Goal: Task Accomplishment & Management: Complete application form

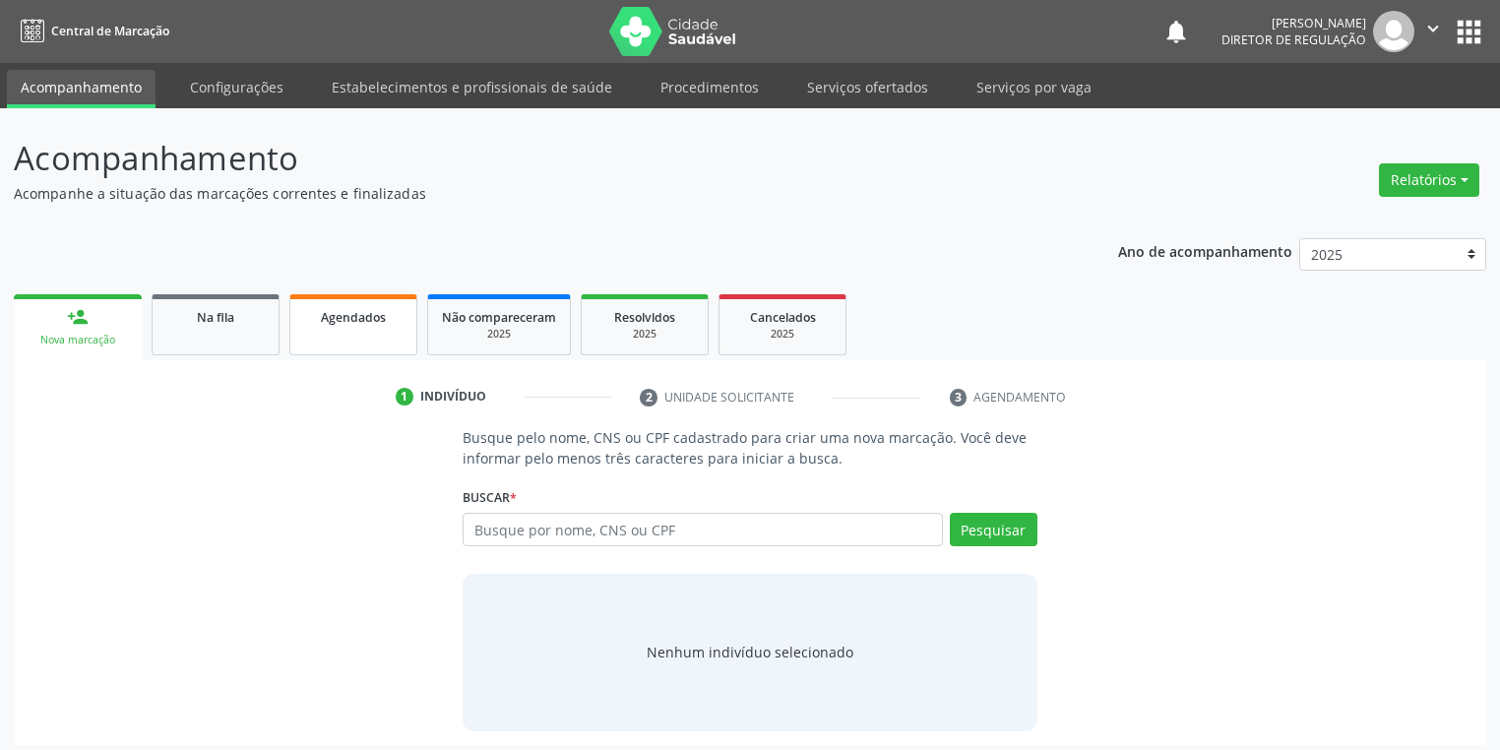
click at [316, 334] on link "Agendados" at bounding box center [353, 324] width 128 height 61
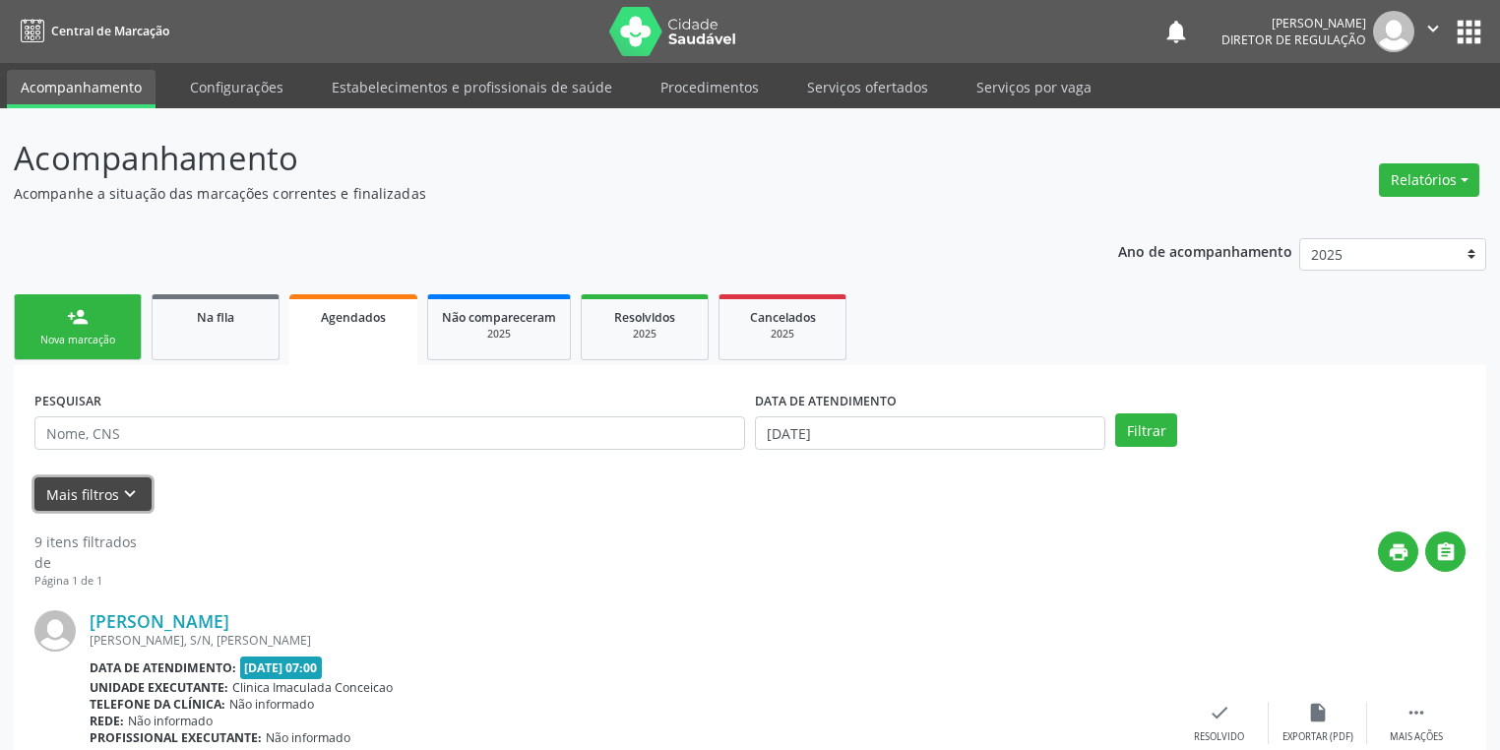
click at [140, 485] on button "Mais filtros keyboard_arrow_down" at bounding box center [92, 494] width 117 height 34
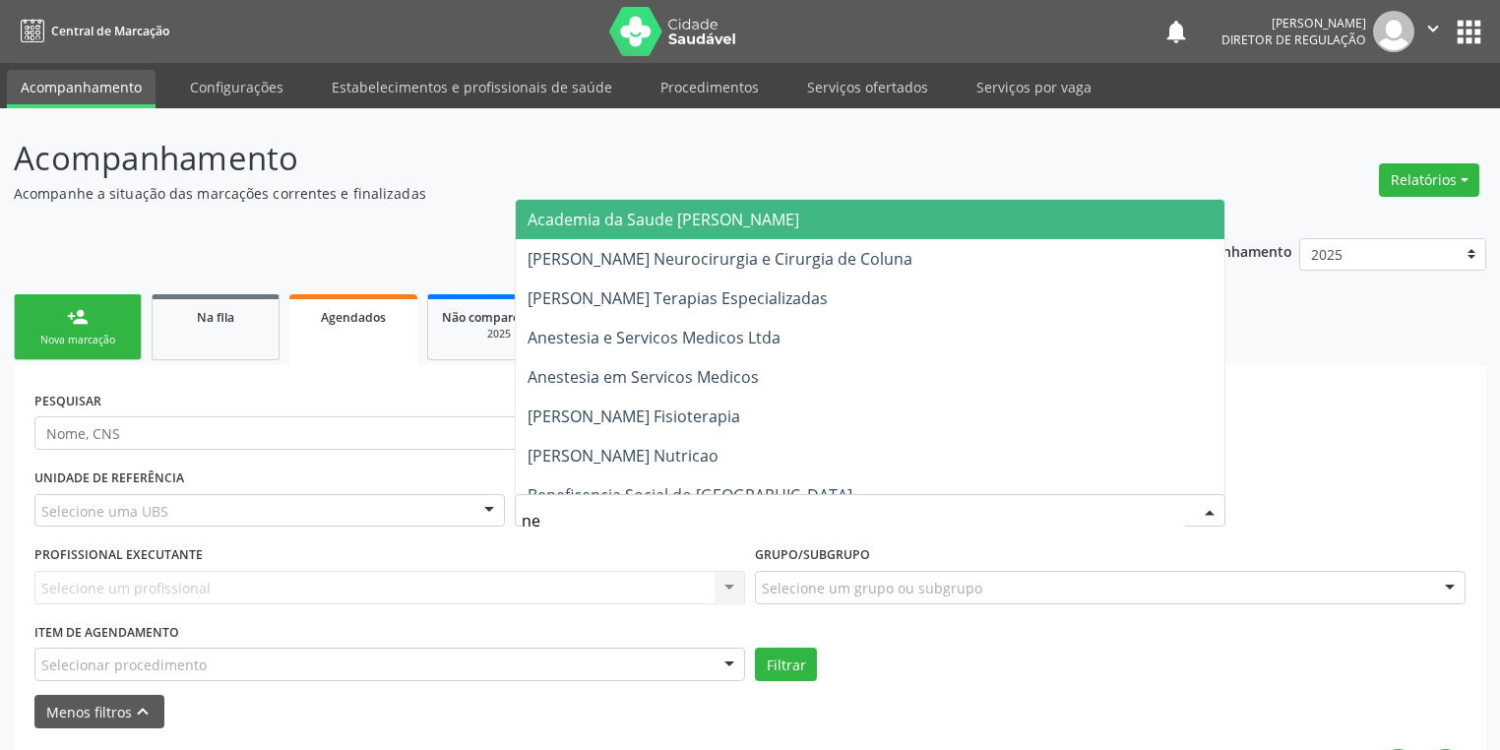
type input "ney"
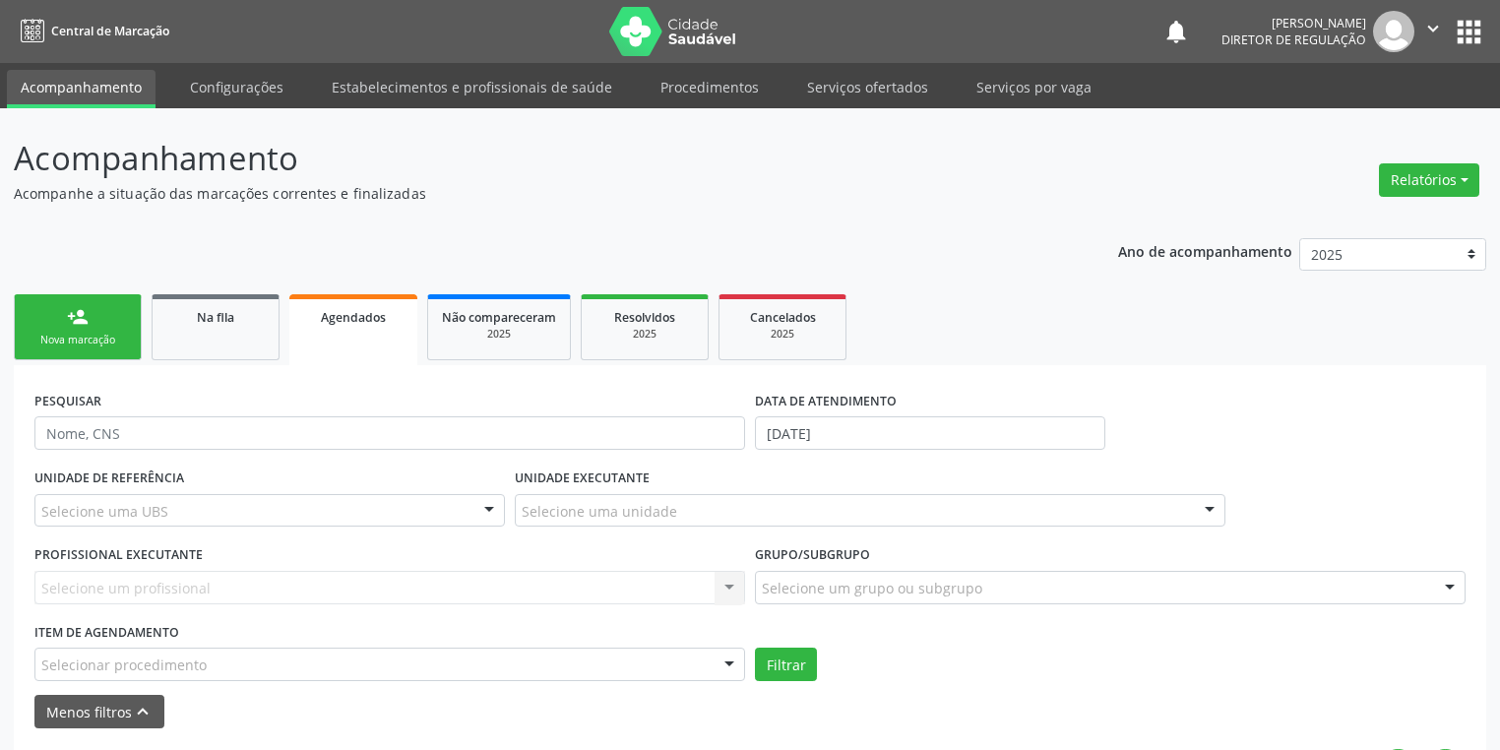
click at [79, 336] on div "Nova marcação" at bounding box center [78, 340] width 98 height 15
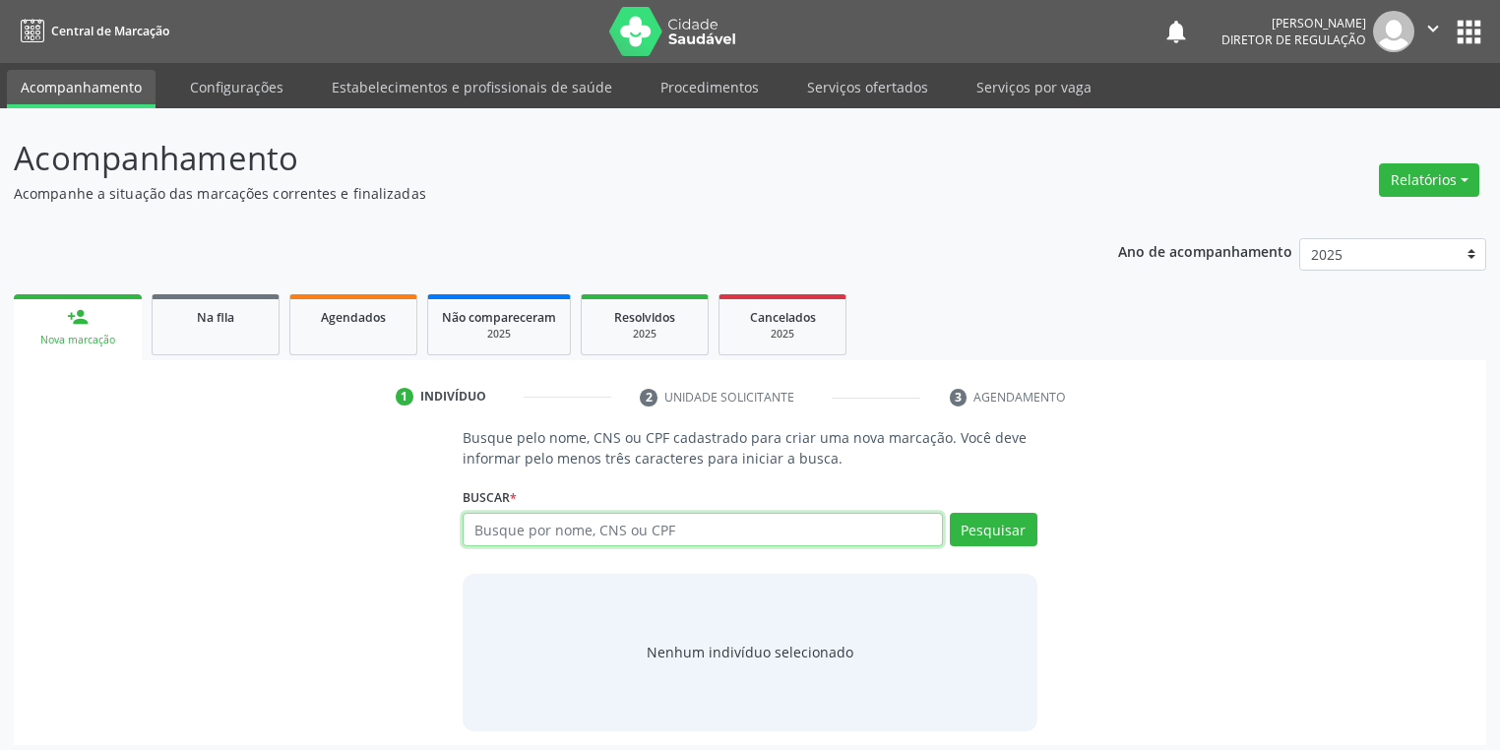
click at [500, 524] on input "text" at bounding box center [703, 529] width 480 height 33
type input "702007365165583"
click at [1011, 539] on button "Pesquisar" at bounding box center [994, 529] width 88 height 33
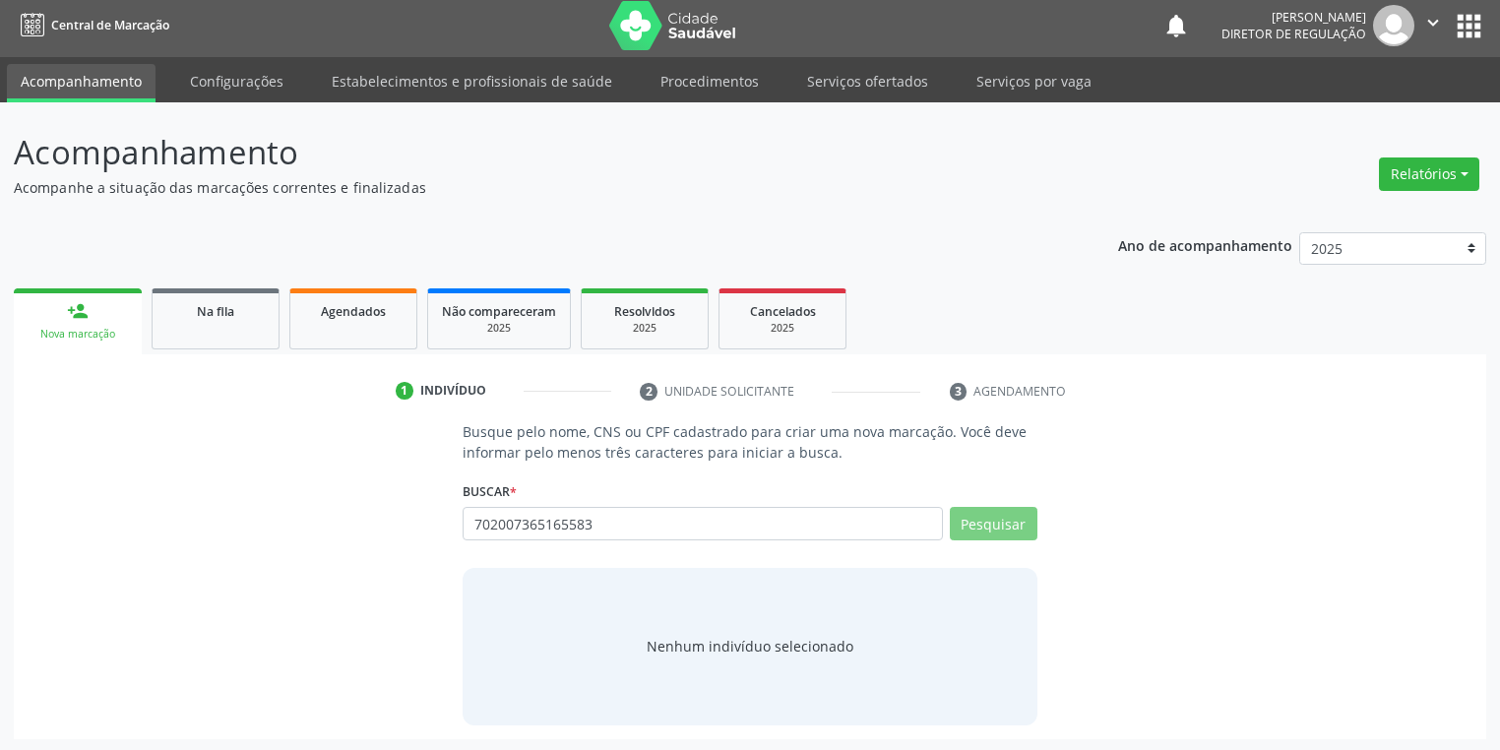
scroll to position [8, 0]
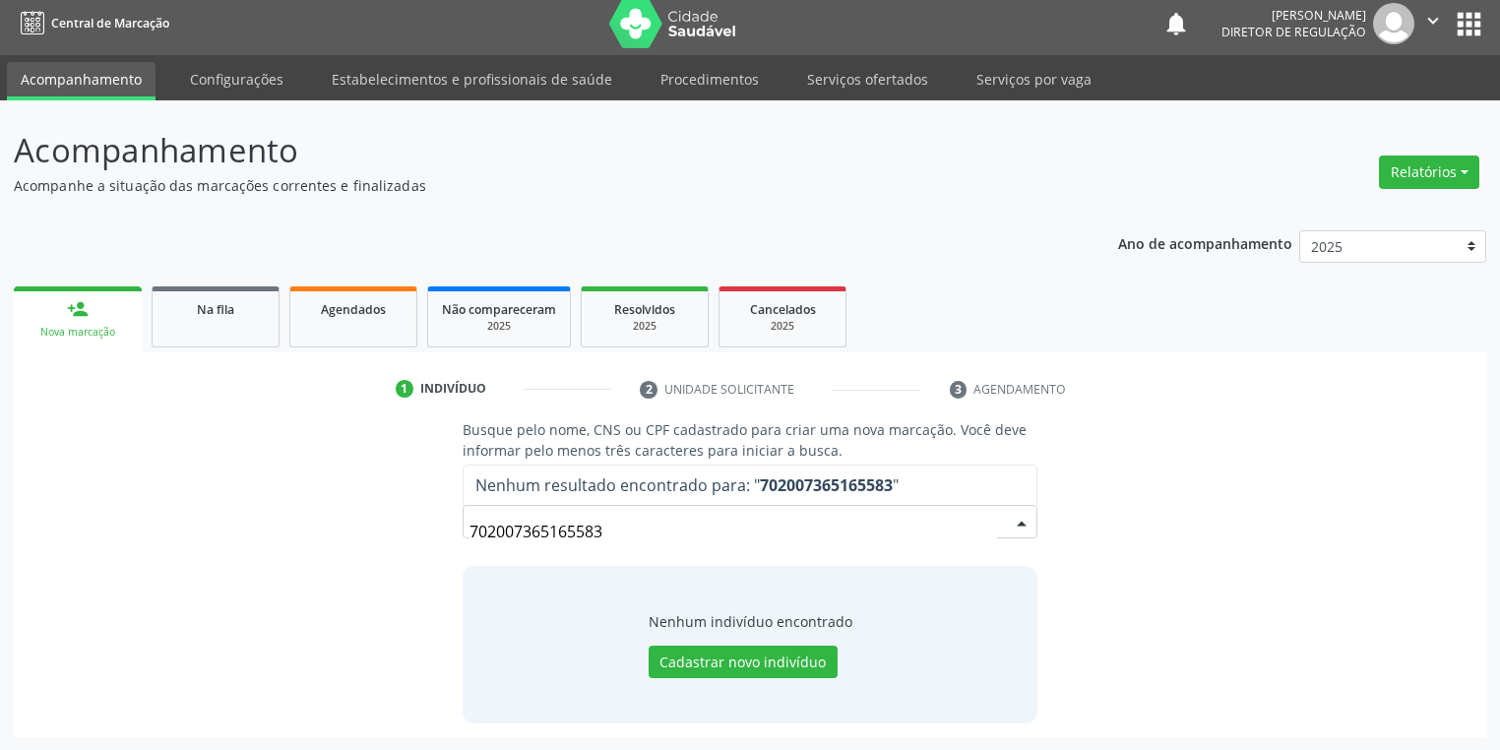
click at [629, 536] on input "702007365165583" at bounding box center [732, 531] width 527 height 39
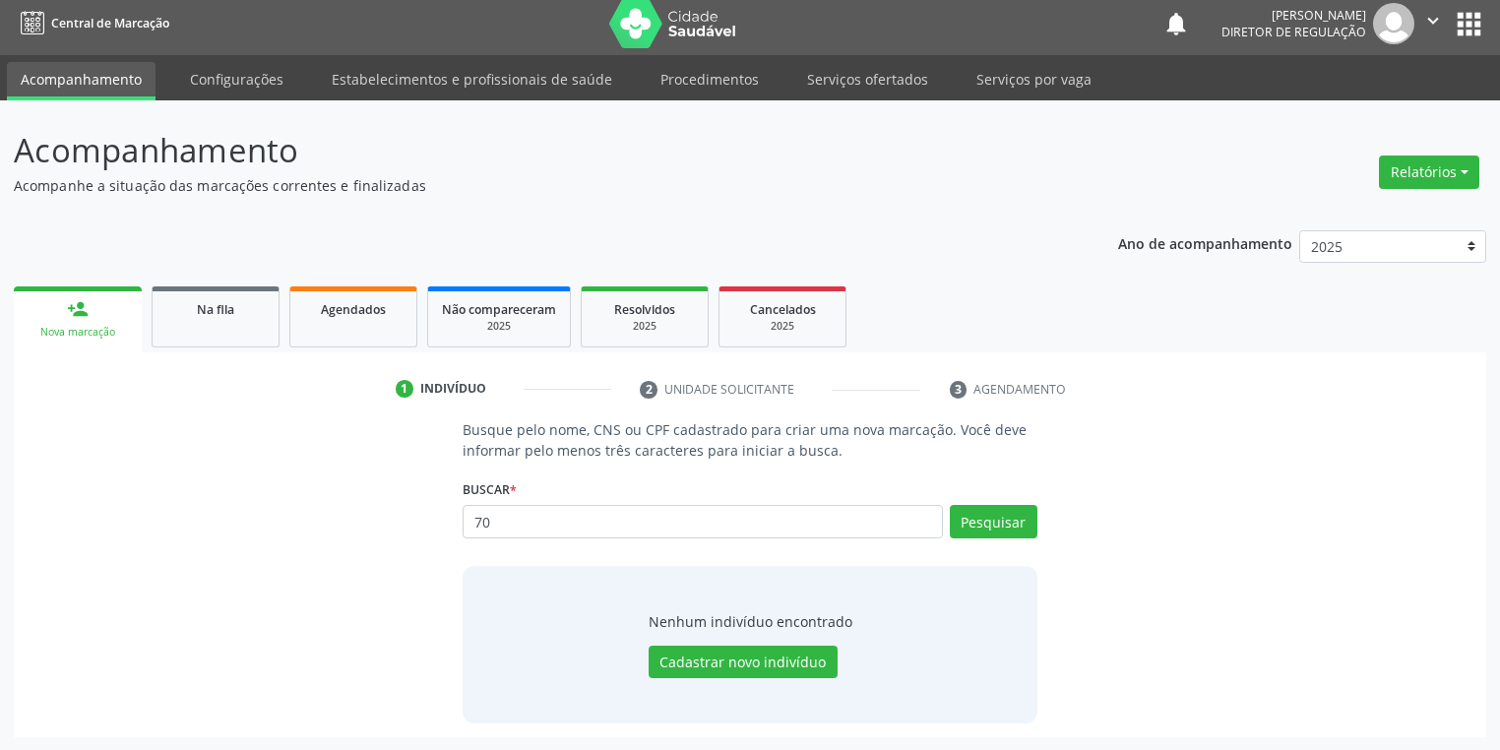
type input "7"
type input "702007365265583"
click at [987, 523] on button "Pesquisar" at bounding box center [994, 521] width 88 height 33
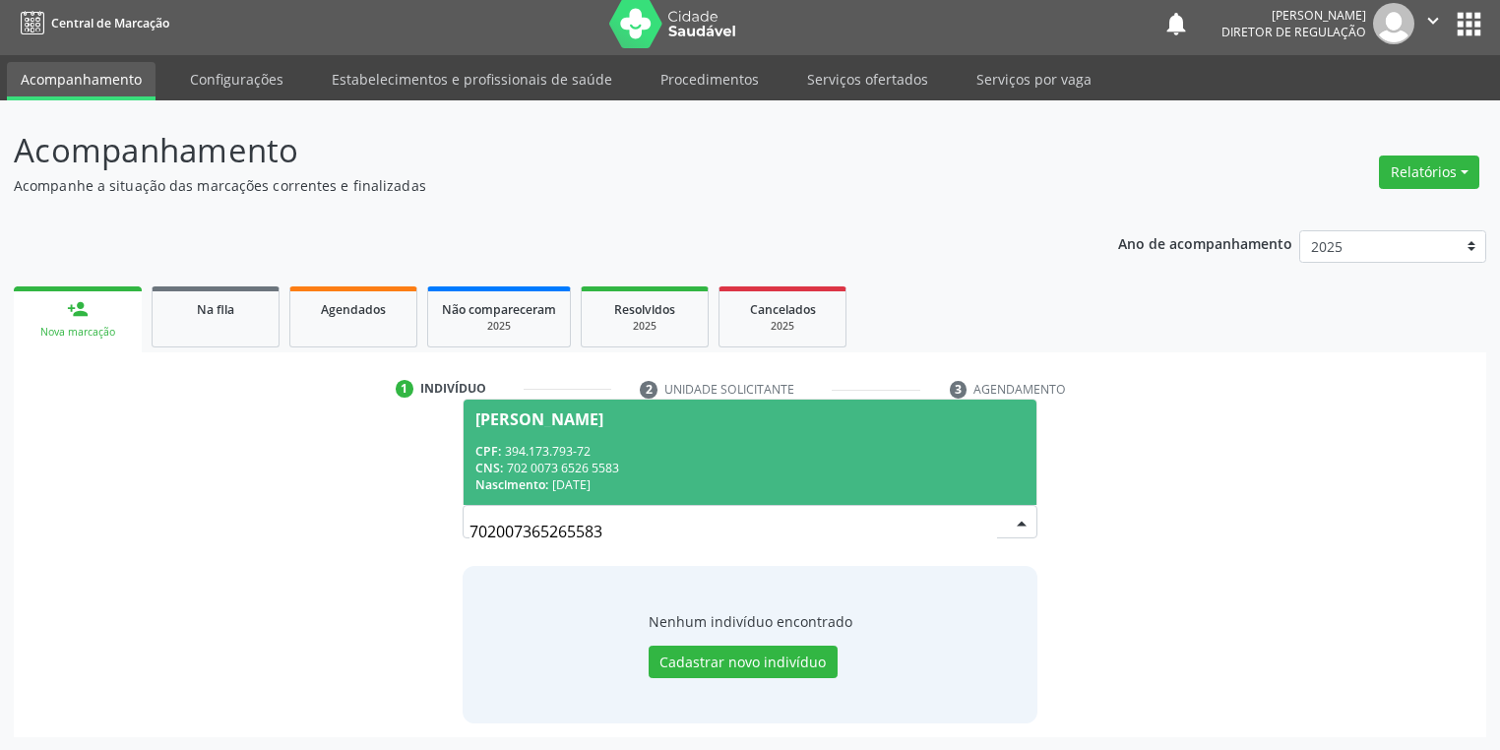
click at [597, 469] on div "CNS: 702 0073 6526 5583" at bounding box center [749, 468] width 549 height 17
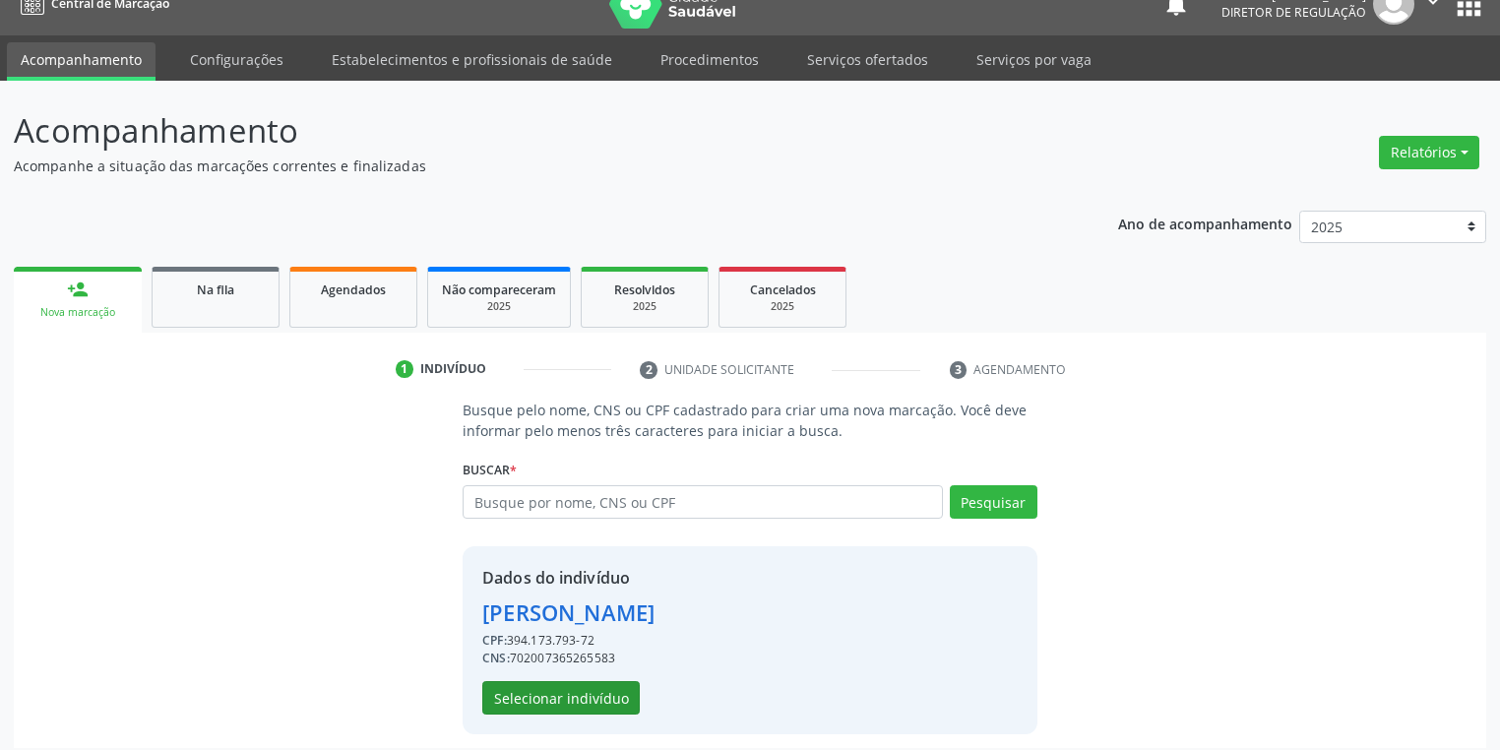
scroll to position [37, 0]
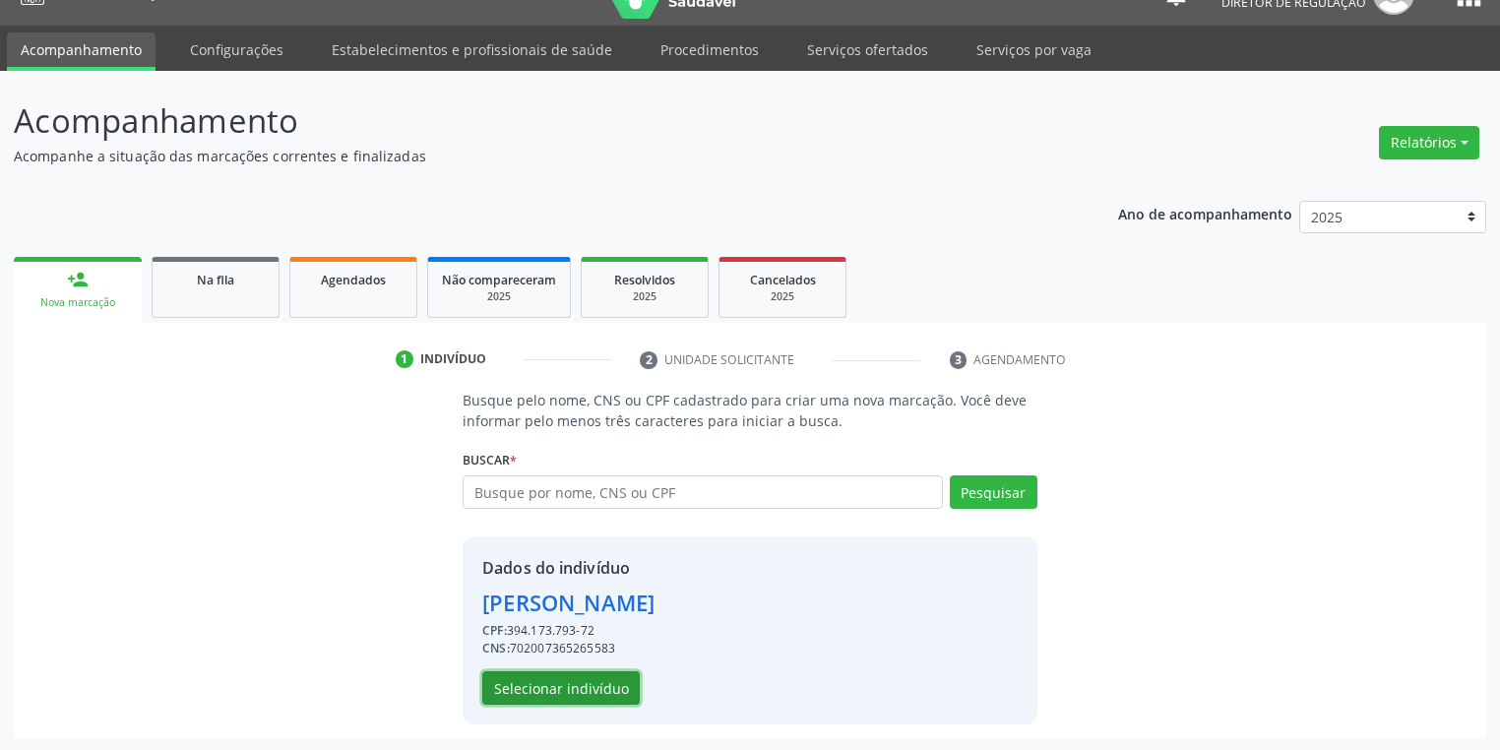
click at [583, 683] on button "Selecionar indivíduo" at bounding box center [560, 687] width 157 height 33
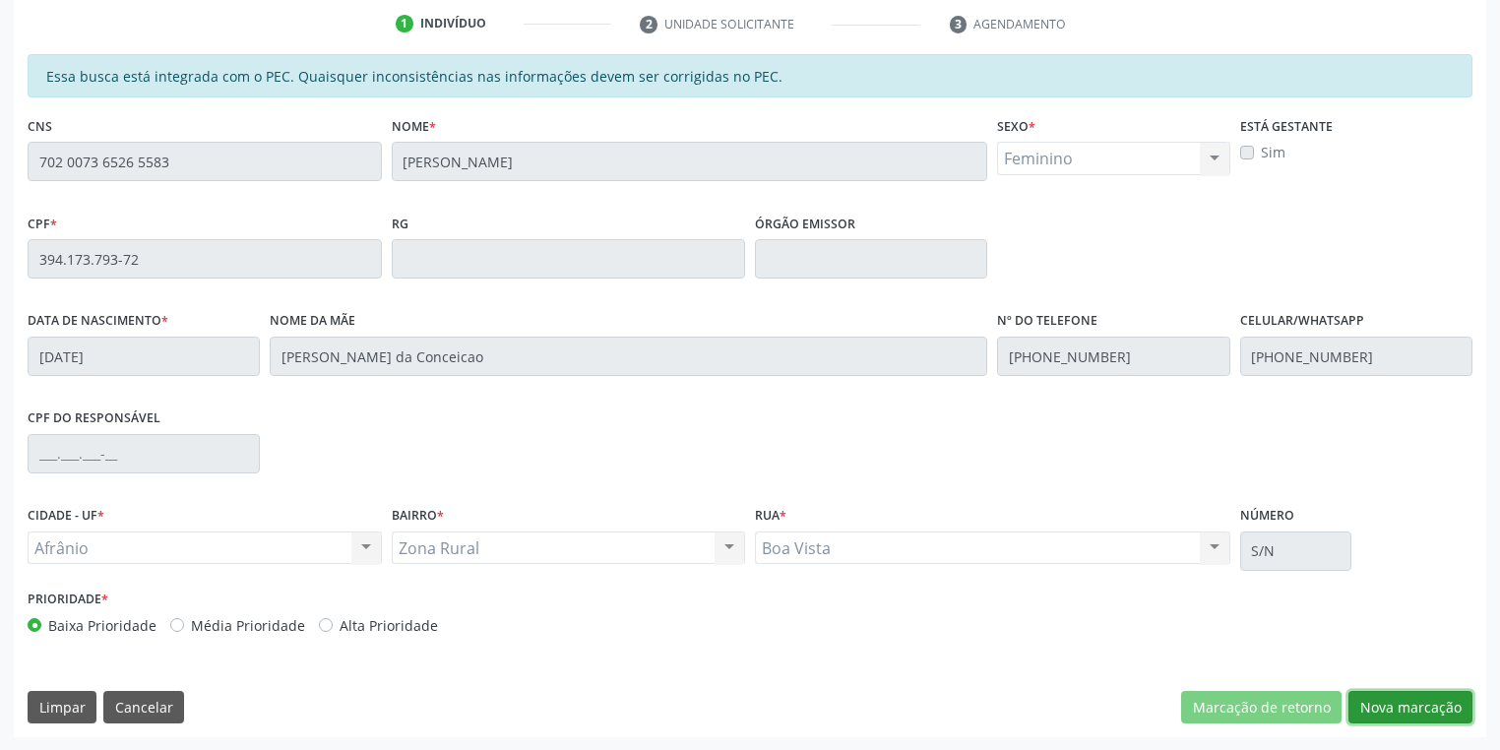
click at [1367, 706] on button "Nova marcação" at bounding box center [1410, 707] width 124 height 33
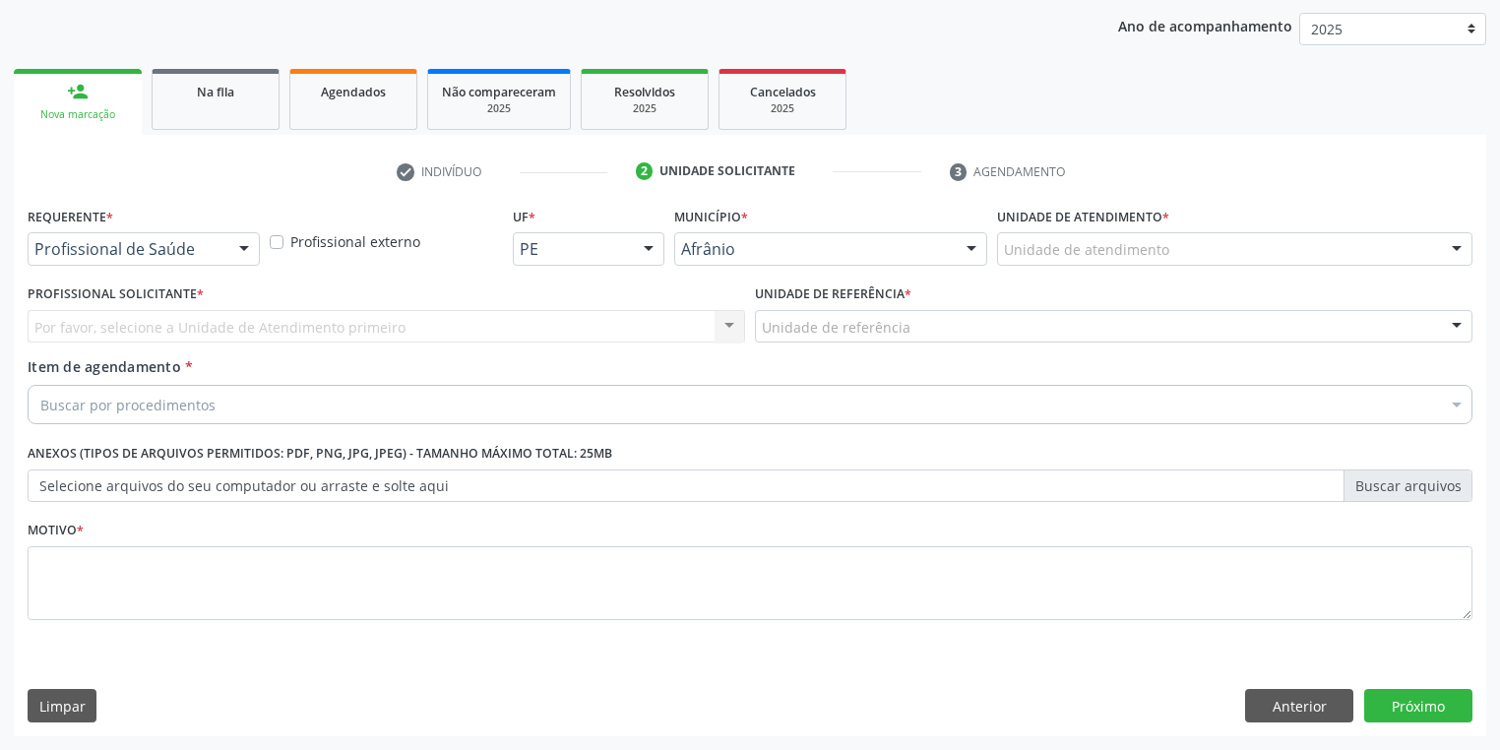
scroll to position [224, 0]
drag, startPoint x: 1032, startPoint y: 249, endPoint x: 1040, endPoint y: 300, distance: 51.8
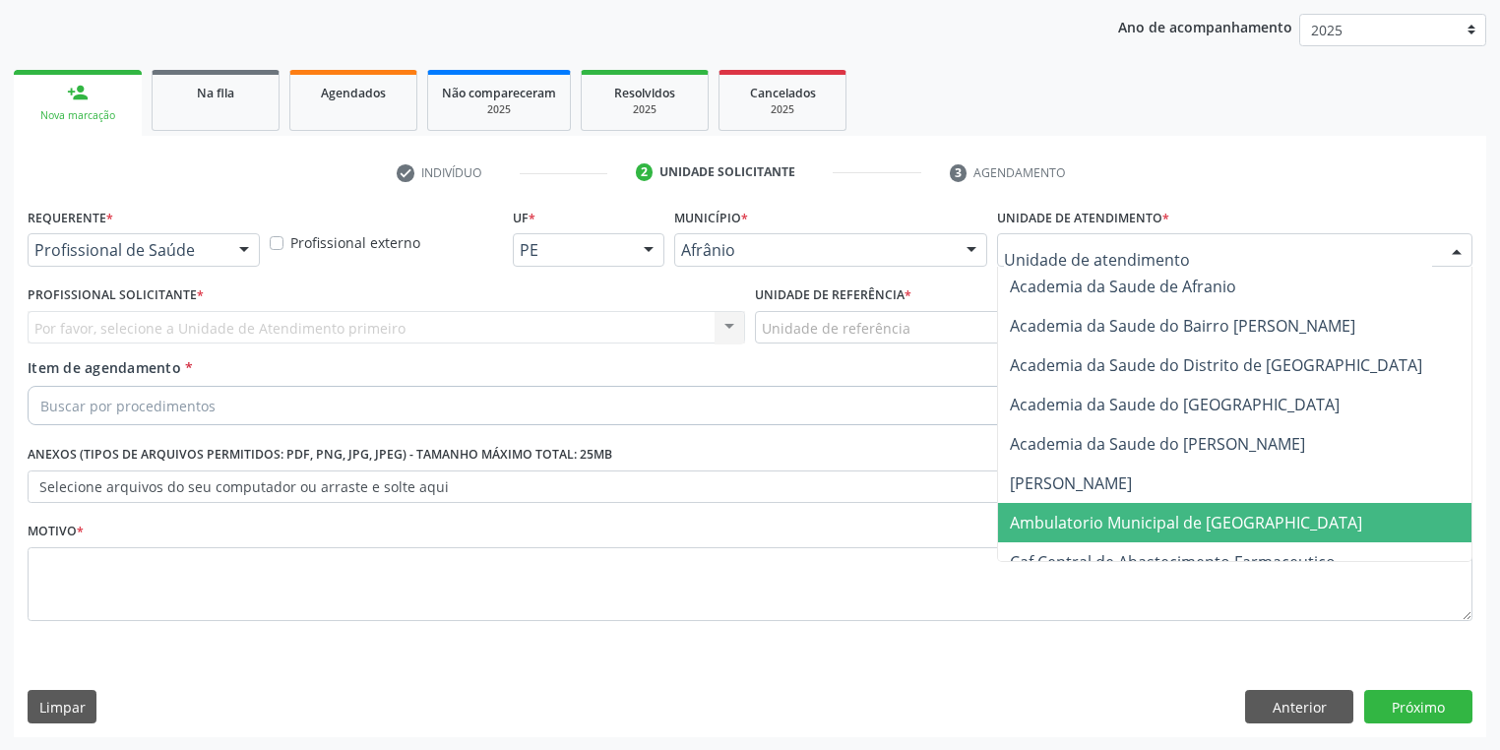
click at [1044, 518] on span "Ambulatorio Municipal de [GEOGRAPHIC_DATA]" at bounding box center [1186, 523] width 352 height 22
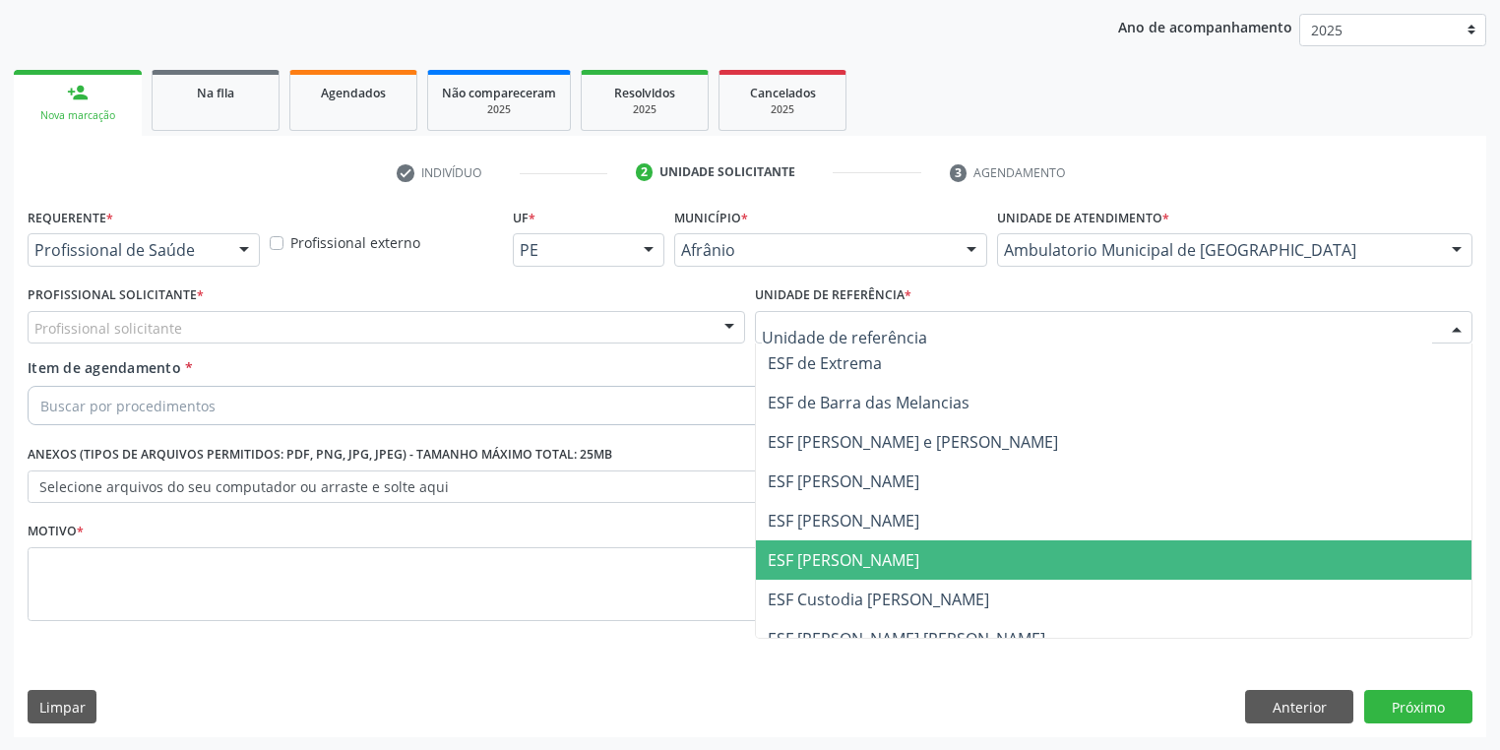
click at [811, 544] on span "ESF [PERSON_NAME]" at bounding box center [1113, 559] width 715 height 39
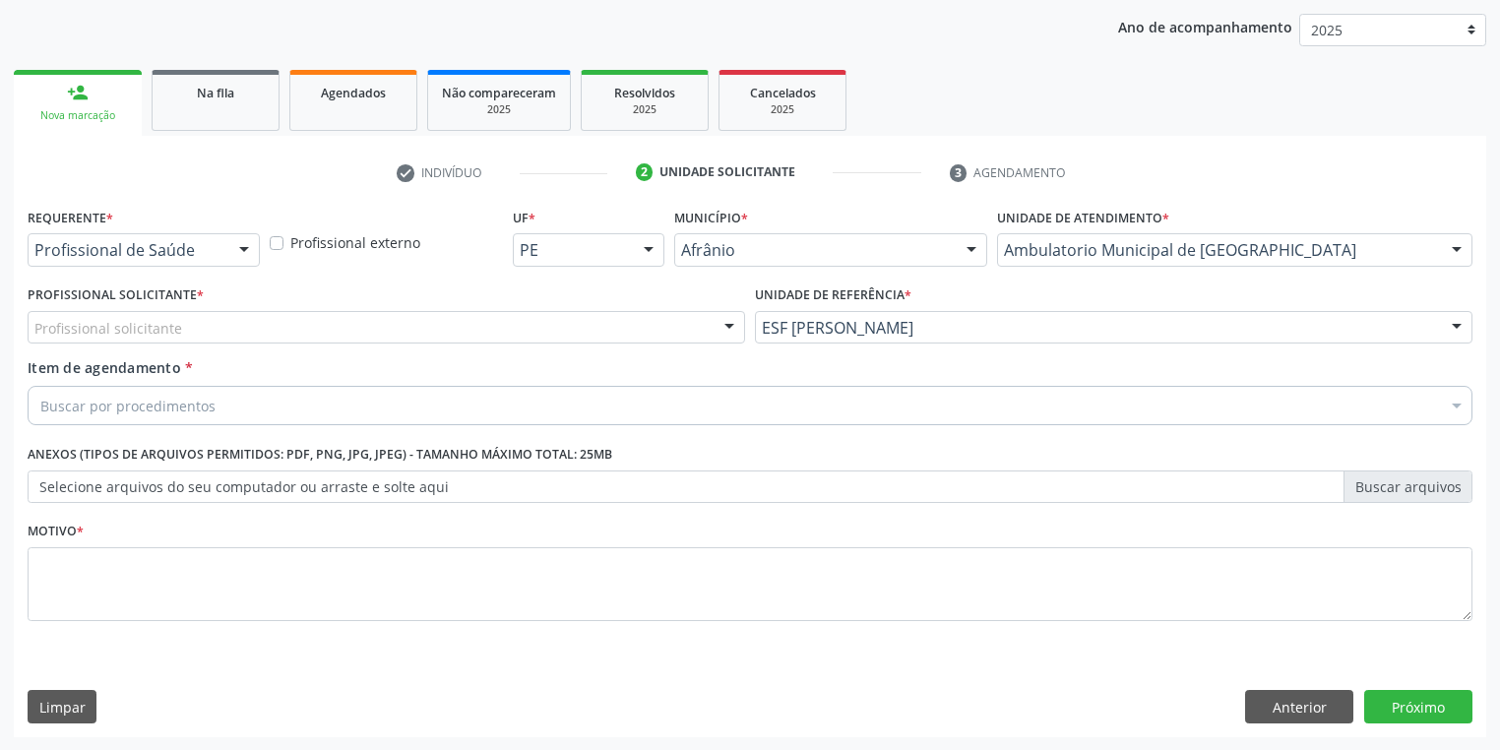
click at [101, 341] on div "Profissional solicitante" at bounding box center [386, 327] width 717 height 33
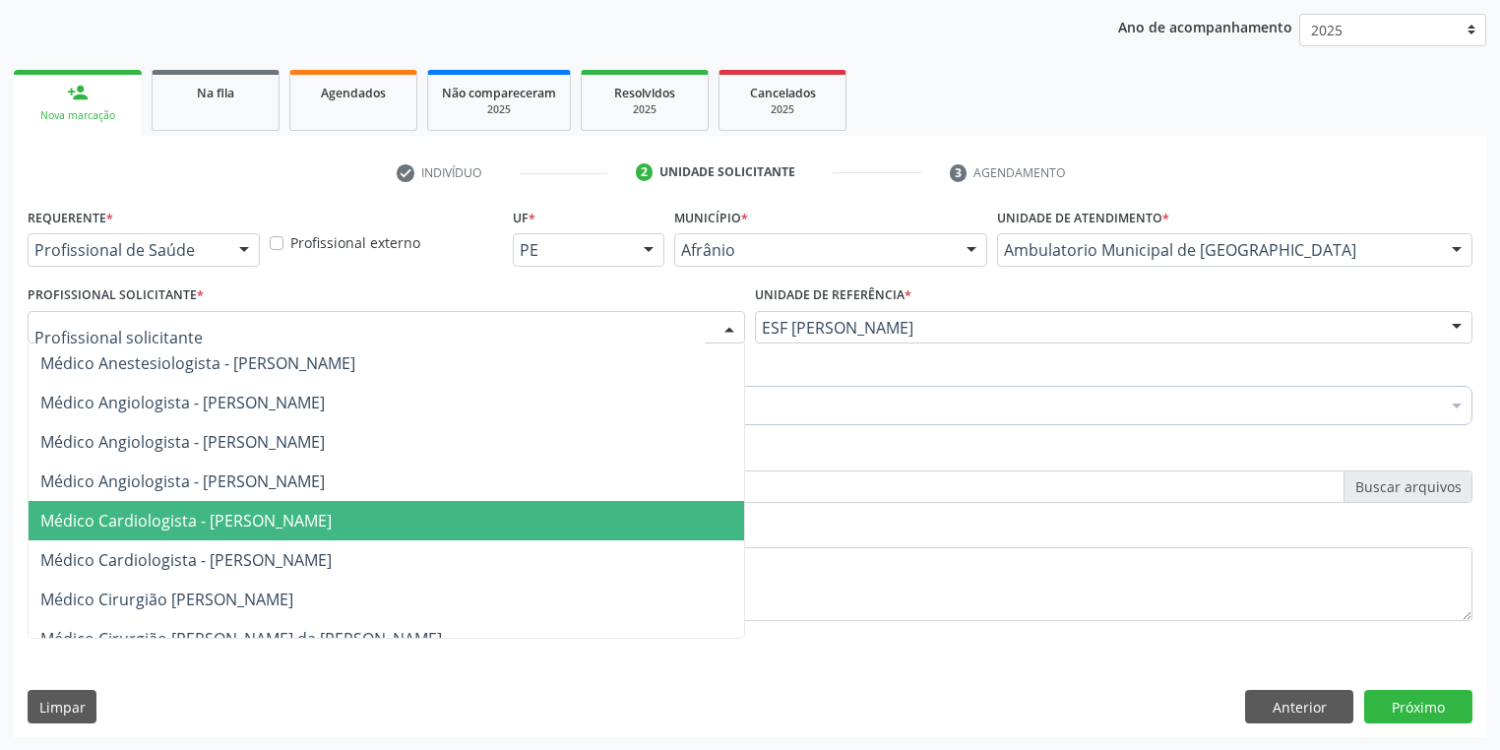
click at [183, 520] on span "Médico Cardiologista - [PERSON_NAME]" at bounding box center [185, 521] width 291 height 22
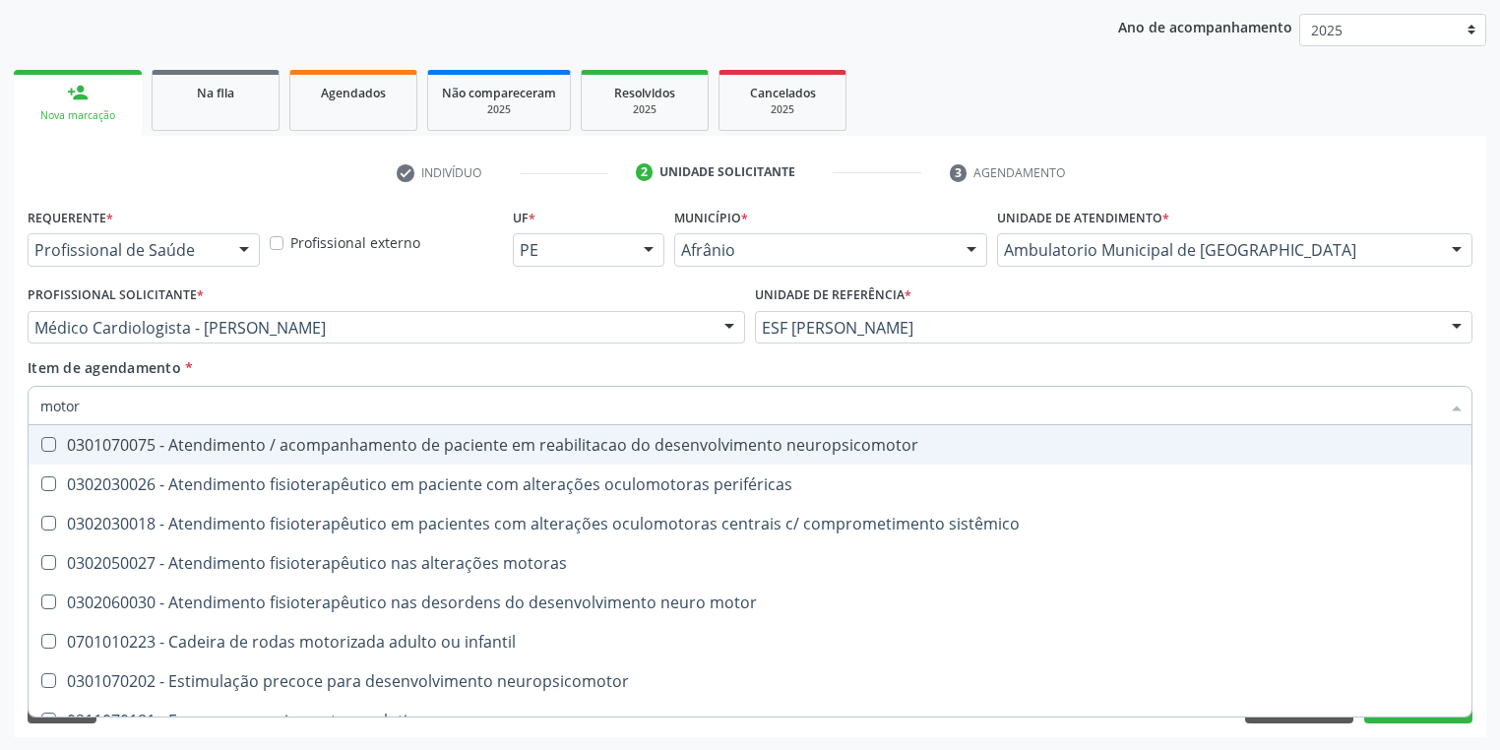
type input "motora"
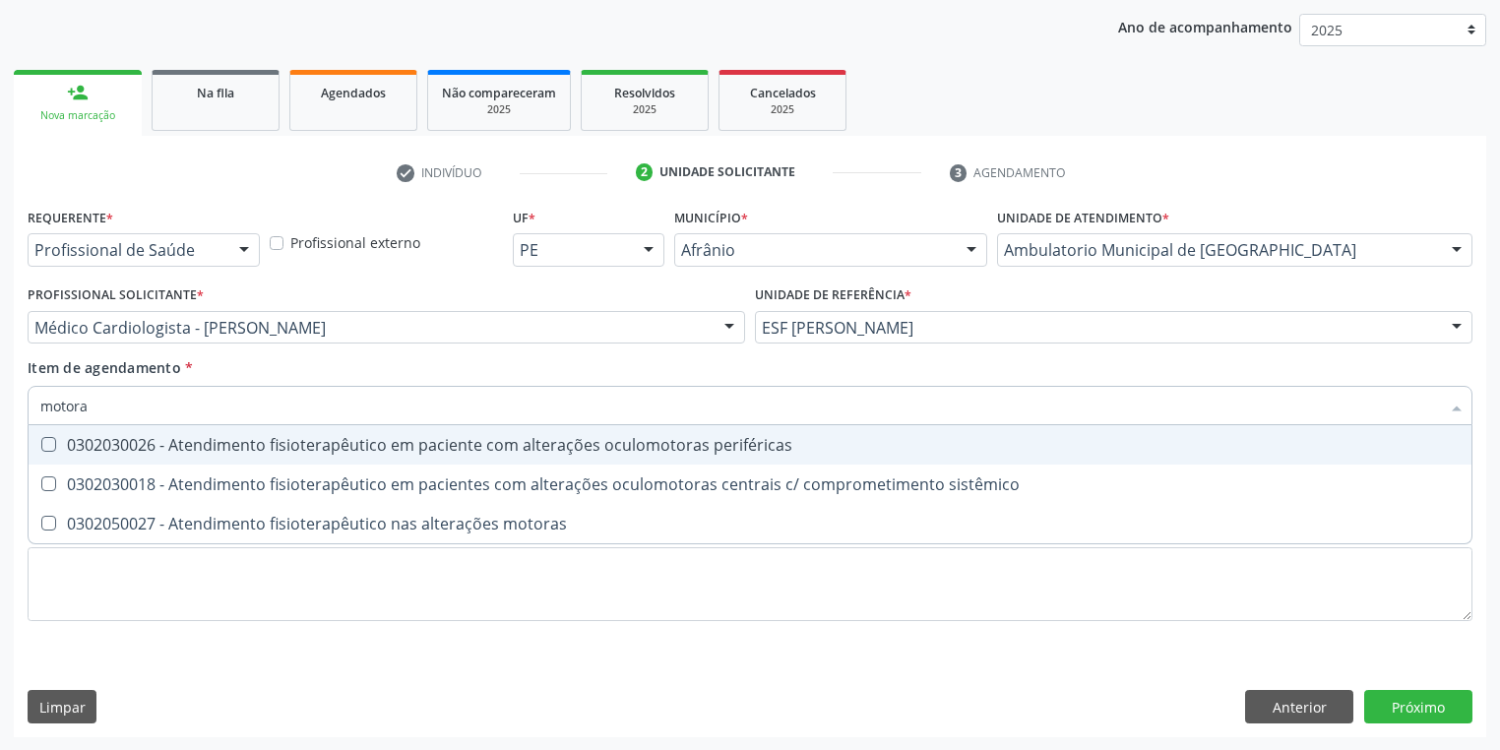
drag, startPoint x: 97, startPoint y: 406, endPoint x: 0, endPoint y: 418, distance: 98.1
click at [0, 418] on div "Acompanhamento Acompanhe a situação das marcações correntes e finalizadas Relat…" at bounding box center [750, 317] width 1500 height 867
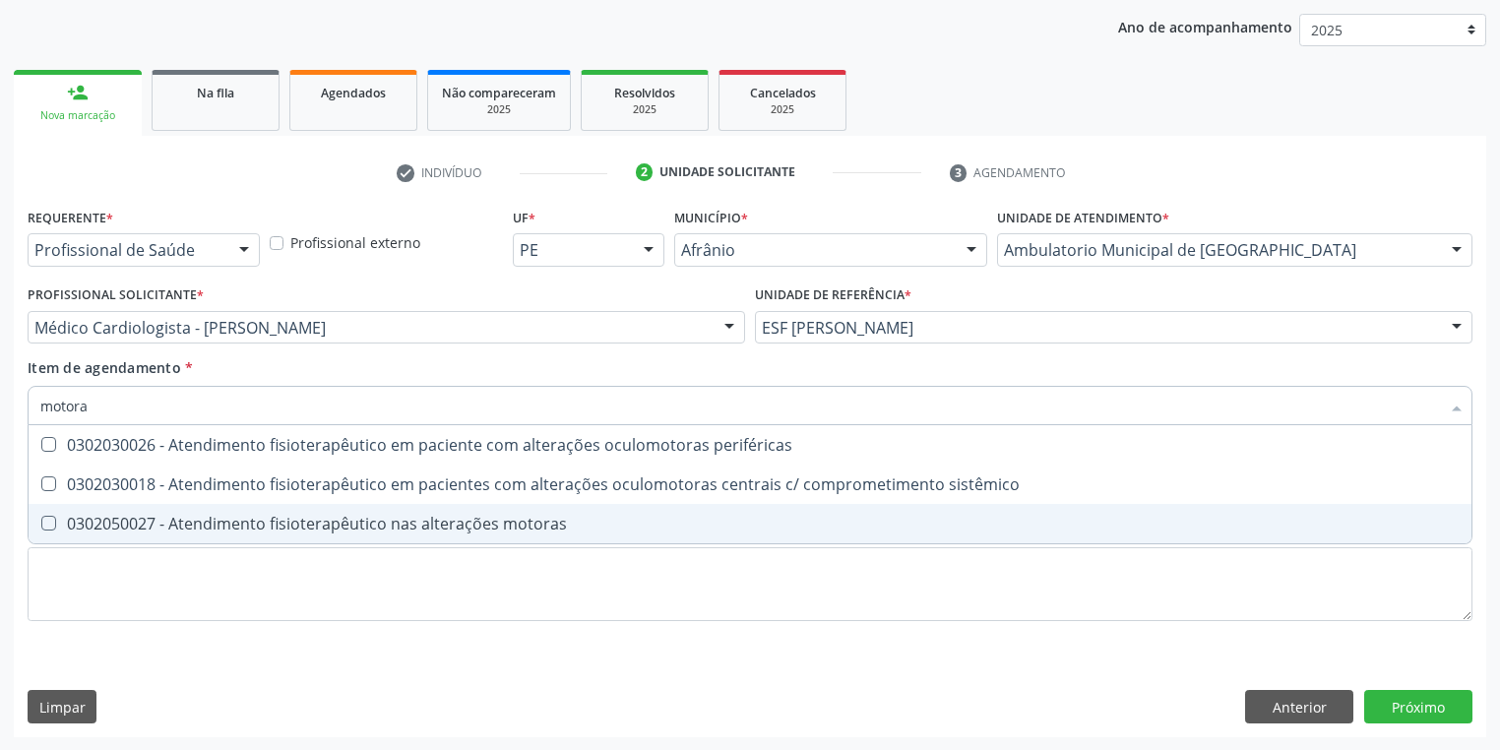
click at [118, 527] on div "0302050027 - Atendimento fisioterapêutico nas alterações motoras" at bounding box center [749, 524] width 1419 height 16
checkbox motoras "true"
click at [117, 577] on div "Requerente * Profissional de Saúde Profissional de Saúde Paciente Nenhum result…" at bounding box center [750, 426] width 1445 height 446
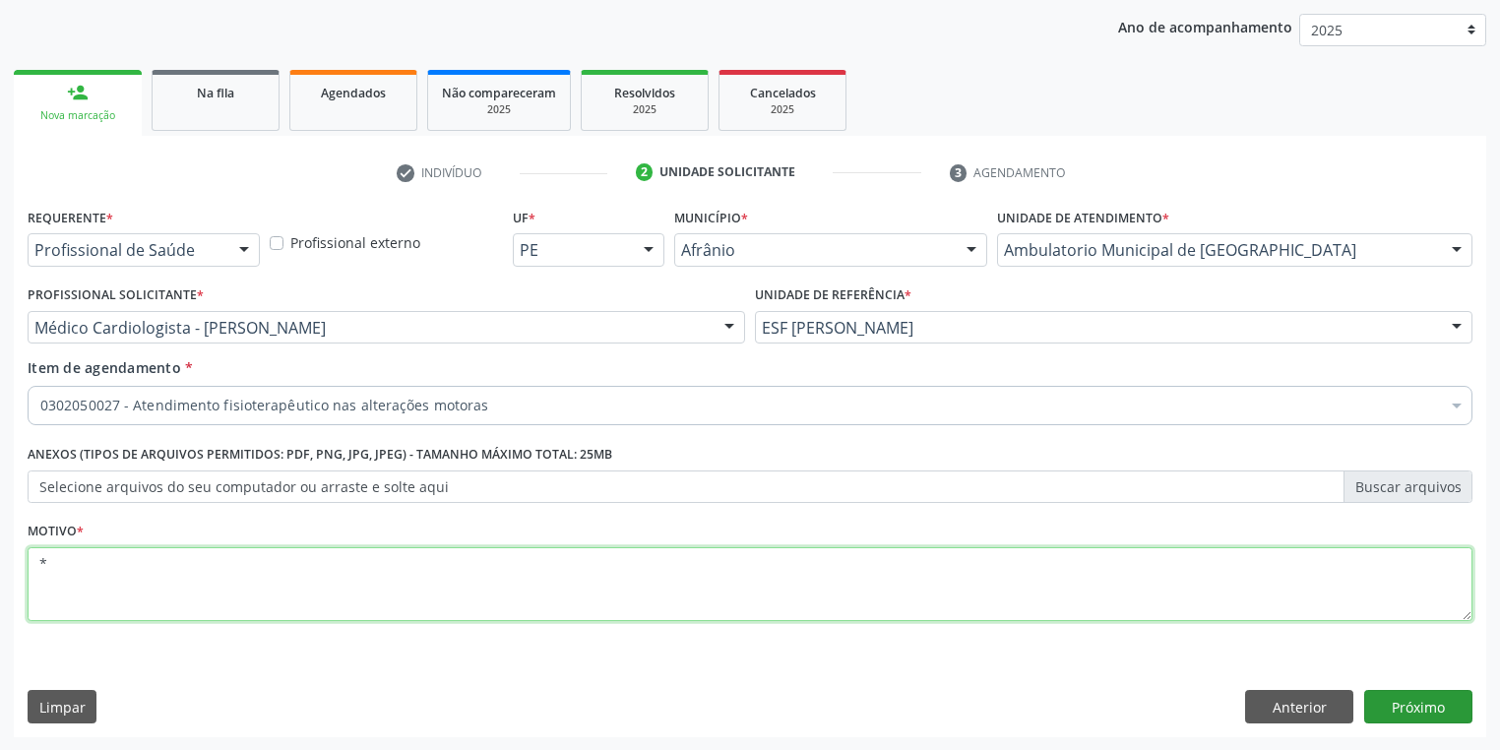
type textarea "*"
click at [1409, 711] on button "Próximo" at bounding box center [1418, 706] width 108 height 33
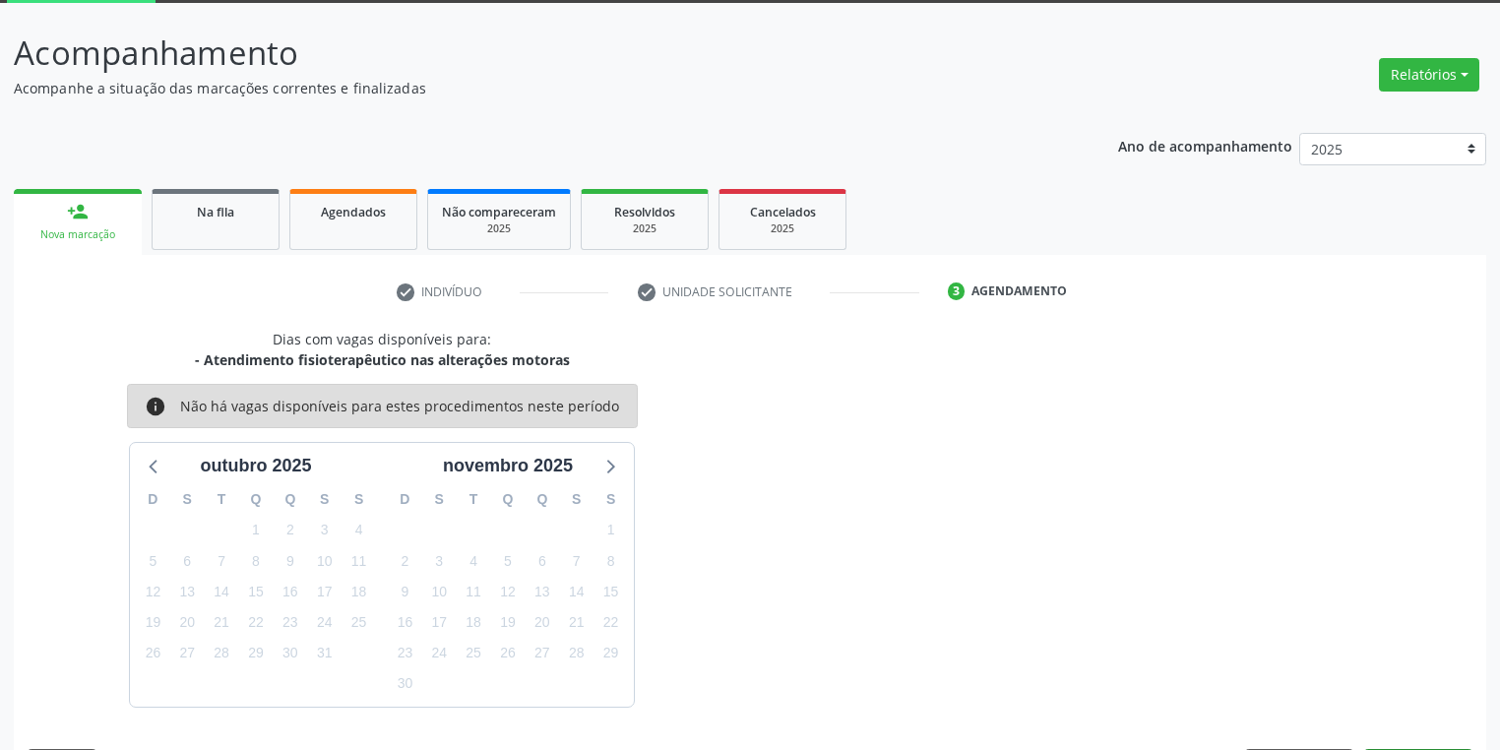
scroll to position [162, 0]
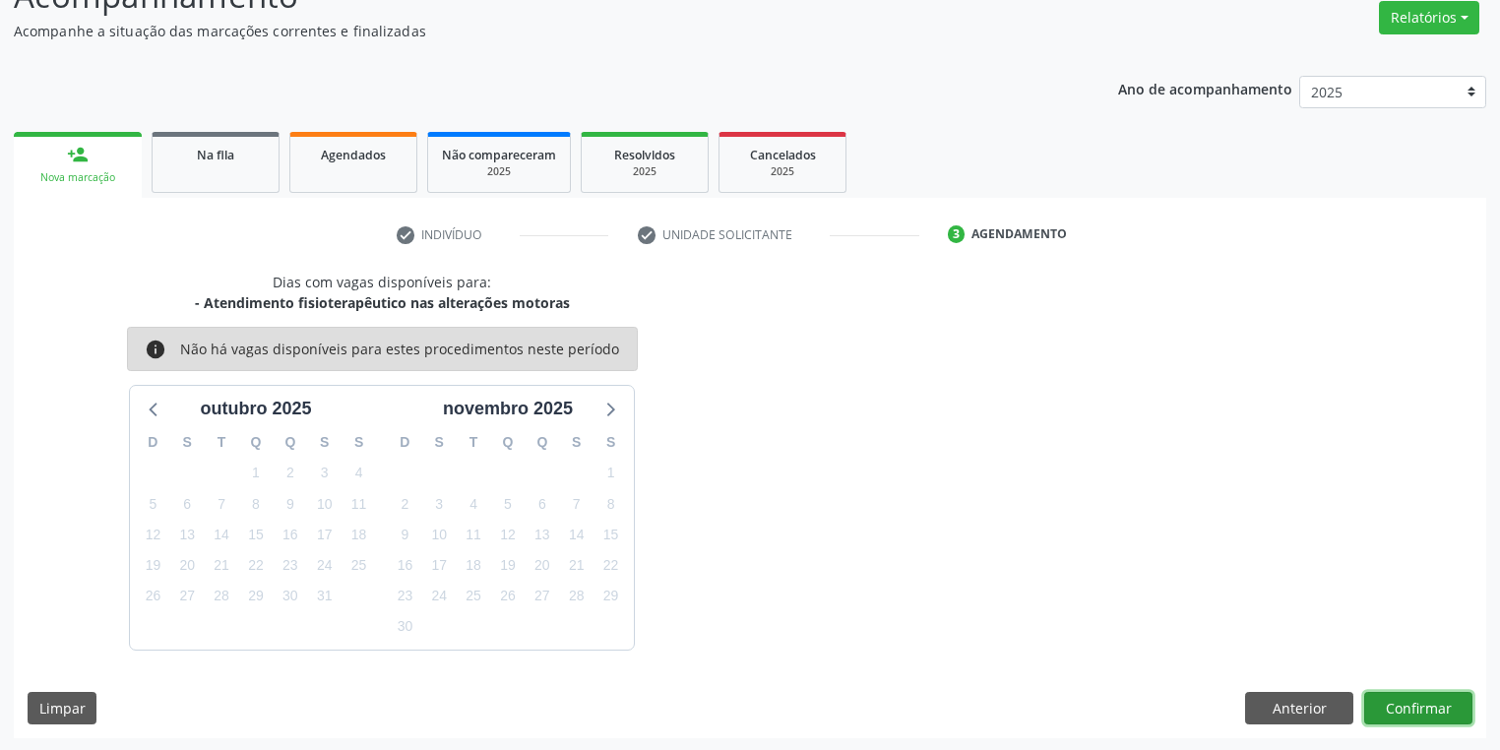
click at [1401, 707] on button "Confirmar" at bounding box center [1418, 708] width 108 height 33
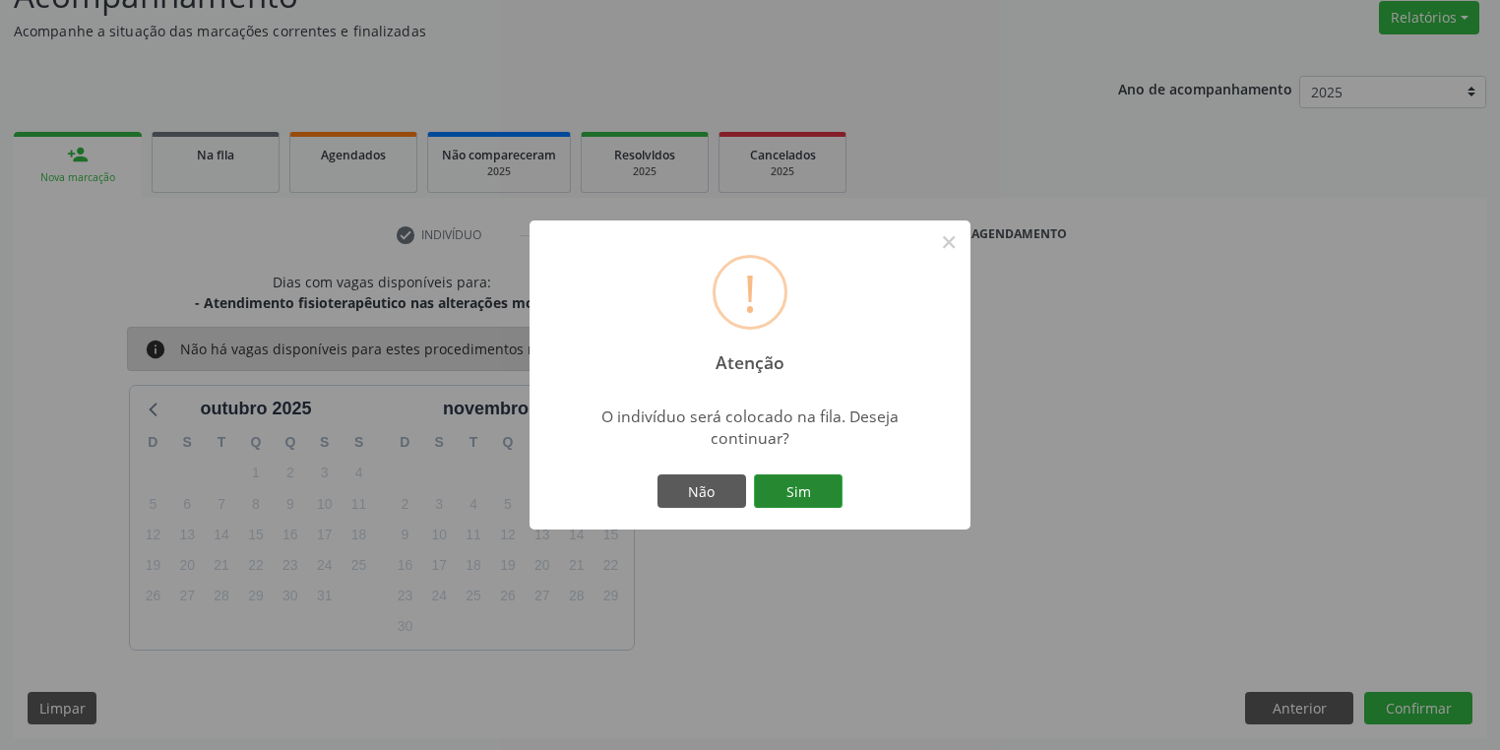
click at [808, 491] on button "Sim" at bounding box center [798, 490] width 89 height 33
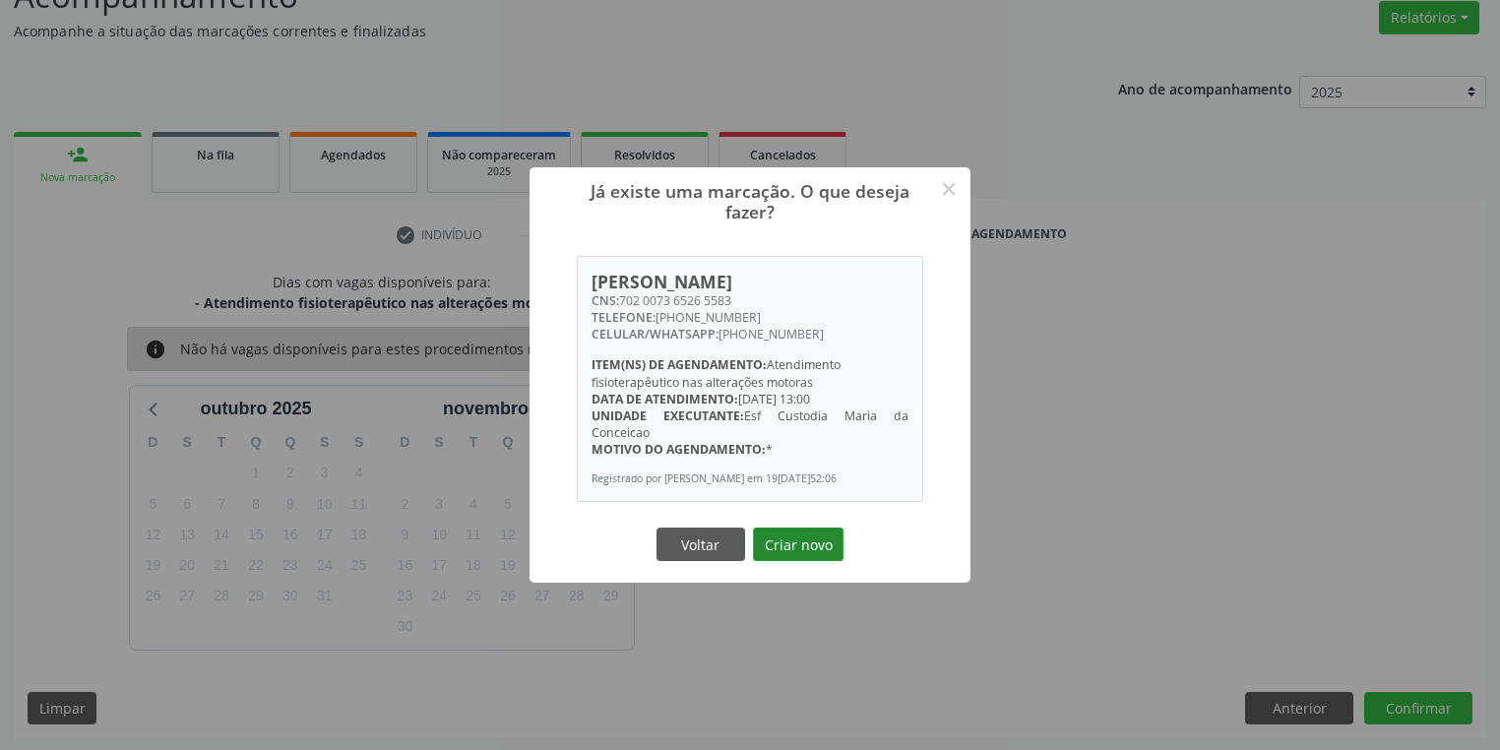
click at [835, 554] on button "Criar novo" at bounding box center [798, 543] width 91 height 33
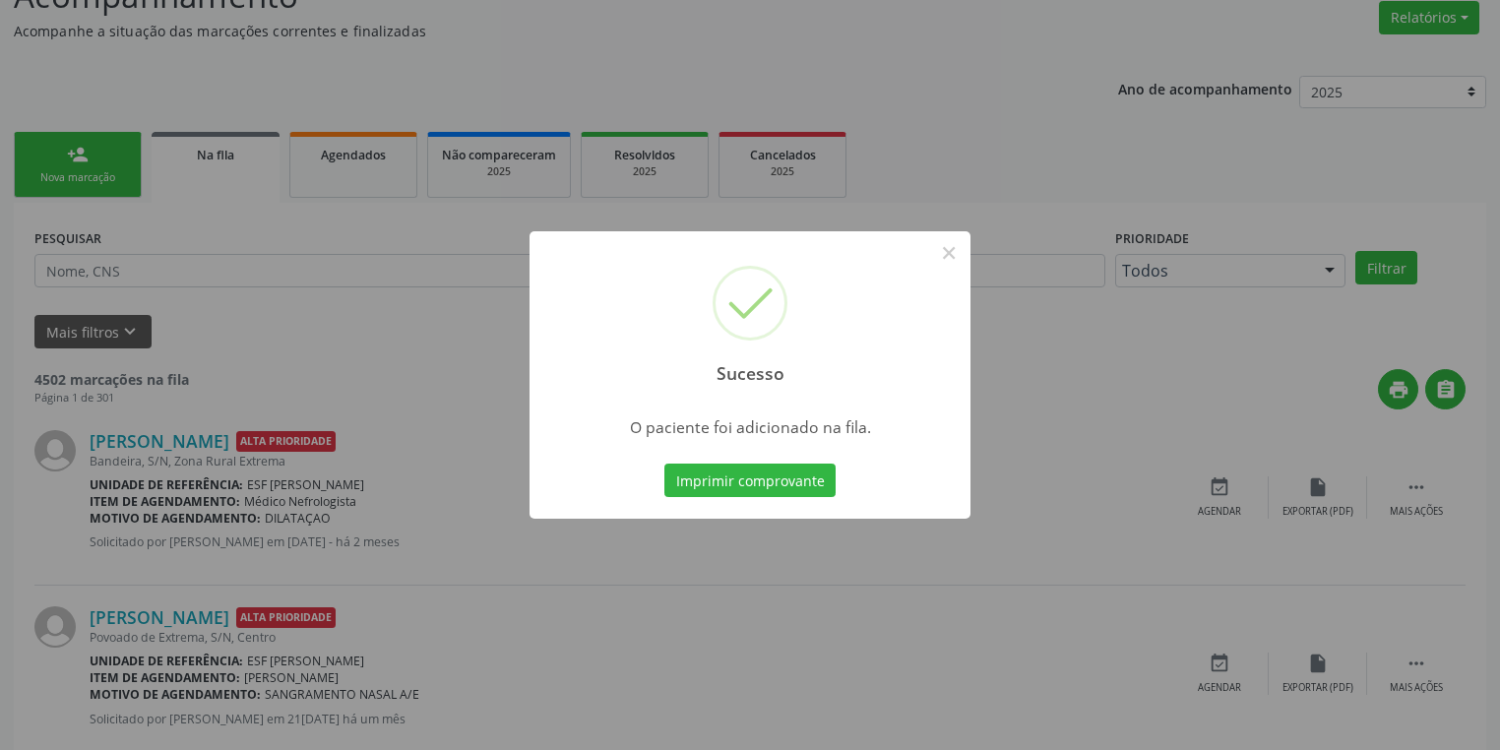
scroll to position [0, 0]
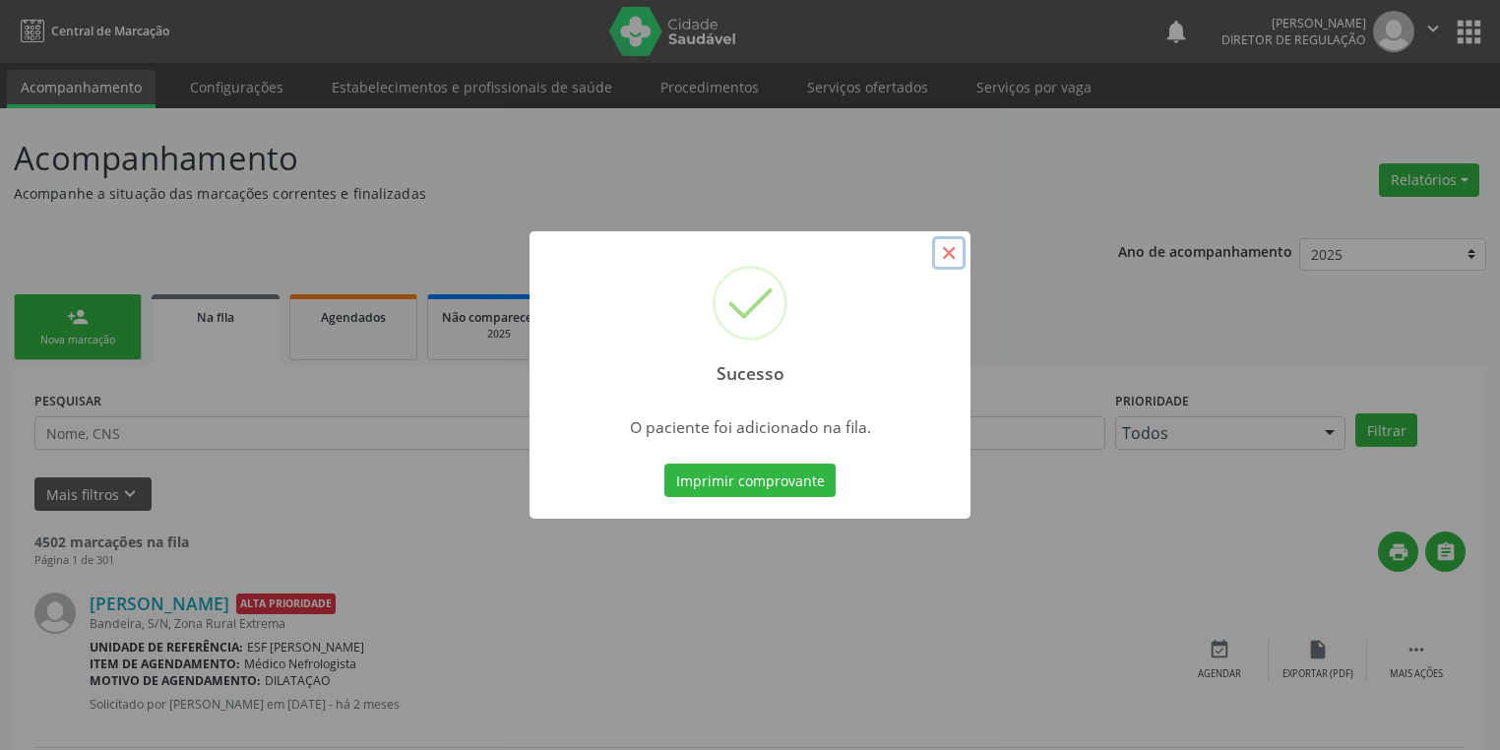
drag, startPoint x: 938, startPoint y: 252, endPoint x: 484, endPoint y: 251, distance: 453.7
click at [937, 251] on button "×" at bounding box center [948, 252] width 33 height 33
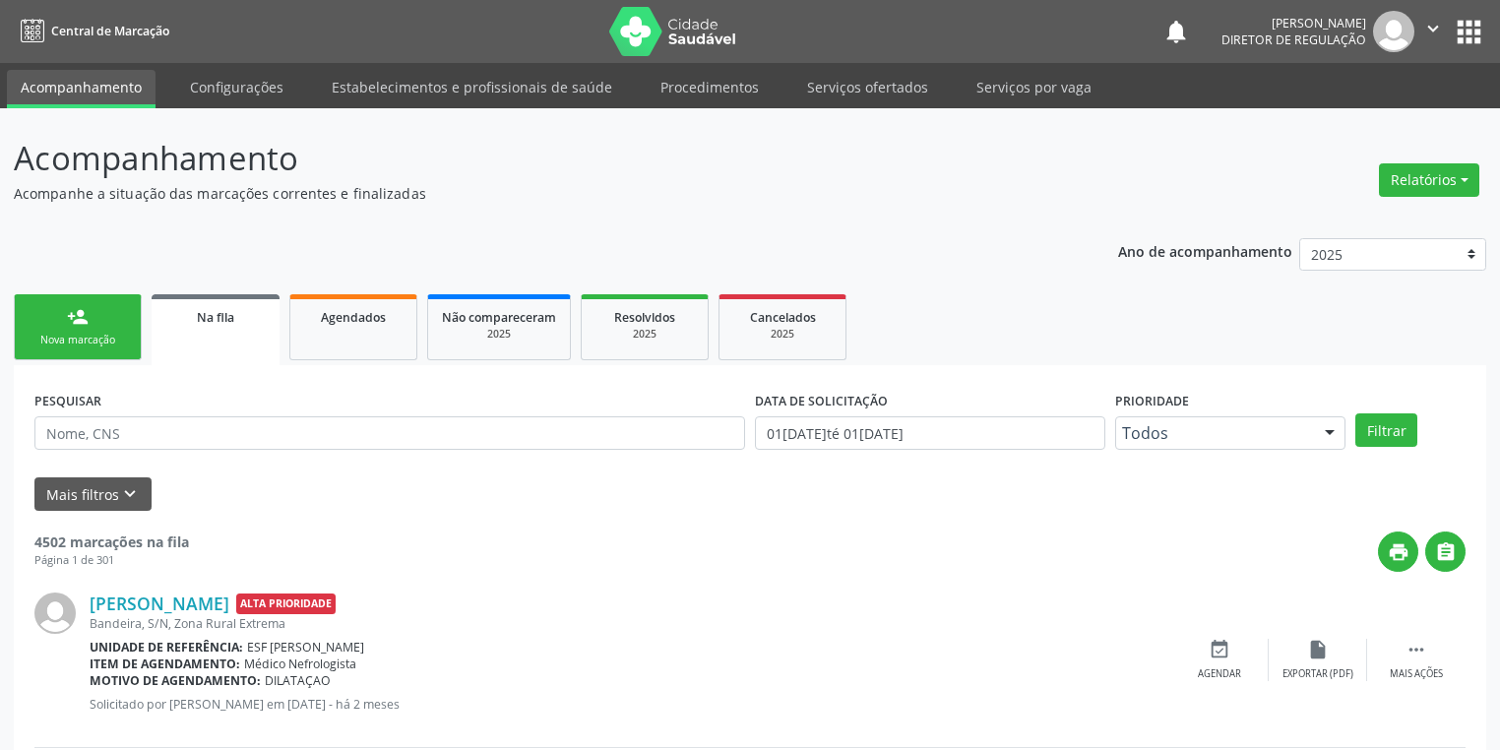
click at [106, 314] on link "person_add Nova marcação" at bounding box center [78, 327] width 128 height 66
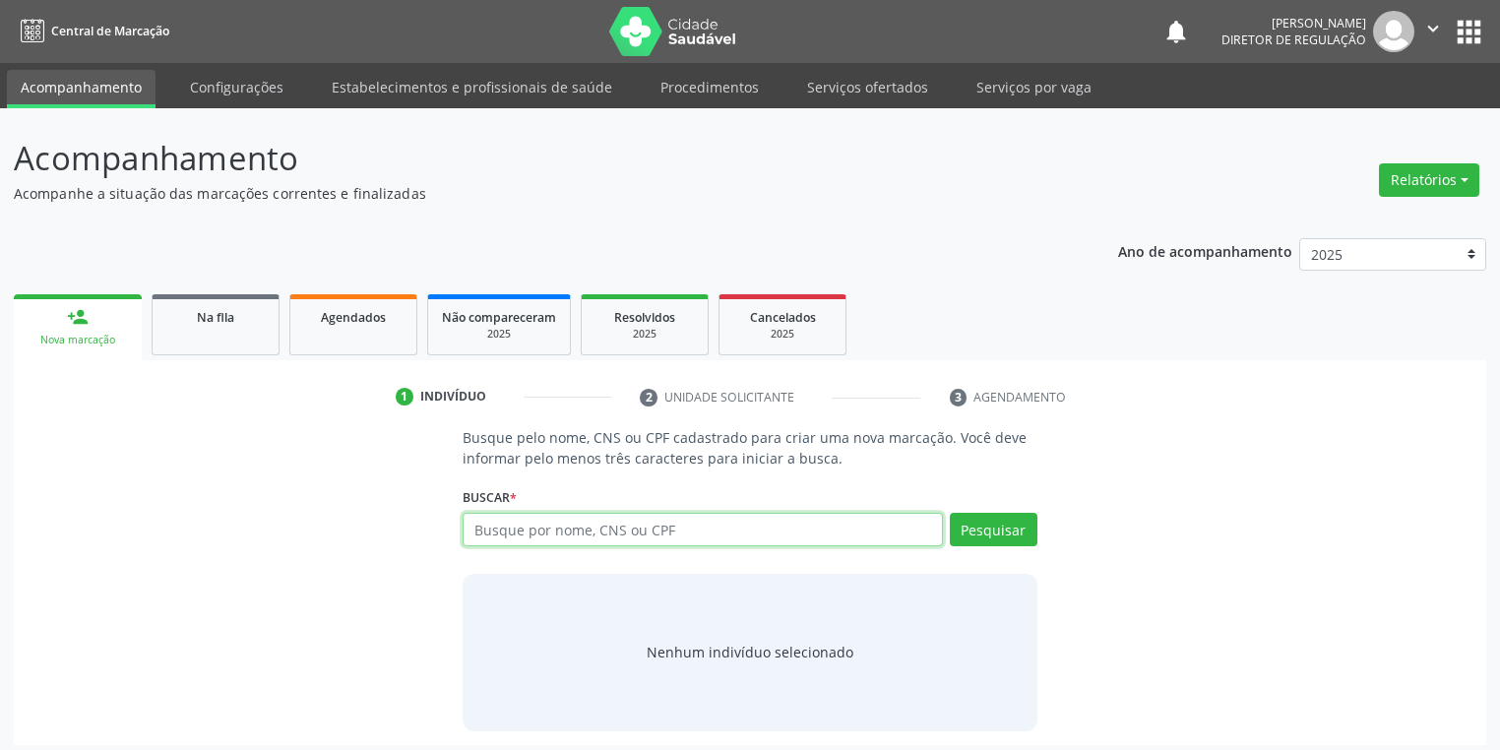
click at [526, 527] on input "text" at bounding box center [703, 529] width 480 height 33
type input "74795759472"
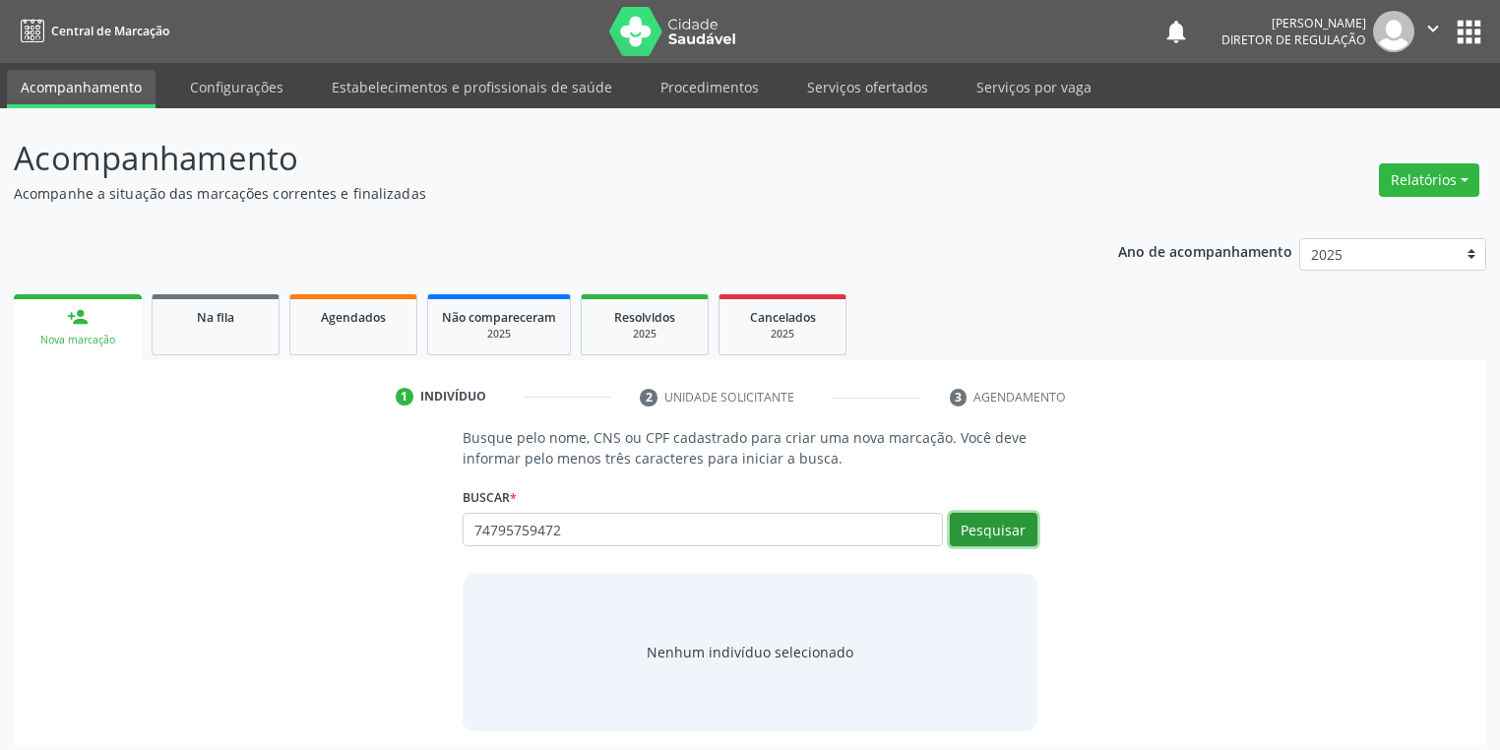
click at [997, 541] on button "Pesquisar" at bounding box center [994, 529] width 88 height 33
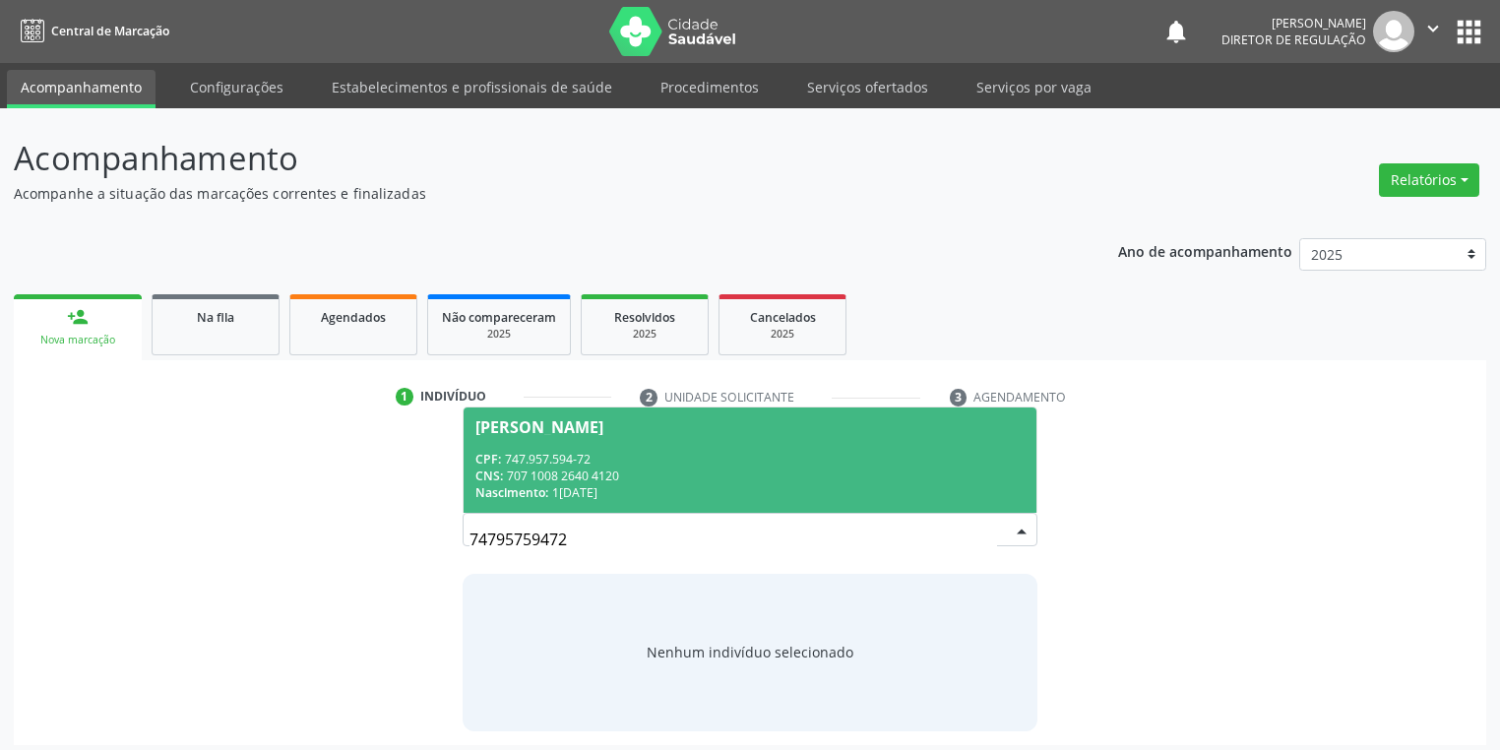
click at [639, 465] on div "CPF: 747.957.594-72" at bounding box center [749, 459] width 549 height 17
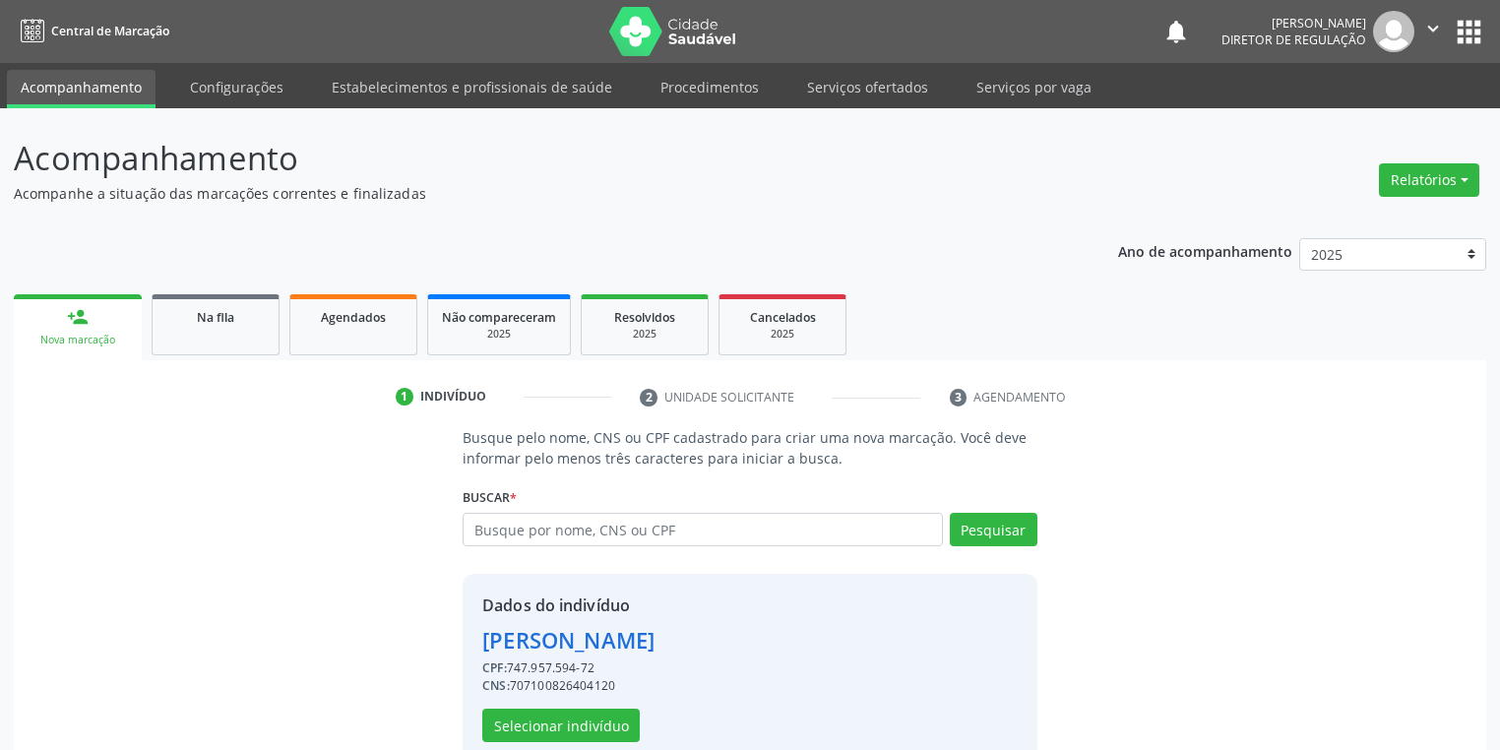
scroll to position [37, 0]
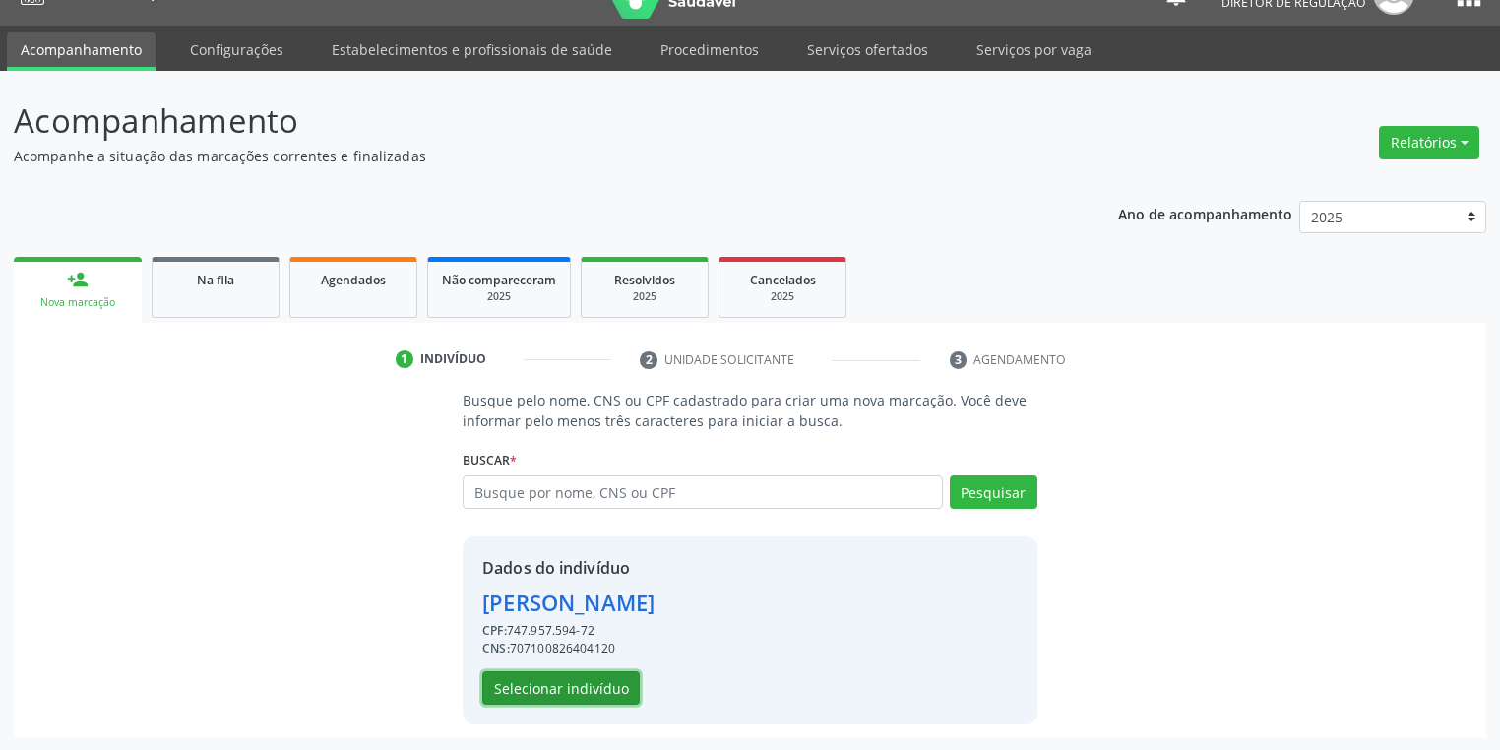
click at [559, 697] on button "Selecionar indivíduo" at bounding box center [560, 687] width 157 height 33
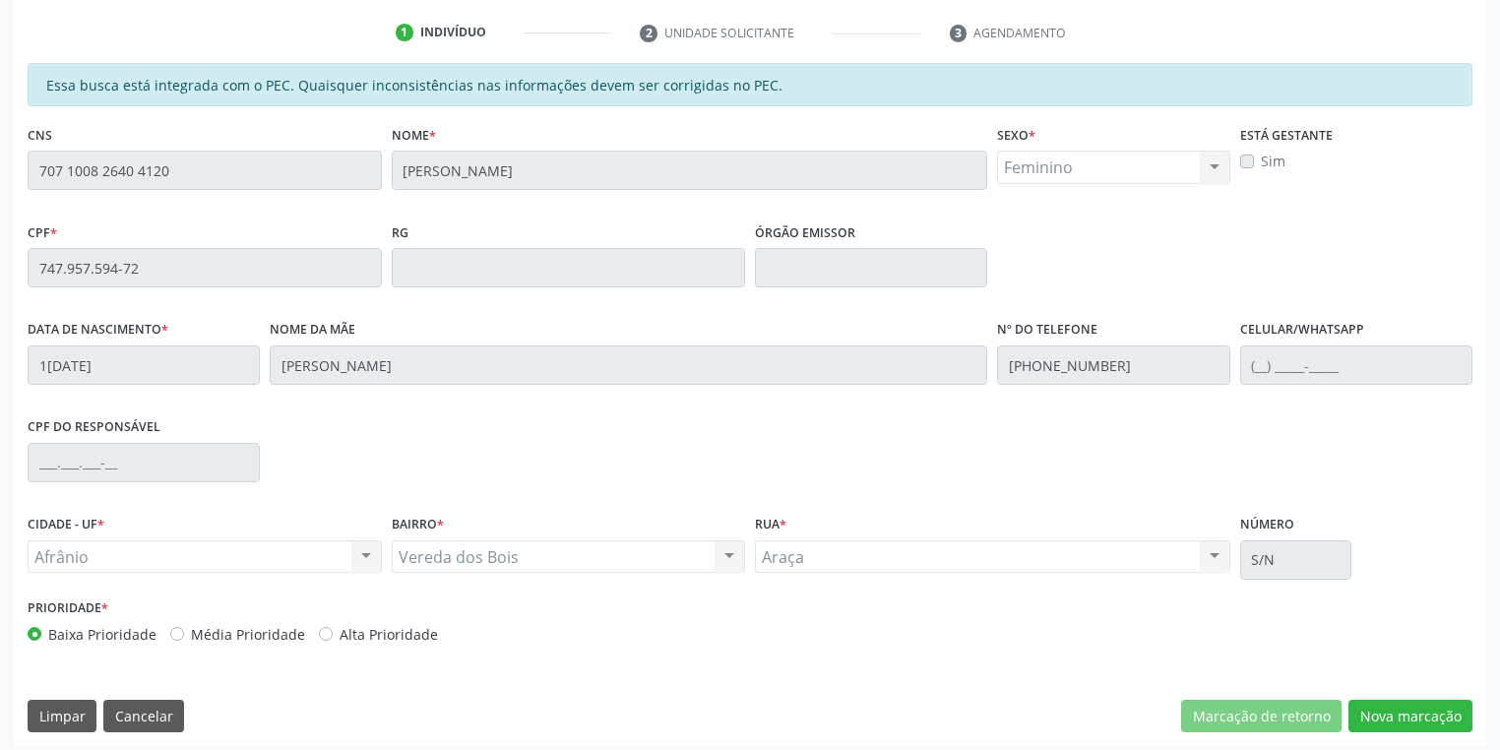
scroll to position [373, 0]
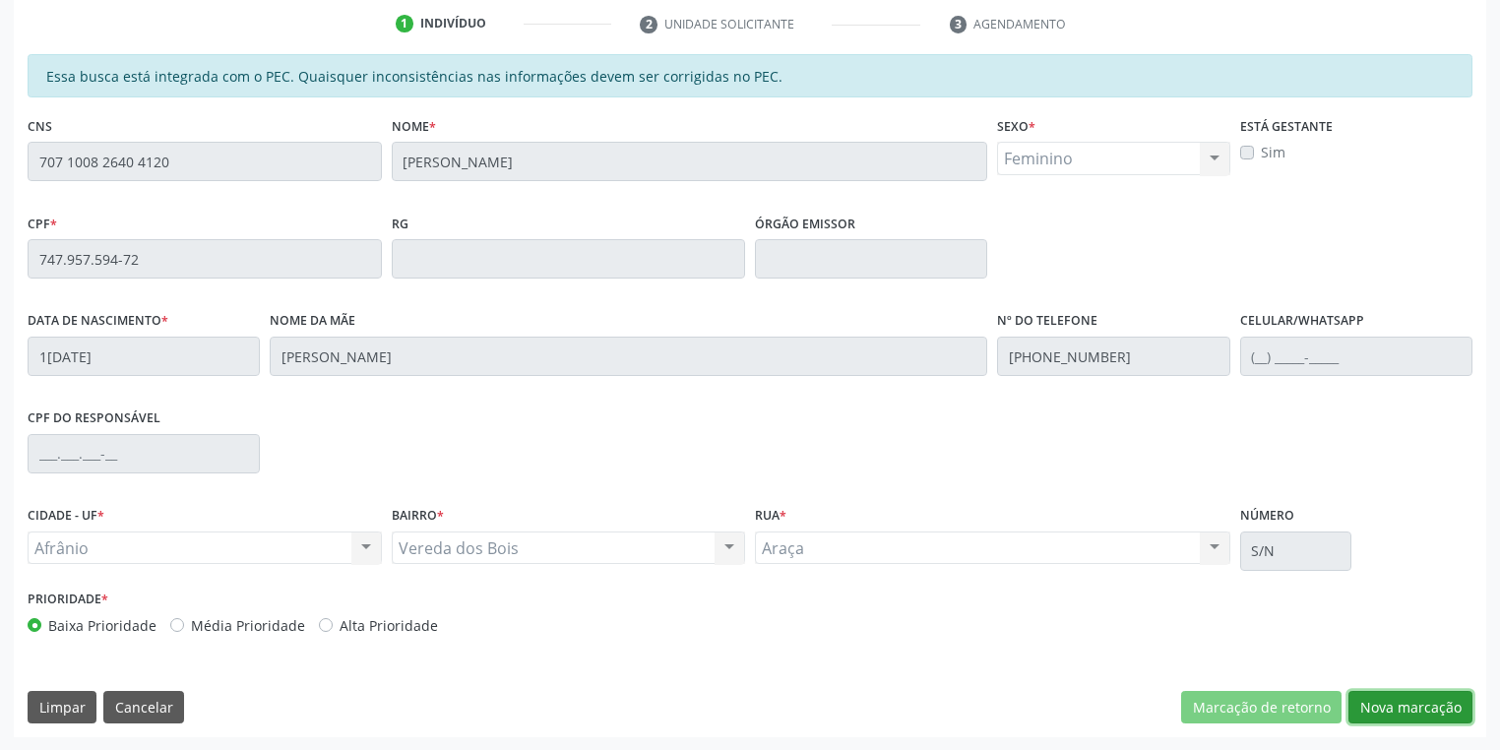
click at [1358, 703] on button "Nova marcação" at bounding box center [1410, 707] width 124 height 33
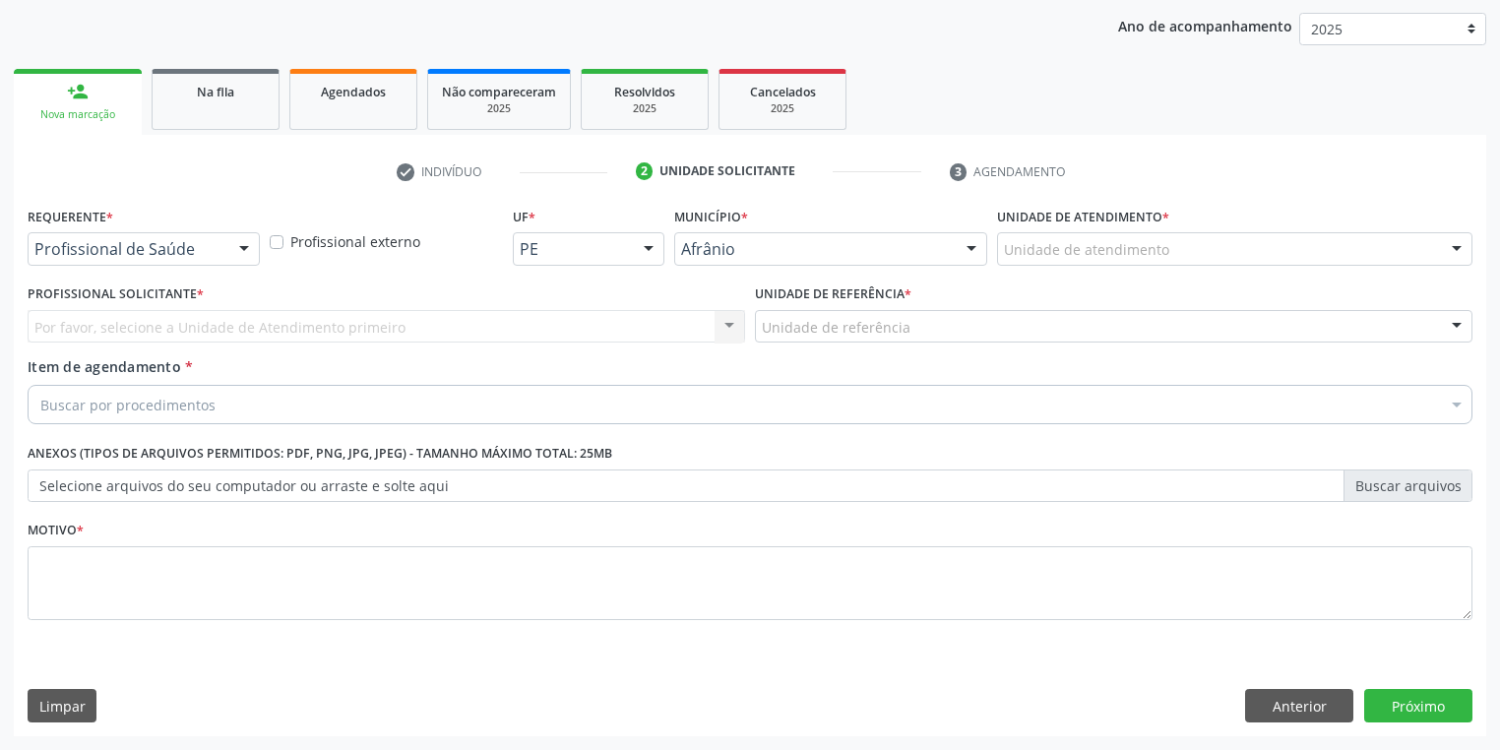
scroll to position [224, 0]
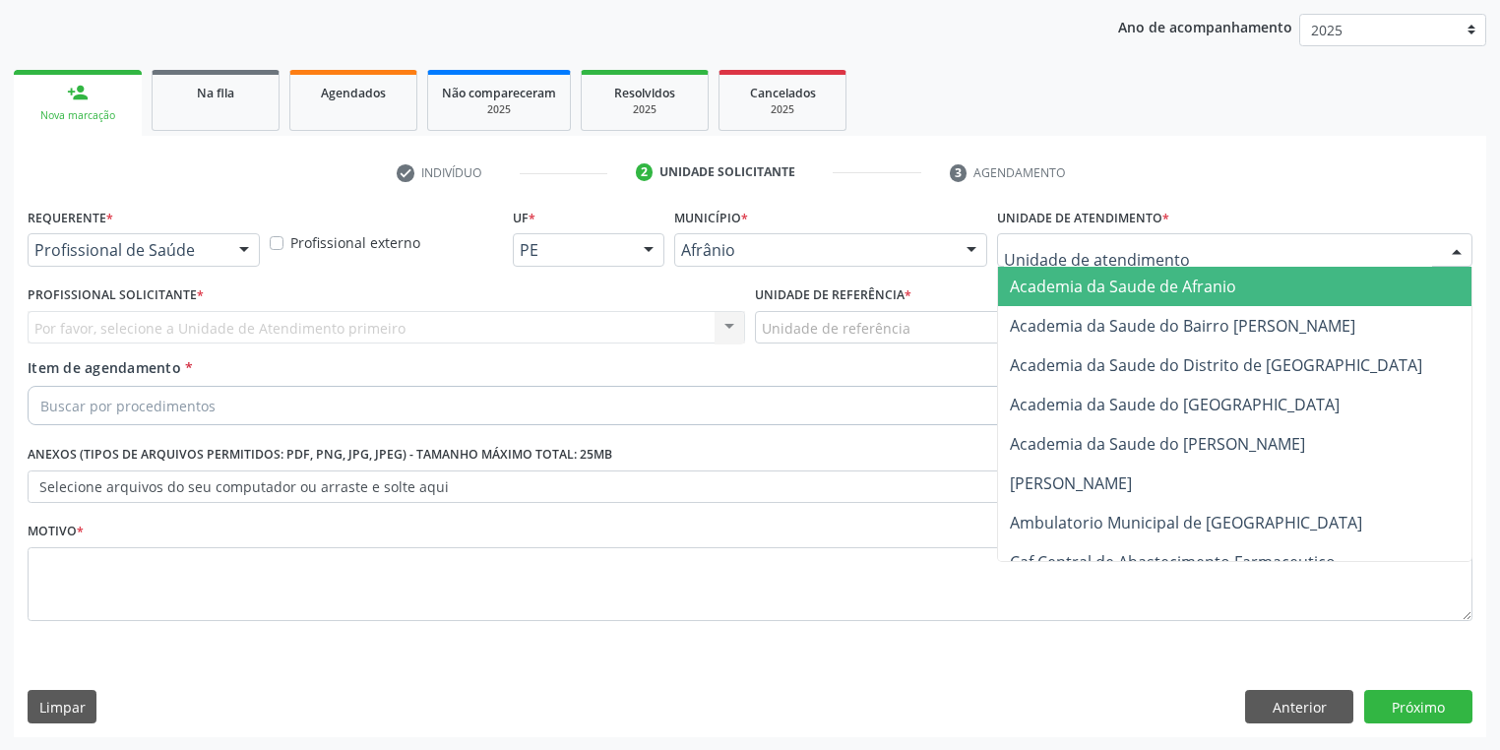
drag, startPoint x: 1060, startPoint y: 259, endPoint x: 1047, endPoint y: 284, distance: 28.6
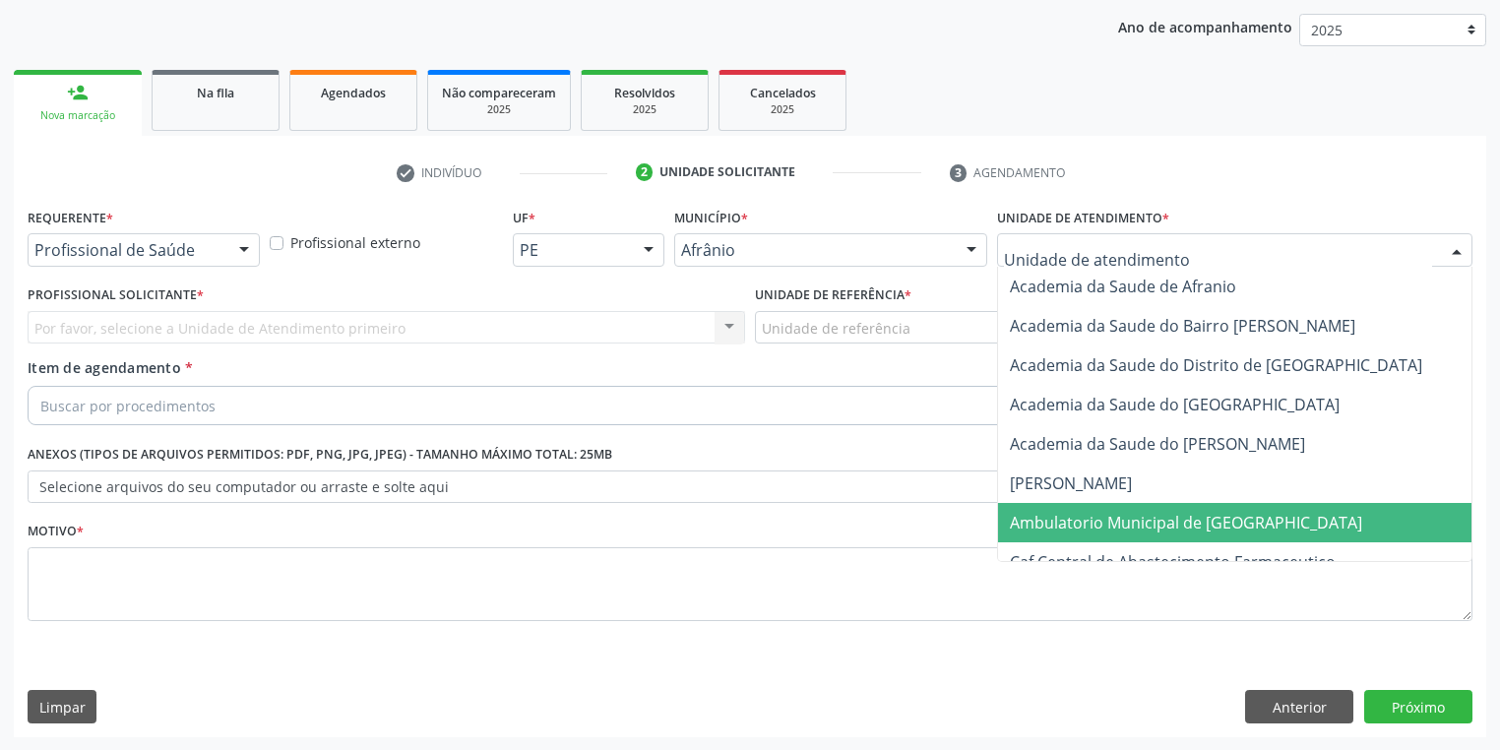
click at [1077, 524] on span "Ambulatorio Municipal de [GEOGRAPHIC_DATA]" at bounding box center [1186, 523] width 352 height 22
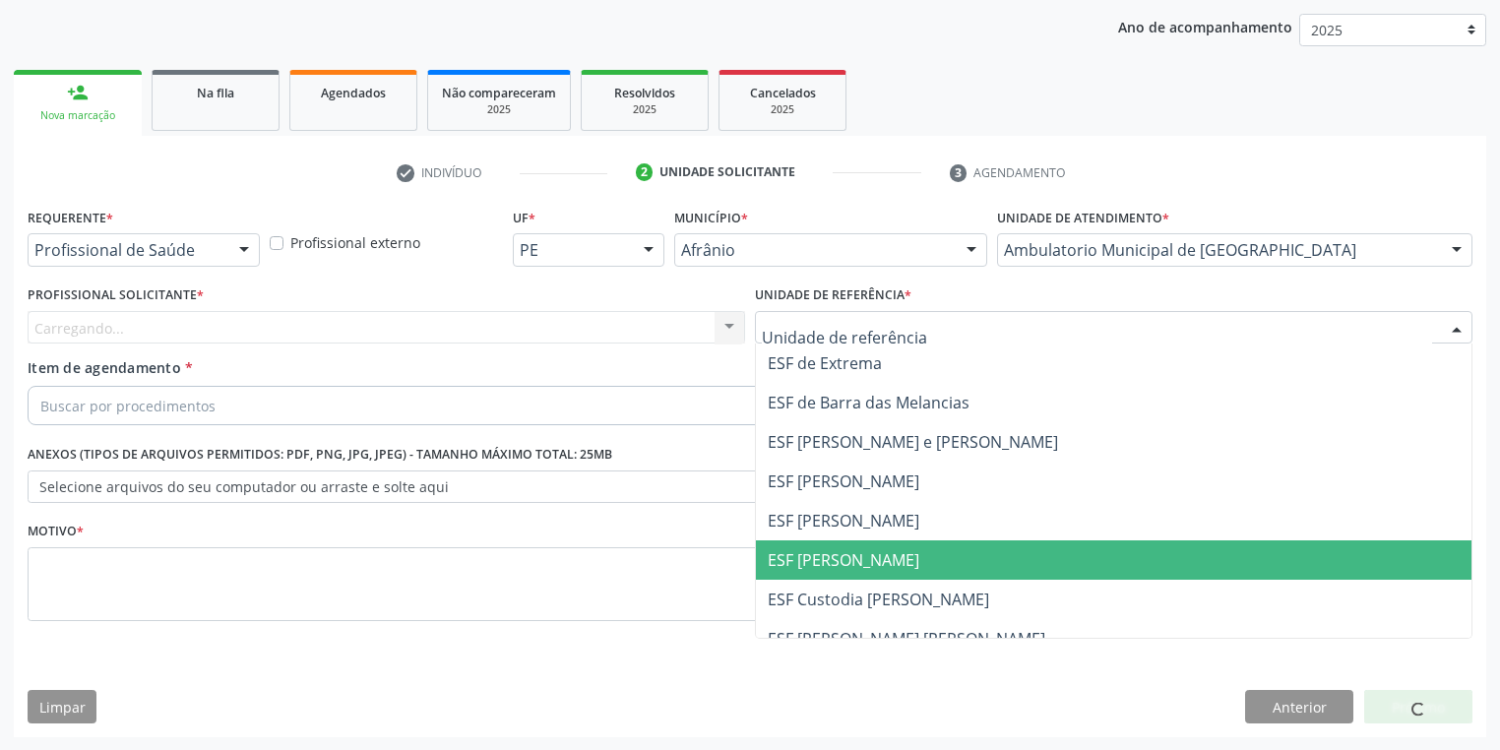
drag, startPoint x: 818, startPoint y: 559, endPoint x: 775, endPoint y: 543, distance: 46.1
click at [817, 559] on span "ESF [PERSON_NAME]" at bounding box center [844, 560] width 152 height 22
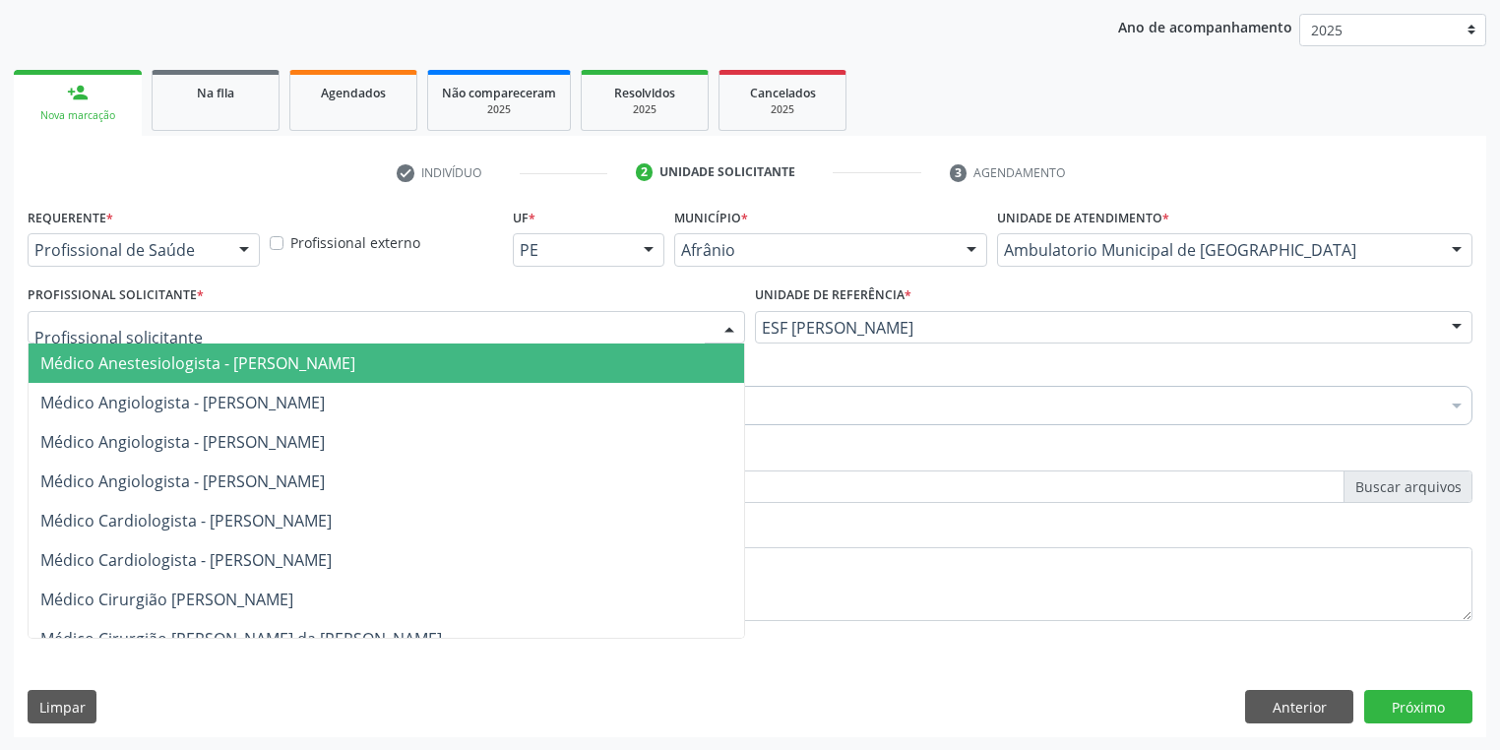
drag, startPoint x: 185, startPoint y: 333, endPoint x: 191, endPoint y: 377, distance: 44.7
click at [183, 335] on div at bounding box center [386, 327] width 717 height 33
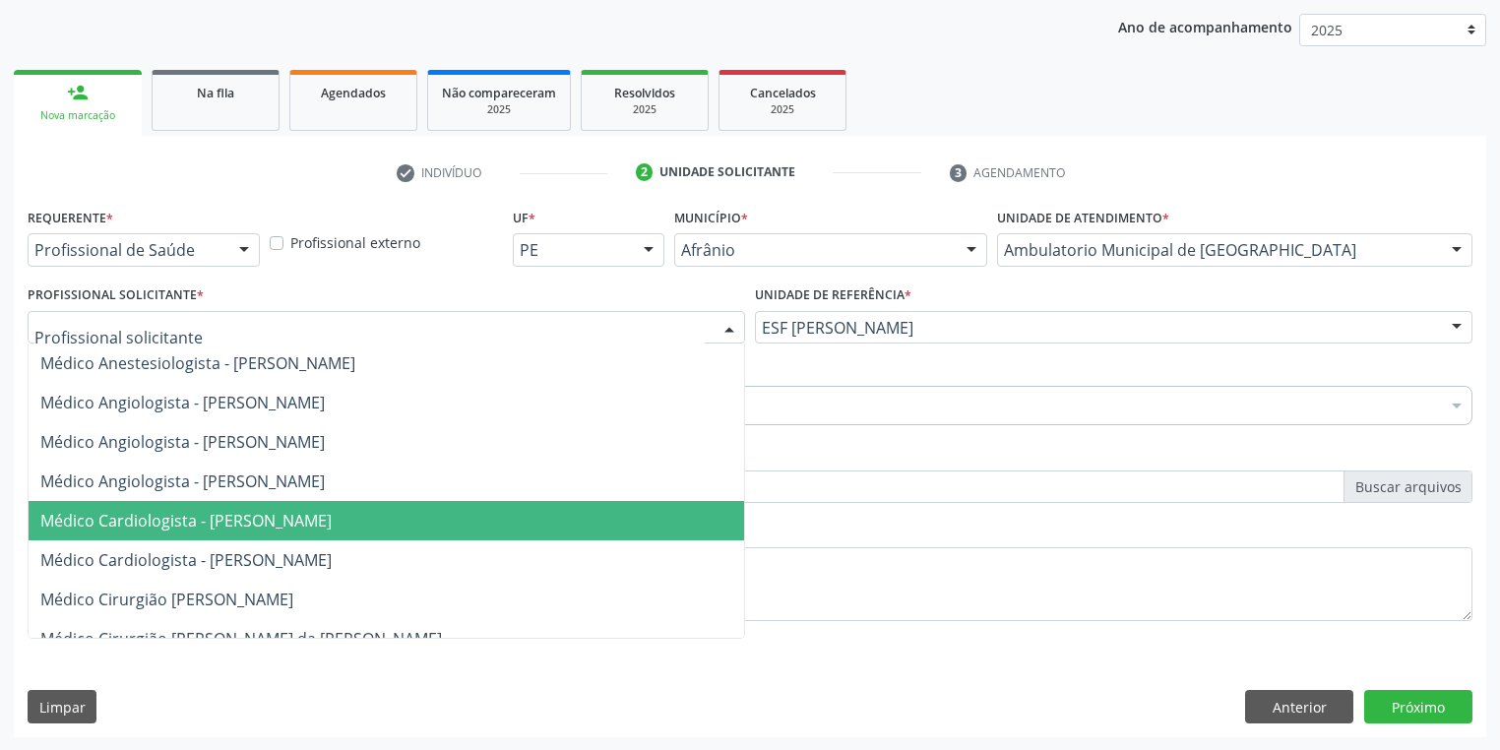
drag, startPoint x: 224, startPoint y: 521, endPoint x: 214, endPoint y: 483, distance: 38.9
click at [226, 520] on span "Médico Cardiologista - [PERSON_NAME]" at bounding box center [185, 521] width 291 height 22
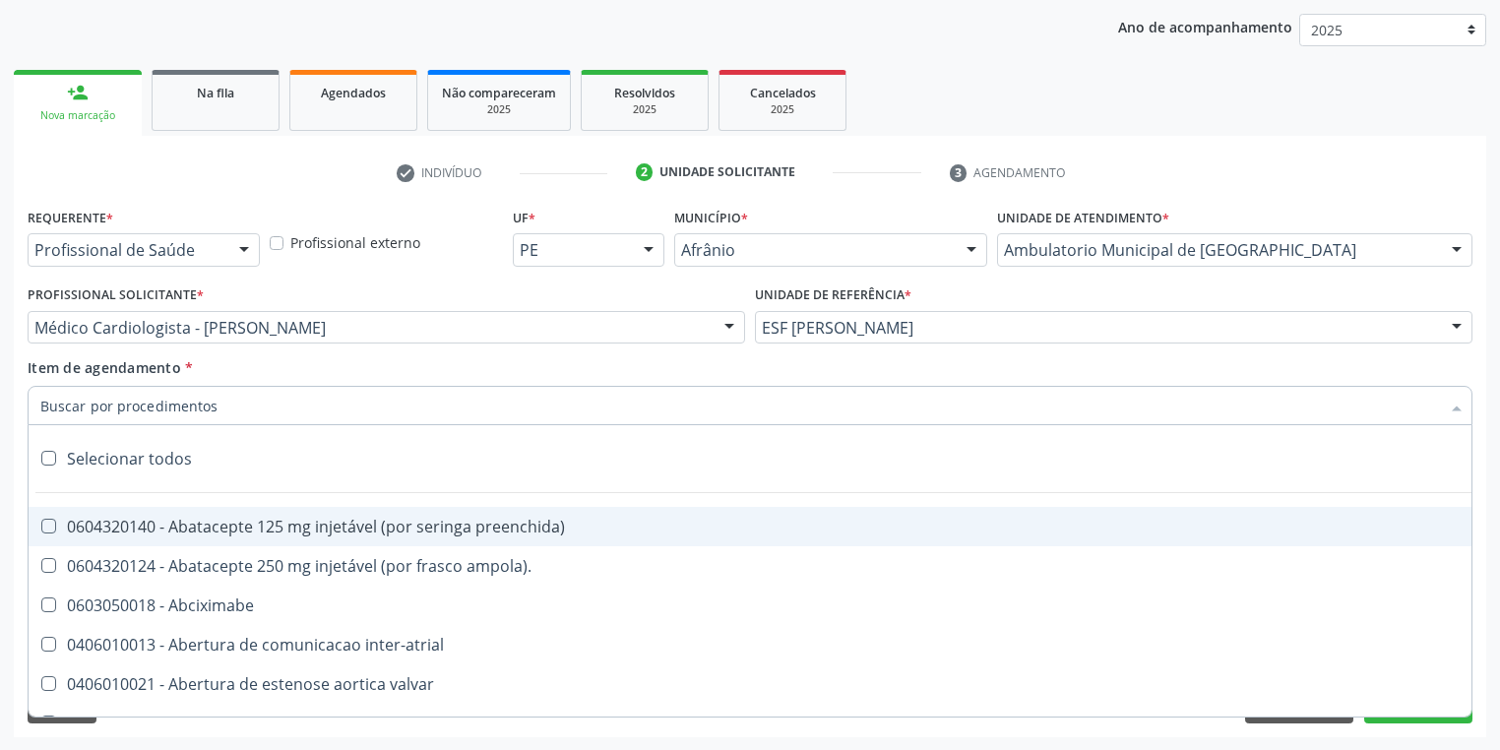
paste input "motora"
type input "motora"
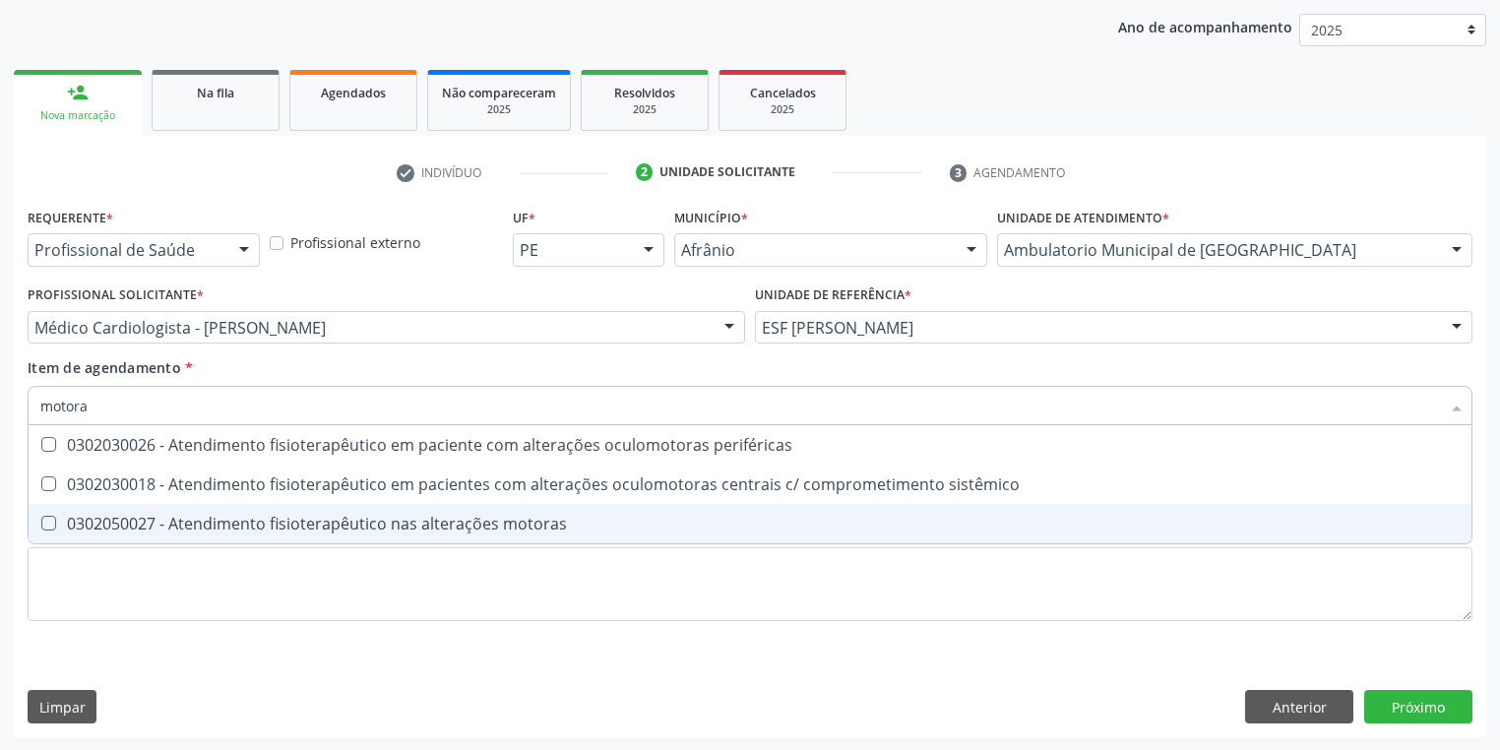
click at [220, 506] on span "0302050027 - Atendimento fisioterapêutico nas alterações motoras" at bounding box center [750, 523] width 1443 height 39
checkbox motoras "true"
click at [162, 590] on div "Requerente * Profissional de Saúde Profissional de Saúde Paciente Nenhum result…" at bounding box center [750, 426] width 1445 height 446
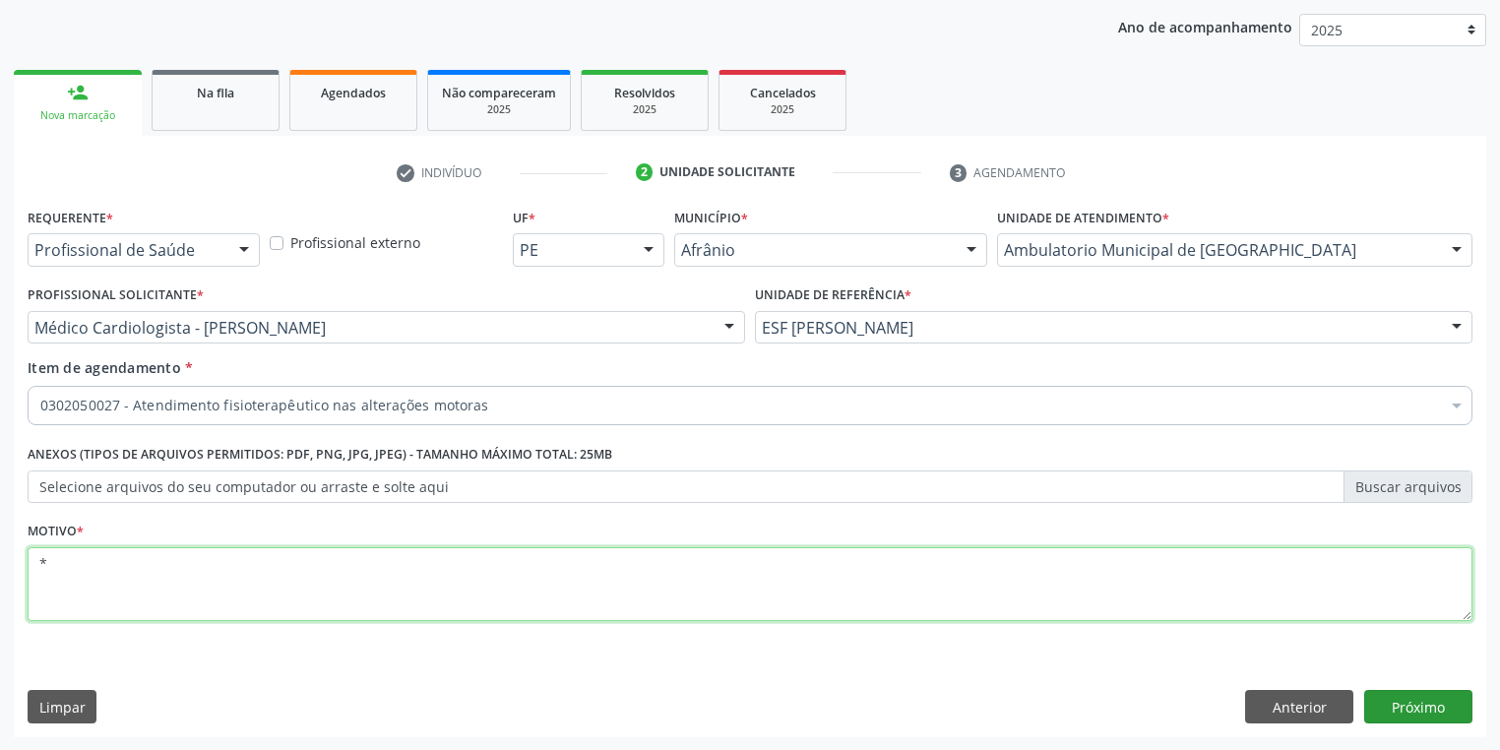
type textarea "*"
click at [1425, 705] on button "Próximo" at bounding box center [1418, 706] width 108 height 33
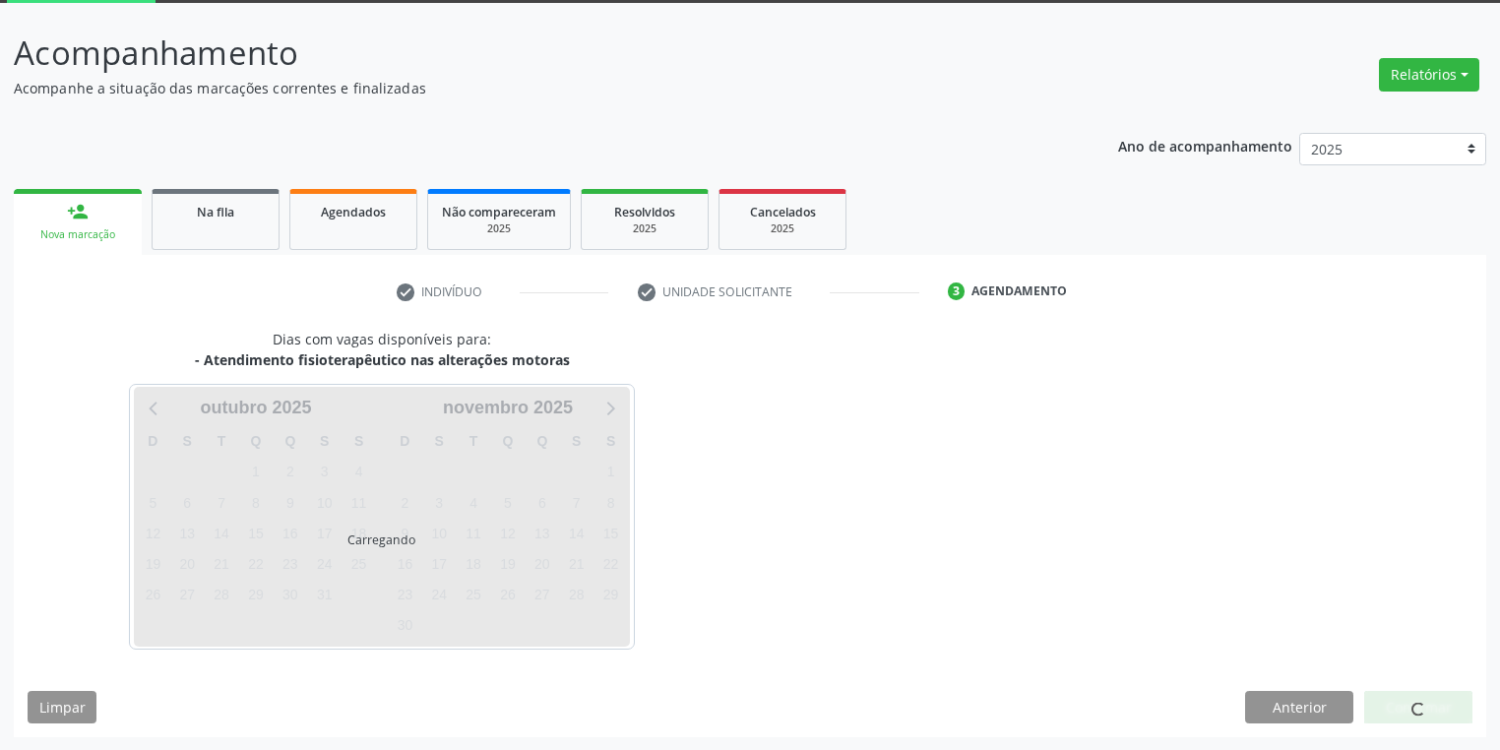
scroll to position [162, 0]
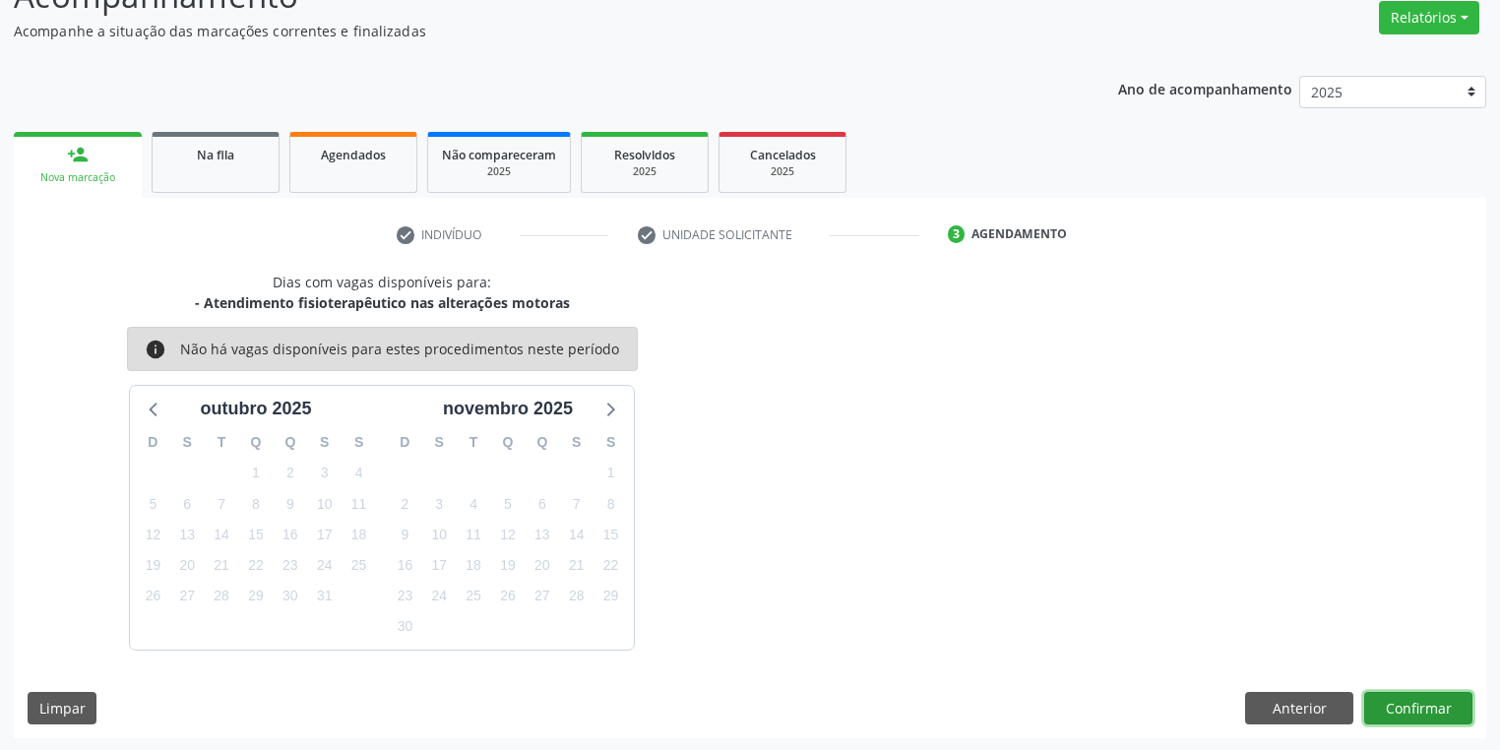
click at [1374, 713] on button "Confirmar" at bounding box center [1418, 708] width 108 height 33
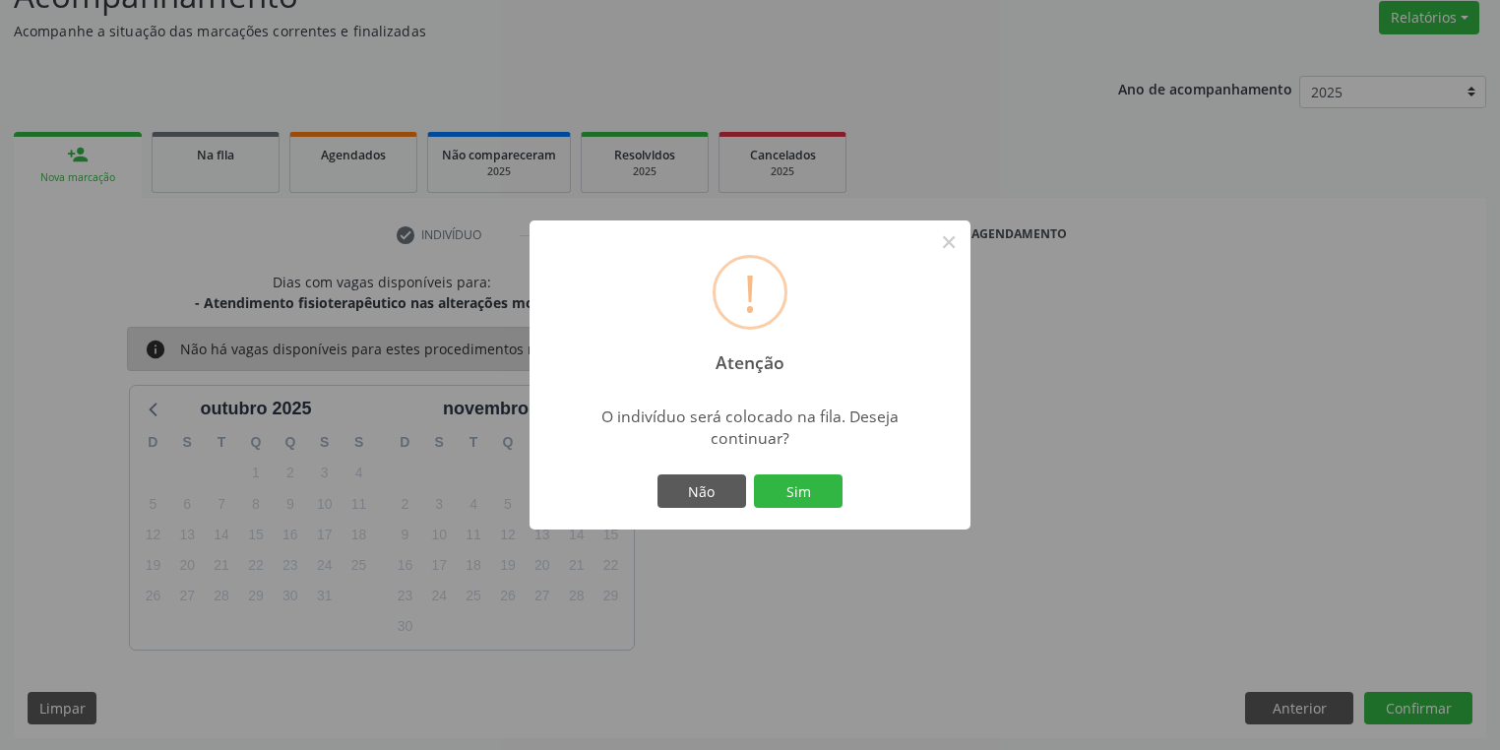
click at [809, 509] on div "Não Sim" at bounding box center [749, 490] width 195 height 41
click at [831, 495] on button "Sim" at bounding box center [798, 490] width 89 height 33
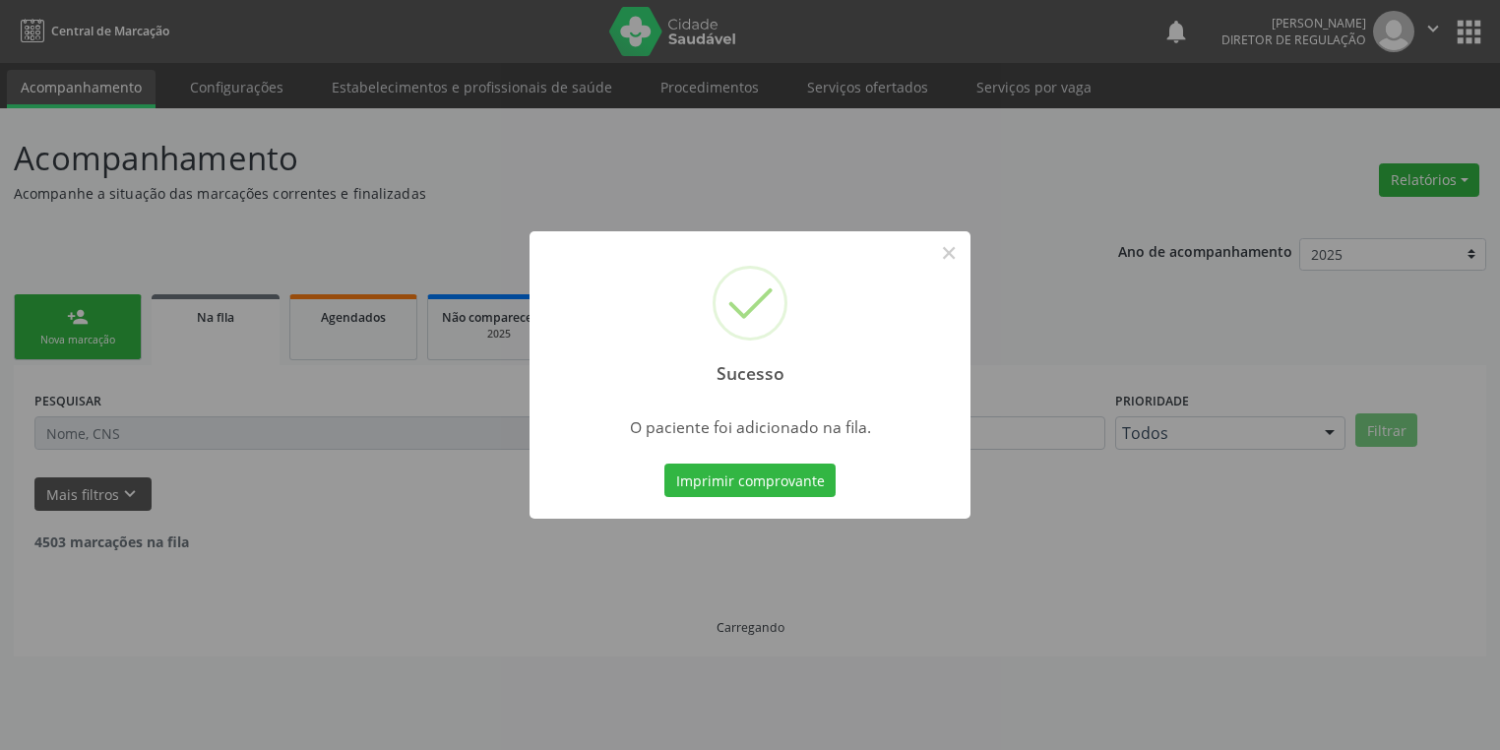
scroll to position [0, 0]
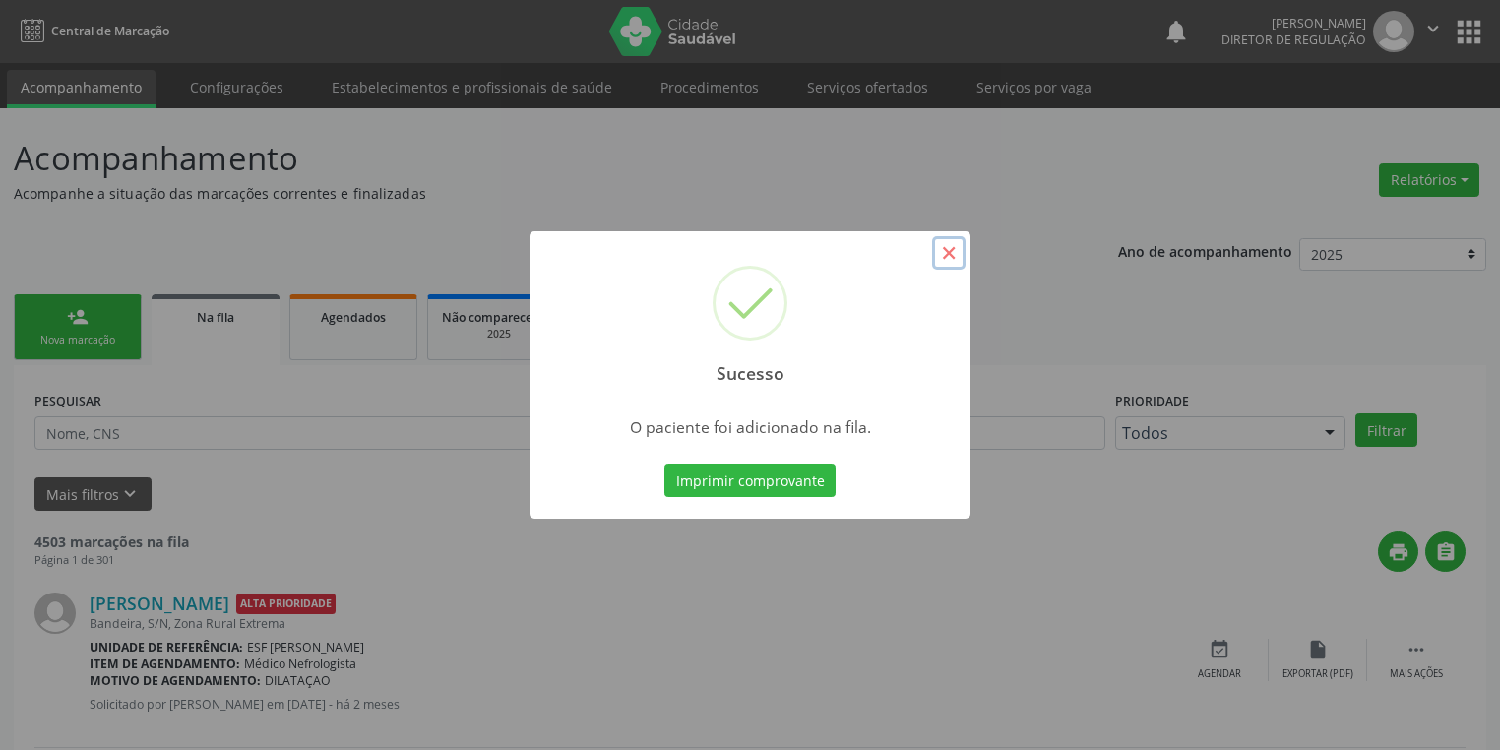
click at [943, 247] on button "×" at bounding box center [948, 252] width 33 height 33
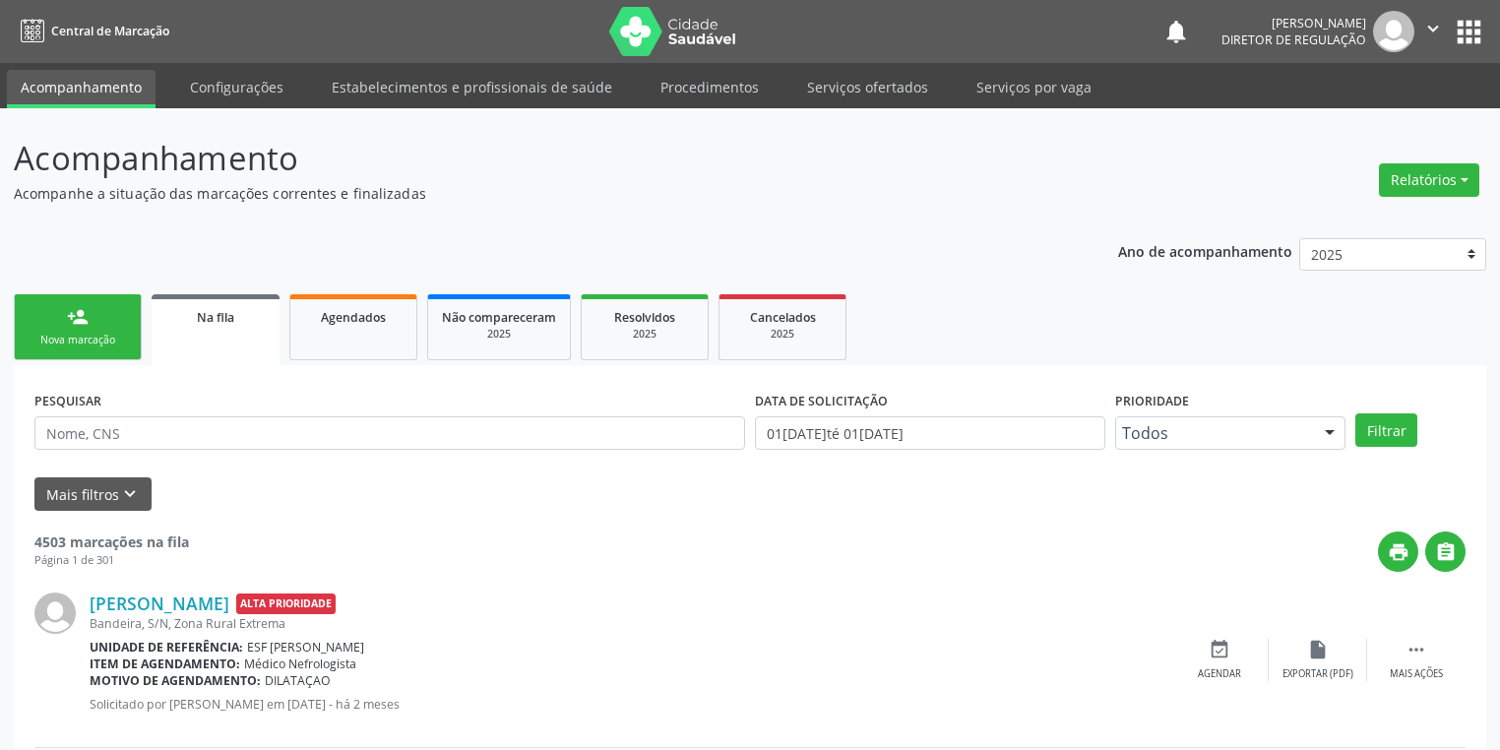
click at [112, 327] on link "person_add Nova marcação" at bounding box center [78, 327] width 128 height 66
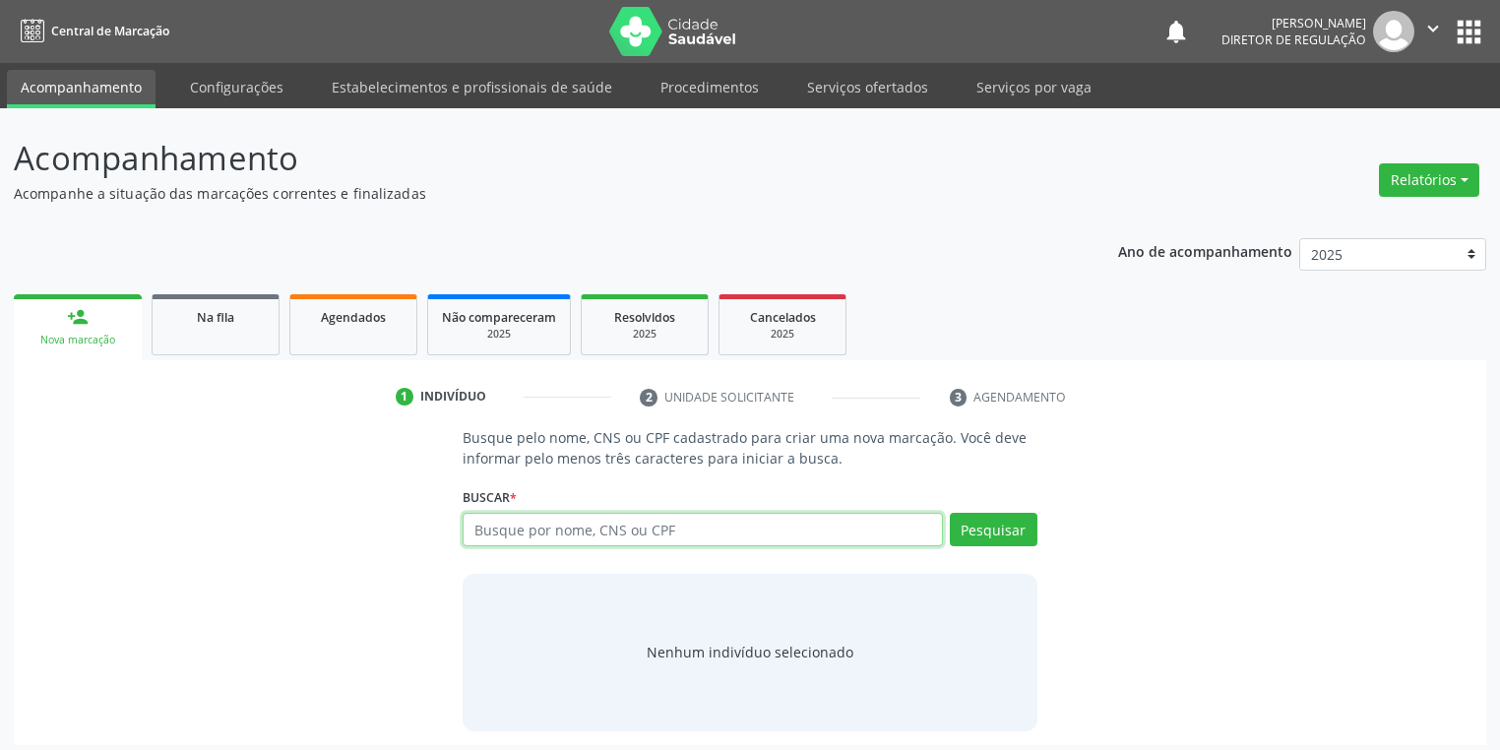
click at [529, 537] on input "text" at bounding box center [703, 529] width 480 height 33
type input "13398272479"
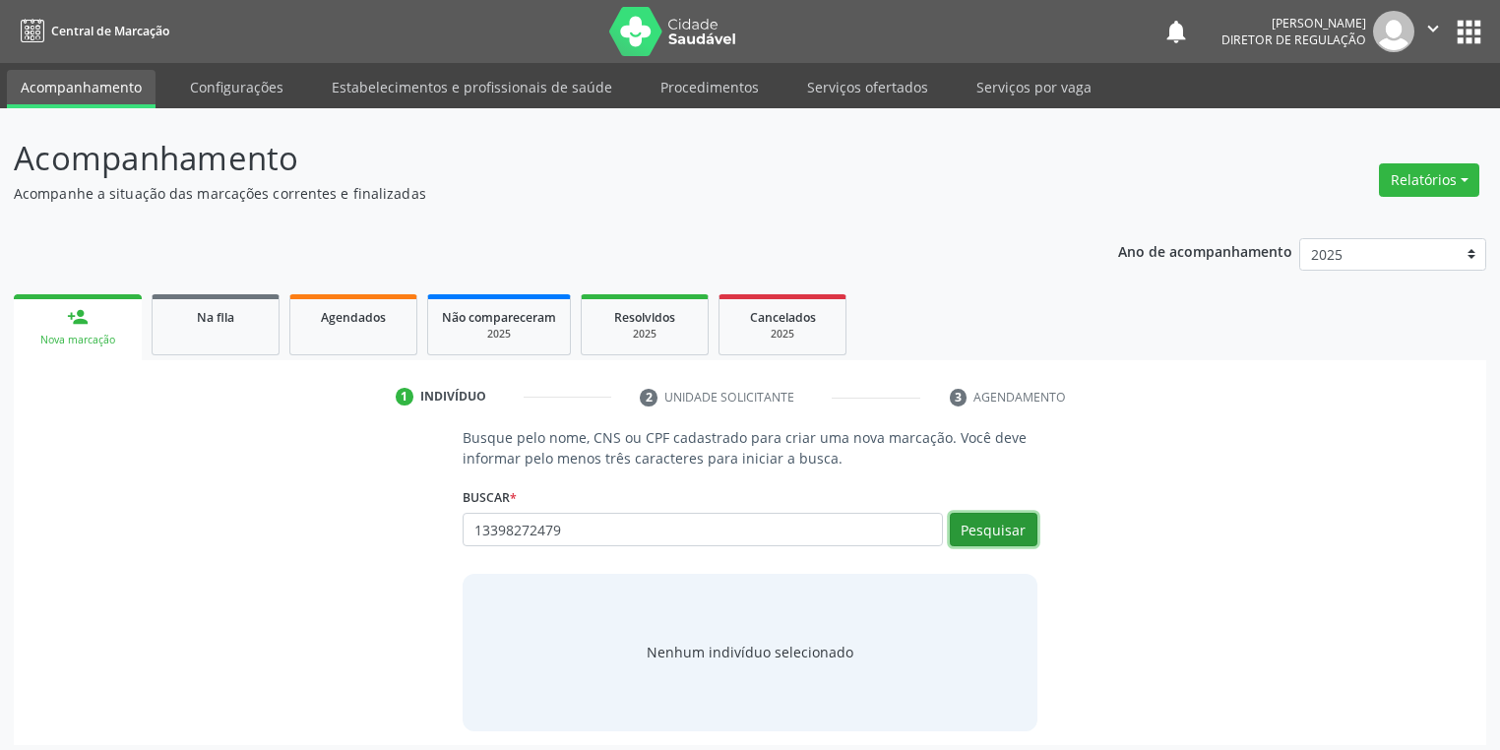
click at [964, 518] on button "Pesquisar" at bounding box center [994, 529] width 88 height 33
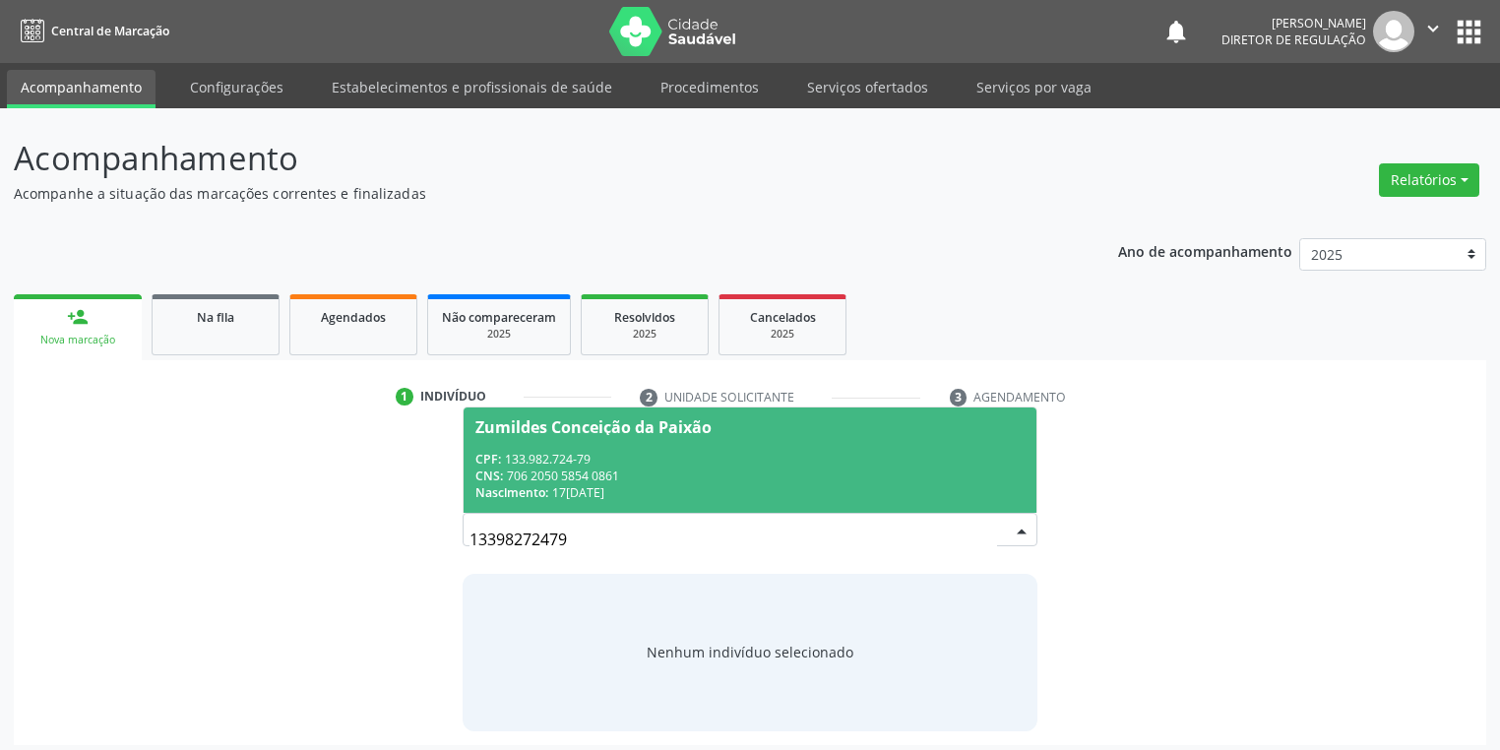
click at [571, 453] on div "CPF: 133.982.724-79" at bounding box center [749, 459] width 549 height 17
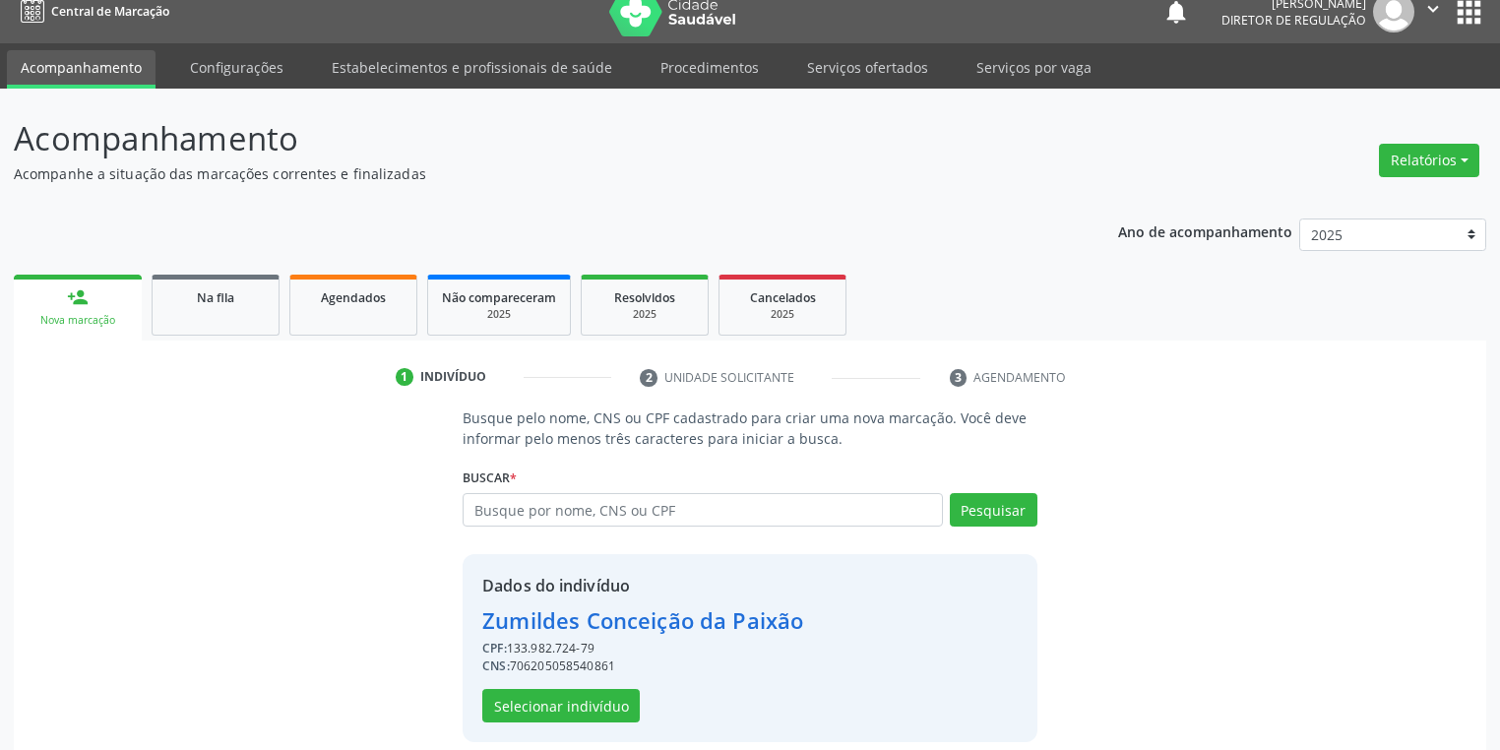
scroll to position [37, 0]
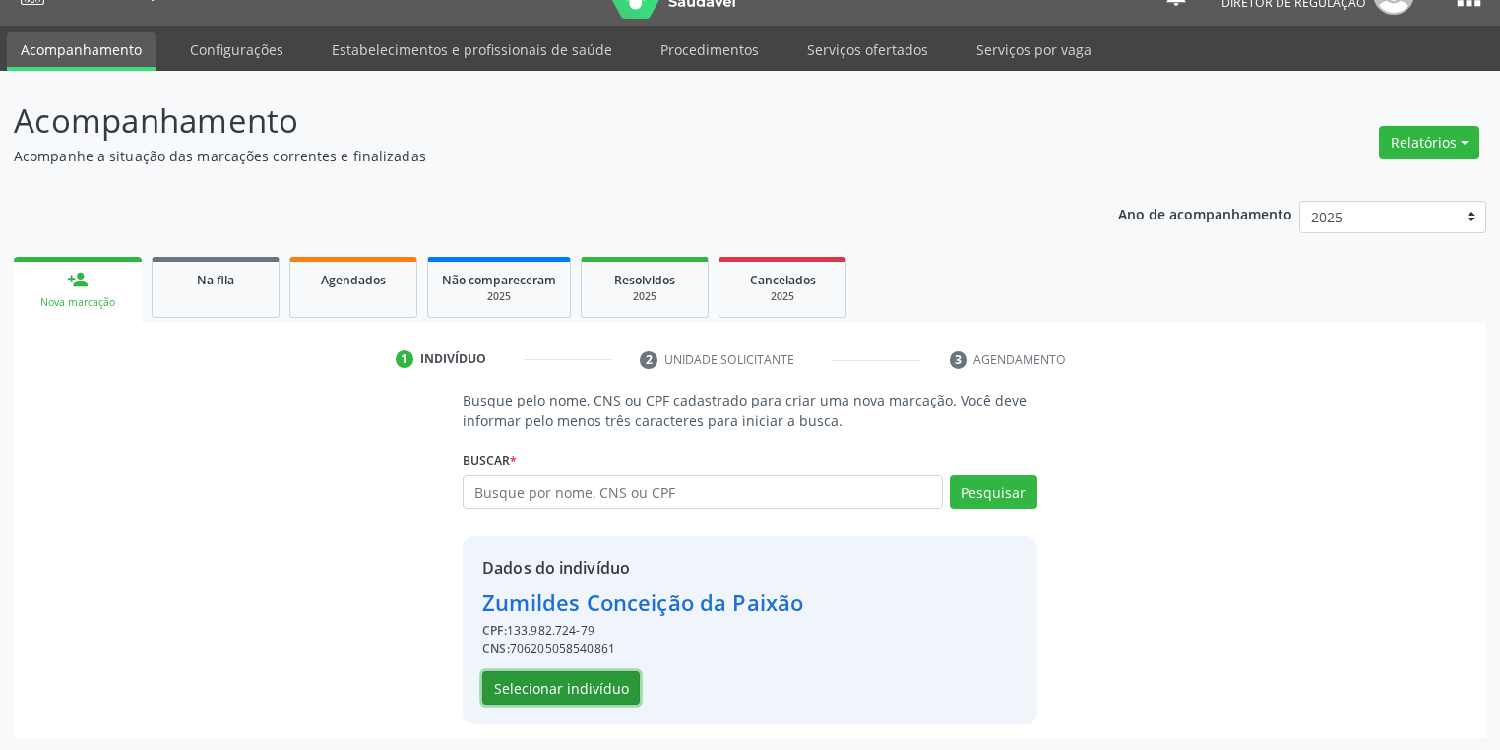
click at [547, 681] on button "Selecionar indivíduo" at bounding box center [560, 687] width 157 height 33
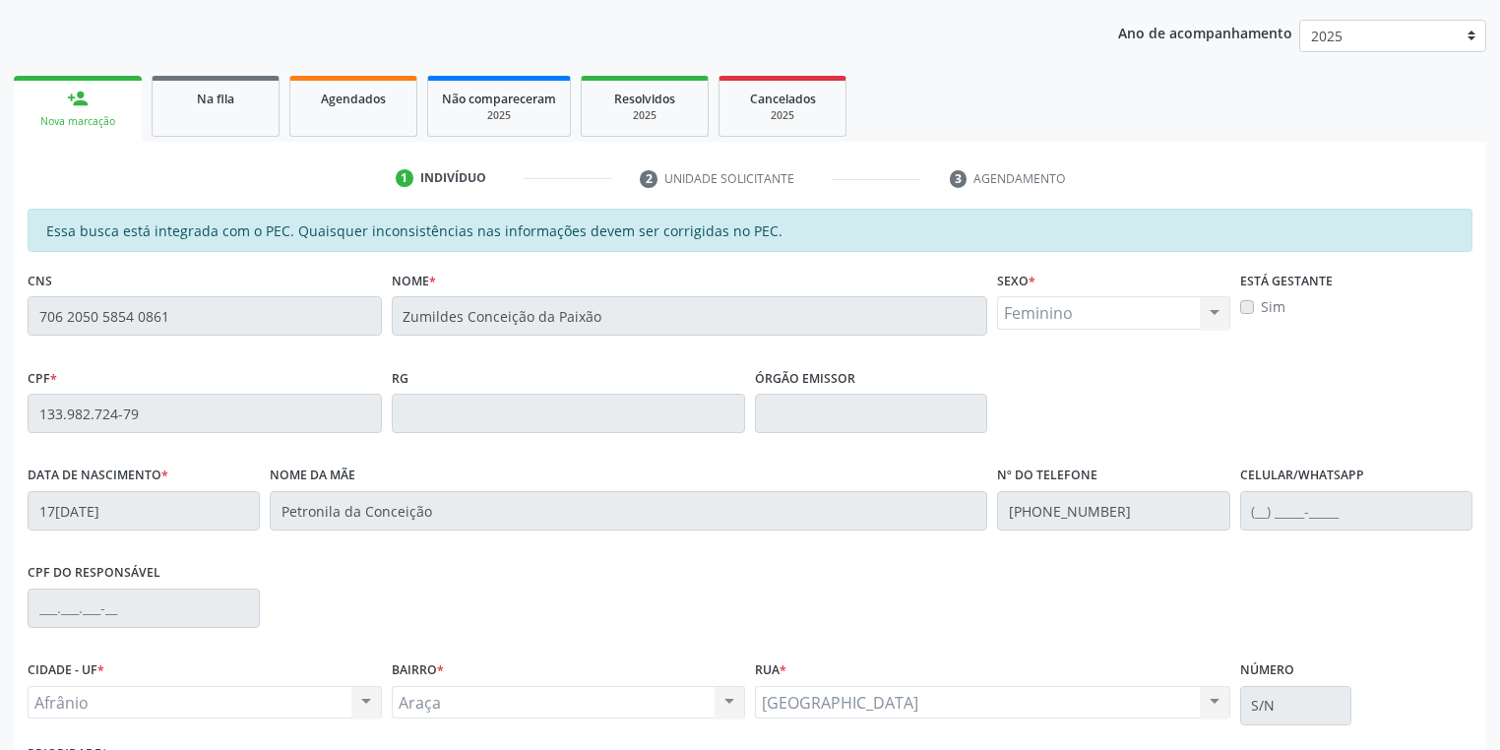
scroll to position [373, 0]
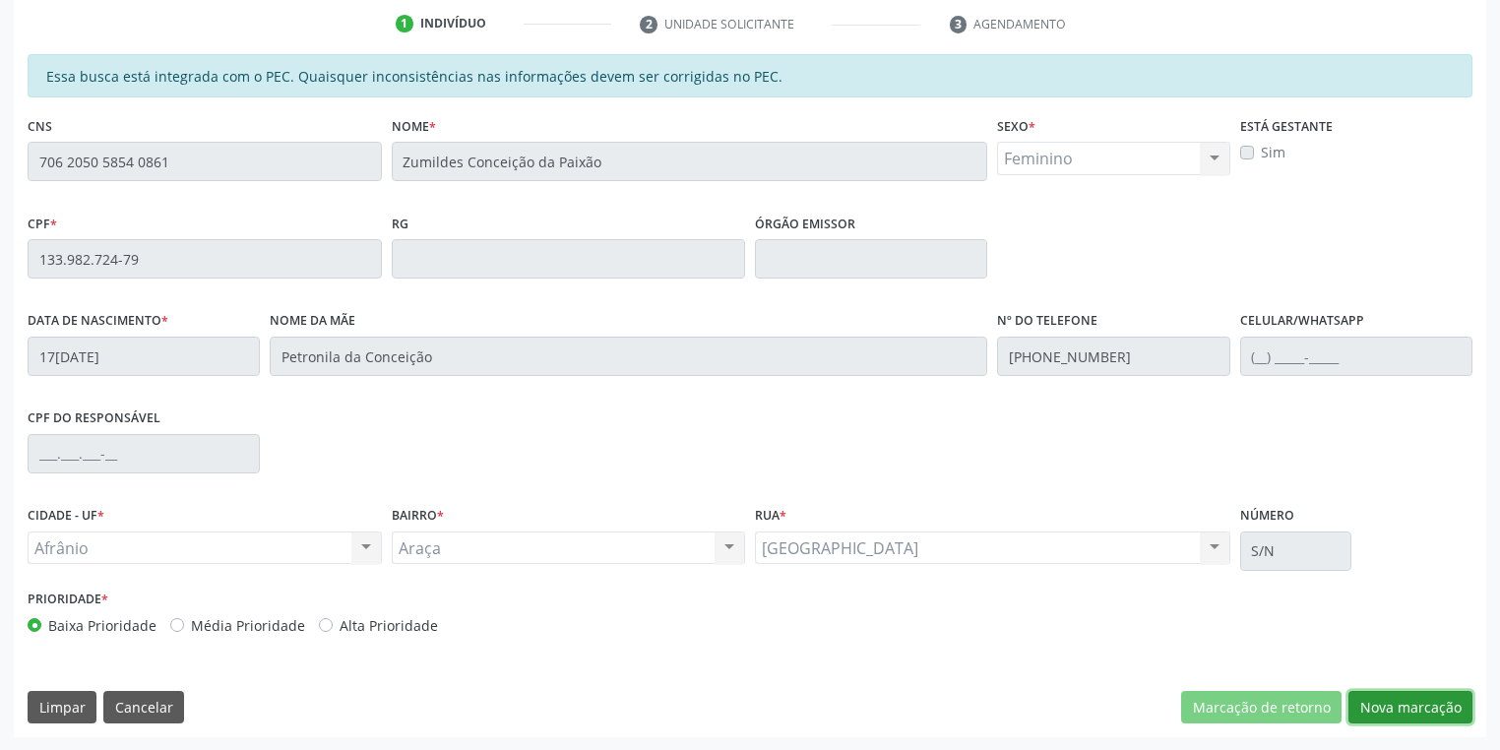
click at [1375, 697] on button "Nova marcação" at bounding box center [1410, 707] width 124 height 33
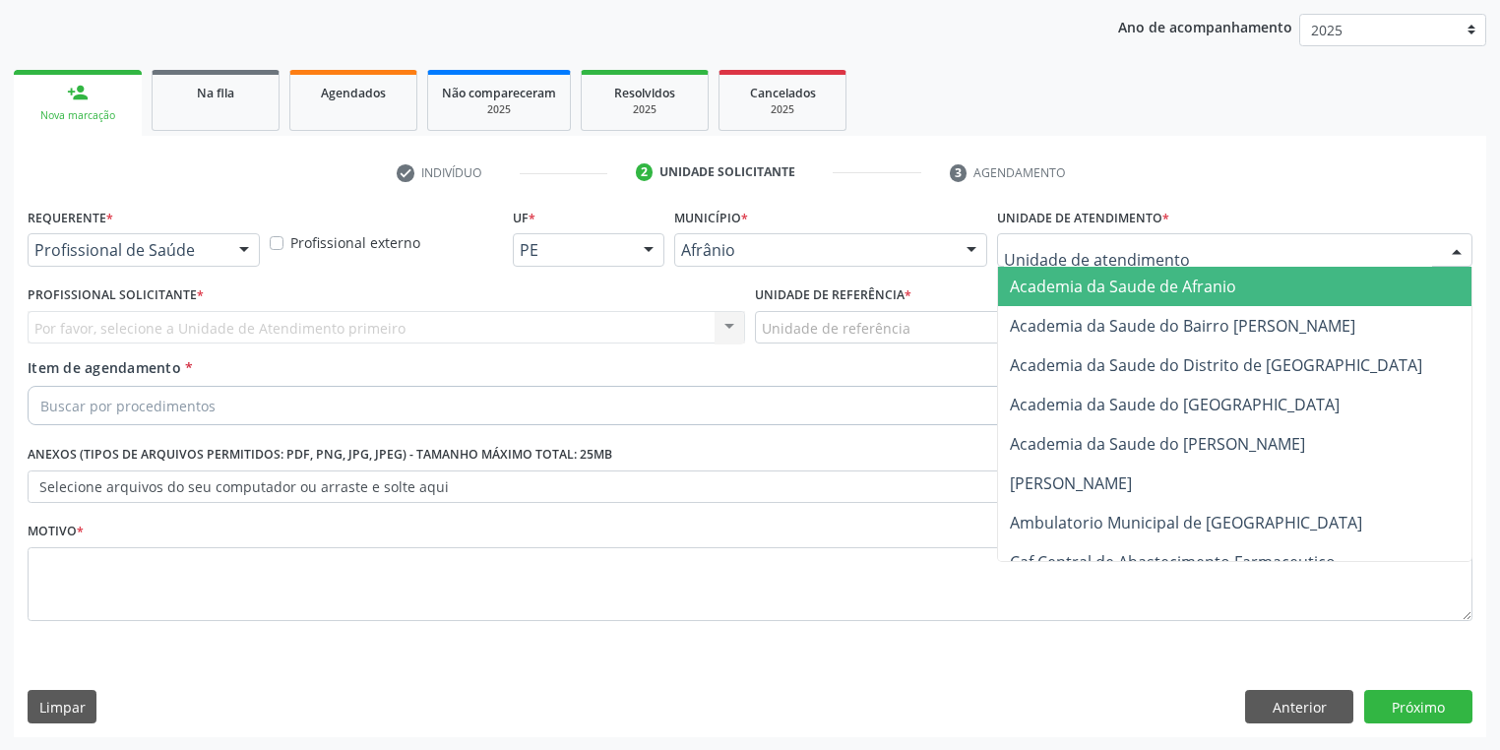
drag, startPoint x: 1046, startPoint y: 243, endPoint x: 1058, endPoint y: 327, distance: 84.5
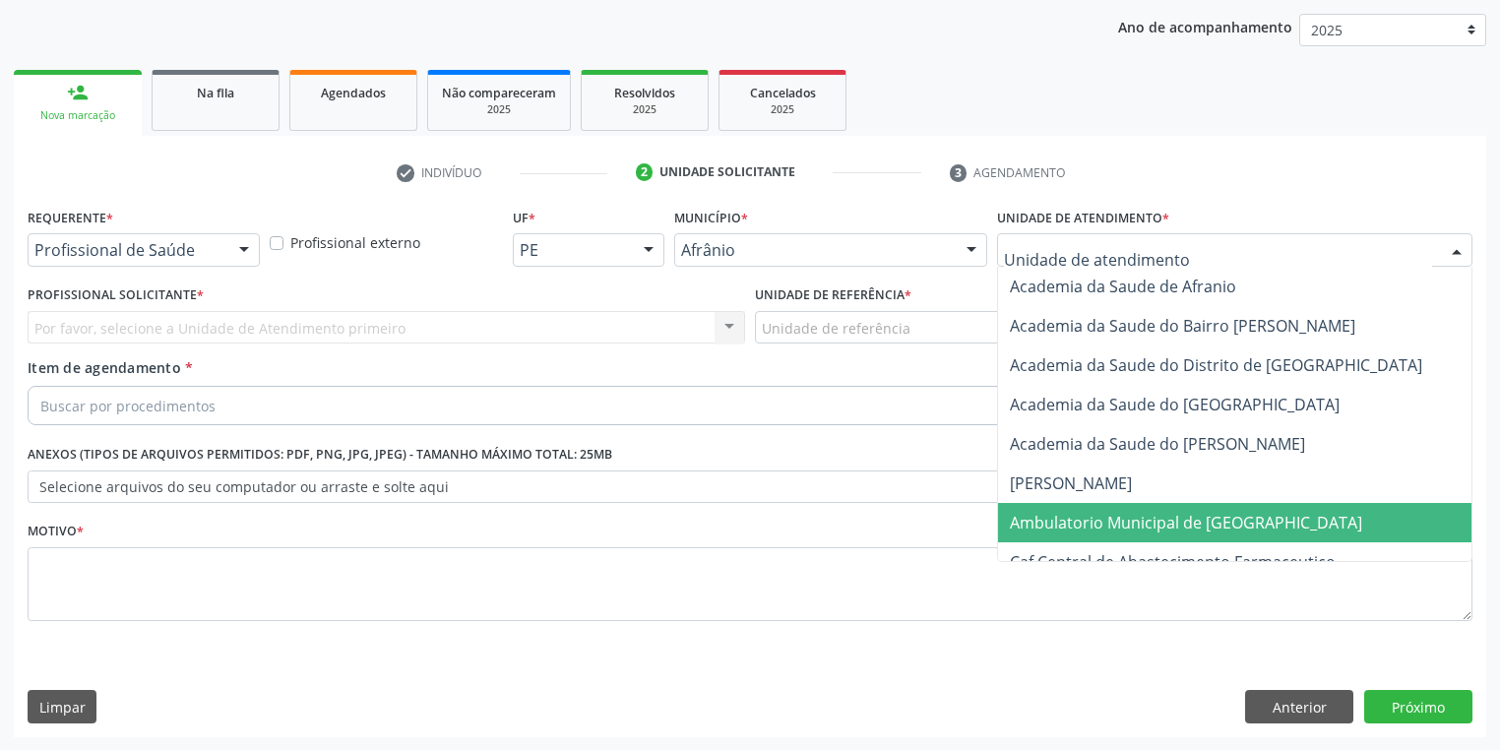
click at [1060, 512] on span "Ambulatorio Municipal de [GEOGRAPHIC_DATA]" at bounding box center [1186, 523] width 352 height 22
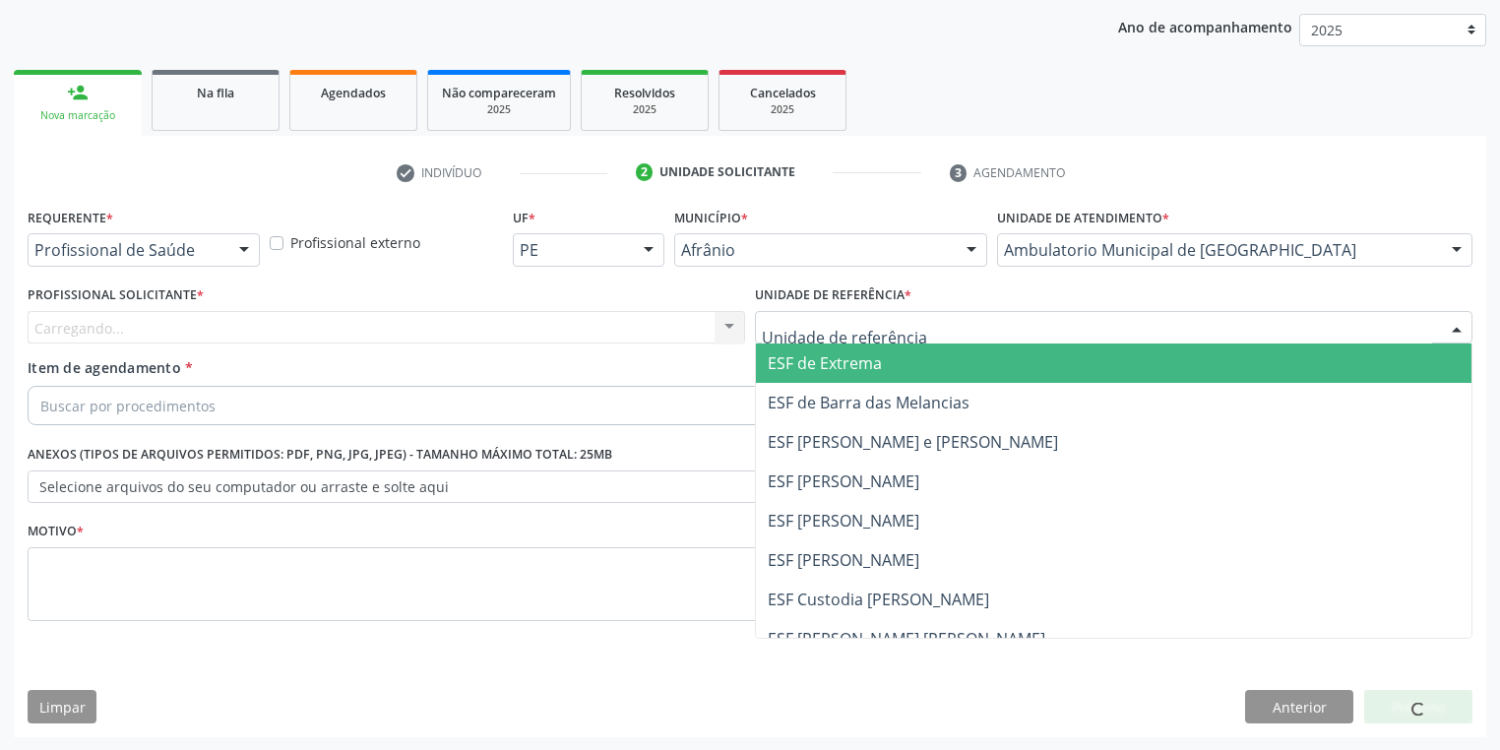
drag, startPoint x: 818, startPoint y: 321, endPoint x: 847, endPoint y: 409, distance: 93.4
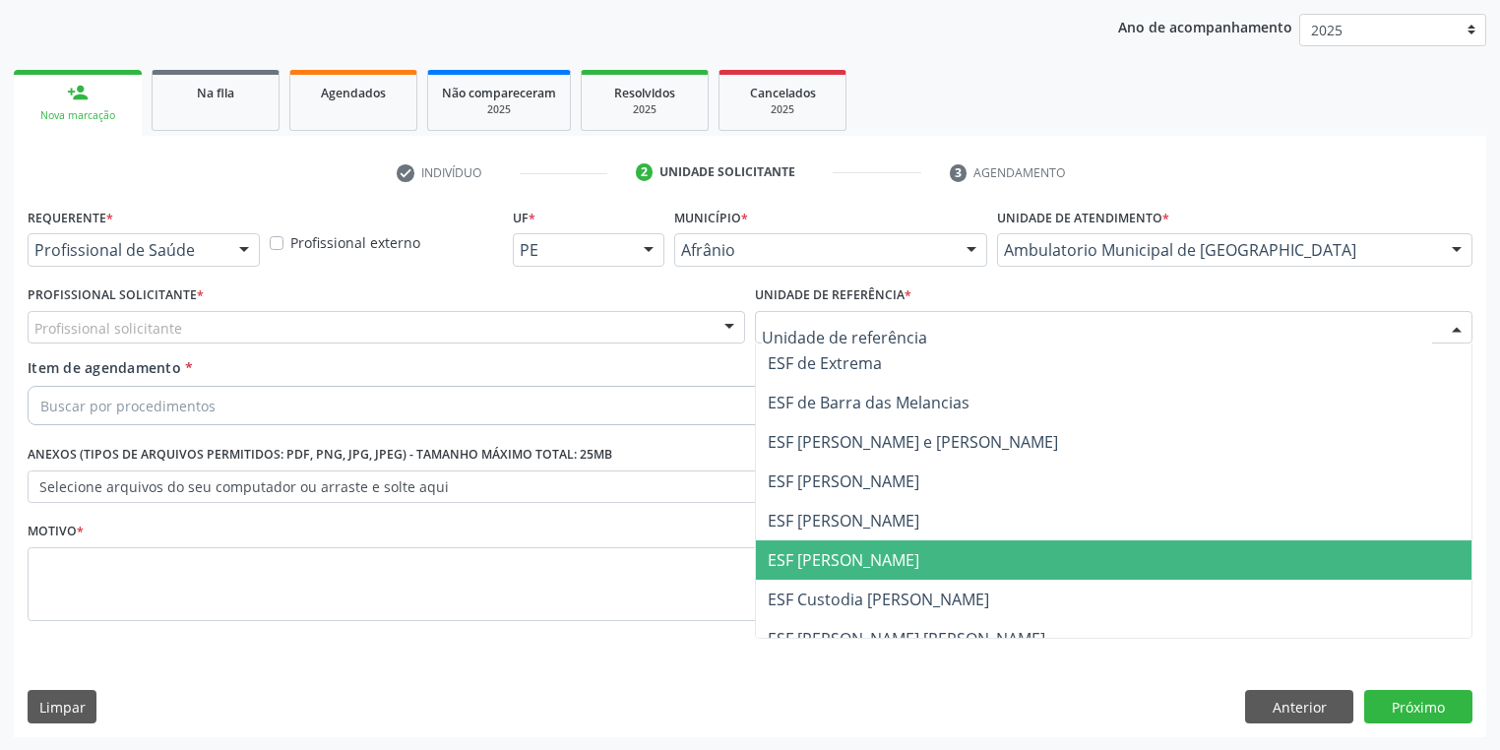
click at [850, 567] on span "ESF [PERSON_NAME]" at bounding box center [844, 560] width 152 height 22
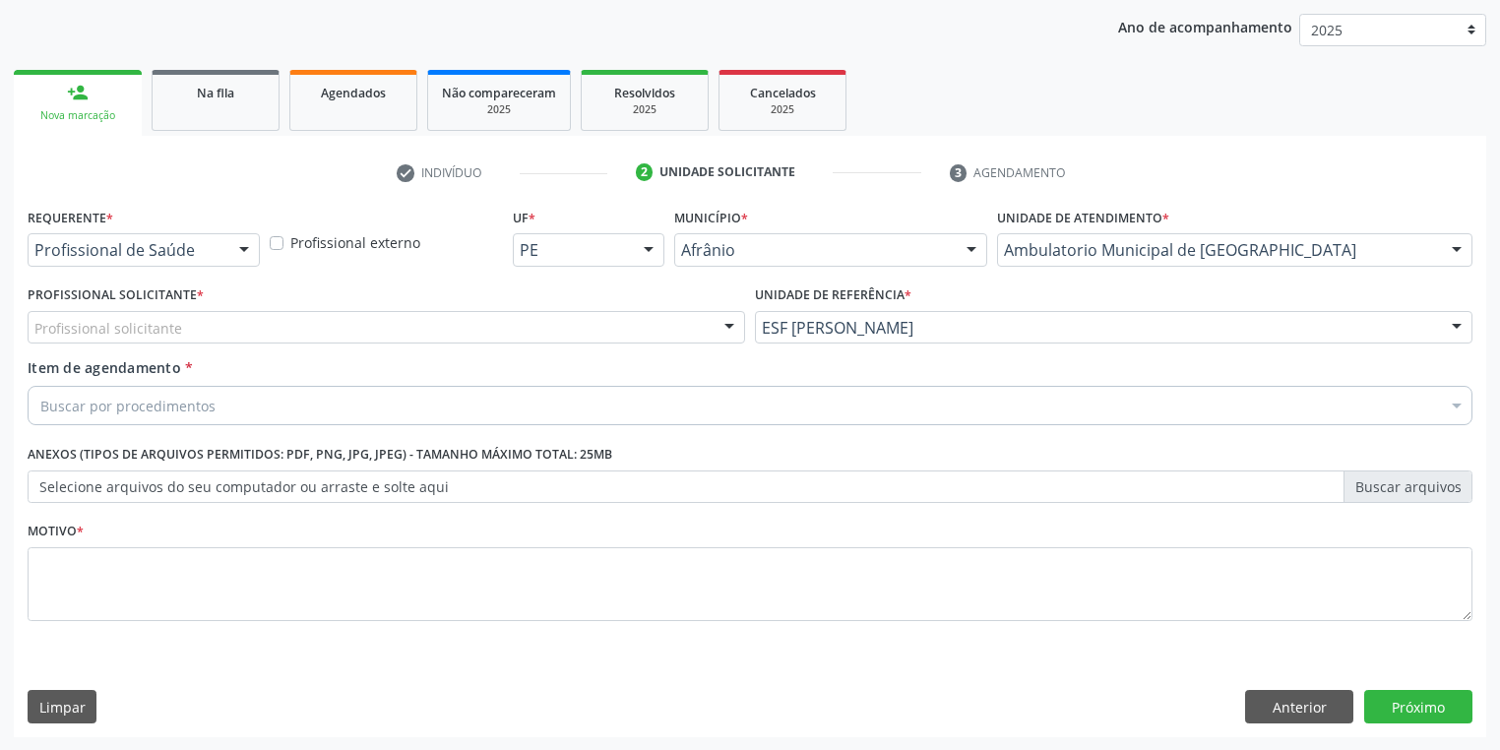
drag, startPoint x: 103, startPoint y: 337, endPoint x: 111, endPoint y: 359, distance: 24.0
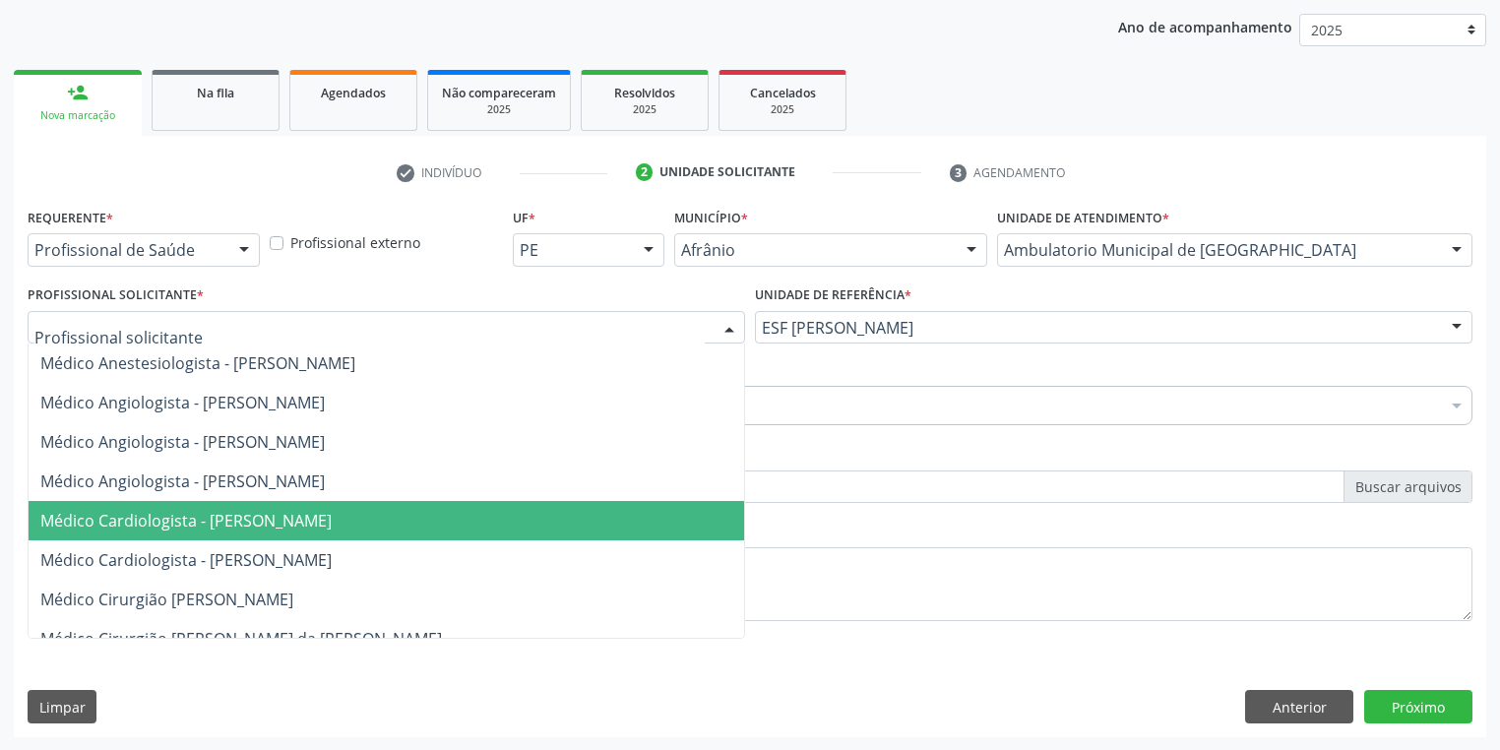
drag, startPoint x: 153, startPoint y: 531, endPoint x: 157, endPoint y: 518, distance: 14.6
click at [155, 529] on span "Médico Cardiologista - [PERSON_NAME]" at bounding box center [386, 520] width 715 height 39
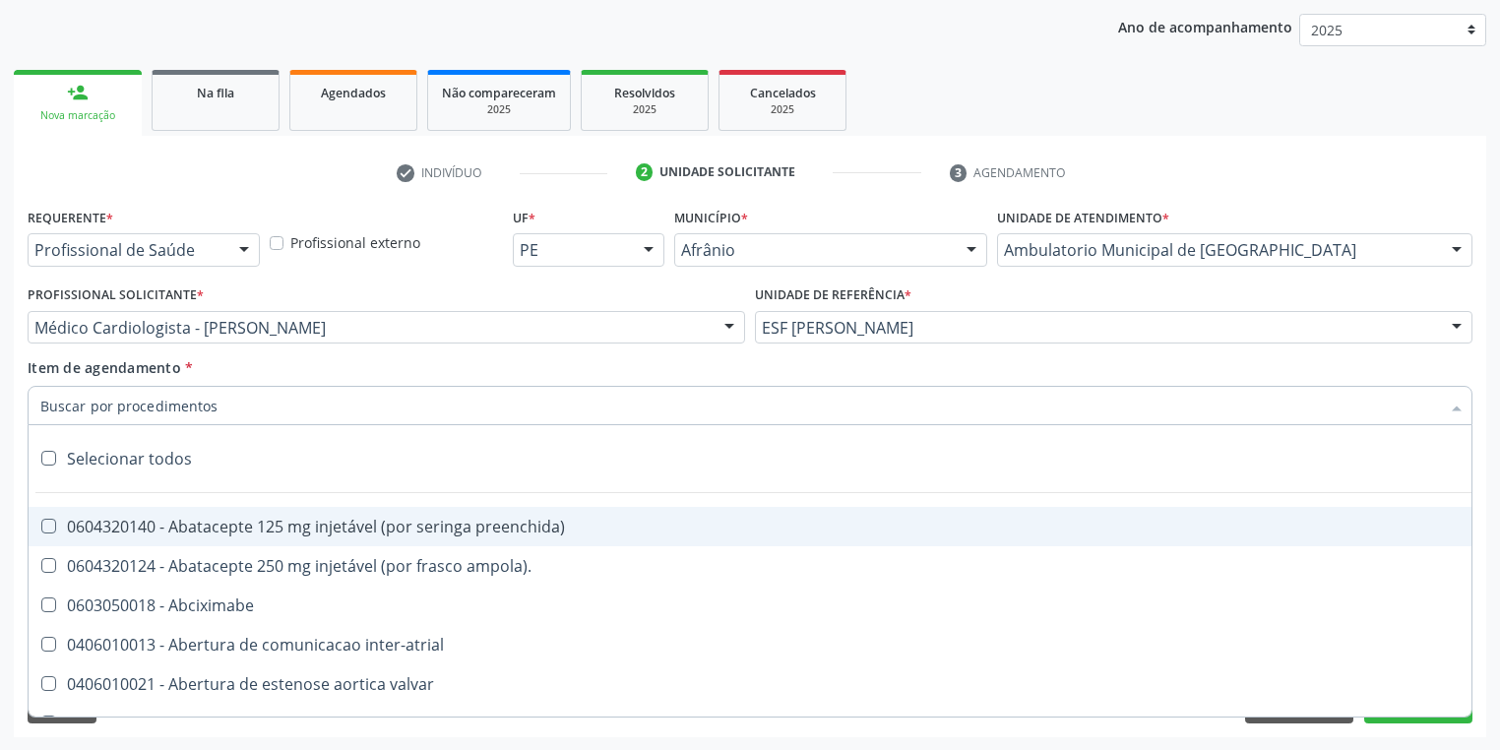
paste input "motora"
type input "motora"
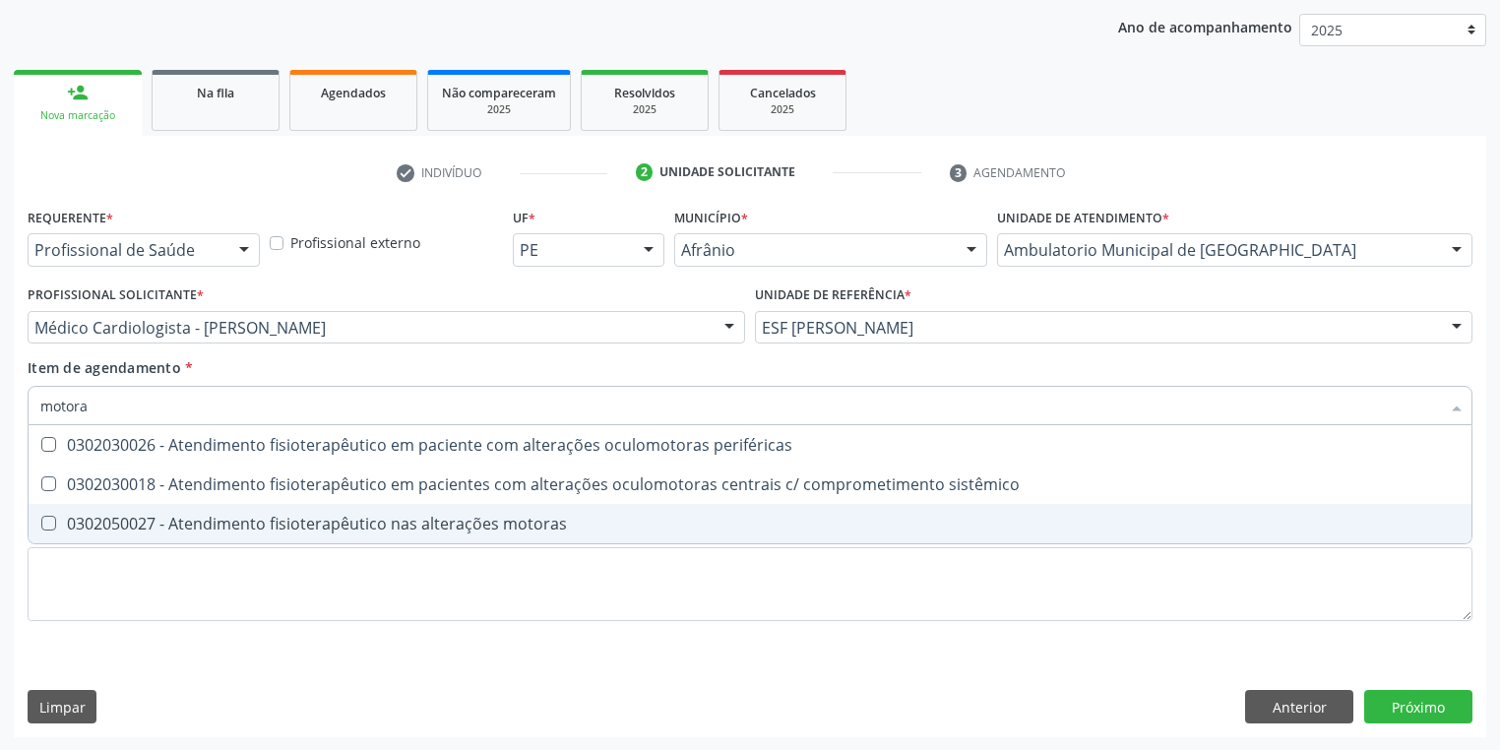
drag, startPoint x: 170, startPoint y: 520, endPoint x: 161, endPoint y: 529, distance: 13.2
click at [168, 522] on div "0302050027 - Atendimento fisioterapêutico nas alterações motoras" at bounding box center [749, 524] width 1419 height 16
checkbox motoras "true"
drag, startPoint x: 153, startPoint y: 584, endPoint x: 143, endPoint y: 594, distance: 14.6
click at [147, 594] on div "Requerente * Profissional de Saúde Profissional de Saúde Paciente Nenhum result…" at bounding box center [750, 426] width 1445 height 446
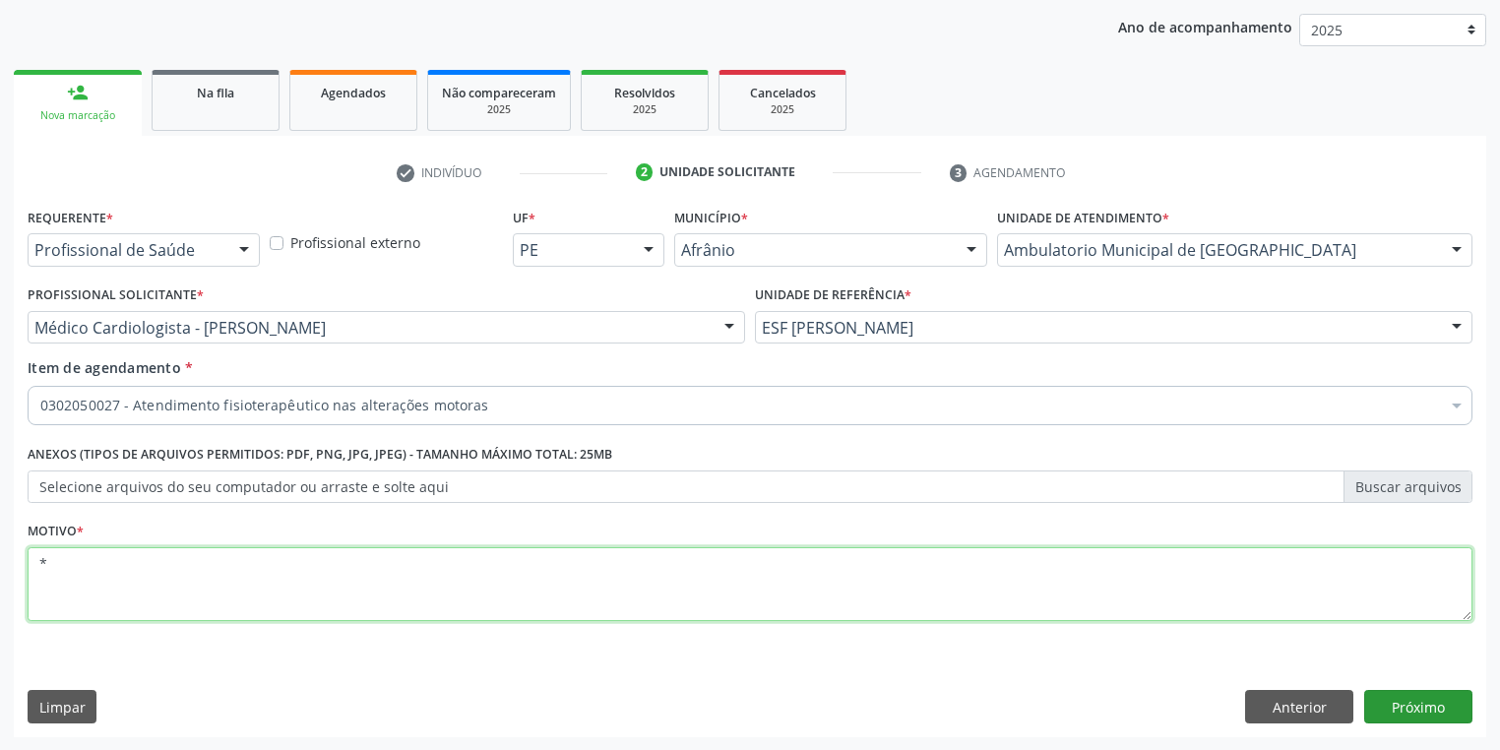
type textarea "*"
click at [1395, 711] on button "Próximo" at bounding box center [1418, 706] width 108 height 33
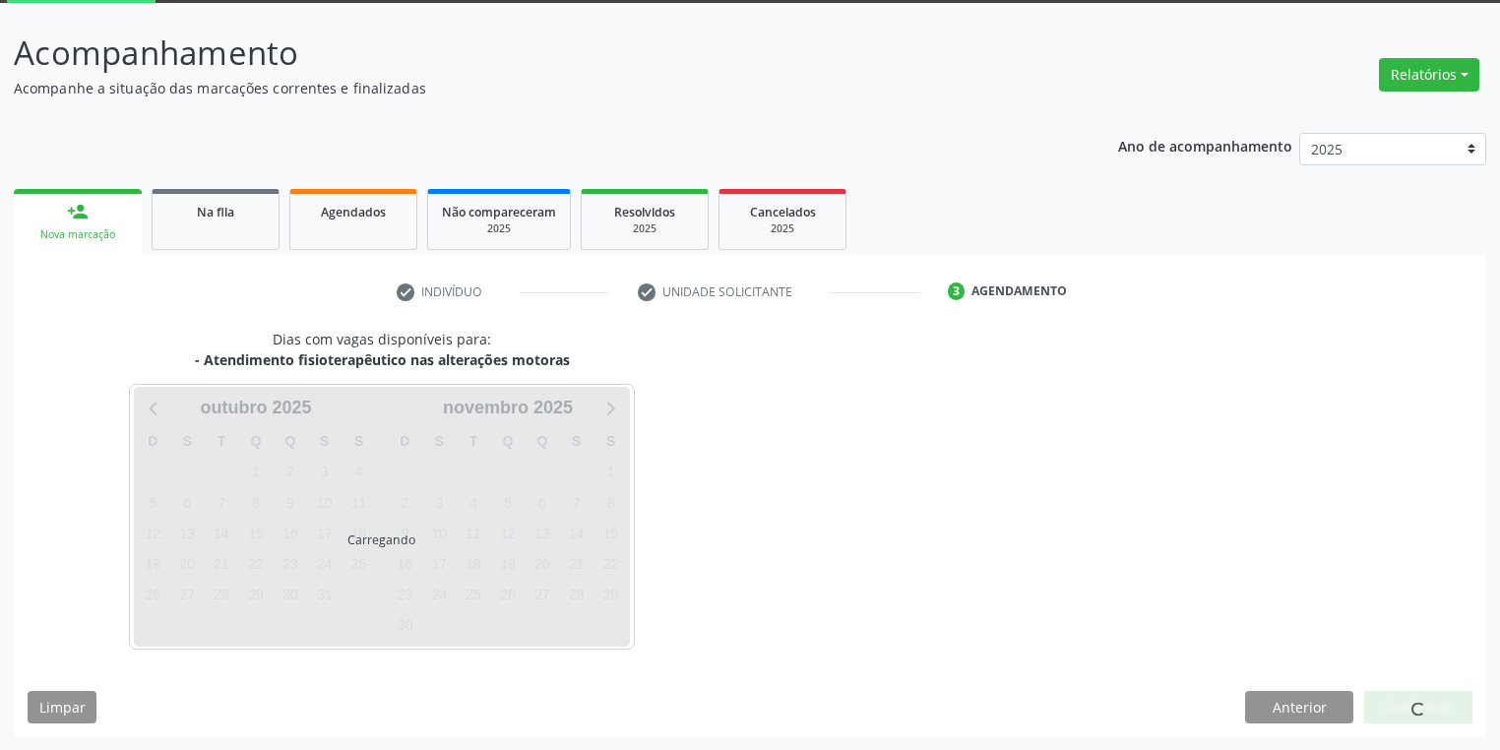
scroll to position [162, 0]
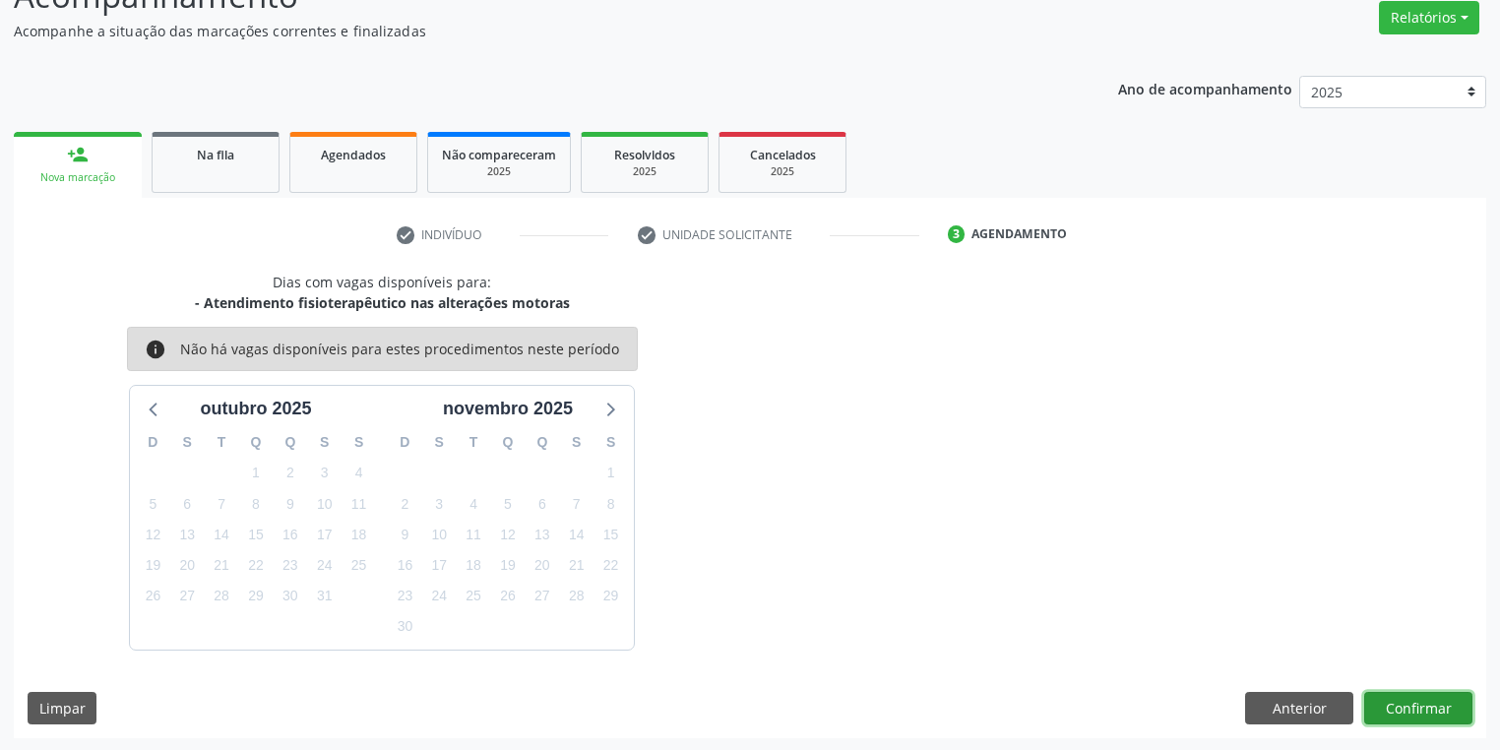
click at [1389, 707] on button "Confirmar" at bounding box center [1418, 708] width 108 height 33
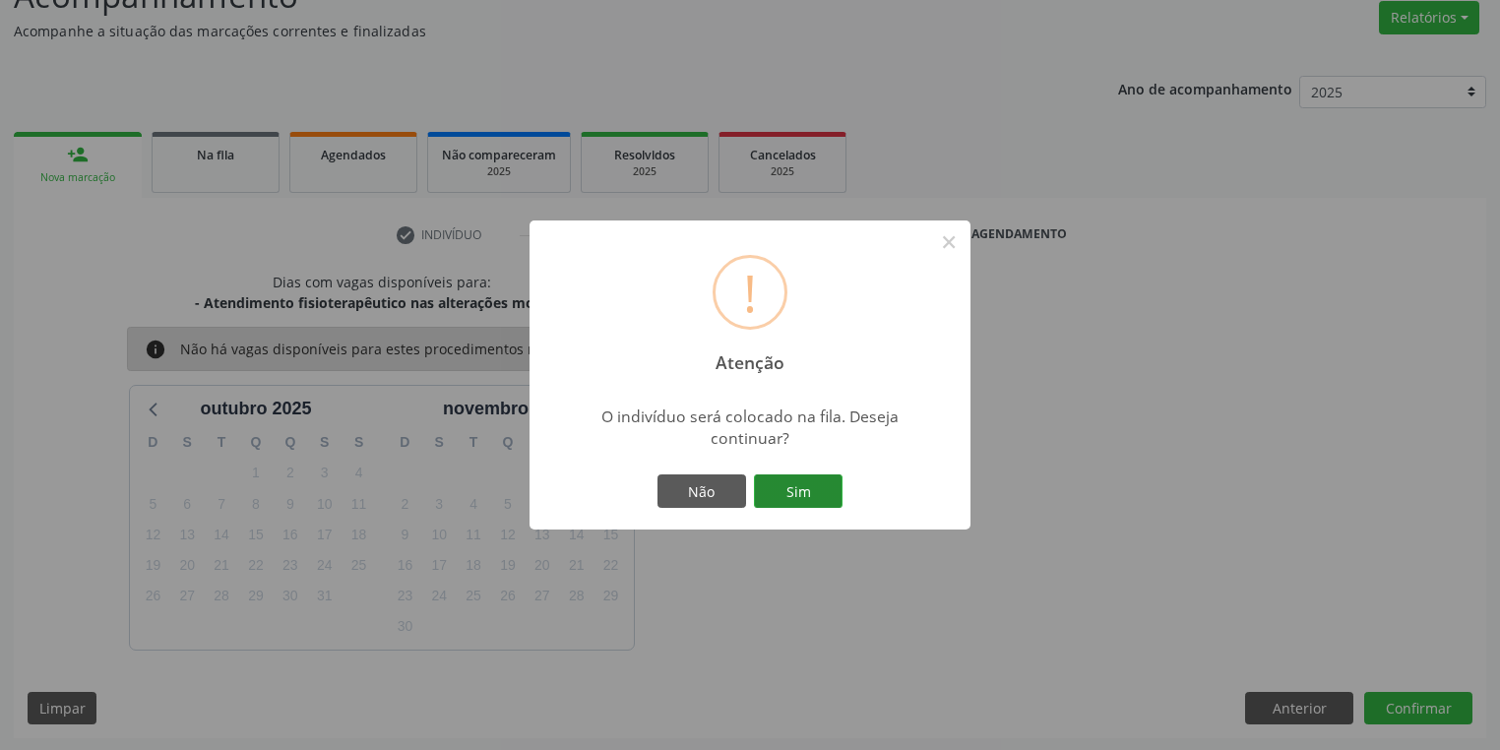
click at [829, 489] on button "Sim" at bounding box center [798, 490] width 89 height 33
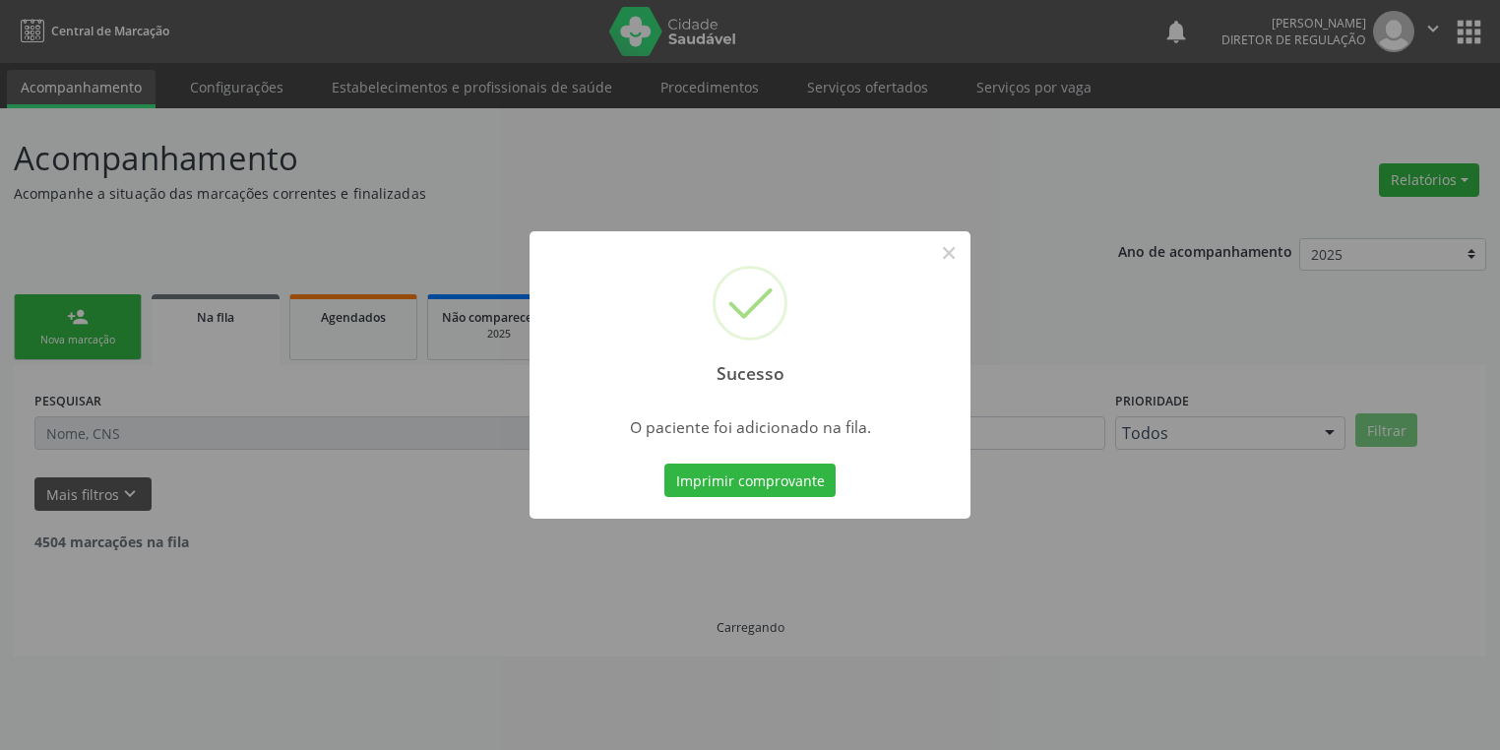
scroll to position [0, 0]
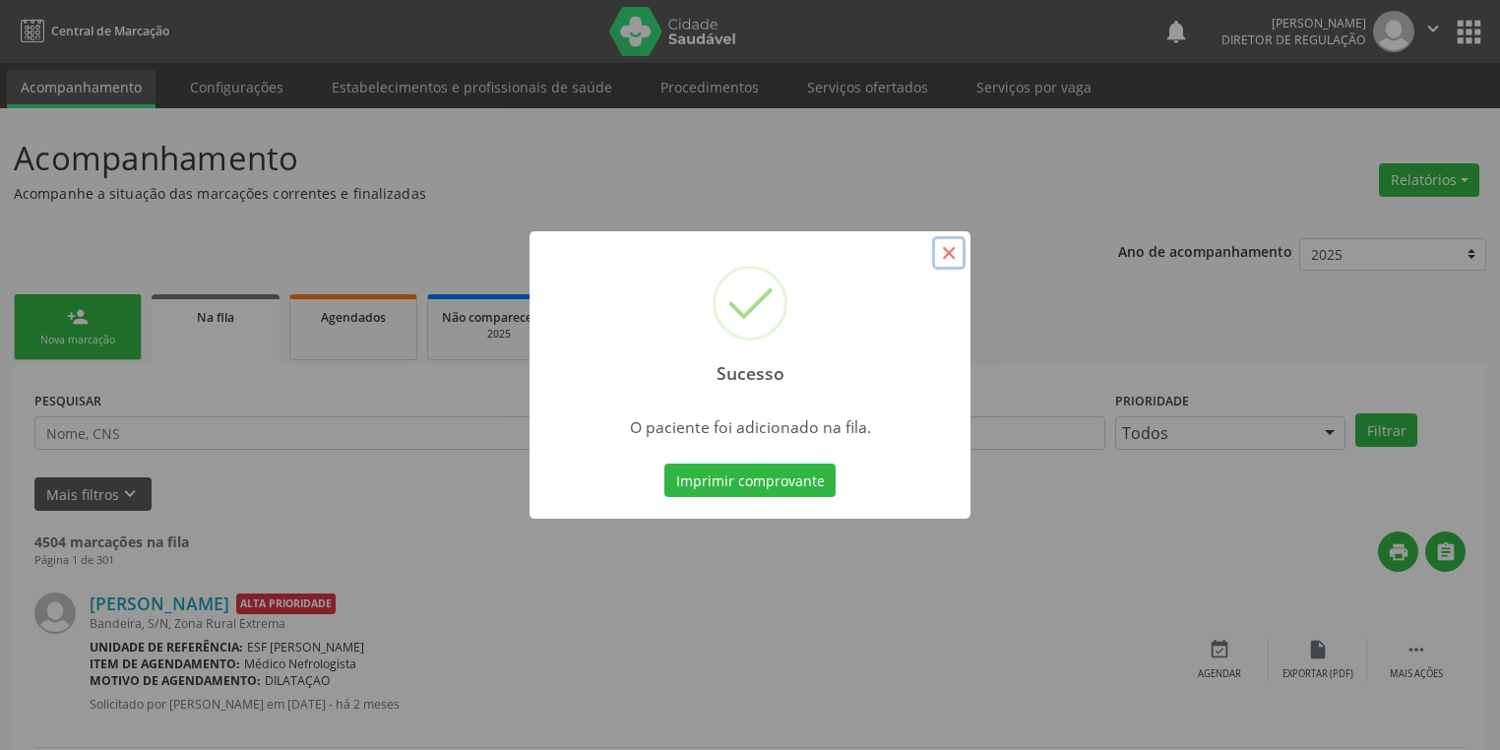
drag, startPoint x: 941, startPoint y: 256, endPoint x: 625, endPoint y: 273, distance: 316.3
click at [941, 256] on button "×" at bounding box center [948, 252] width 33 height 33
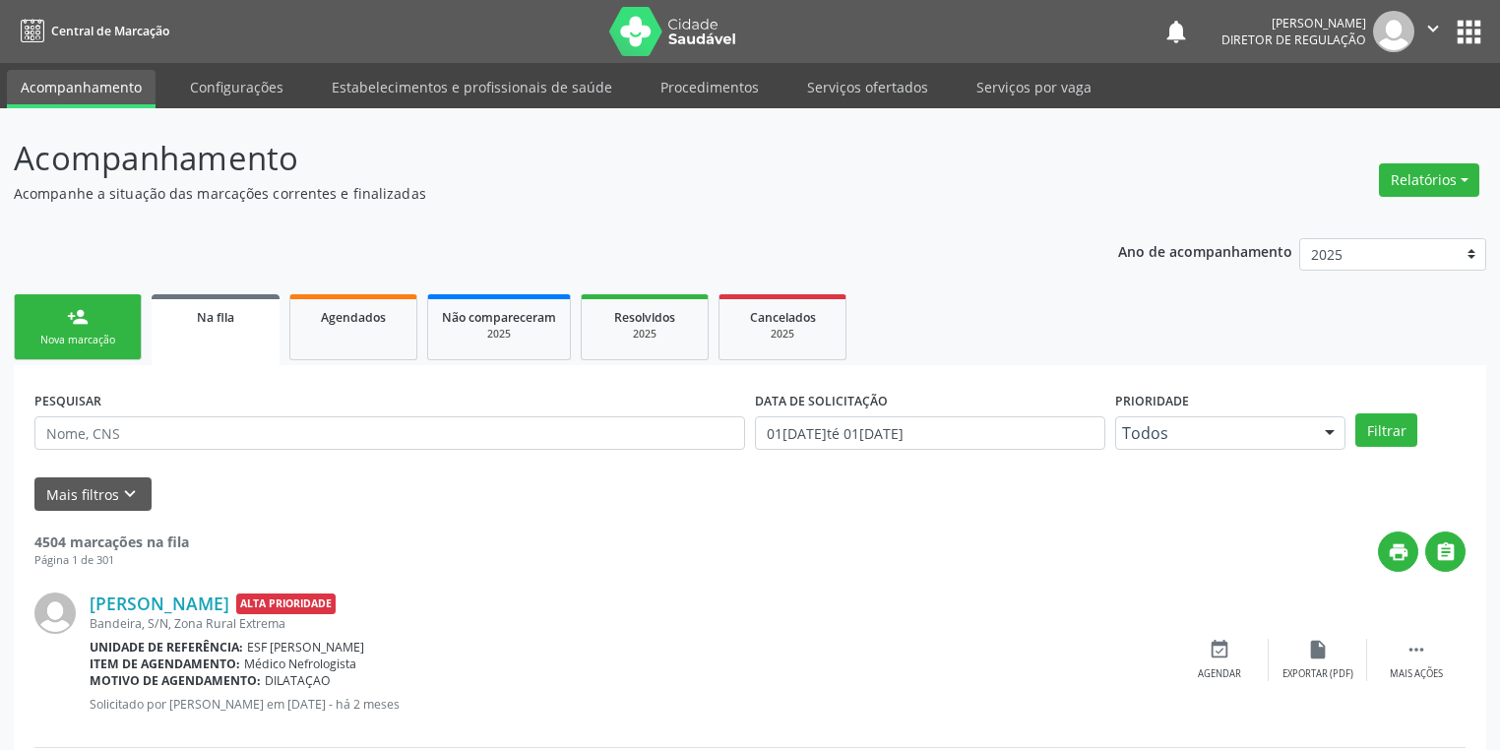
click at [91, 323] on link "person_add Nova marcação" at bounding box center [78, 327] width 128 height 66
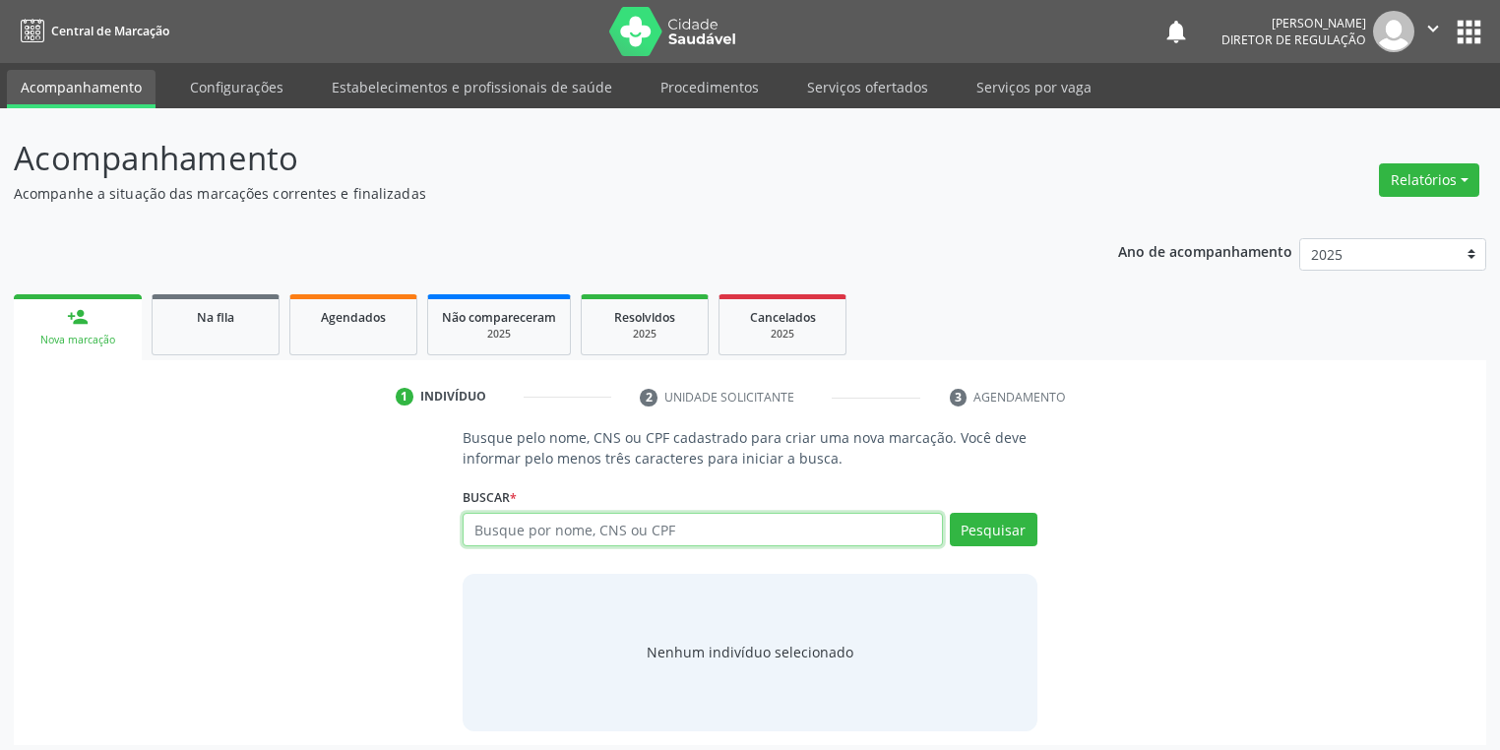
click at [532, 523] on input "text" at bounding box center [703, 529] width 480 height 33
type input "708706180391894"
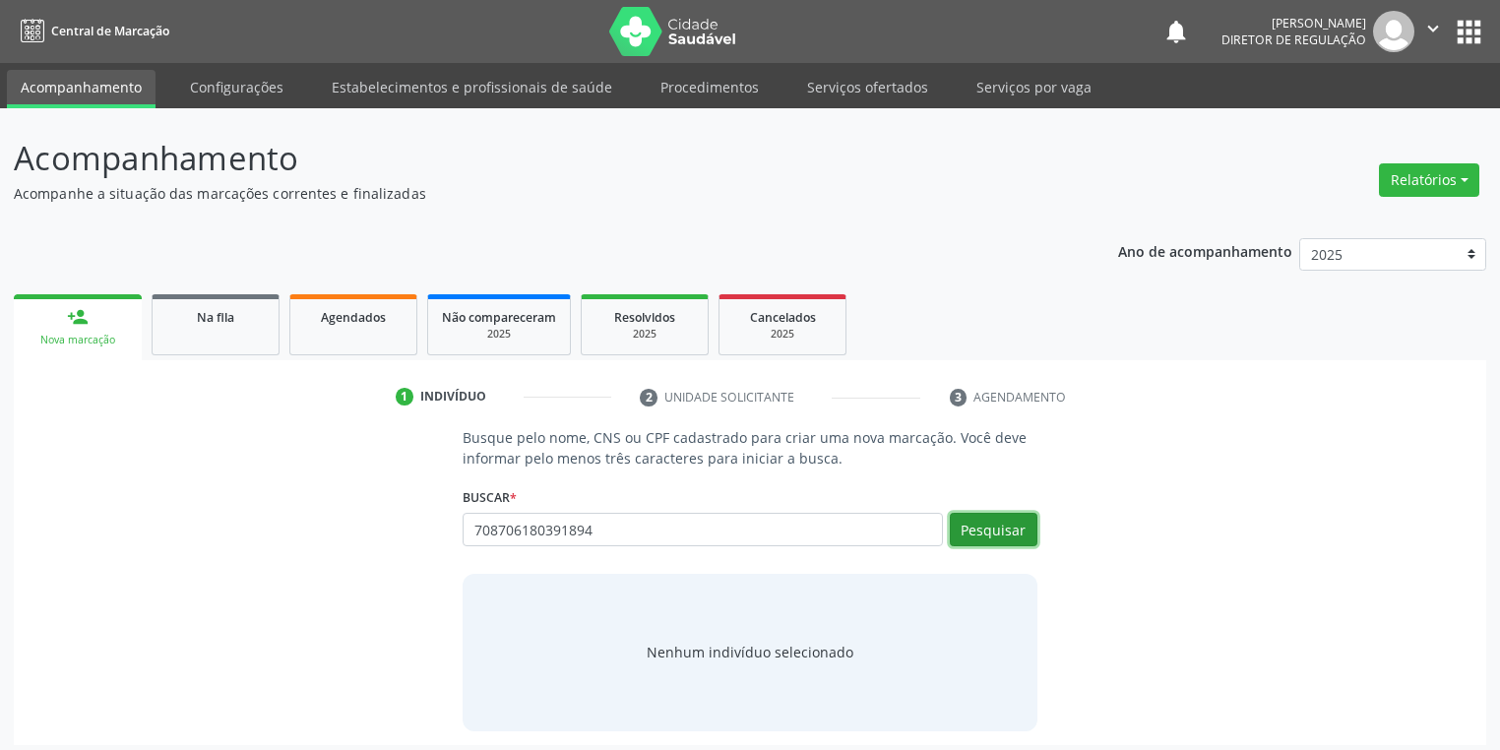
click at [987, 531] on button "Pesquisar" at bounding box center [994, 529] width 88 height 33
type input "708706180391894"
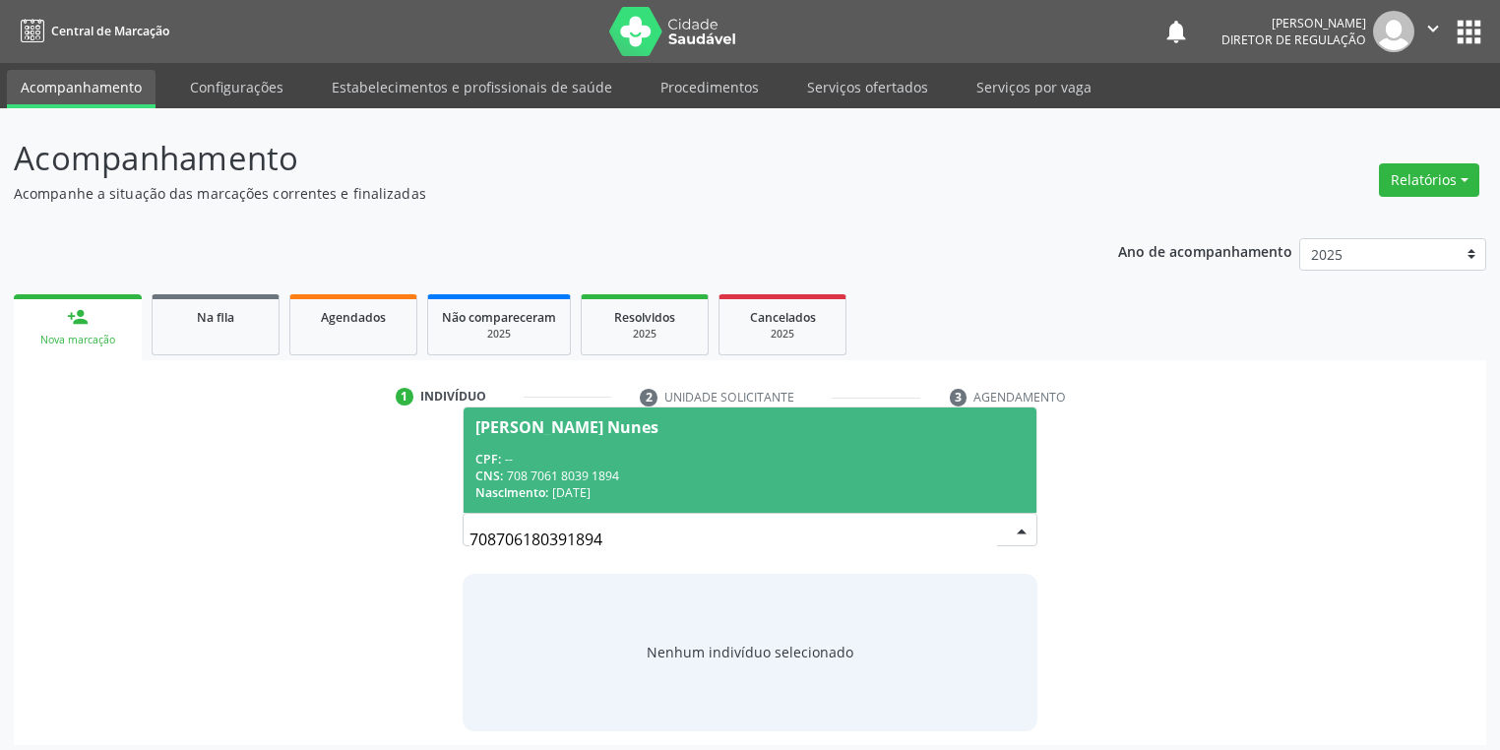
click at [666, 454] on div "CPF: --" at bounding box center [749, 459] width 549 height 17
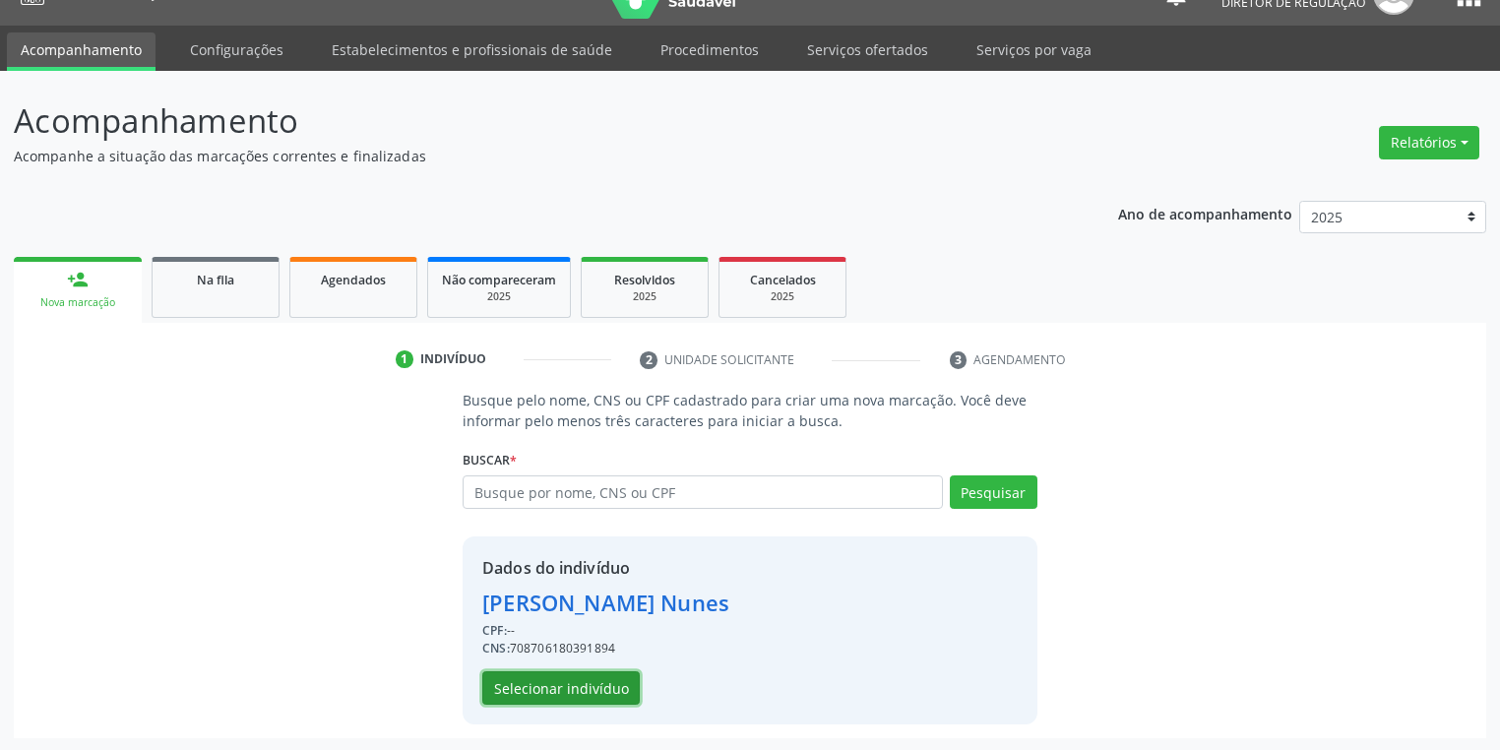
click at [588, 679] on button "Selecionar indivíduo" at bounding box center [560, 687] width 157 height 33
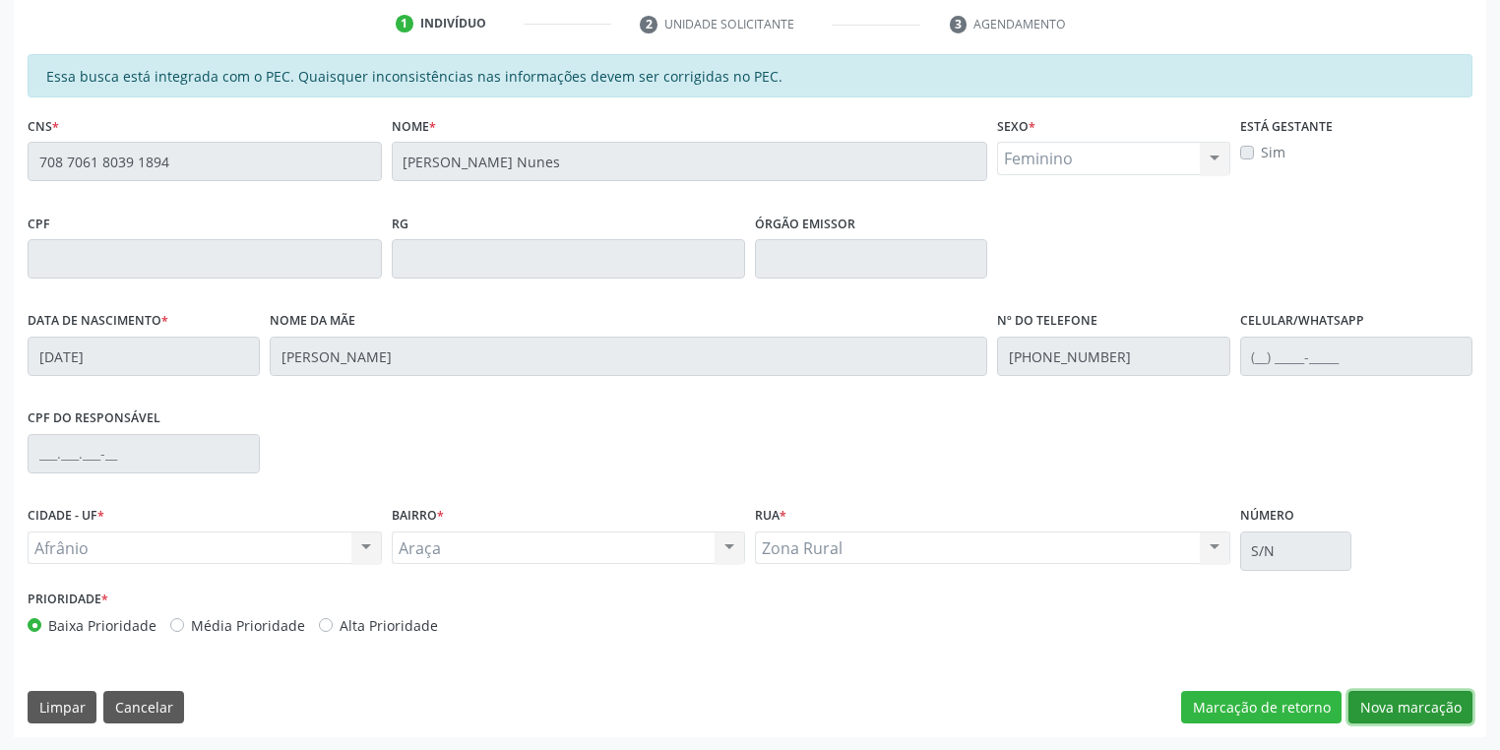
click at [1390, 712] on button "Nova marcação" at bounding box center [1410, 707] width 124 height 33
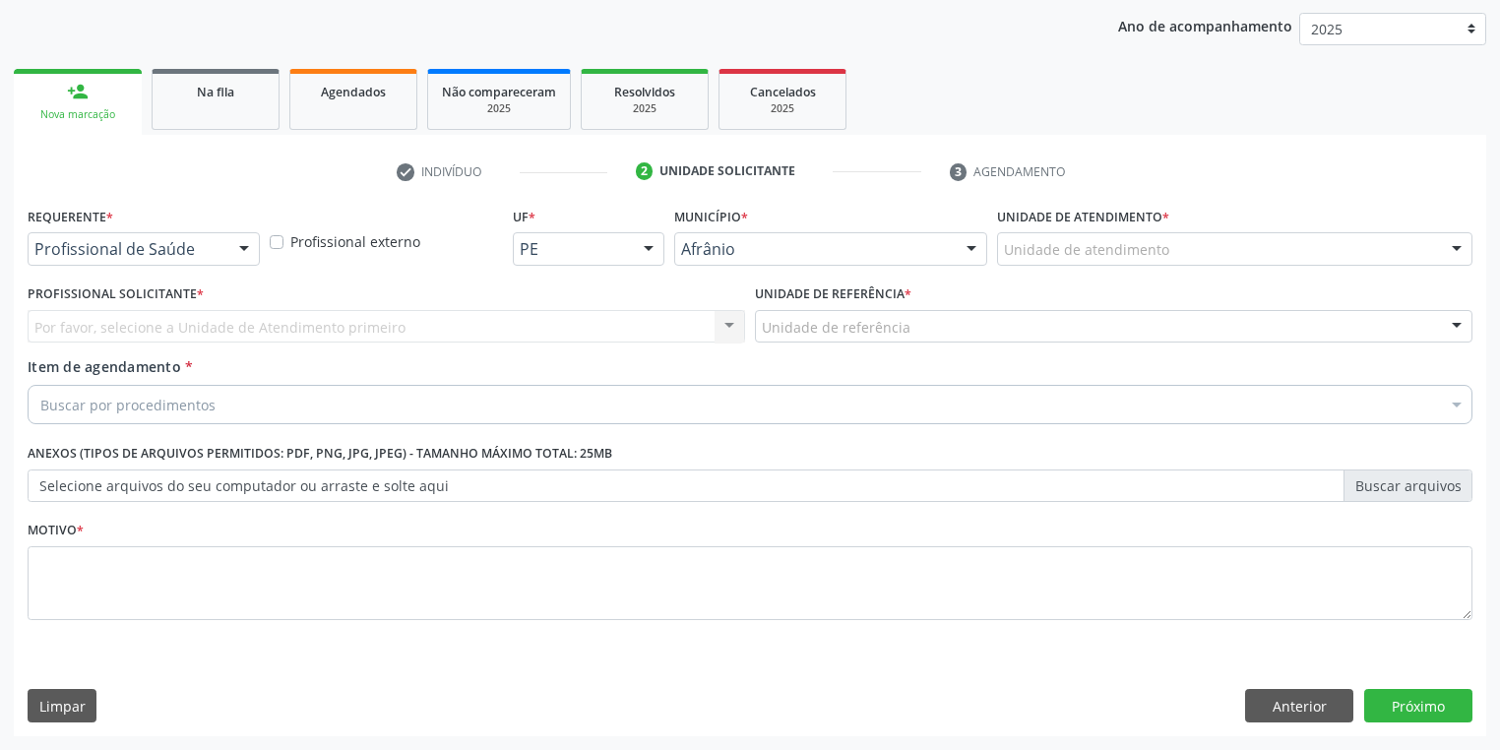
scroll to position [224, 0]
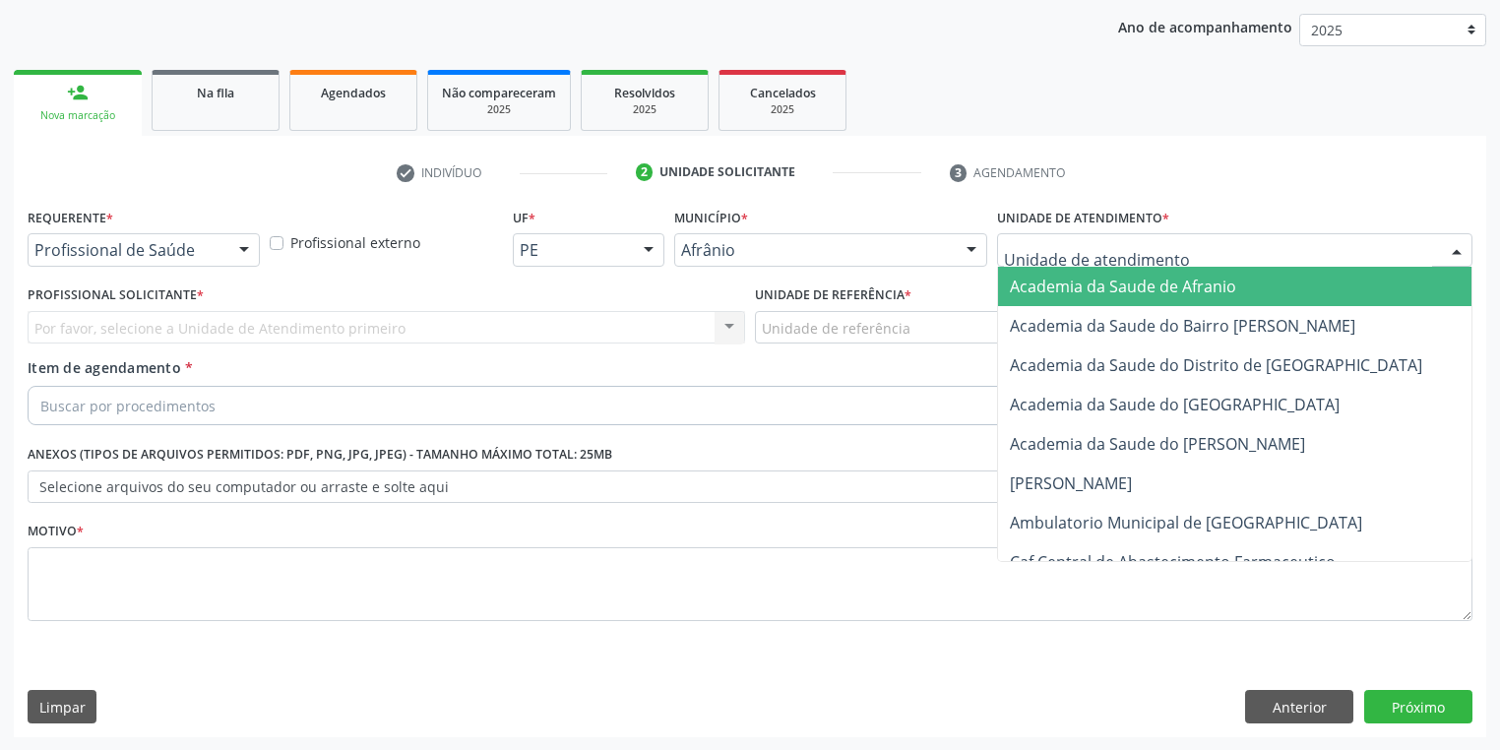
drag, startPoint x: 1038, startPoint y: 251, endPoint x: 1050, endPoint y: 386, distance: 135.3
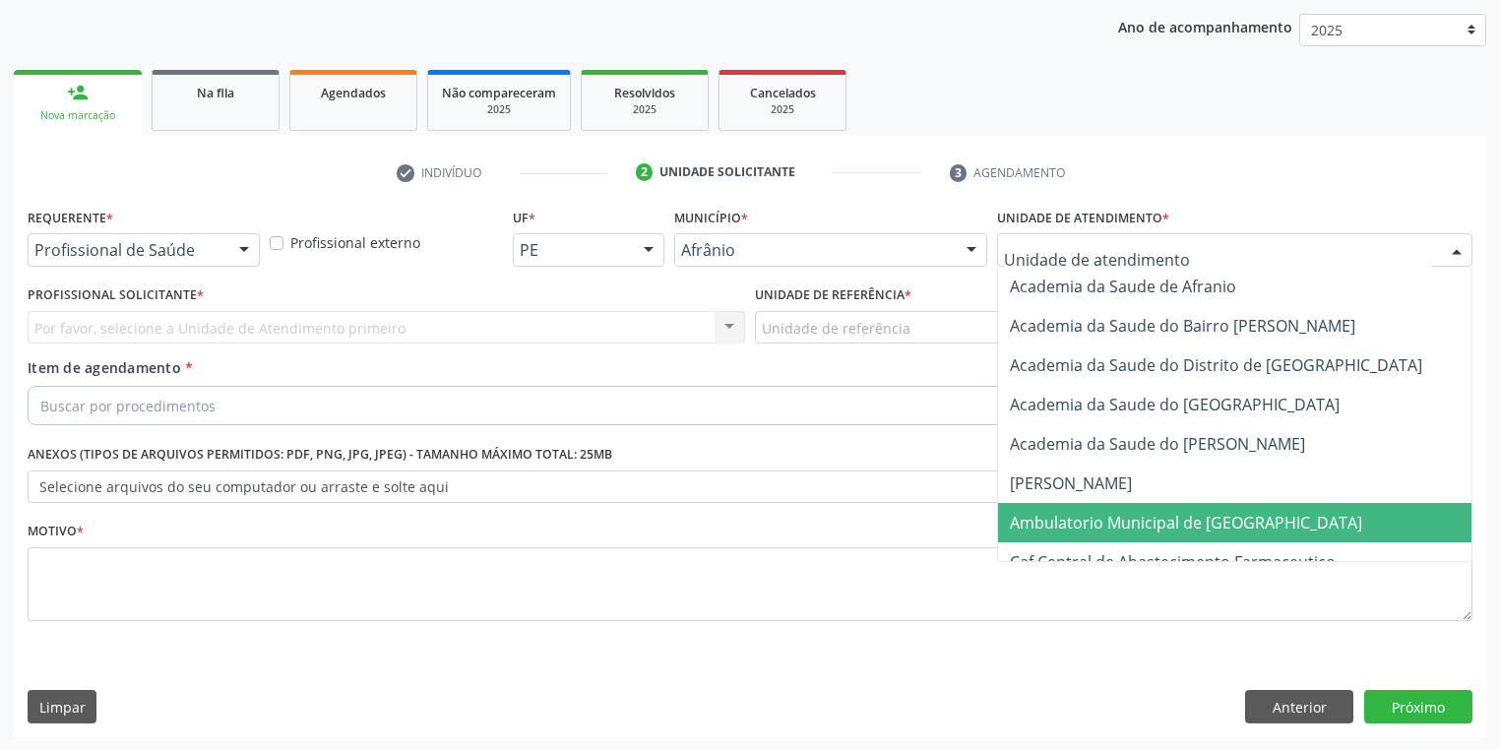
drag, startPoint x: 1055, startPoint y: 512, endPoint x: 1017, endPoint y: 493, distance: 42.7
click at [1055, 513] on span "Ambulatorio Municipal de [GEOGRAPHIC_DATA]" at bounding box center [1186, 523] width 352 height 22
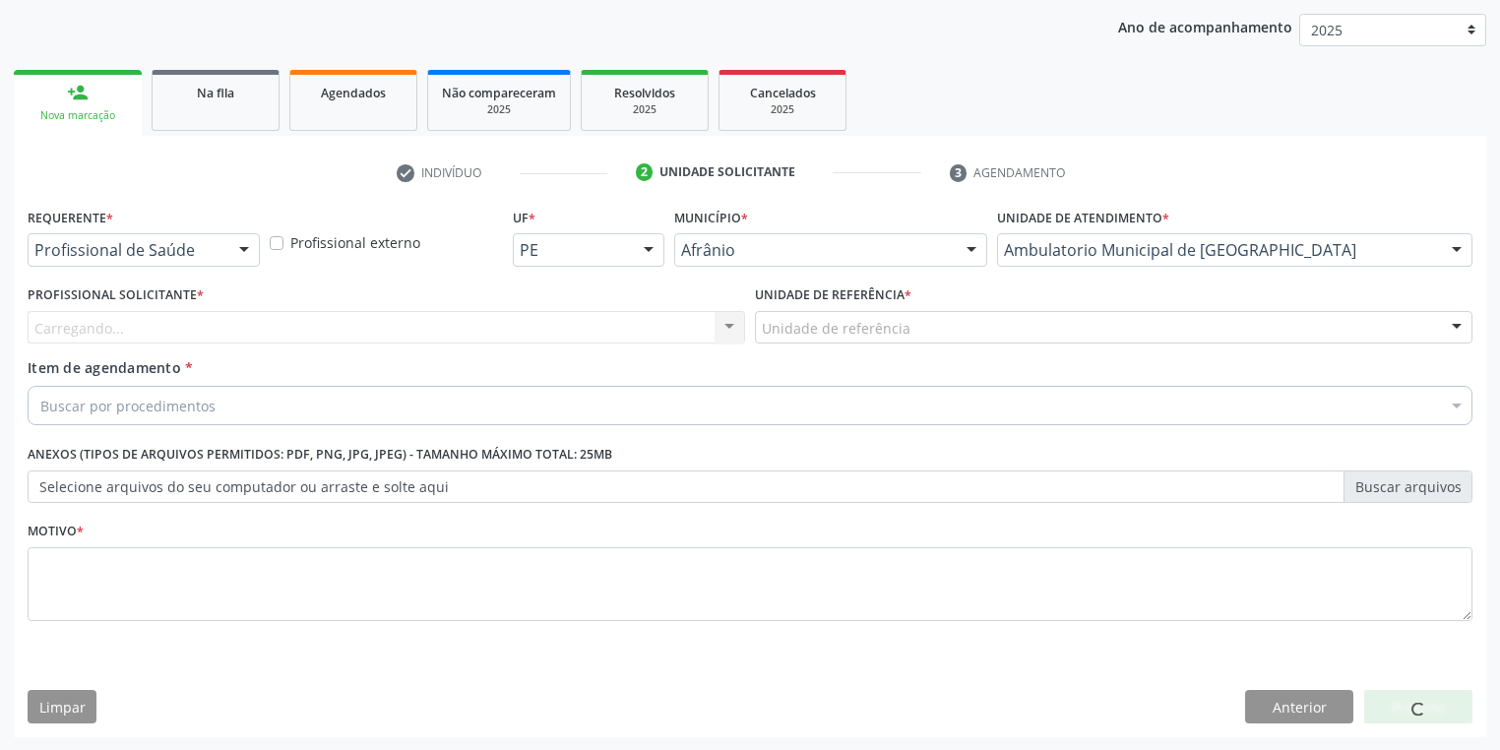
drag, startPoint x: 806, startPoint y: 327, endPoint x: 817, endPoint y: 409, distance: 83.4
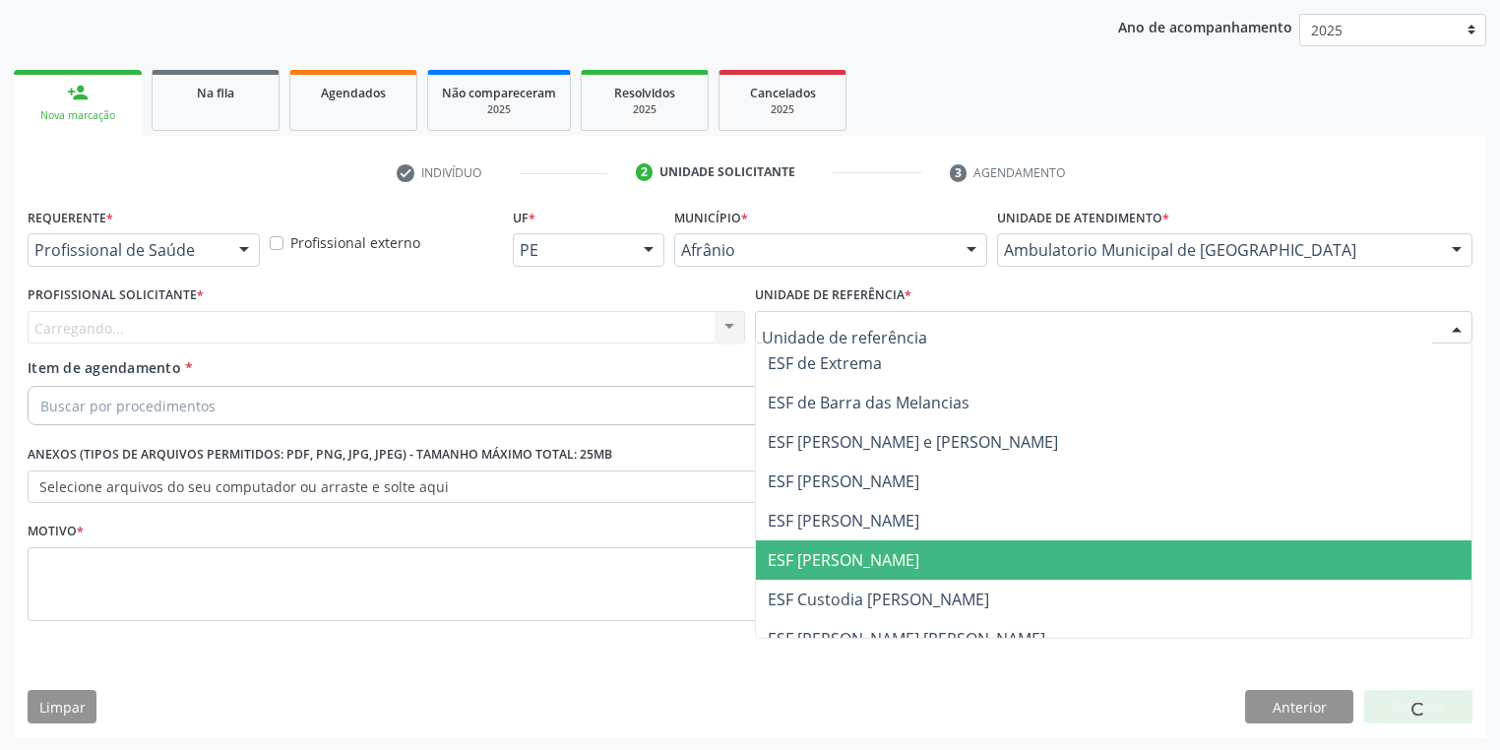
drag, startPoint x: 820, startPoint y: 563, endPoint x: 515, endPoint y: 439, distance: 329.3
click at [816, 563] on span "ESF [PERSON_NAME]" at bounding box center [844, 560] width 152 height 22
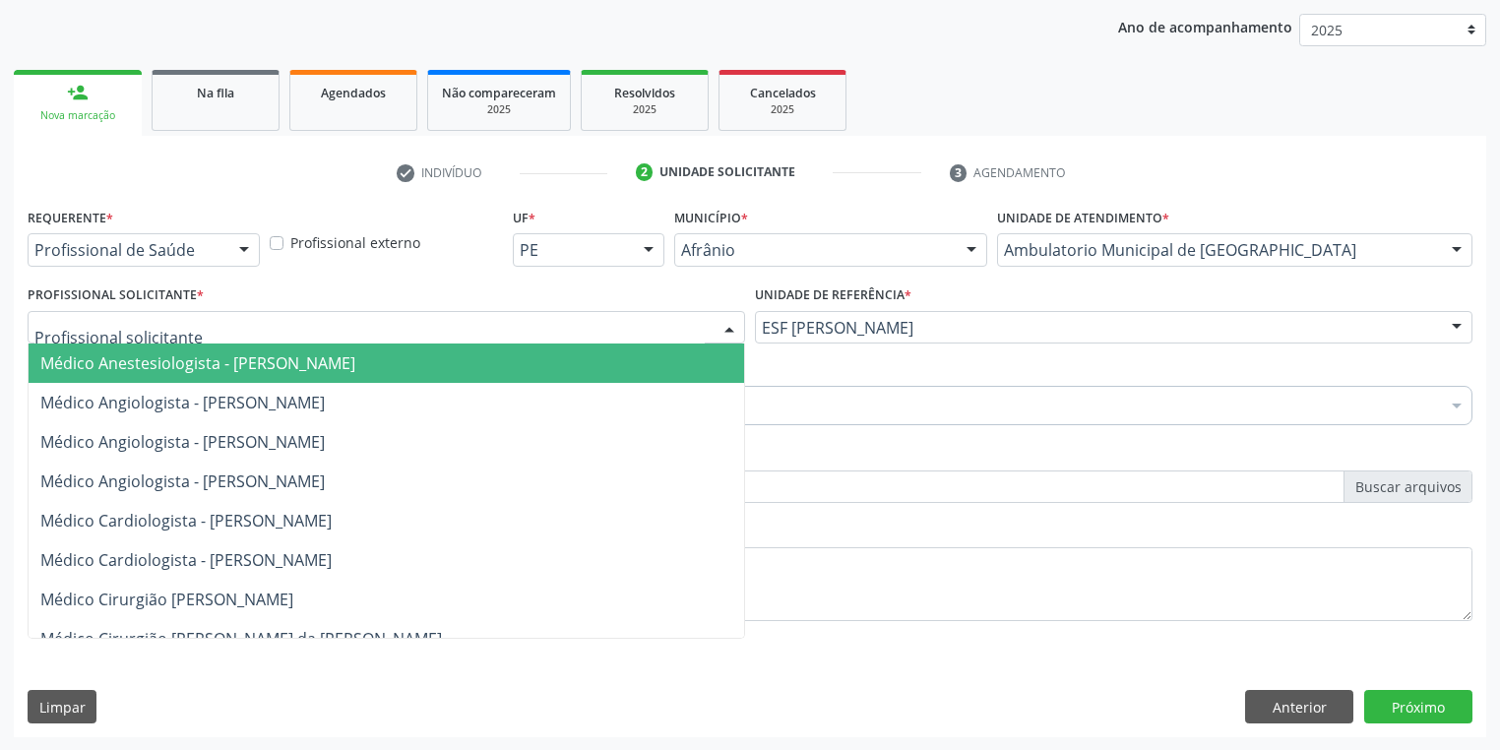
drag, startPoint x: 161, startPoint y: 332, endPoint x: 171, endPoint y: 361, distance: 31.1
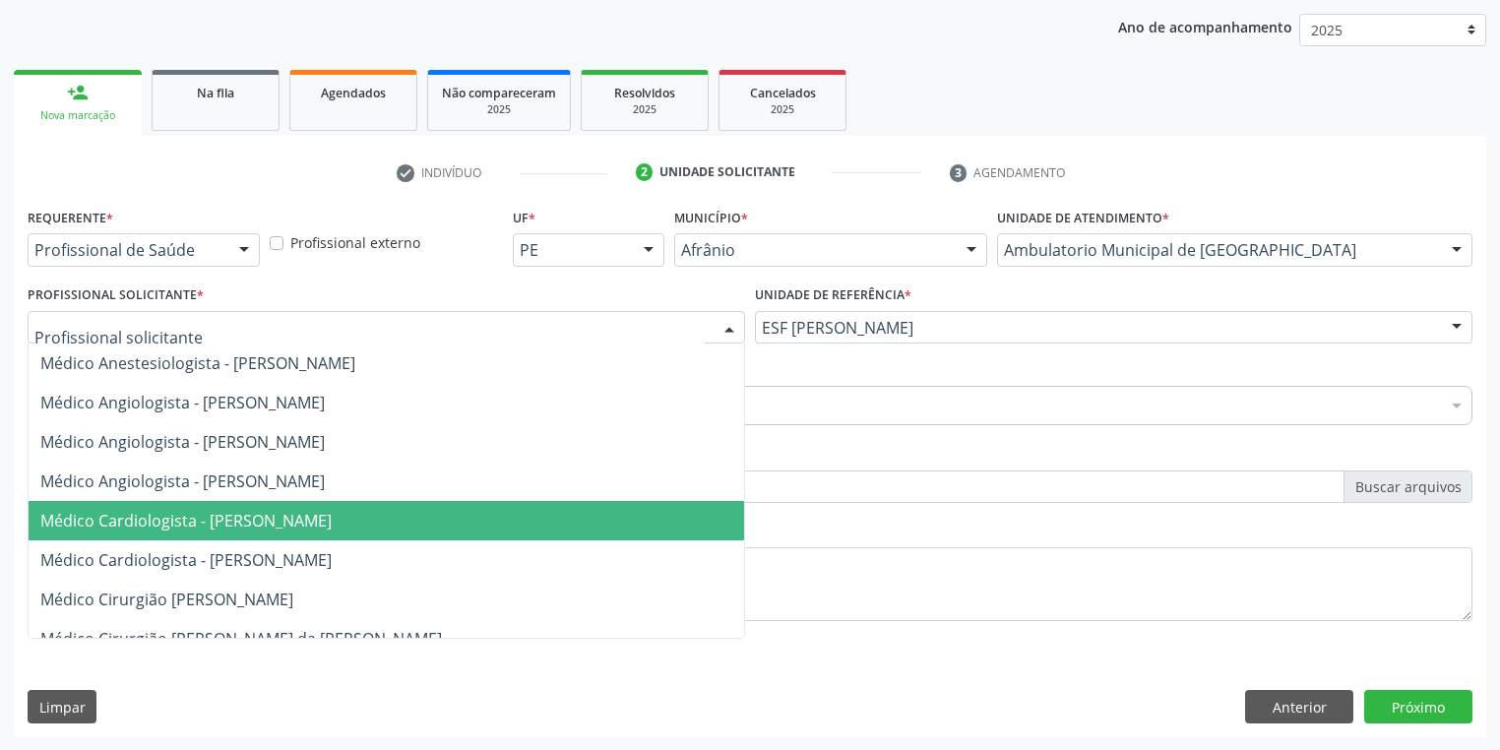
drag, startPoint x: 199, startPoint y: 518, endPoint x: 193, endPoint y: 500, distance: 18.7
click at [197, 512] on span "Médico Cardiologista - [PERSON_NAME]" at bounding box center [185, 521] width 291 height 22
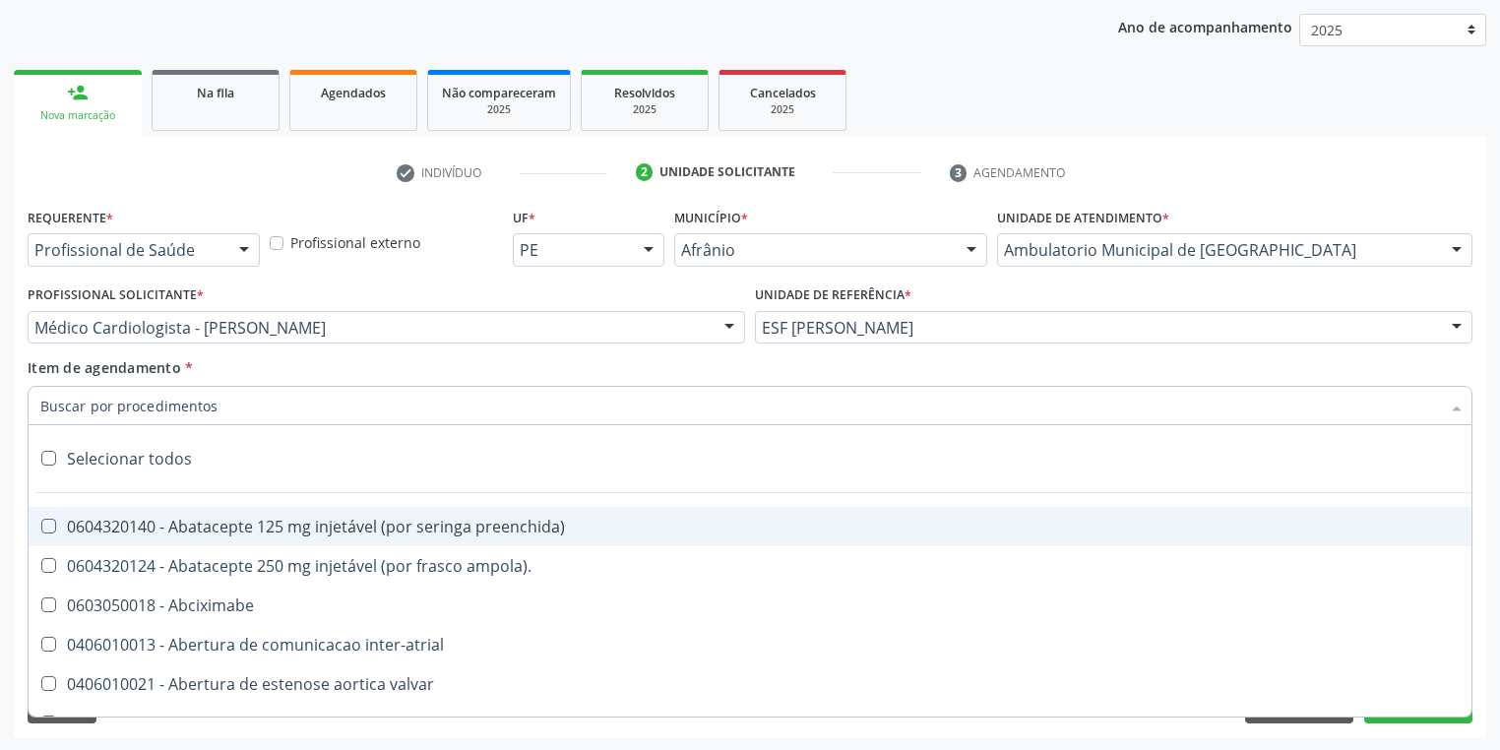
paste input "motora"
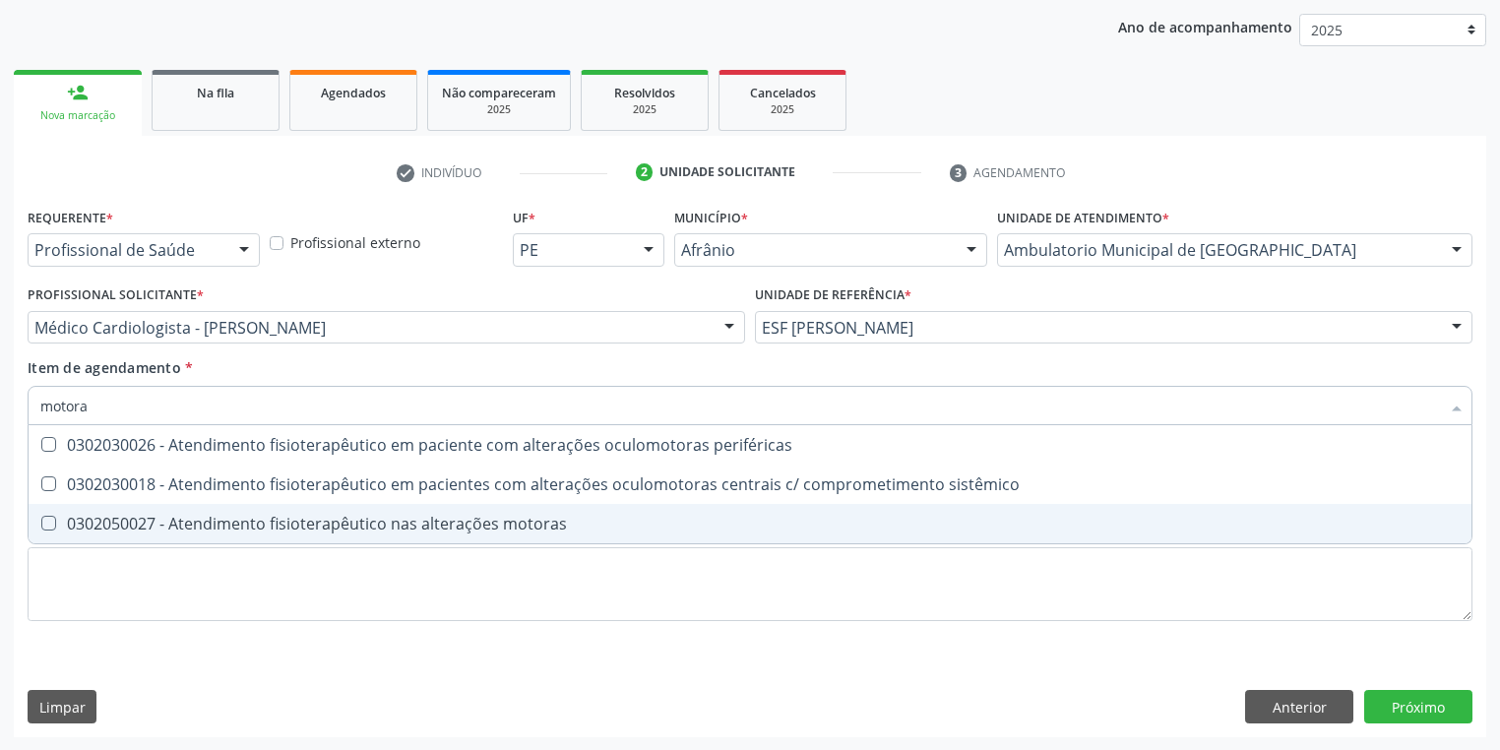
type input "motora"
drag, startPoint x: 298, startPoint y: 545, endPoint x: 291, endPoint y: 528, distance: 18.1
click at [298, 546] on div "Requerente * Profissional de Saúde Profissional de Saúde Paciente Nenhum result…" at bounding box center [750, 426] width 1445 height 446
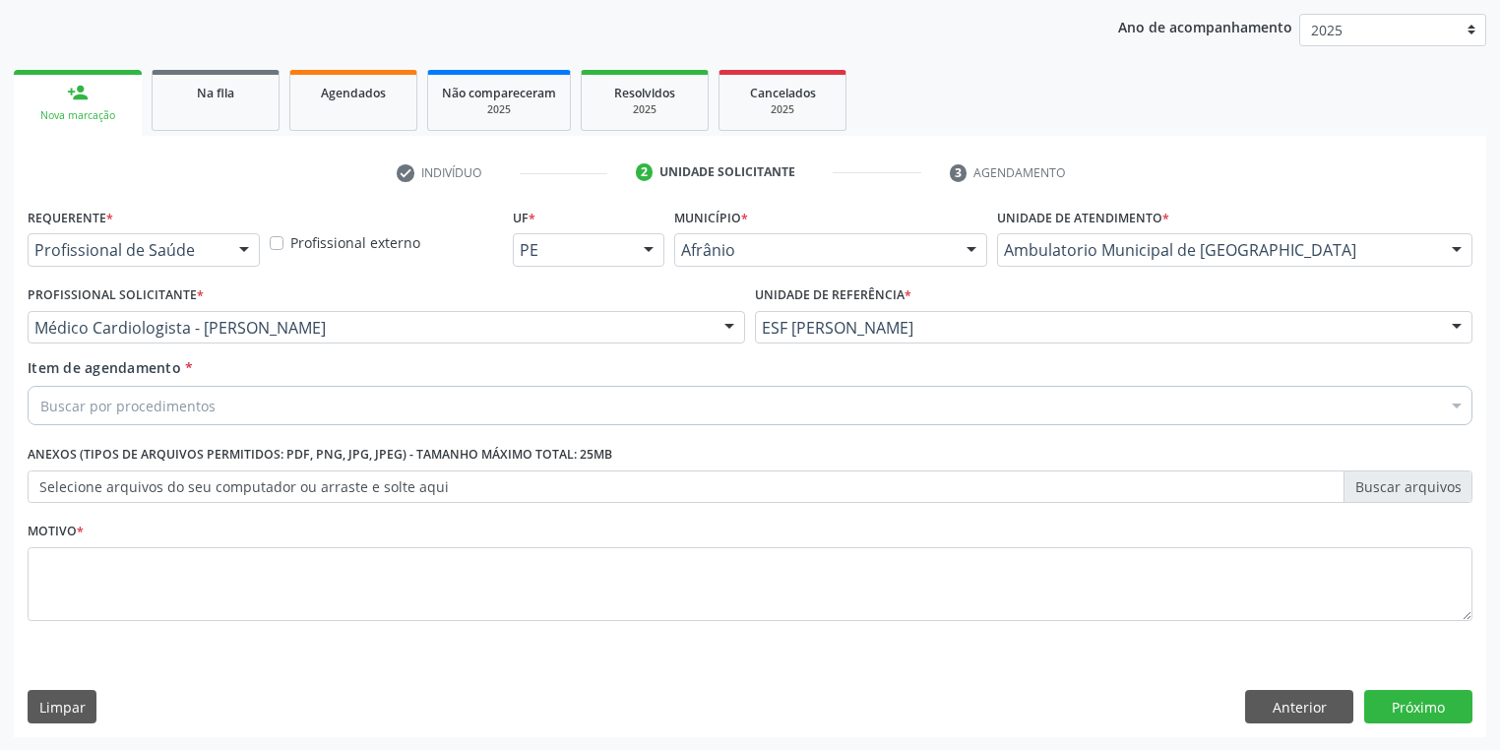
click at [291, 528] on div "0604320140 - Abatacepte 125 mg injetável (por seringa preenchida)" at bounding box center [797, 527] width 1515 height 16
click at [272, 426] on div "Item de agendamento * 0604320140 - Abatacepte 125 mg injetável (por seringa pre…" at bounding box center [750, 395] width 1455 height 76
click at [280, 415] on div "0604320140 - Abatacepte 125 mg injetável (por seringa preenchida)" at bounding box center [750, 405] width 1445 height 39
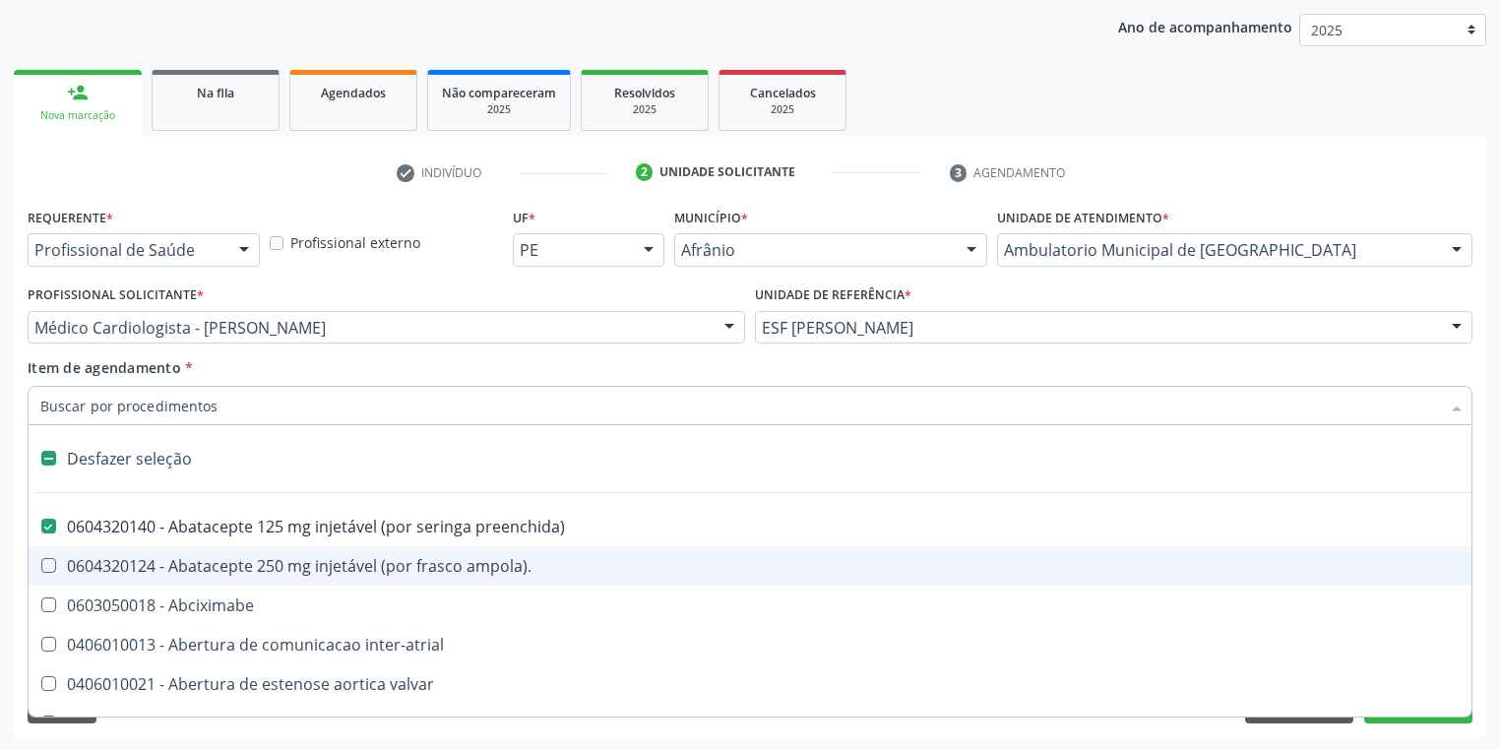
paste input "motora"
checkbox preenchida\) "false"
type input "motora"
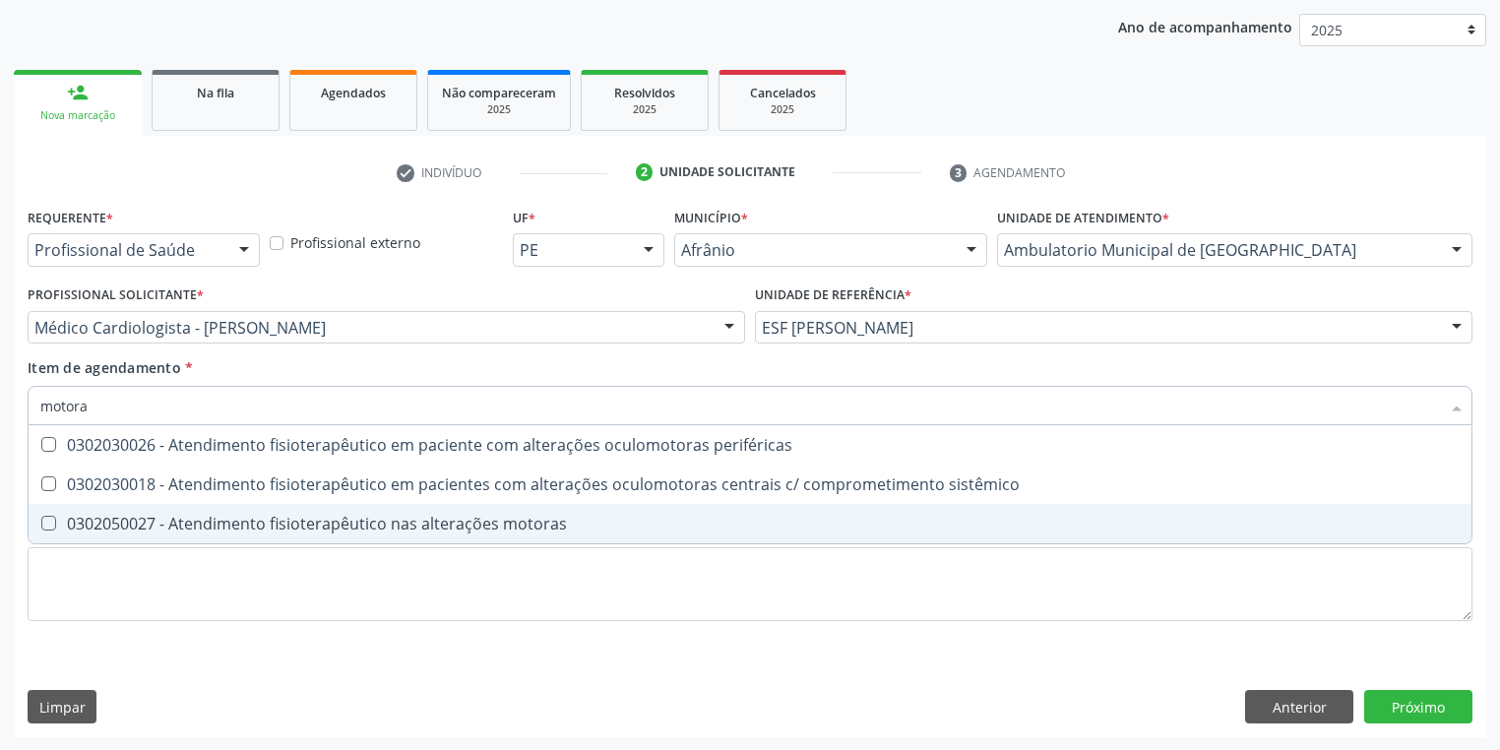
click at [260, 512] on span "0302050027 - Atendimento fisioterapêutico nas alterações motoras" at bounding box center [750, 523] width 1443 height 39
checkbox motoras "true"
click at [147, 593] on div "Requerente * Profissional de Saúde Profissional de Saúde Paciente Nenhum result…" at bounding box center [750, 426] width 1445 height 446
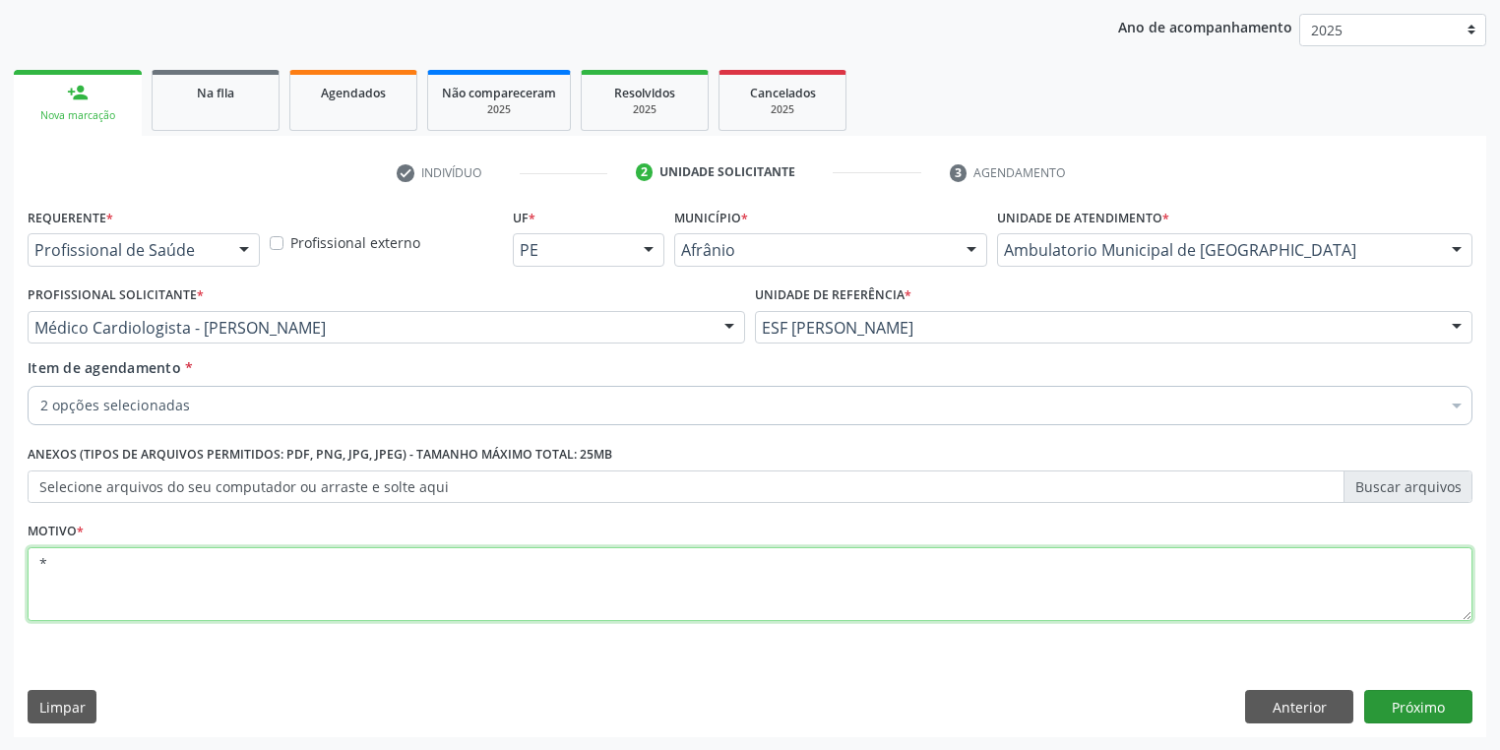
type textarea "*"
click at [1395, 705] on button "Próximo" at bounding box center [1418, 706] width 108 height 33
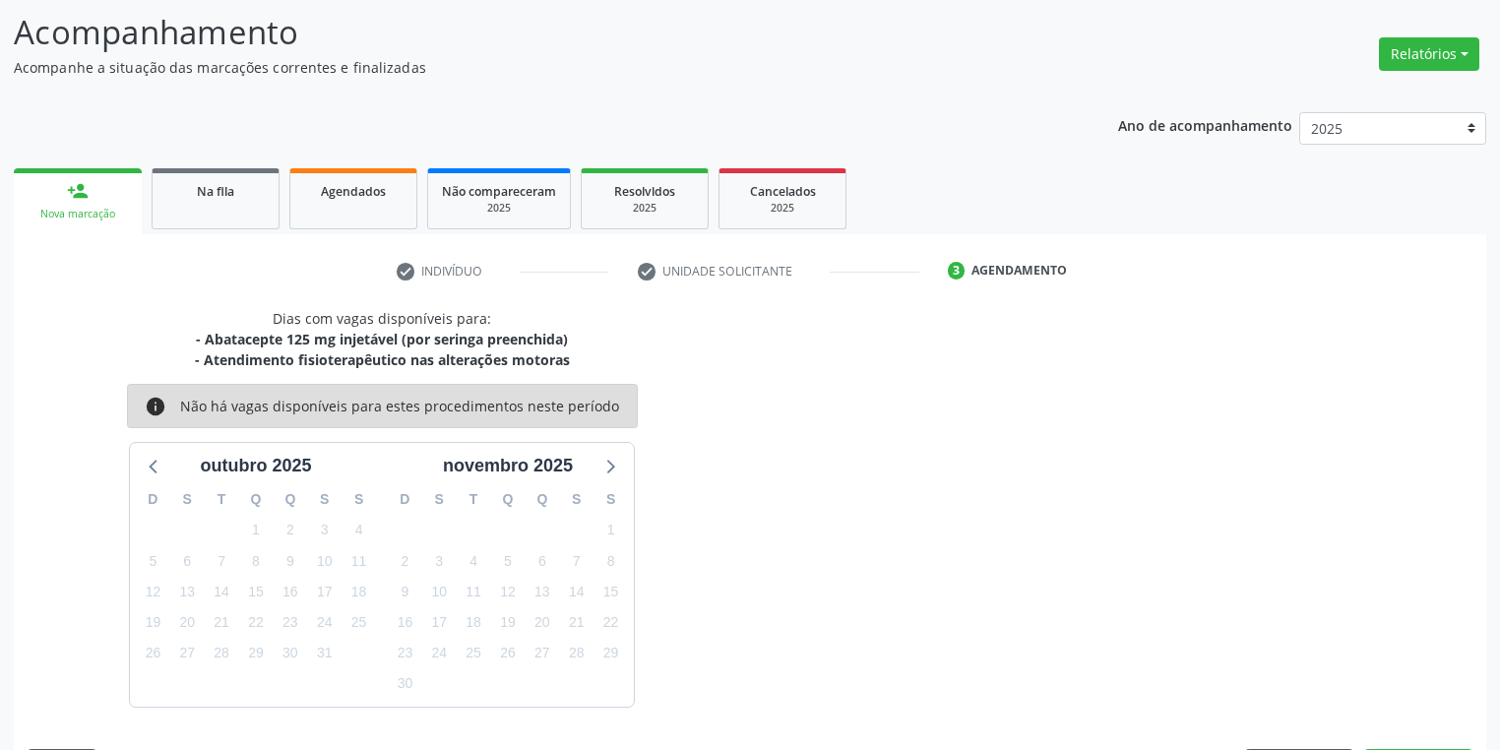
scroll to position [183, 0]
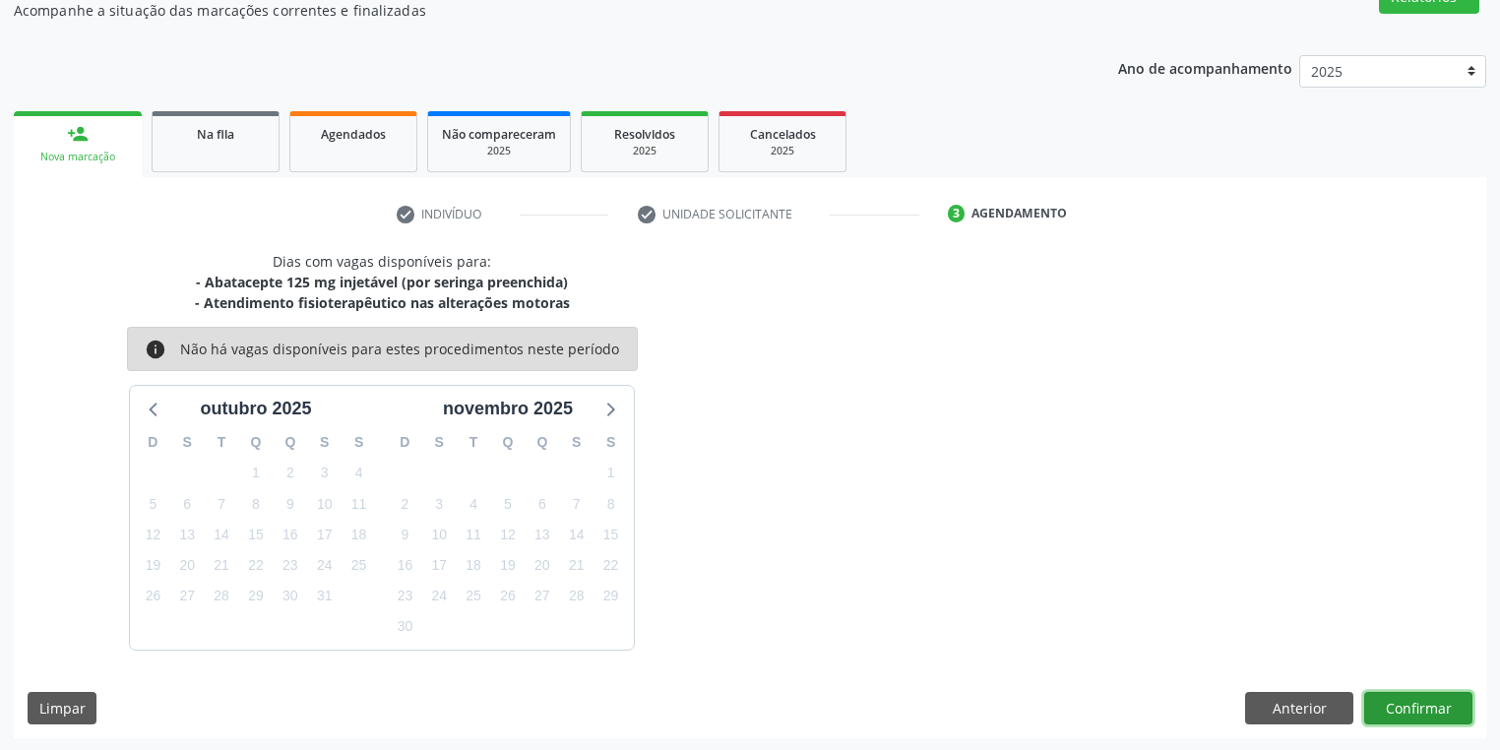
click at [1412, 708] on button "Confirmar" at bounding box center [1418, 708] width 108 height 33
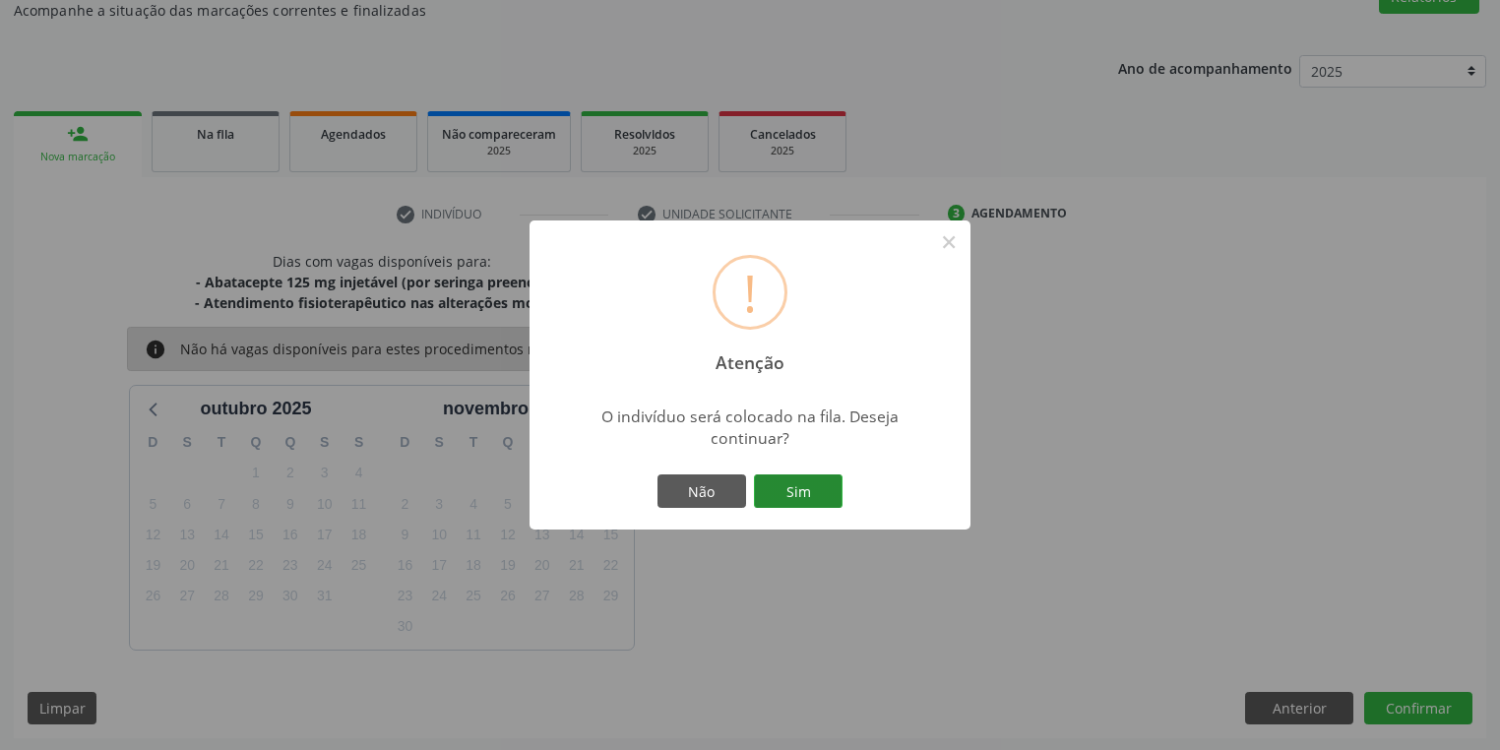
click at [813, 496] on button "Sim" at bounding box center [798, 490] width 89 height 33
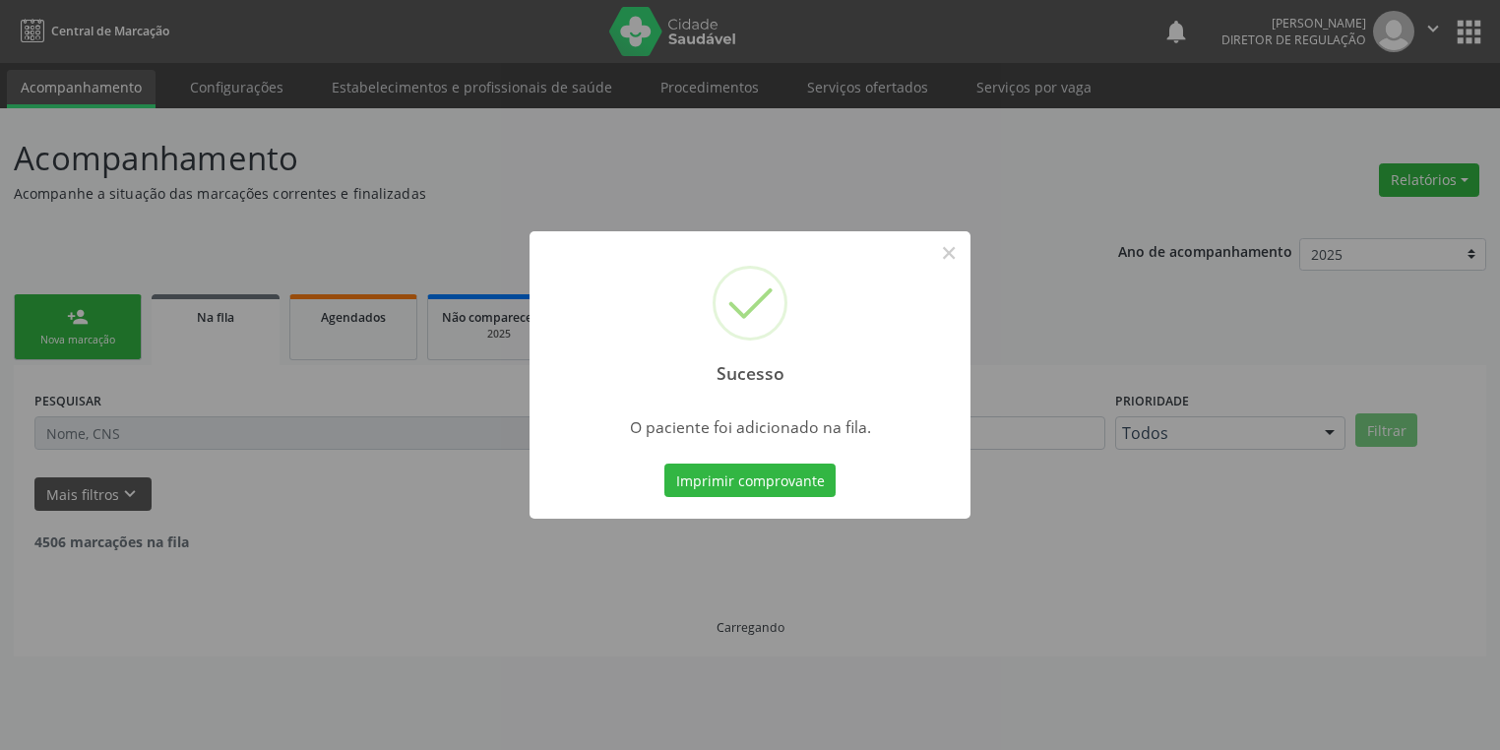
scroll to position [0, 0]
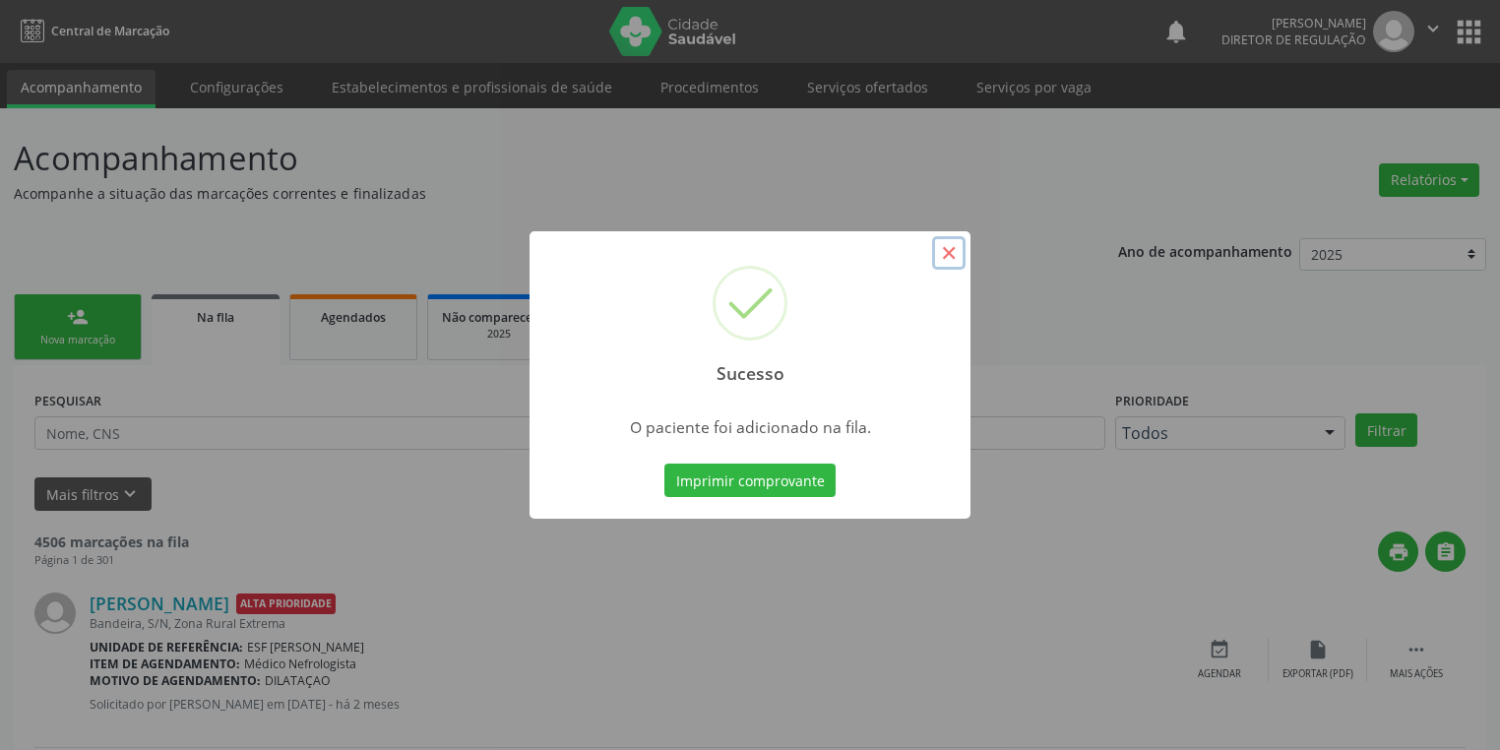
click at [953, 256] on button "×" at bounding box center [948, 252] width 33 height 33
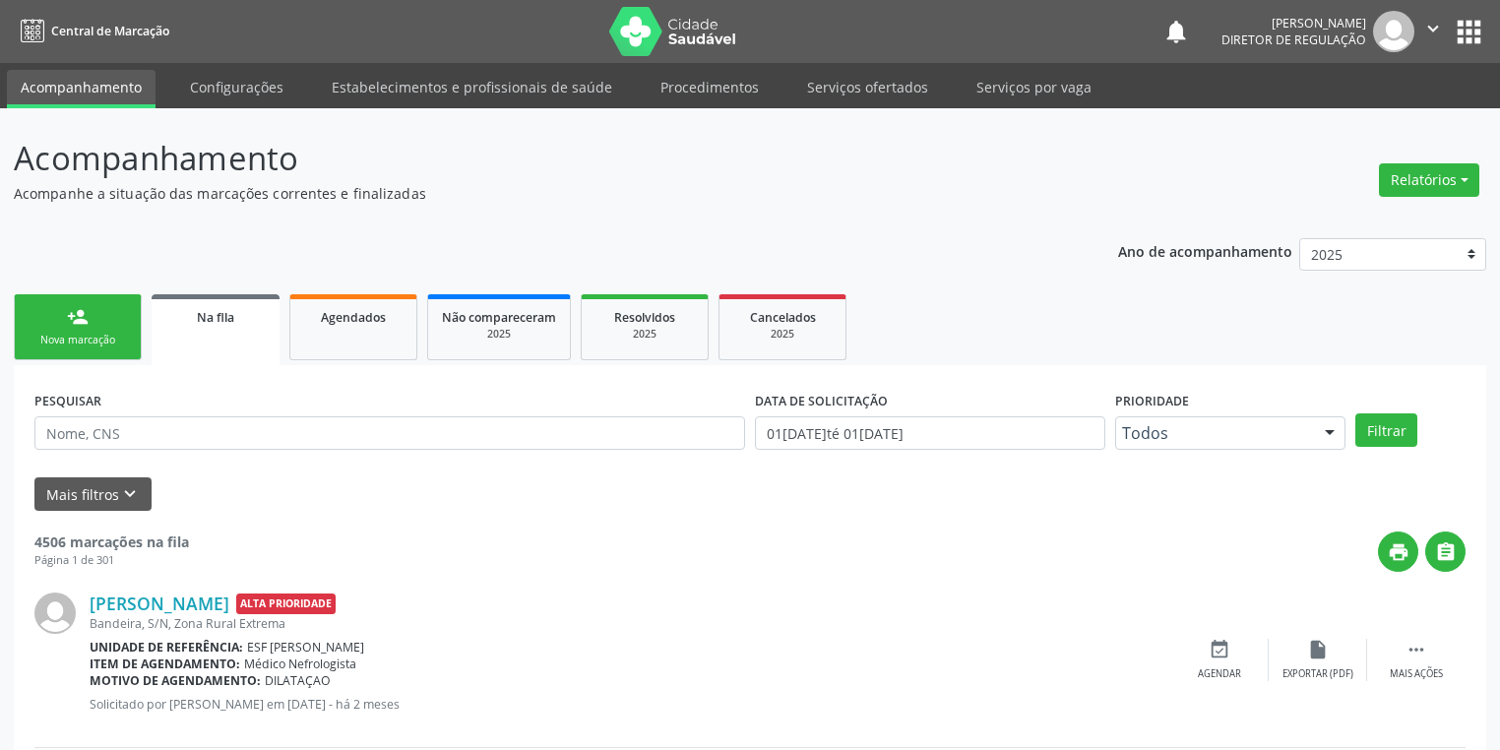
click at [68, 322] on div "person_add" at bounding box center [78, 317] width 22 height 22
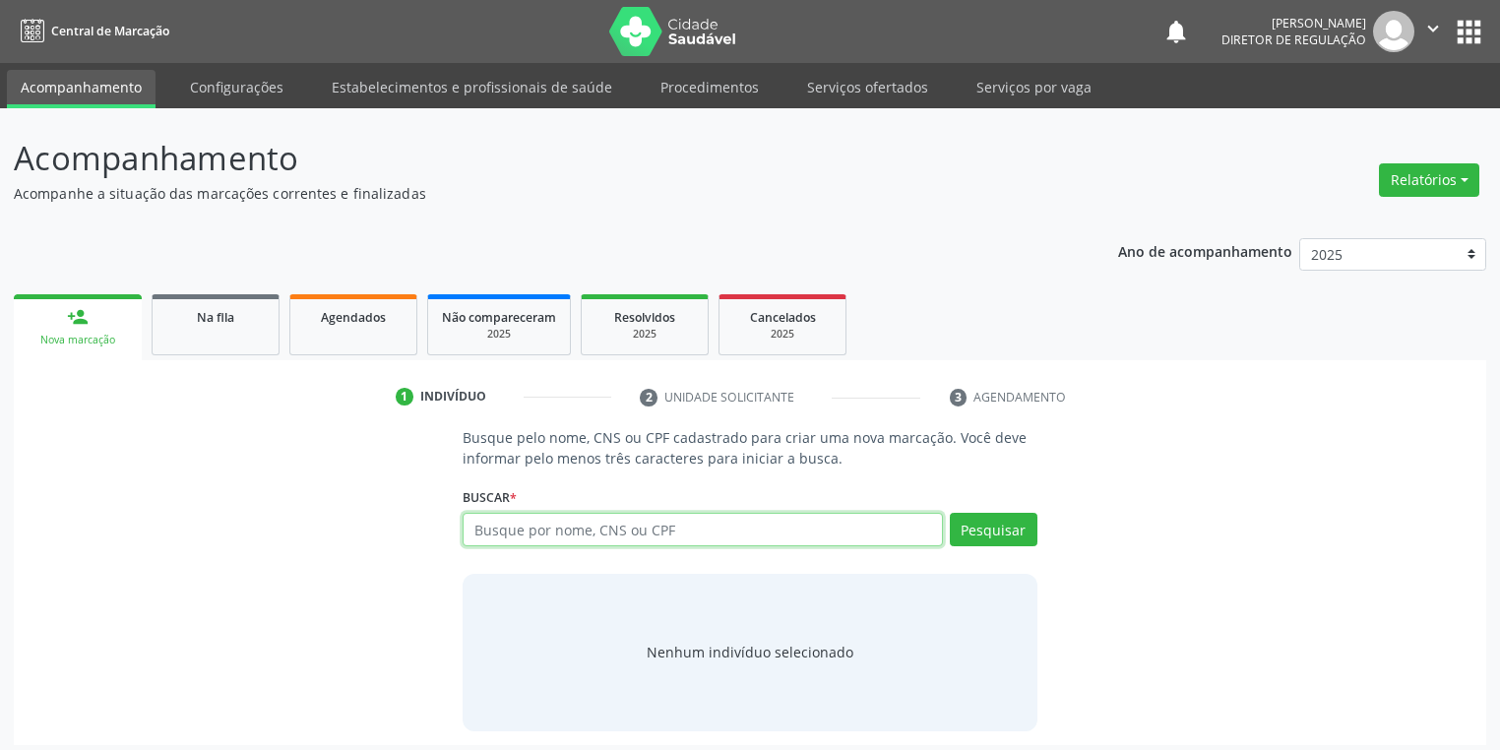
click at [512, 527] on input "text" at bounding box center [703, 529] width 480 height 33
type input "703404532446800"
click at [984, 528] on button "Pesquisar" at bounding box center [994, 529] width 88 height 33
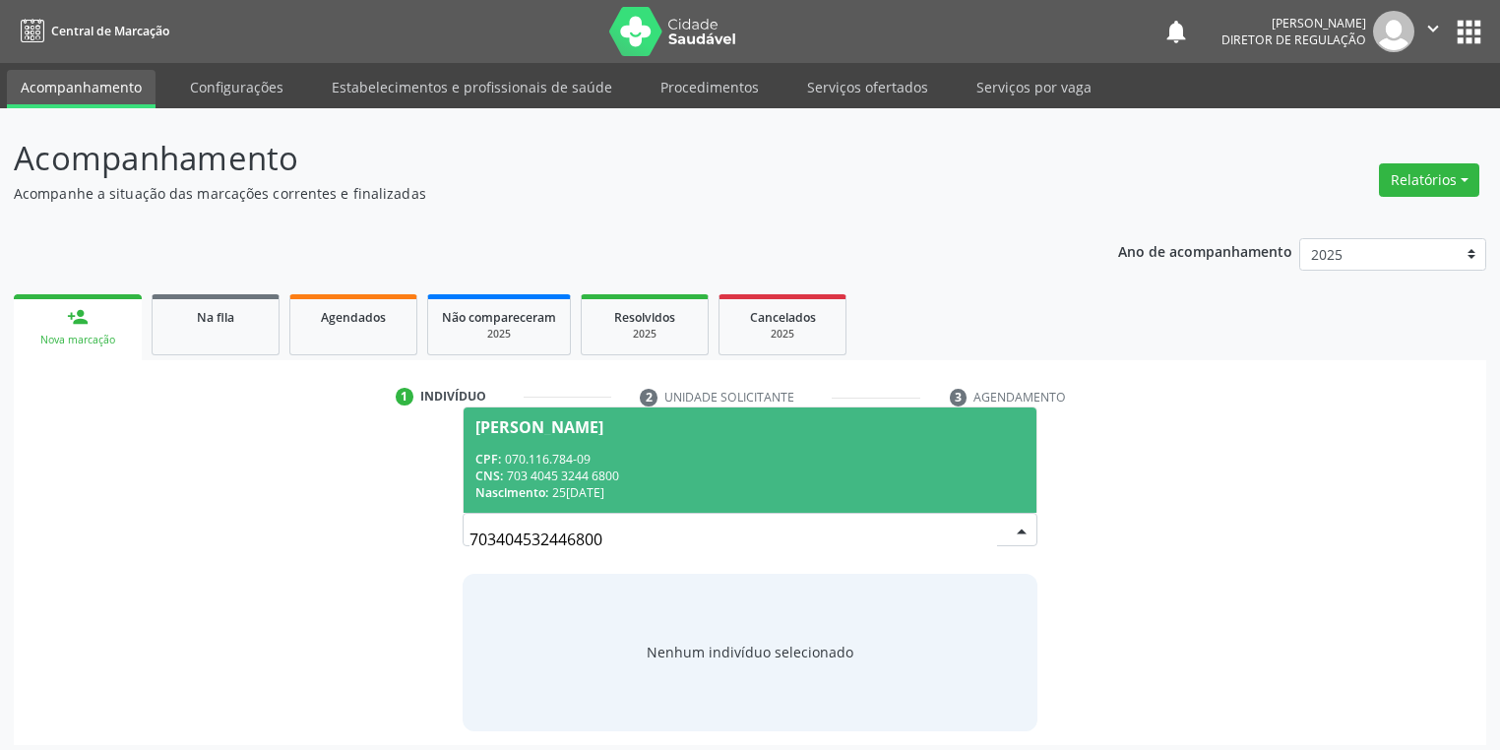
click at [638, 452] on div "CPF: 070.116.784-09" at bounding box center [749, 459] width 549 height 17
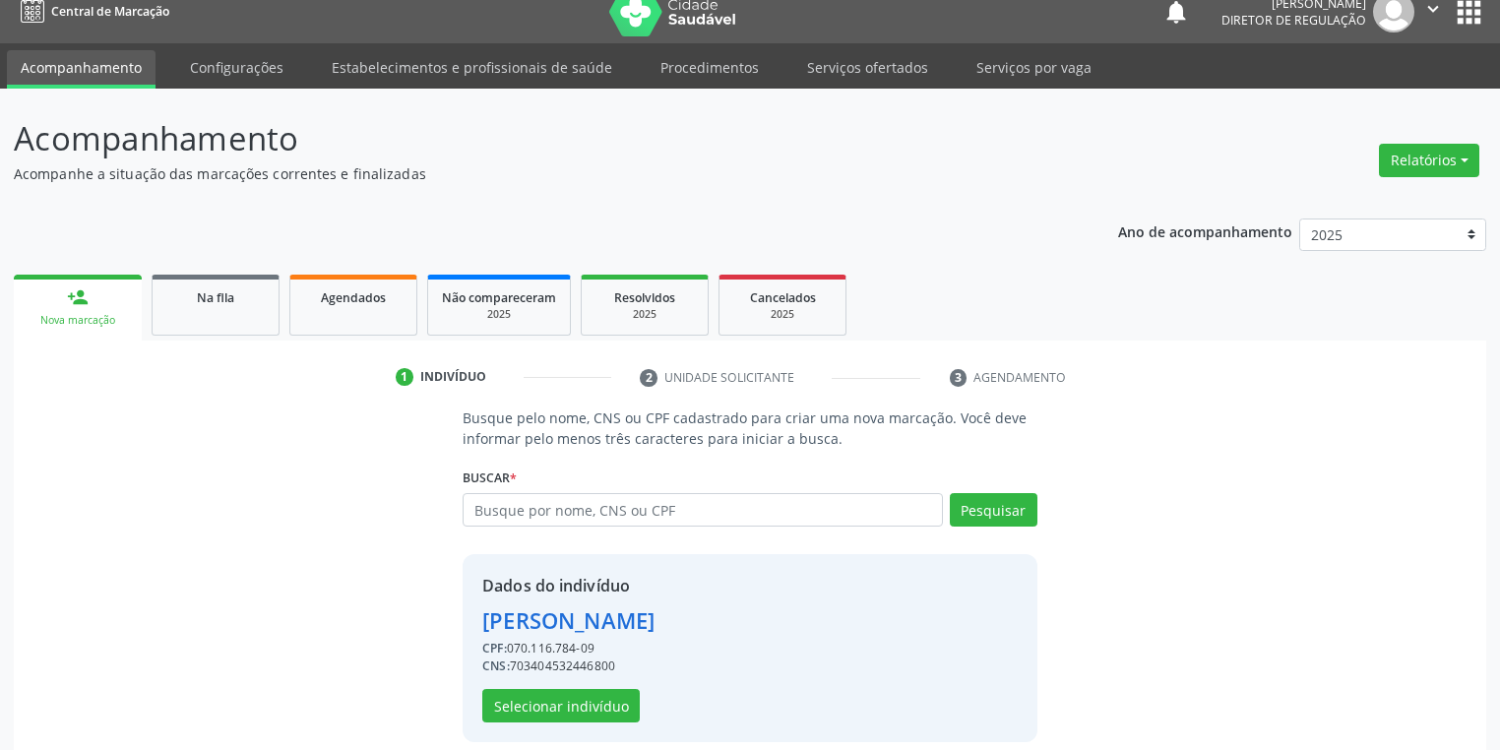
scroll to position [37, 0]
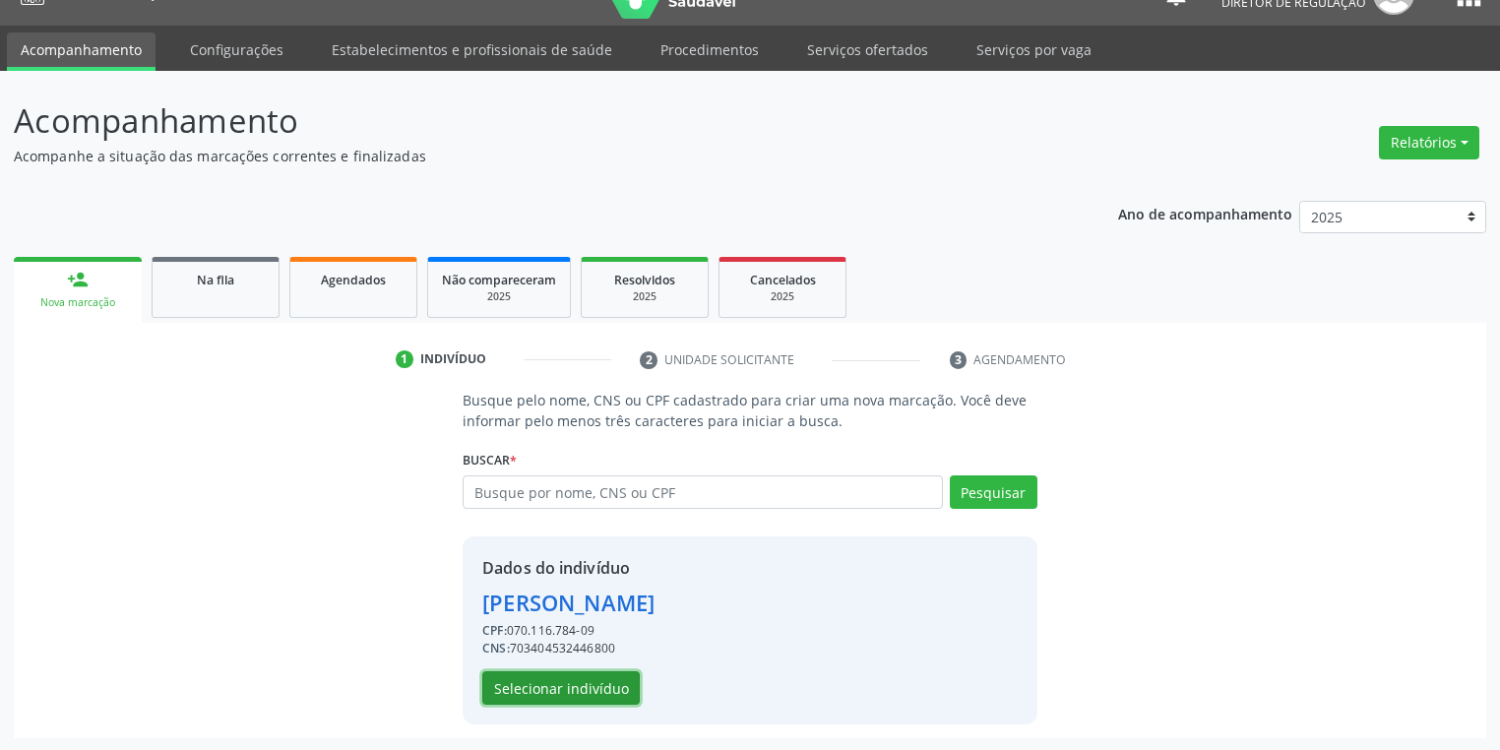
click at [600, 680] on button "Selecionar indivíduo" at bounding box center [560, 687] width 157 height 33
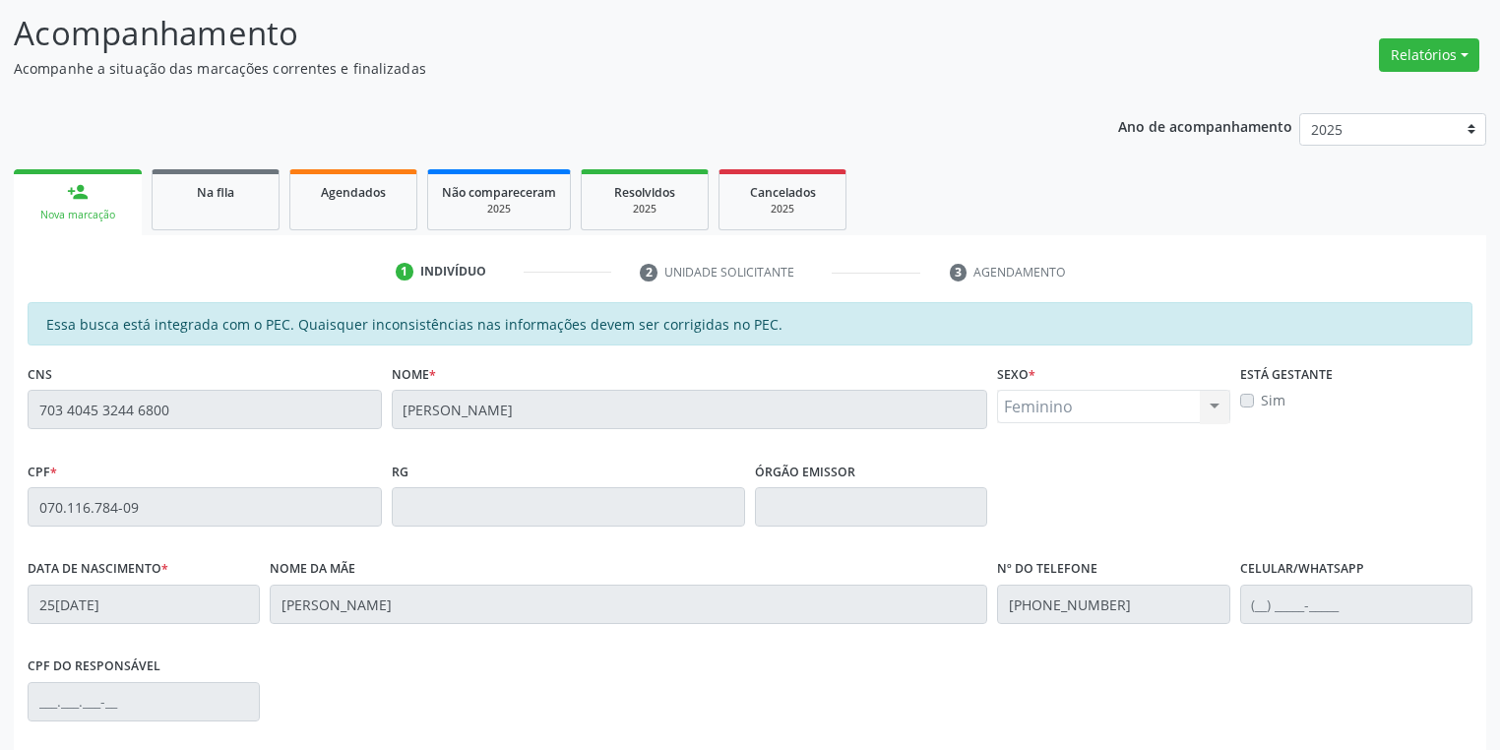
scroll to position [373, 0]
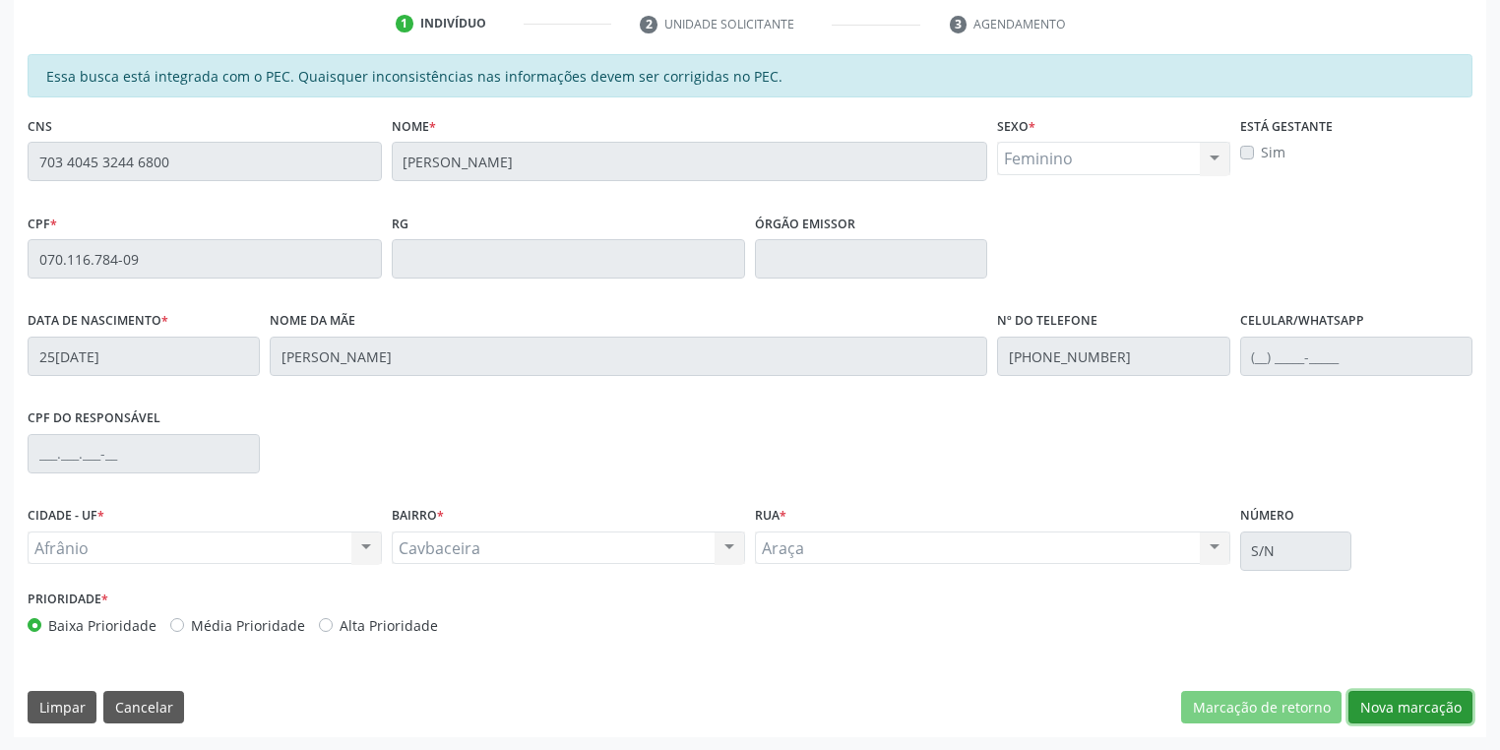
click at [1378, 713] on button "Nova marcação" at bounding box center [1410, 707] width 124 height 33
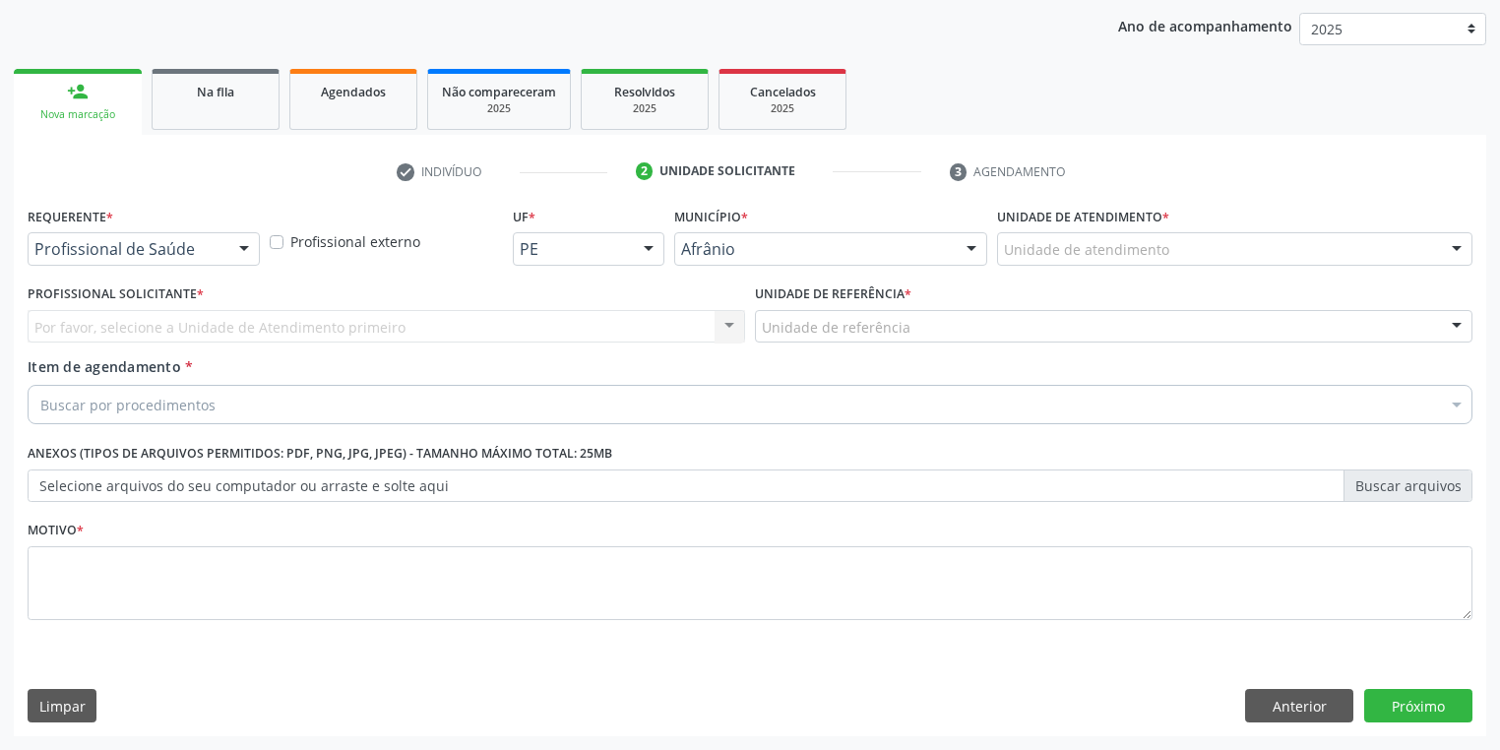
scroll to position [224, 0]
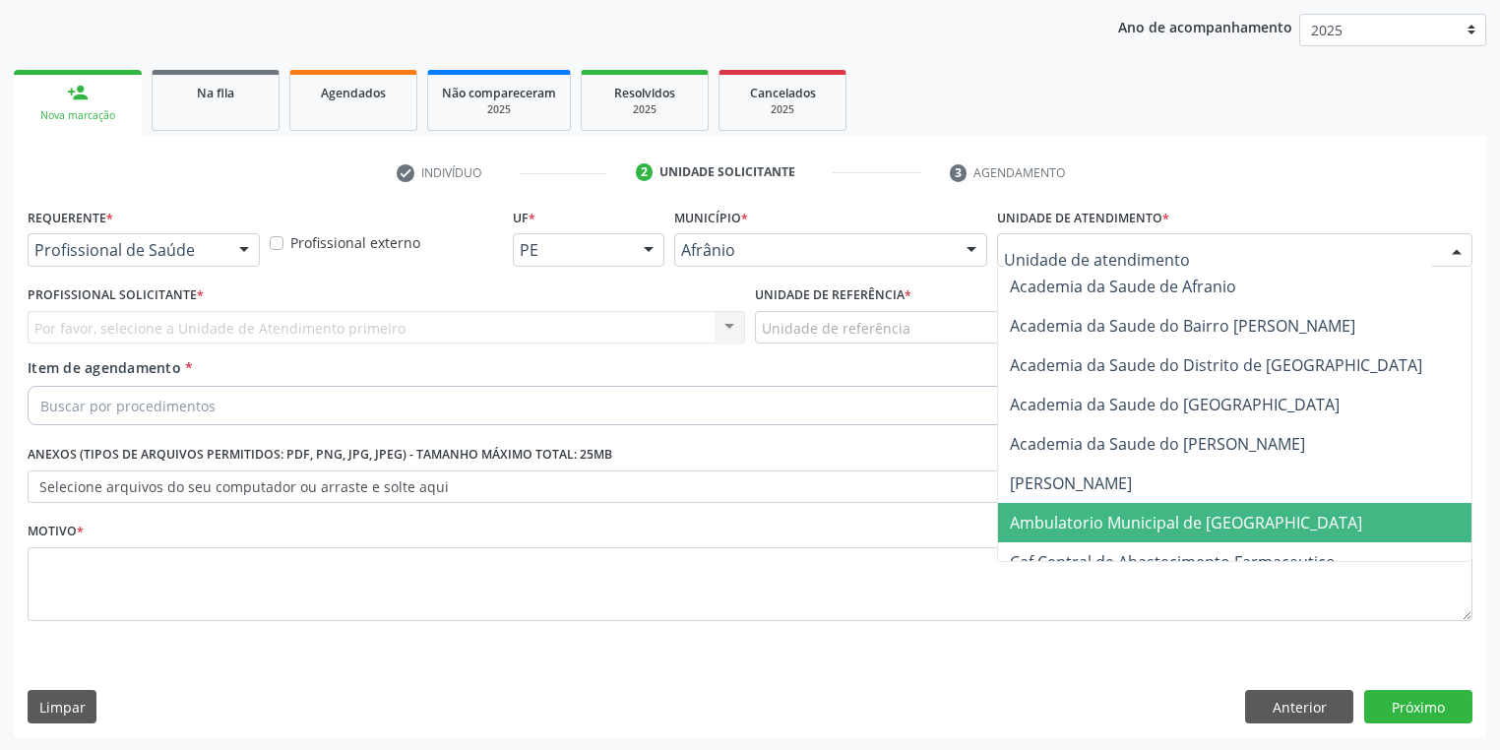
click at [1056, 527] on span "Ambulatorio Municipal de [GEOGRAPHIC_DATA]" at bounding box center [1186, 523] width 352 height 22
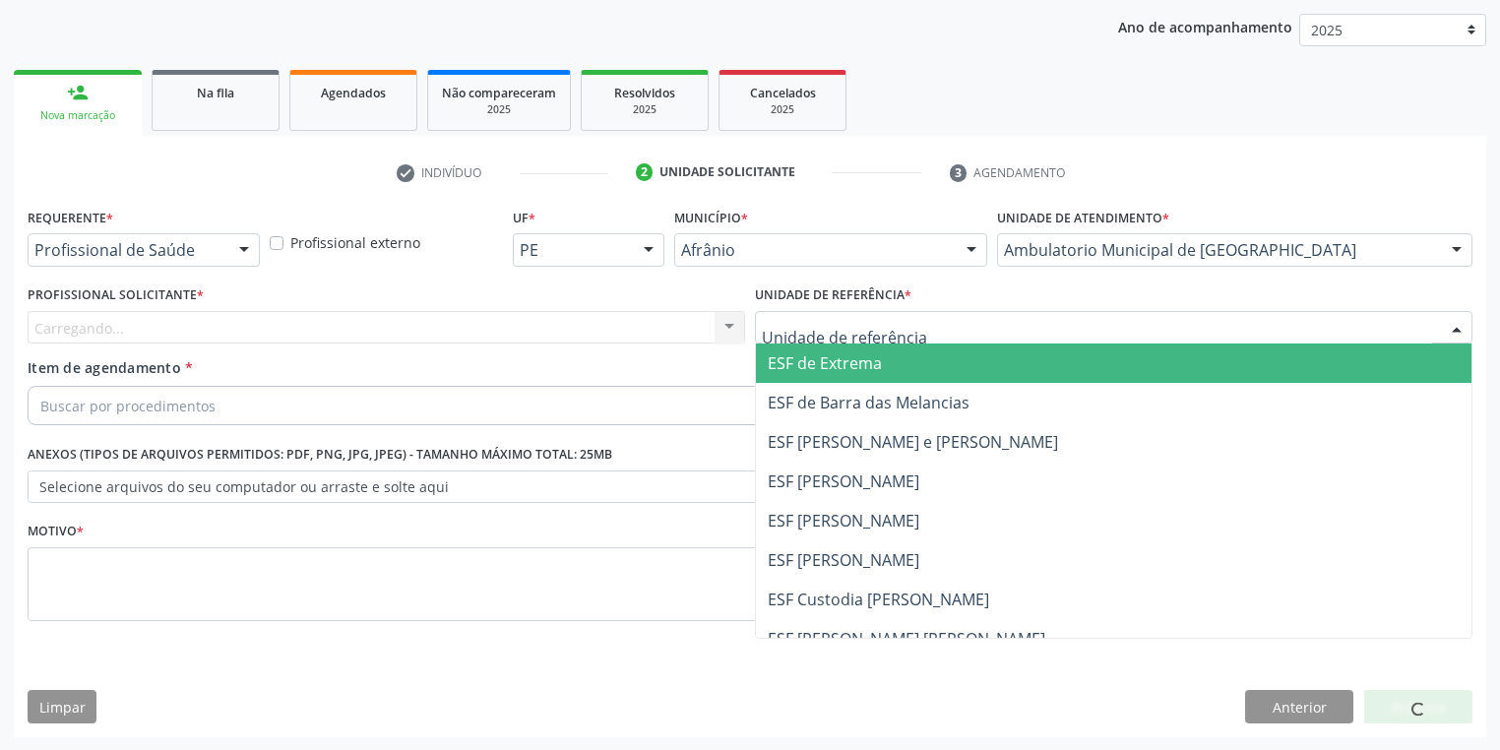
drag, startPoint x: 811, startPoint y: 321, endPoint x: 819, endPoint y: 409, distance: 88.9
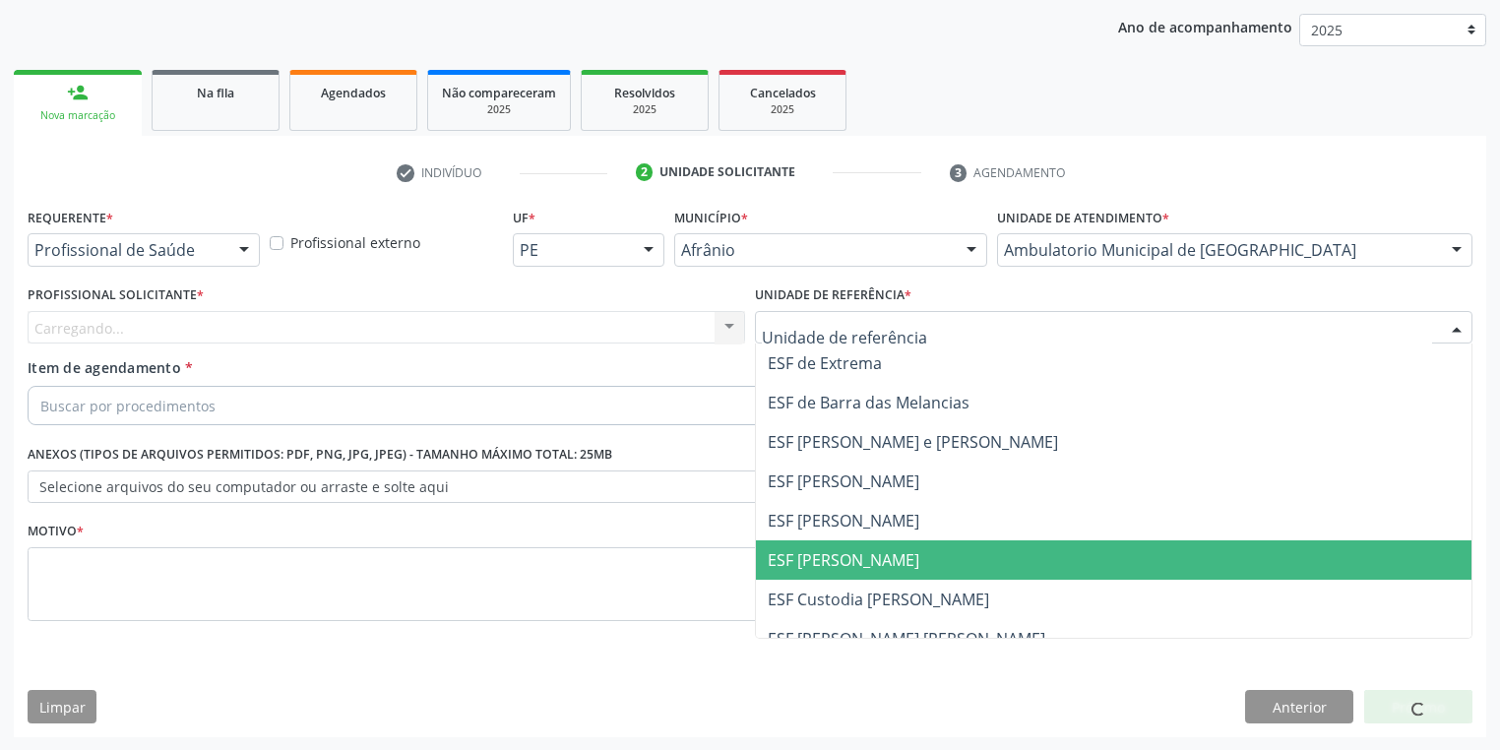
click at [835, 562] on span "ESF [PERSON_NAME]" at bounding box center [844, 560] width 152 height 22
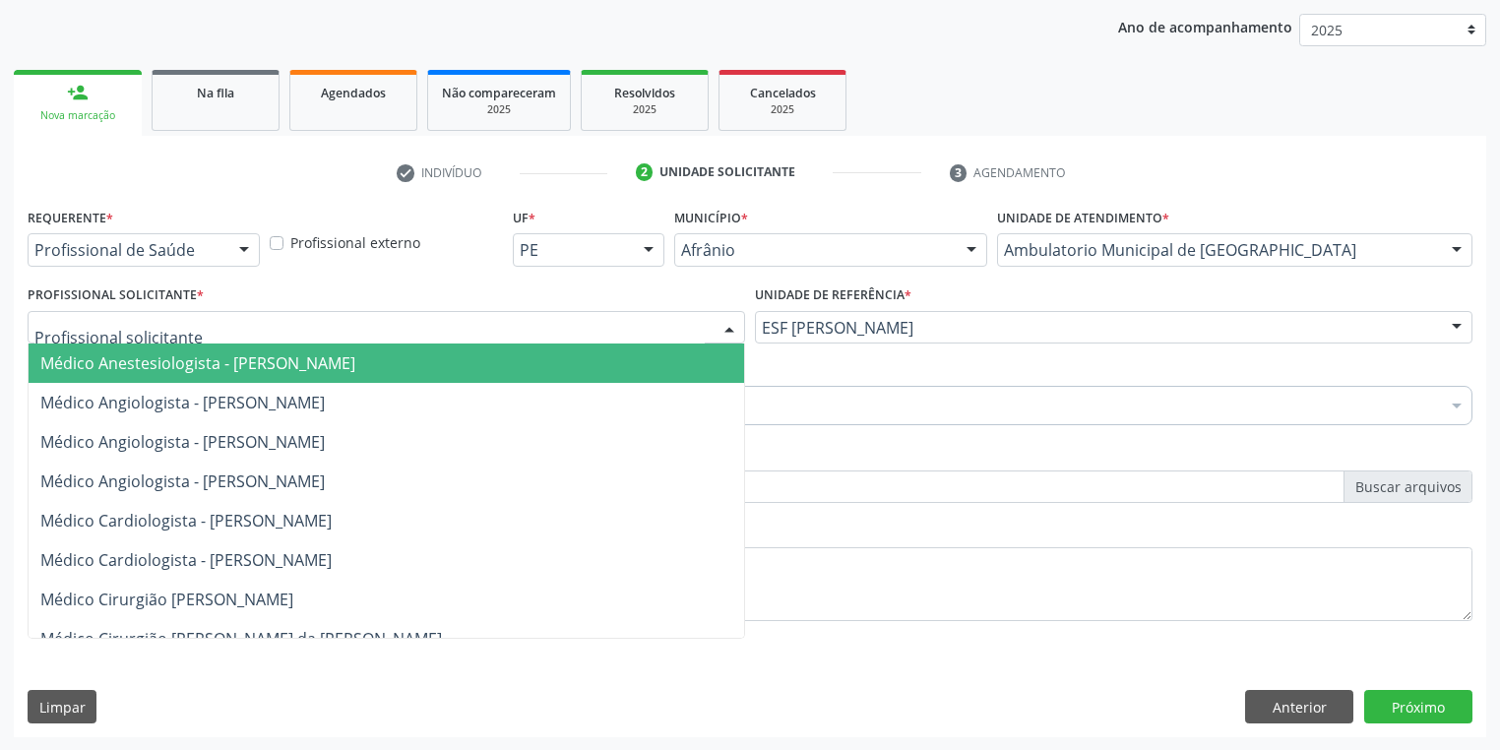
drag, startPoint x: 193, startPoint y: 323, endPoint x: 197, endPoint y: 377, distance: 54.3
click at [193, 324] on div at bounding box center [386, 327] width 717 height 33
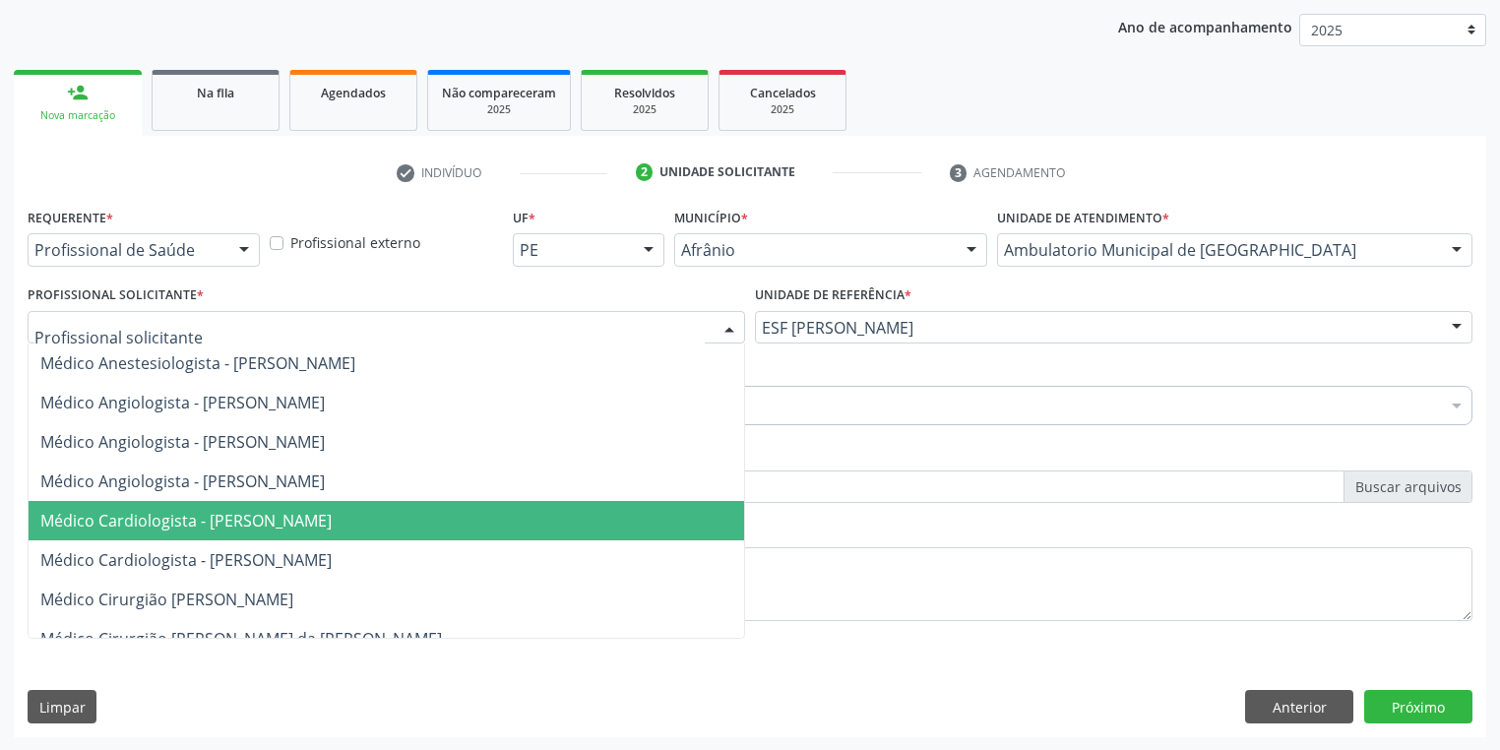
click at [217, 517] on span "Médico Cardiologista - [PERSON_NAME]" at bounding box center [185, 521] width 291 height 22
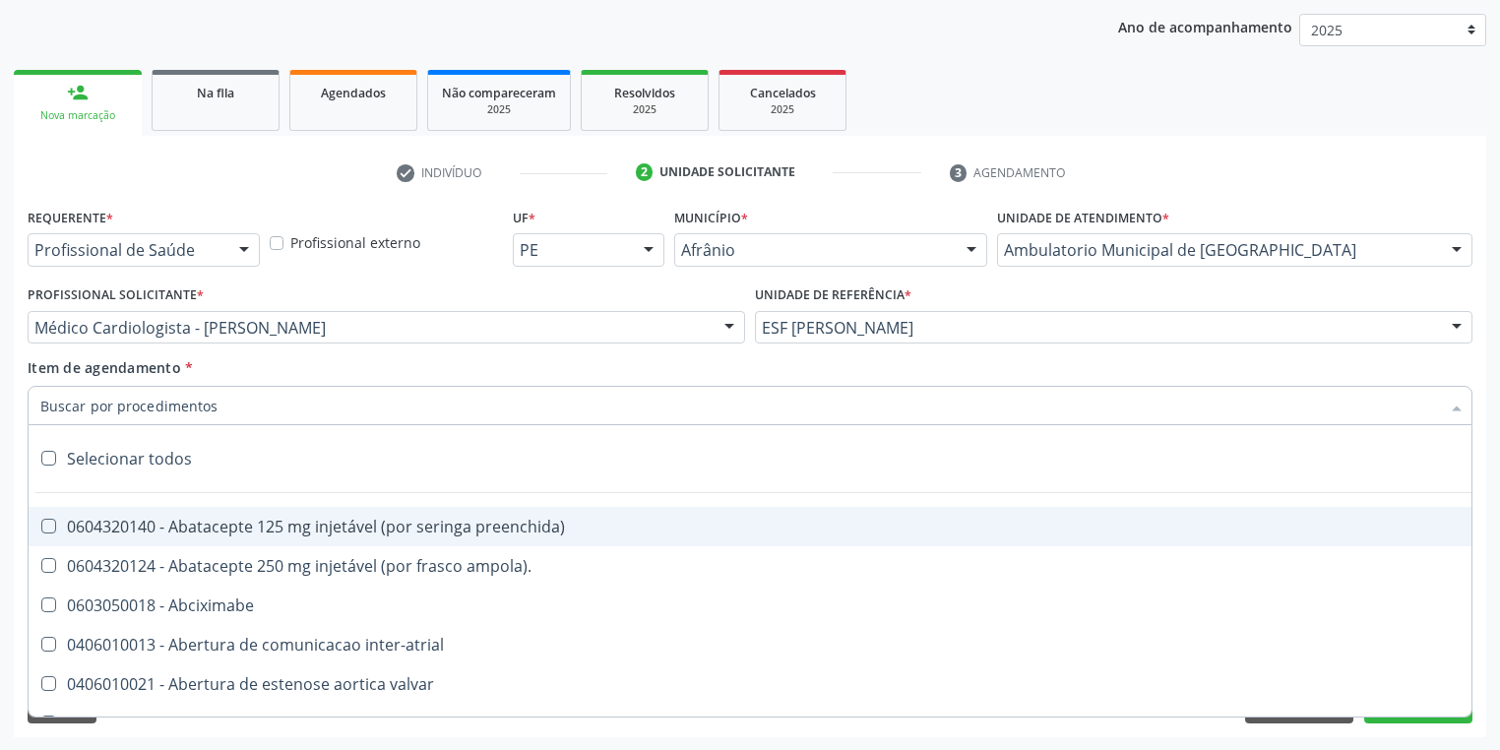
paste input "motora"
type input "motora"
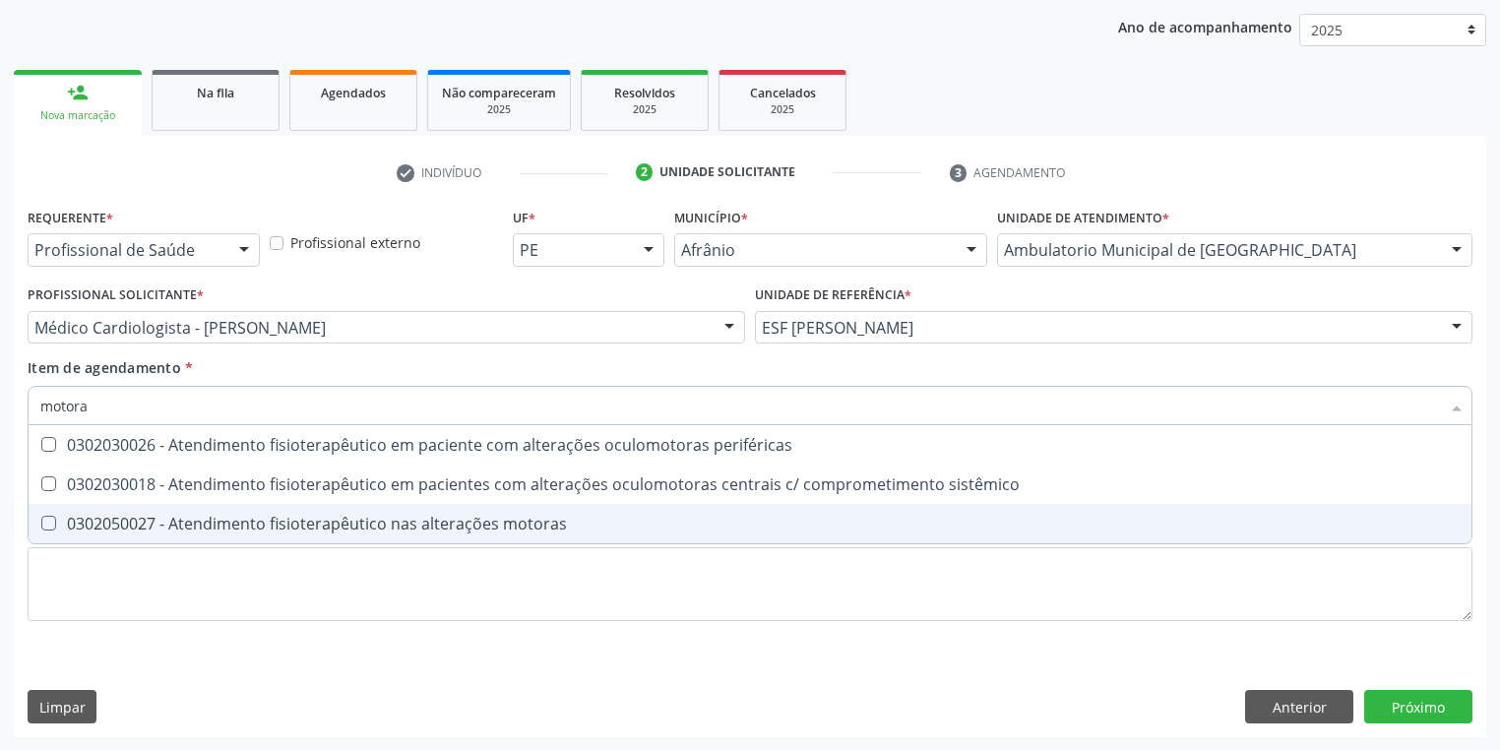
click at [311, 528] on div "0302050027 - Atendimento fisioterapêutico nas alterações motoras" at bounding box center [749, 524] width 1419 height 16
checkbox motoras "true"
click at [212, 595] on div "Requerente * Profissional de Saúde Profissional de Saúde Paciente Nenhum result…" at bounding box center [750, 426] width 1445 height 446
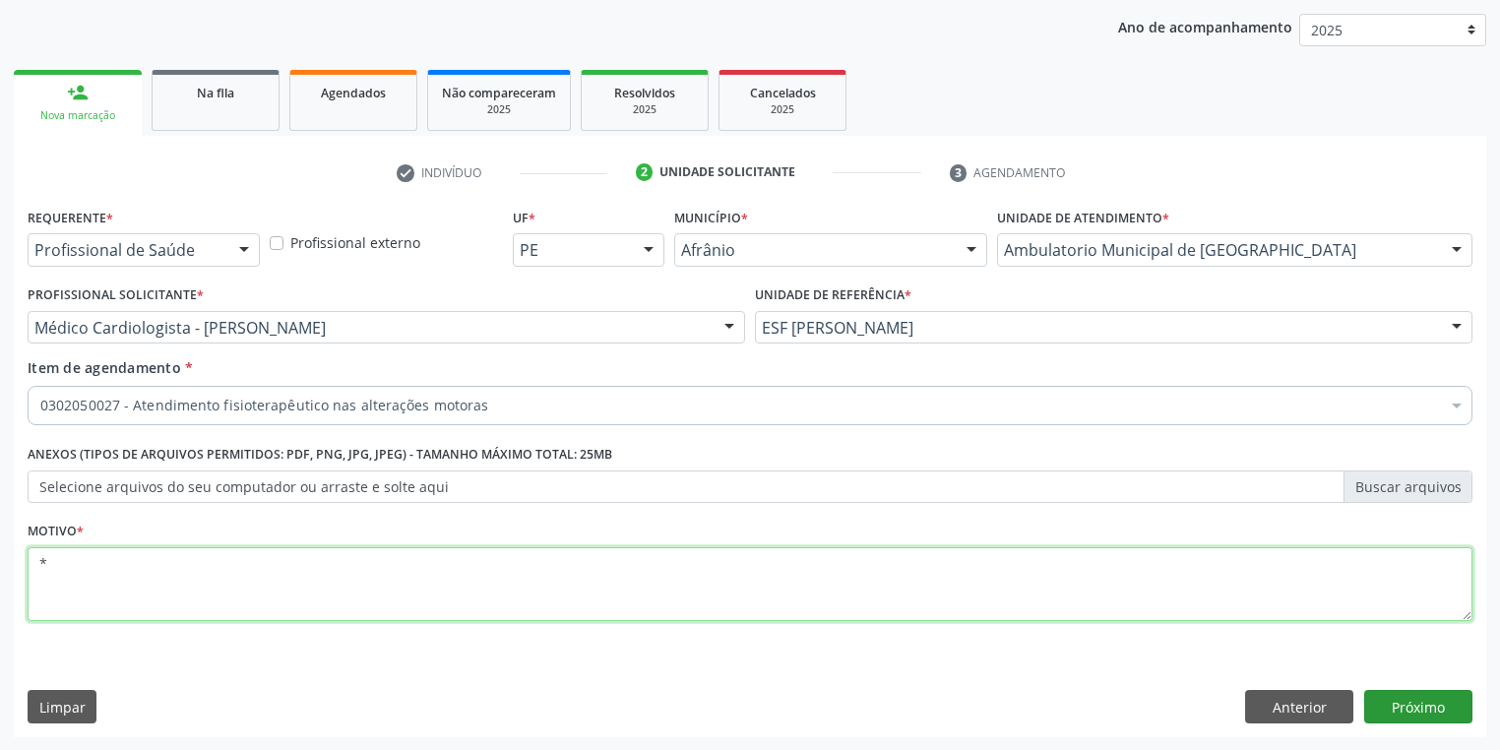
type textarea "*"
click at [1403, 697] on button "Próximo" at bounding box center [1418, 706] width 108 height 33
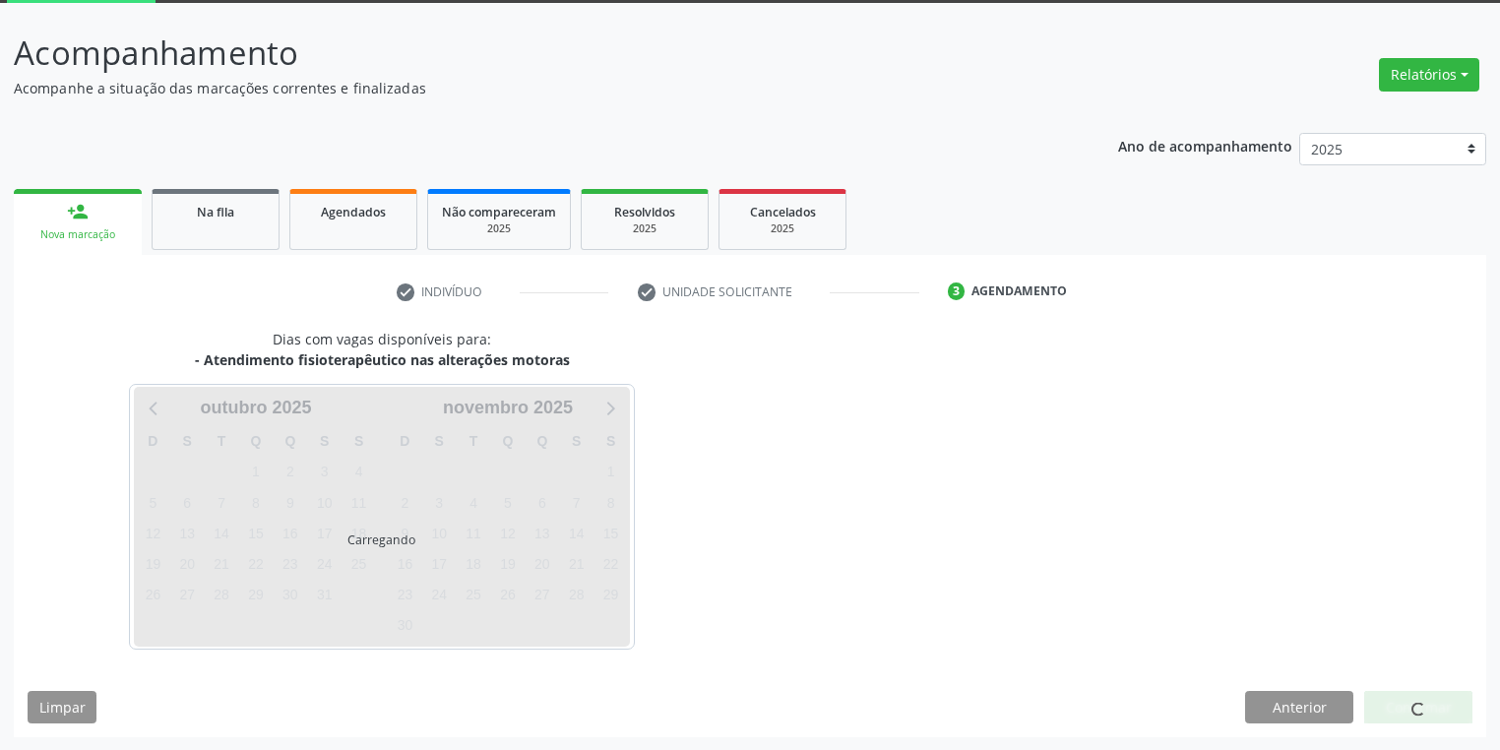
scroll to position [162, 0]
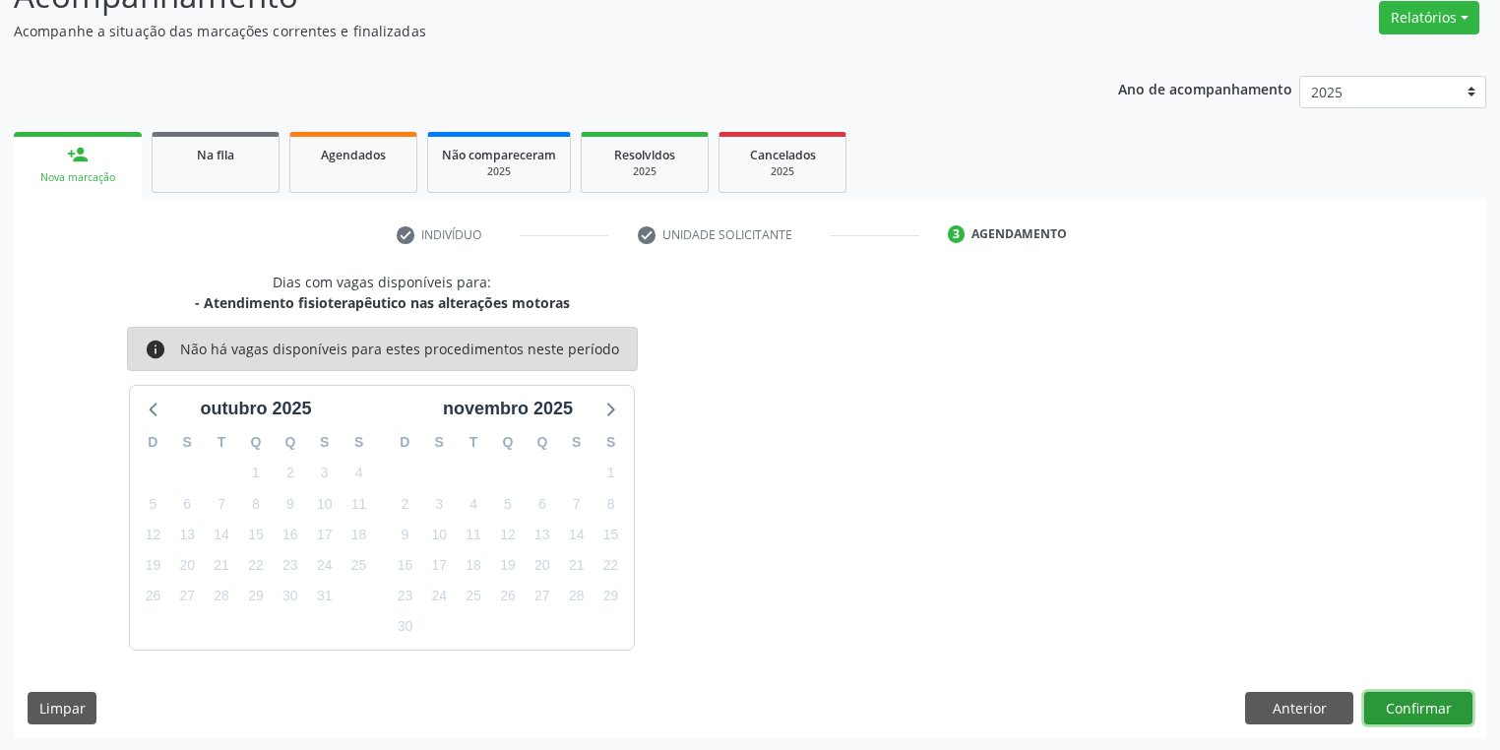
click at [1389, 696] on button "Confirmar" at bounding box center [1418, 708] width 108 height 33
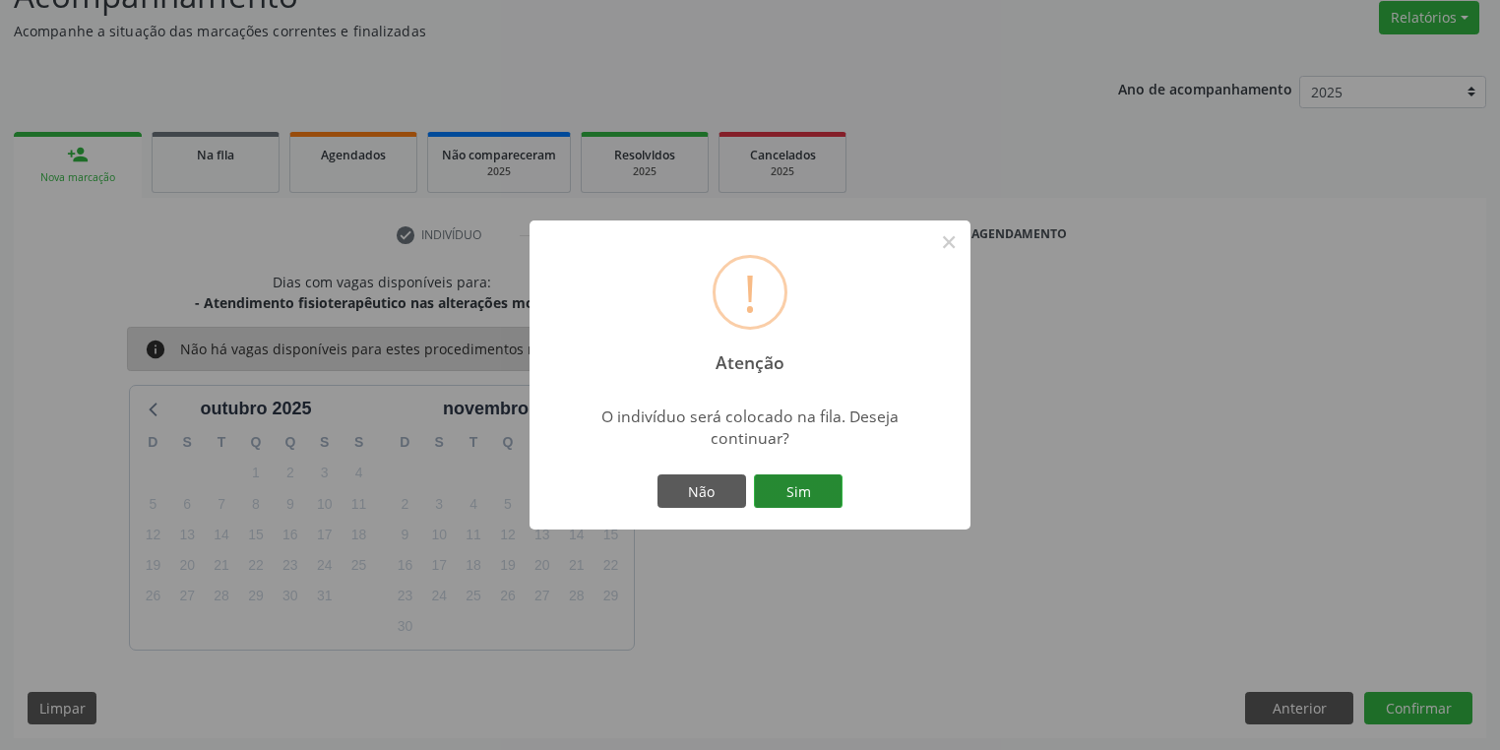
click at [772, 495] on button "Sim" at bounding box center [798, 490] width 89 height 33
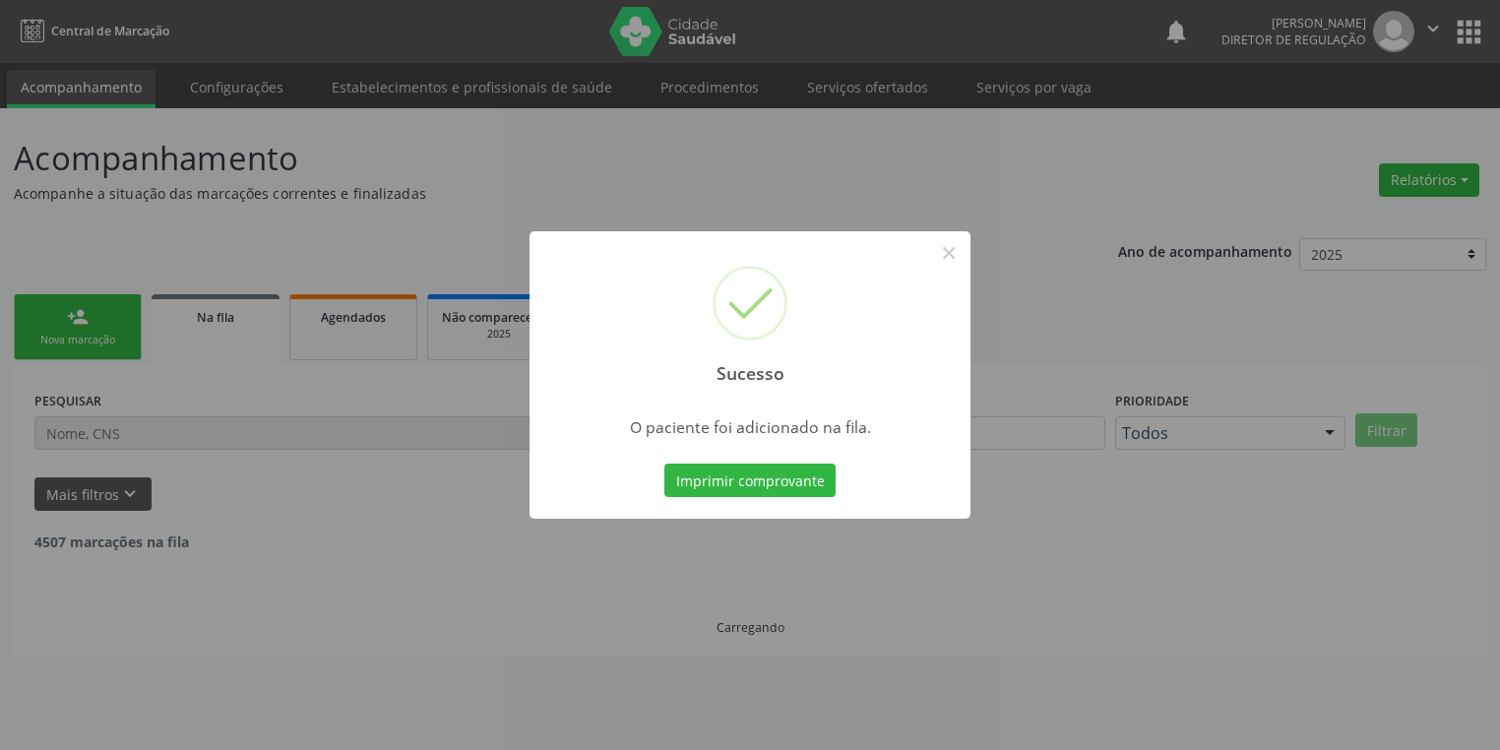
scroll to position [0, 0]
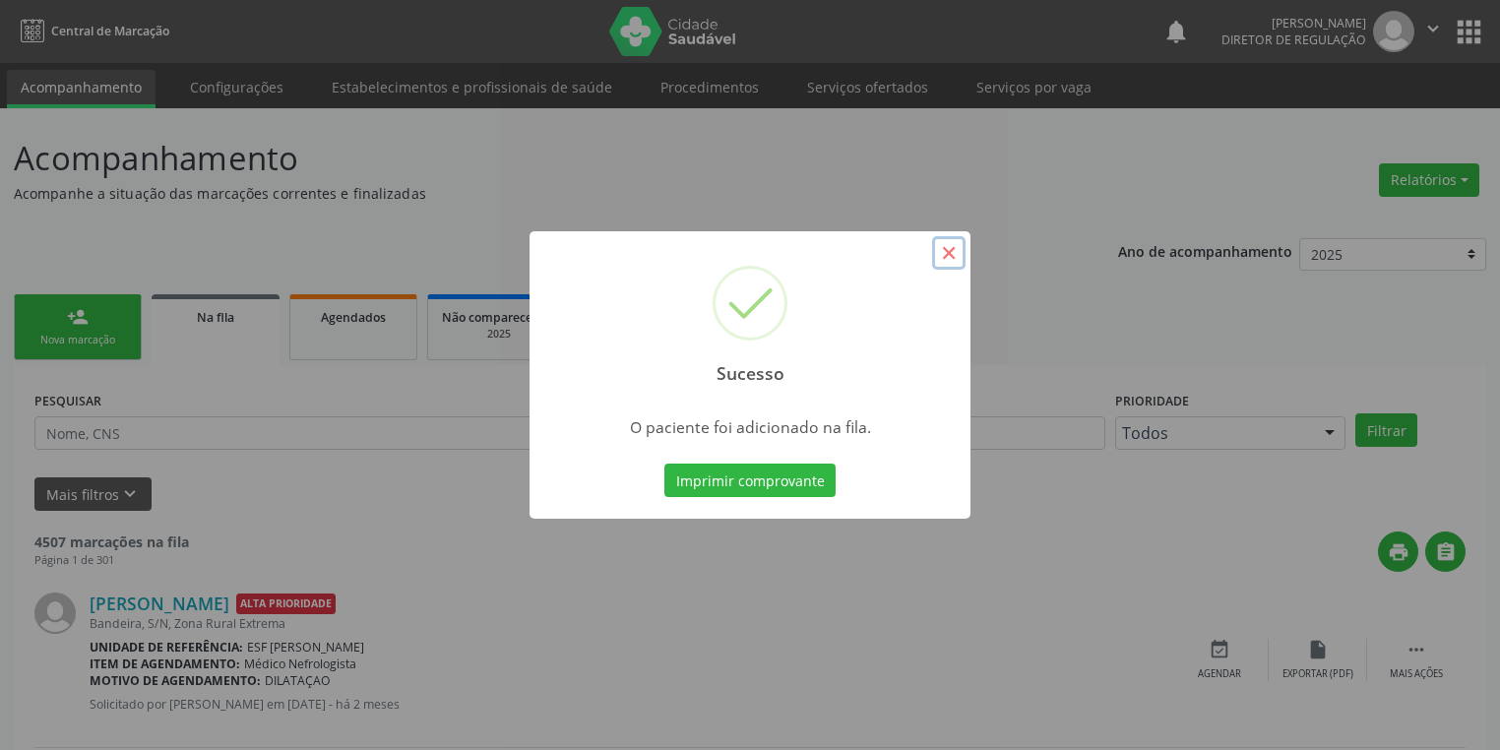
click at [941, 251] on button "×" at bounding box center [948, 252] width 33 height 33
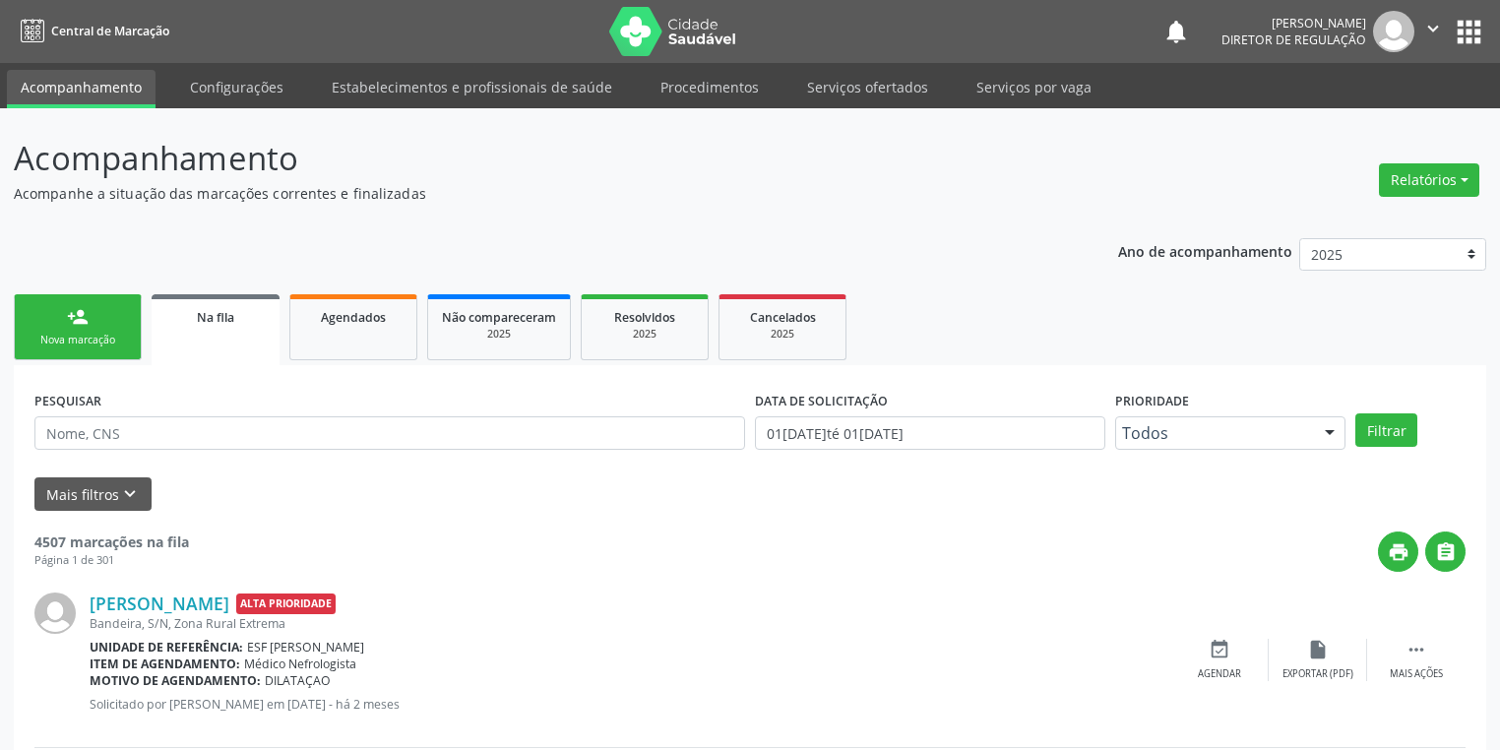
click at [102, 339] on div "Nova marcação" at bounding box center [78, 340] width 98 height 15
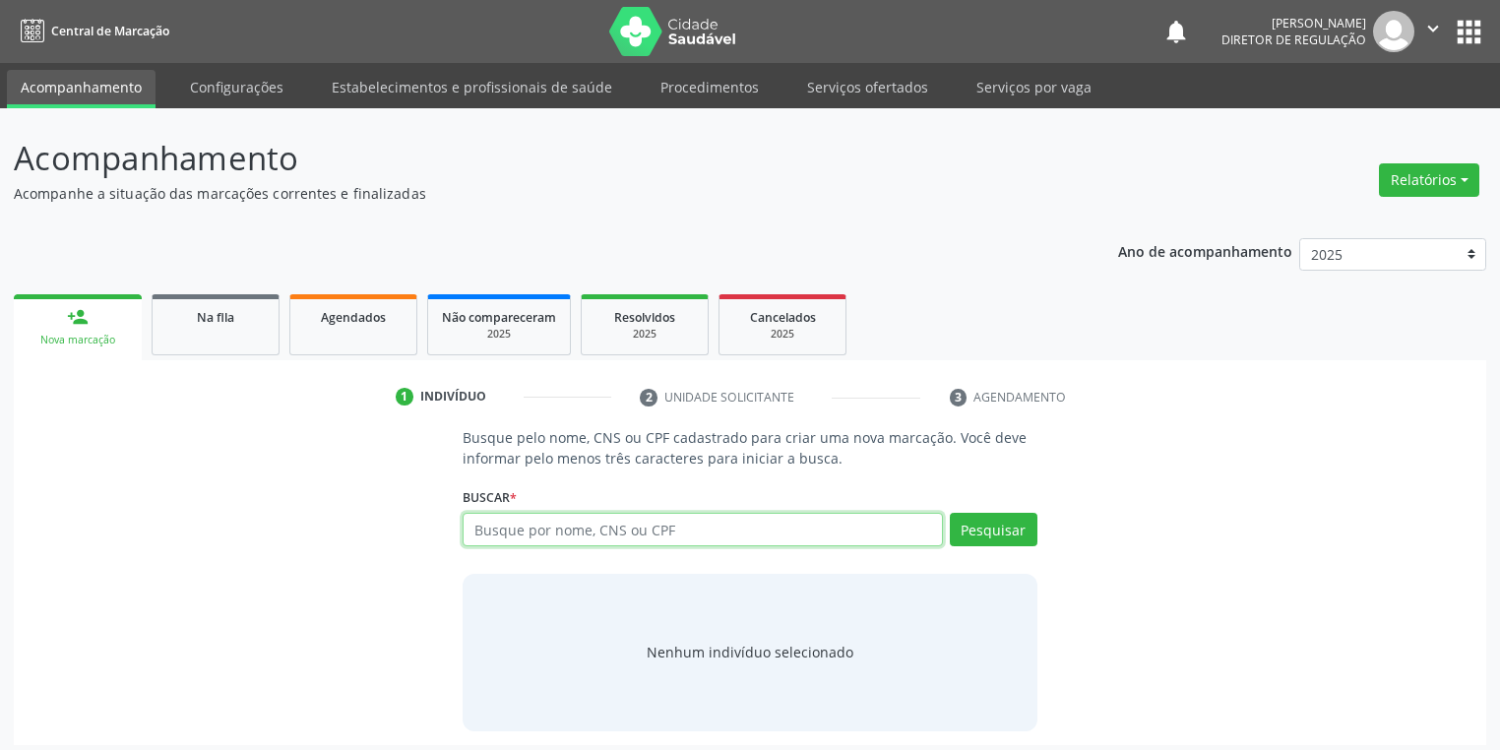
click at [524, 532] on input "text" at bounding box center [703, 529] width 480 height 33
type input "700008716395403"
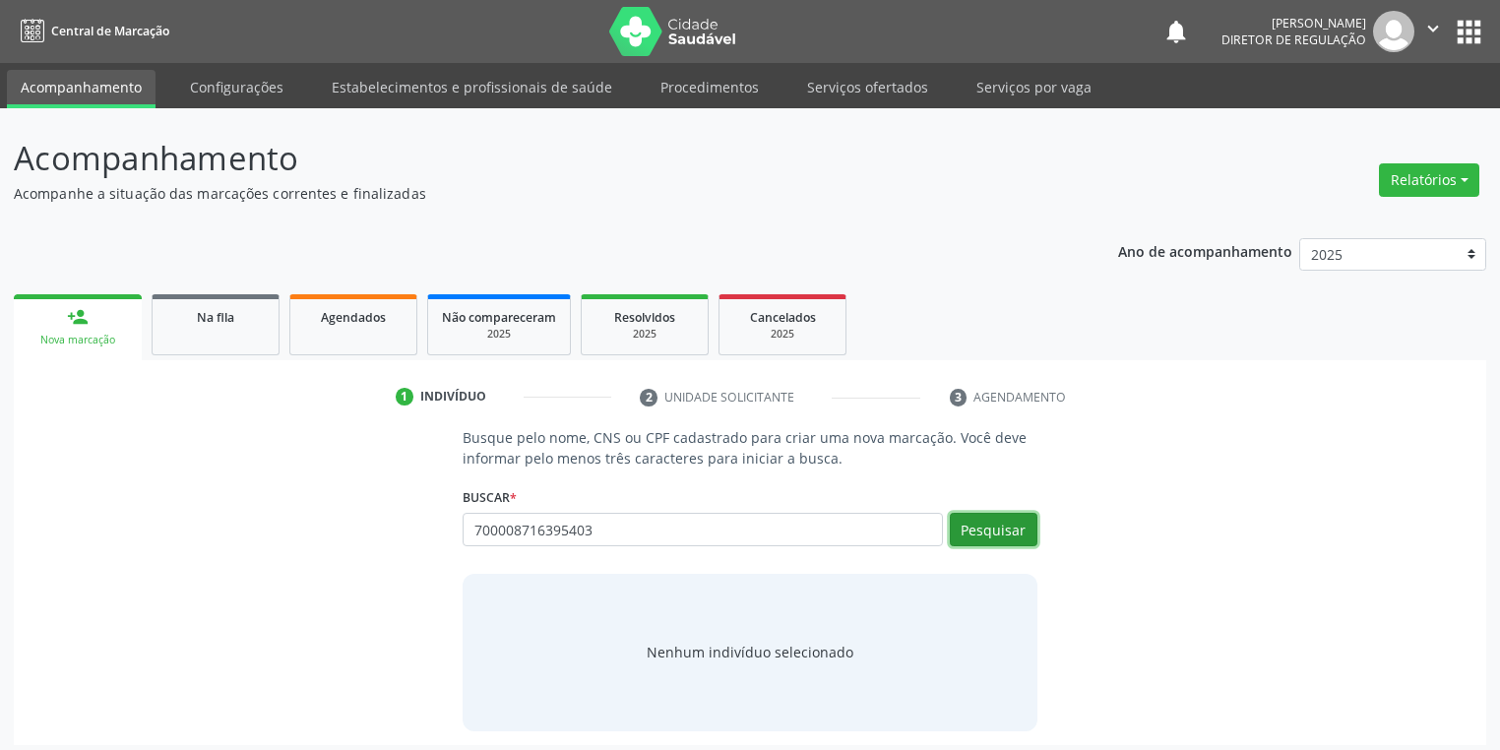
click at [980, 525] on button "Pesquisar" at bounding box center [994, 529] width 88 height 33
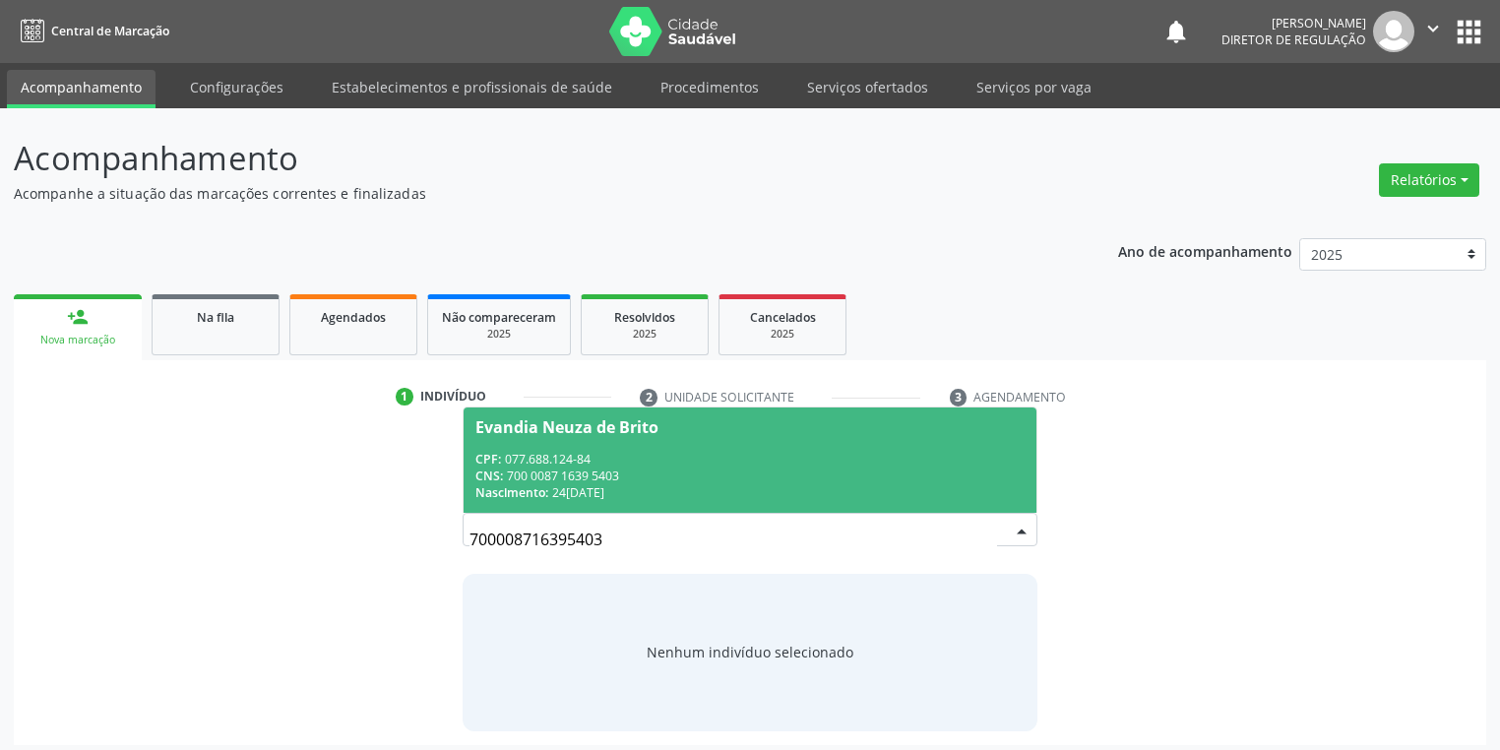
click at [627, 452] on div "CPF: 077.688.124-84" at bounding box center [749, 459] width 549 height 17
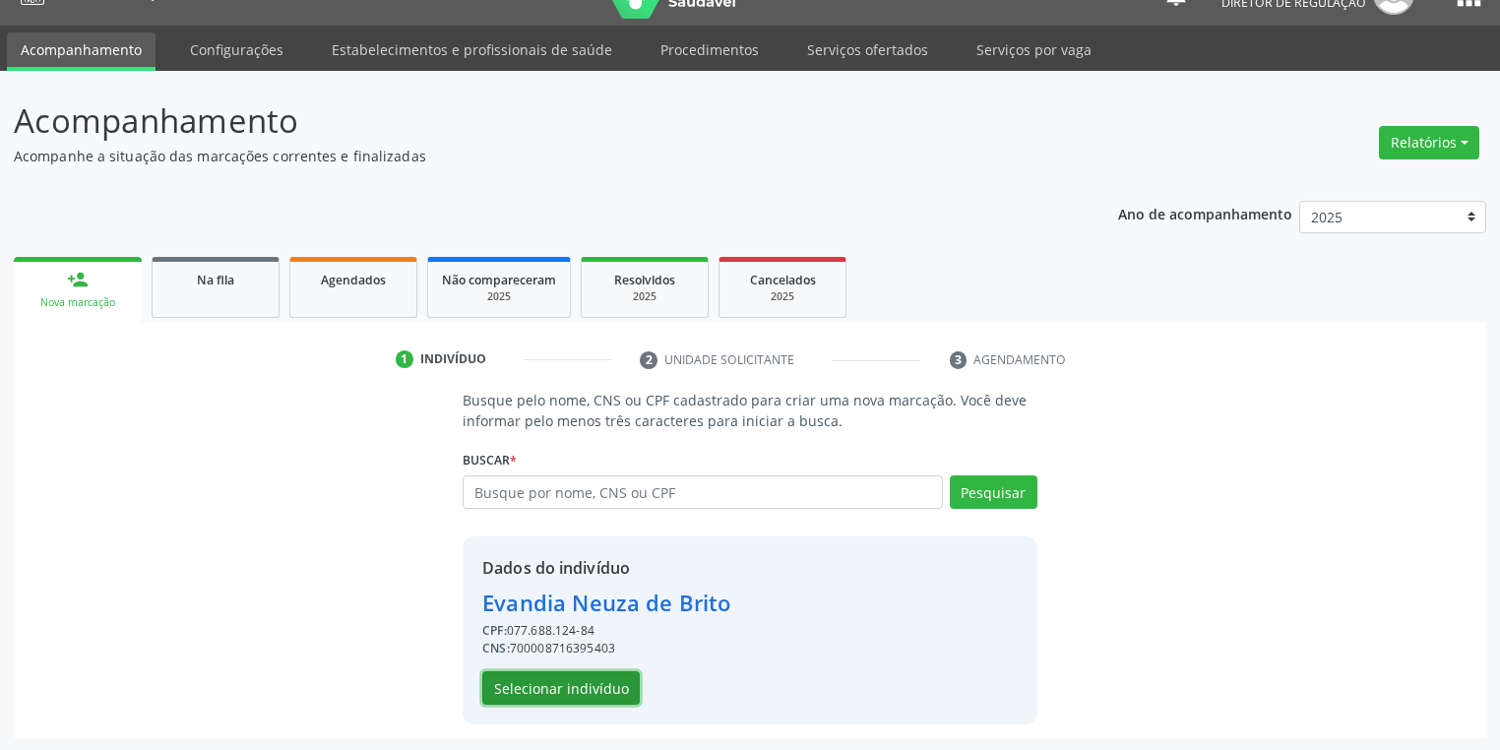
click at [567, 680] on button "Selecionar indivíduo" at bounding box center [560, 687] width 157 height 33
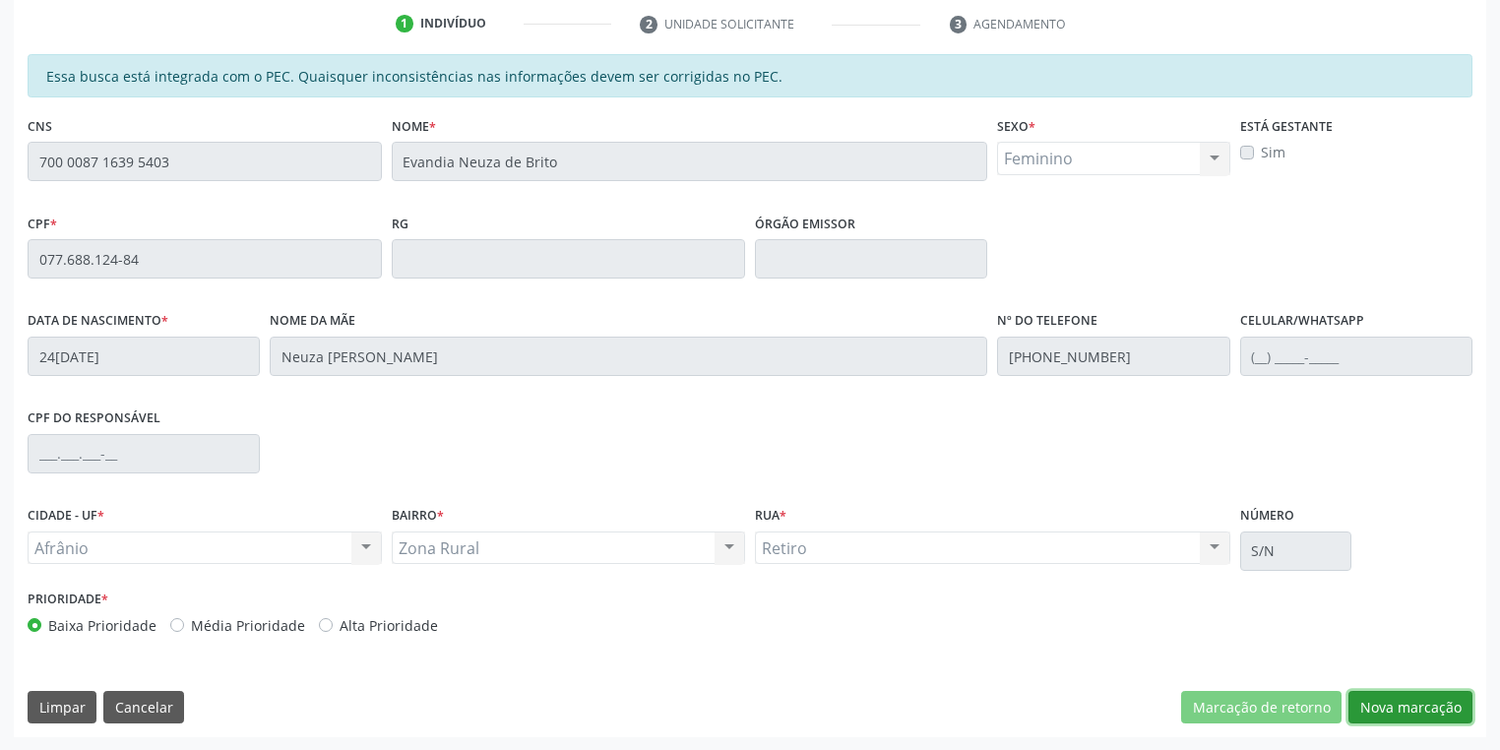
click at [1385, 709] on button "Nova marcação" at bounding box center [1410, 707] width 124 height 33
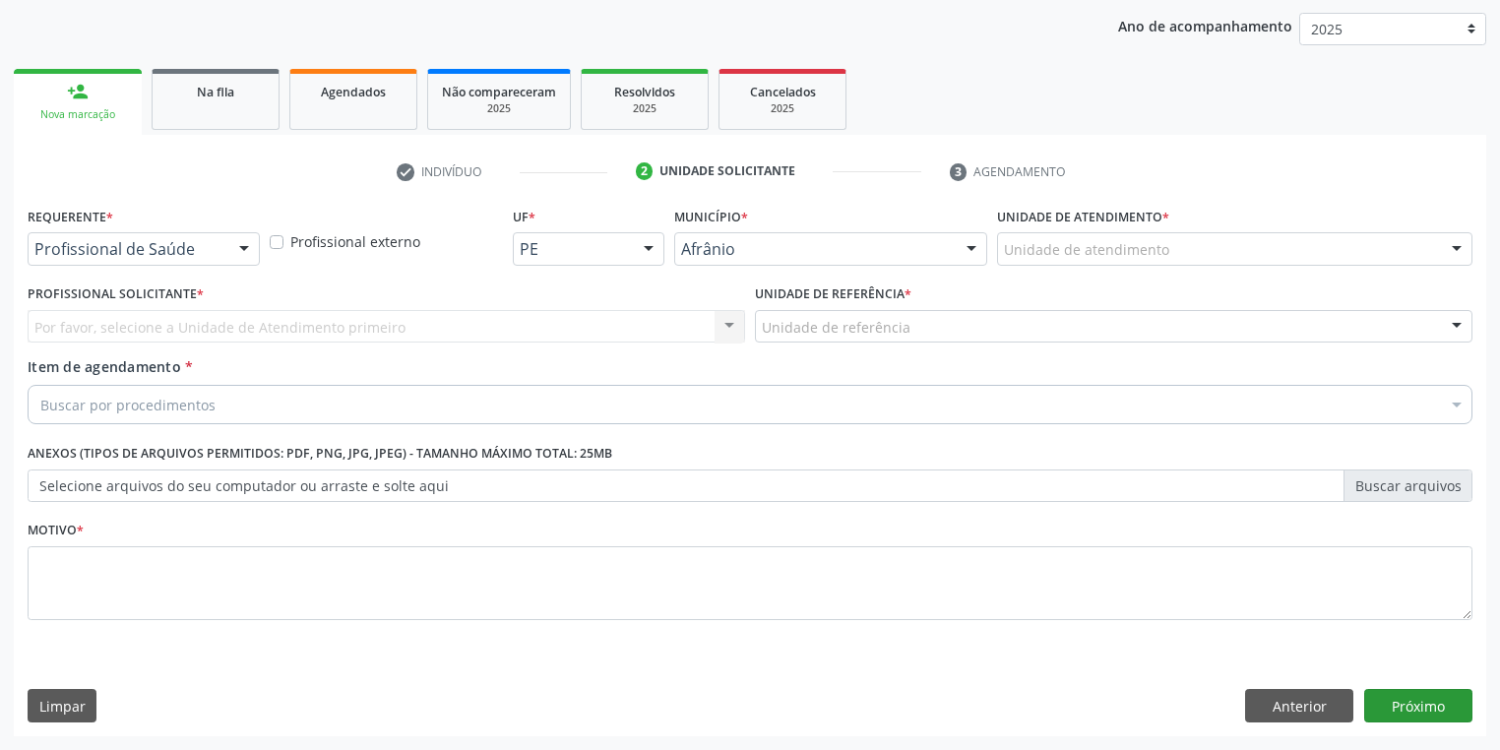
scroll to position [224, 0]
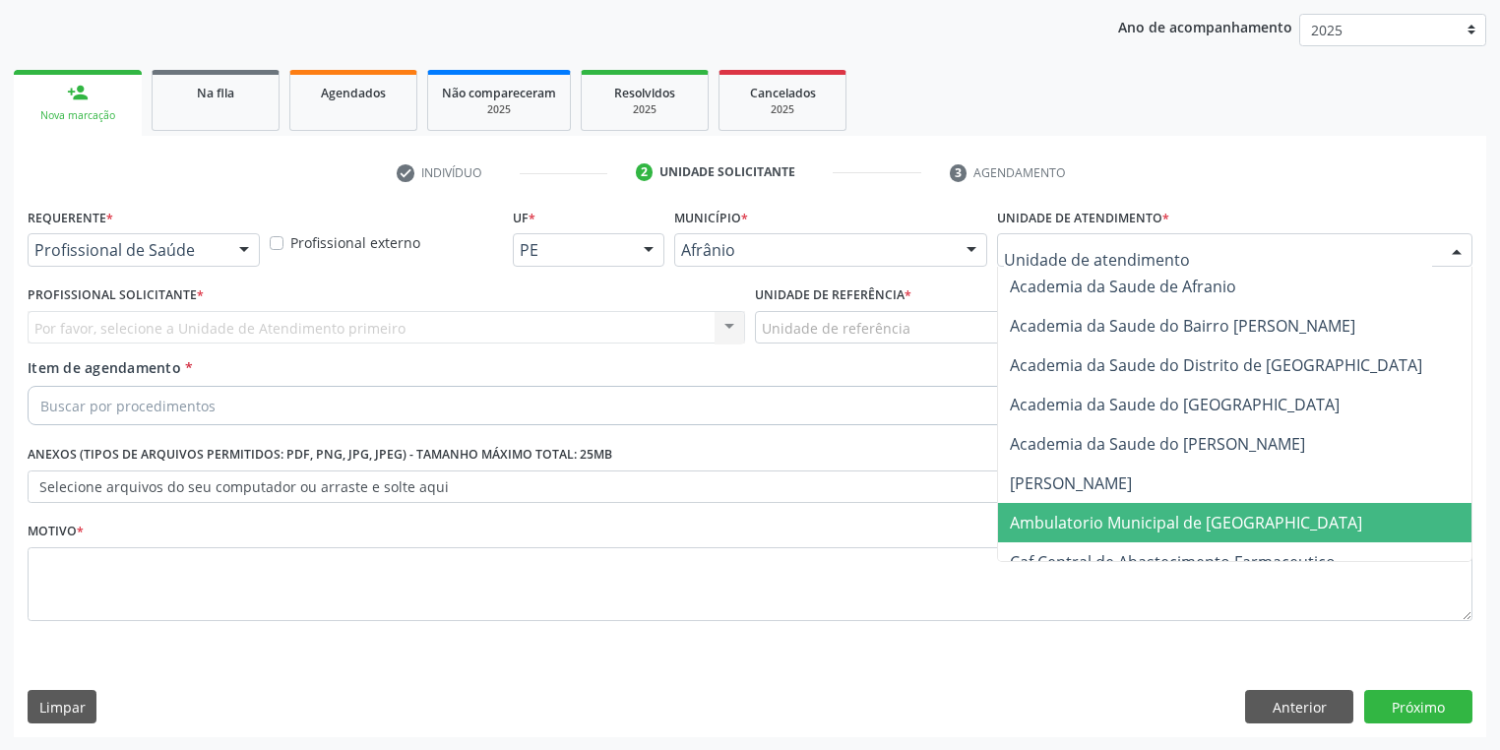
click at [1052, 517] on span "Ambulatorio Municipal de [GEOGRAPHIC_DATA]" at bounding box center [1186, 523] width 352 height 22
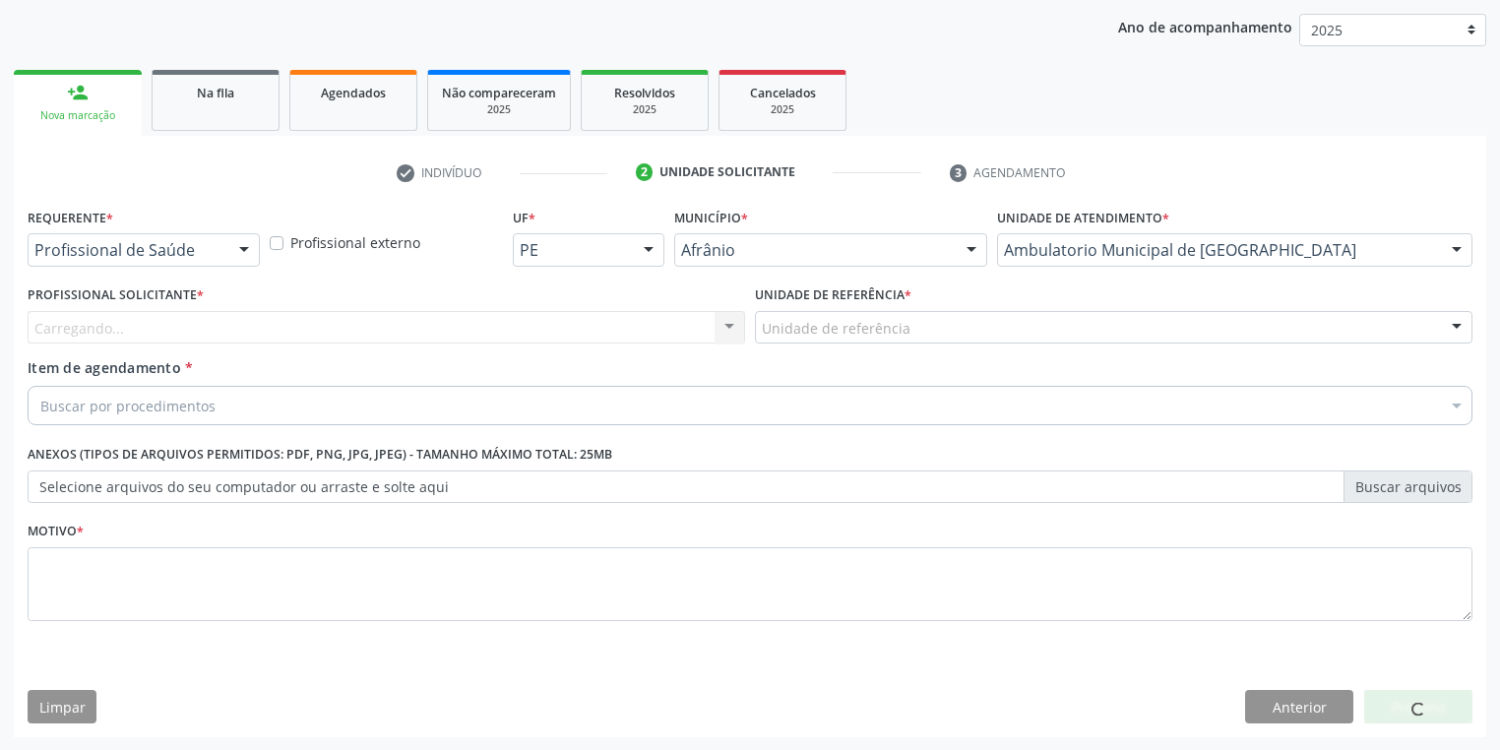
click at [826, 339] on div "Unidade de referência" at bounding box center [1113, 327] width 717 height 33
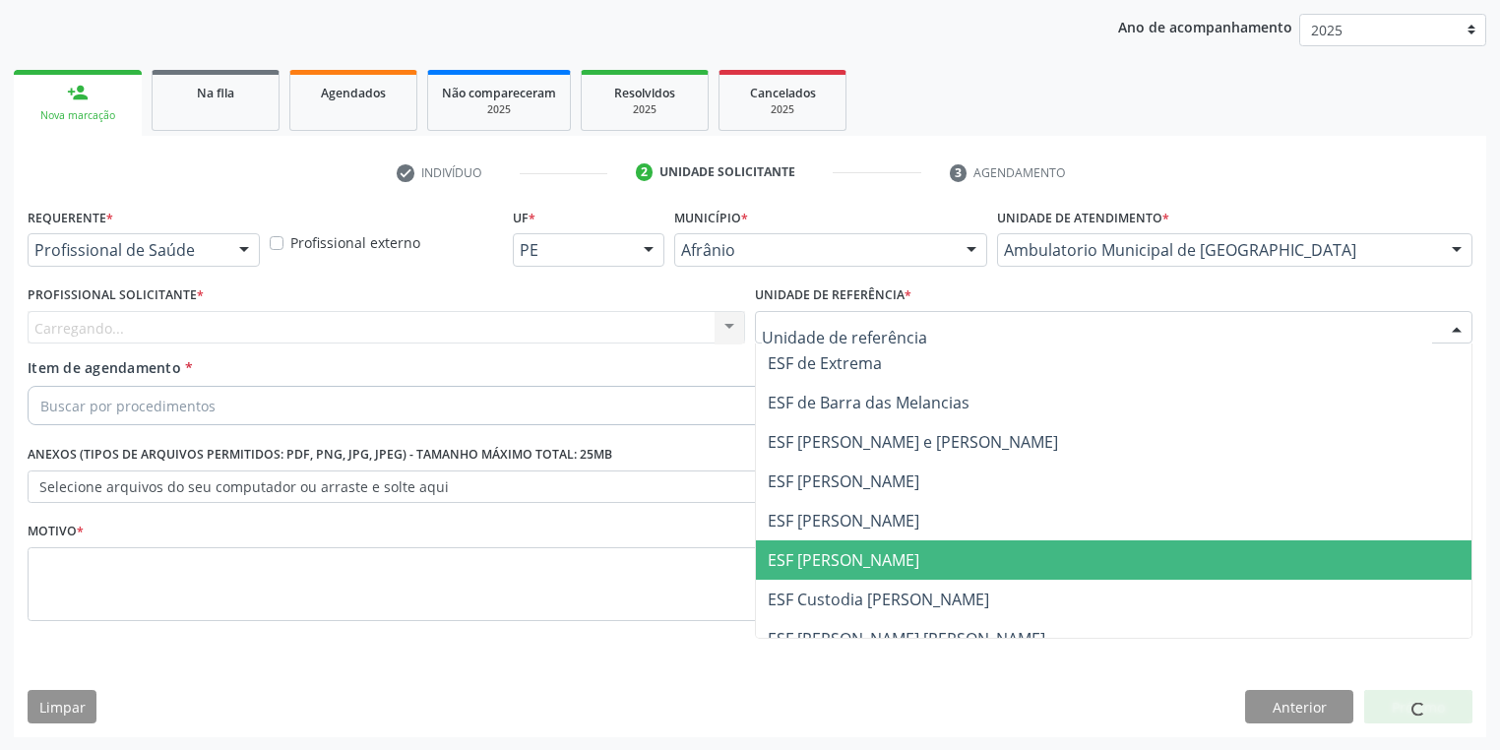
drag, startPoint x: 851, startPoint y: 555, endPoint x: 121, endPoint y: 342, distance: 760.5
click at [851, 556] on span "ESF [PERSON_NAME]" at bounding box center [844, 560] width 152 height 22
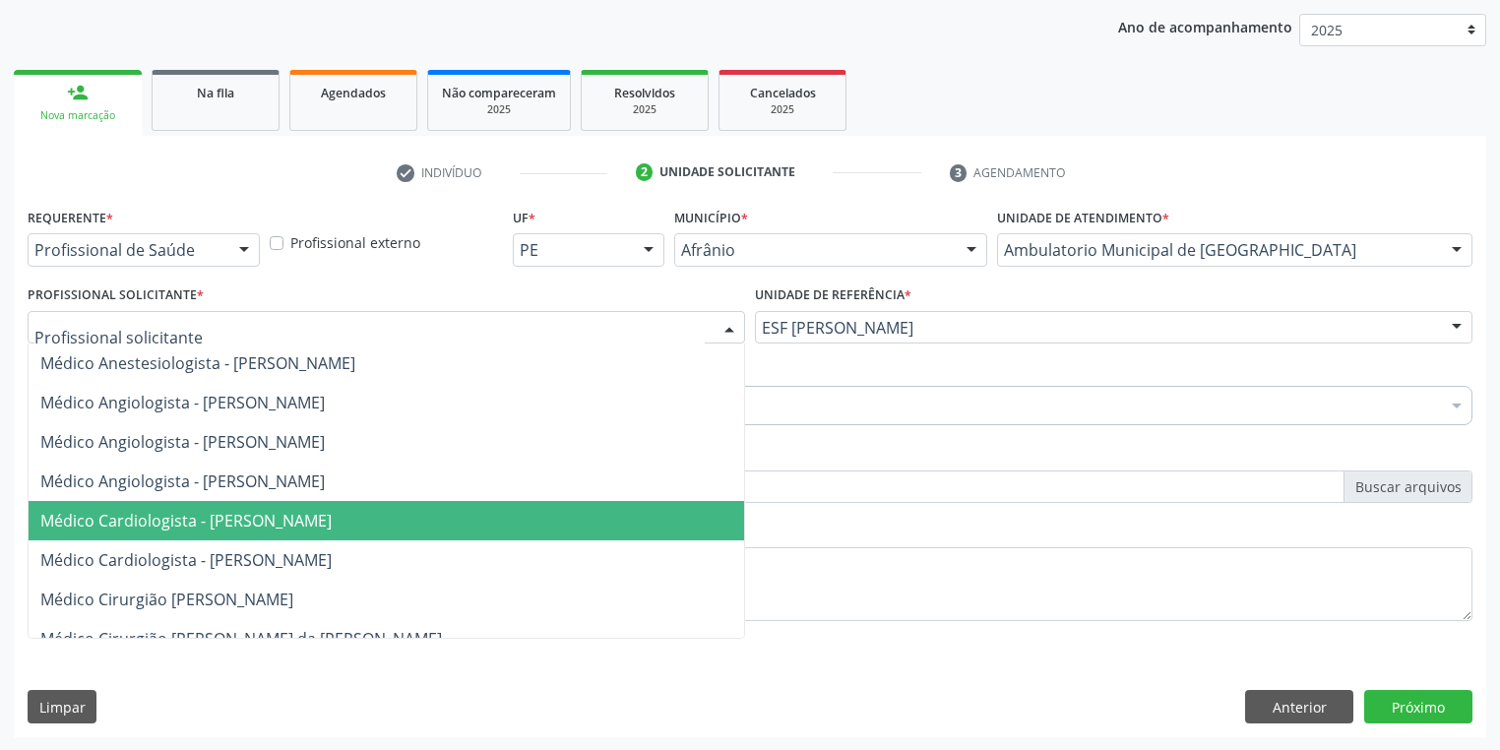
click at [141, 522] on span "Médico Cardiologista - [PERSON_NAME]" at bounding box center [185, 521] width 291 height 22
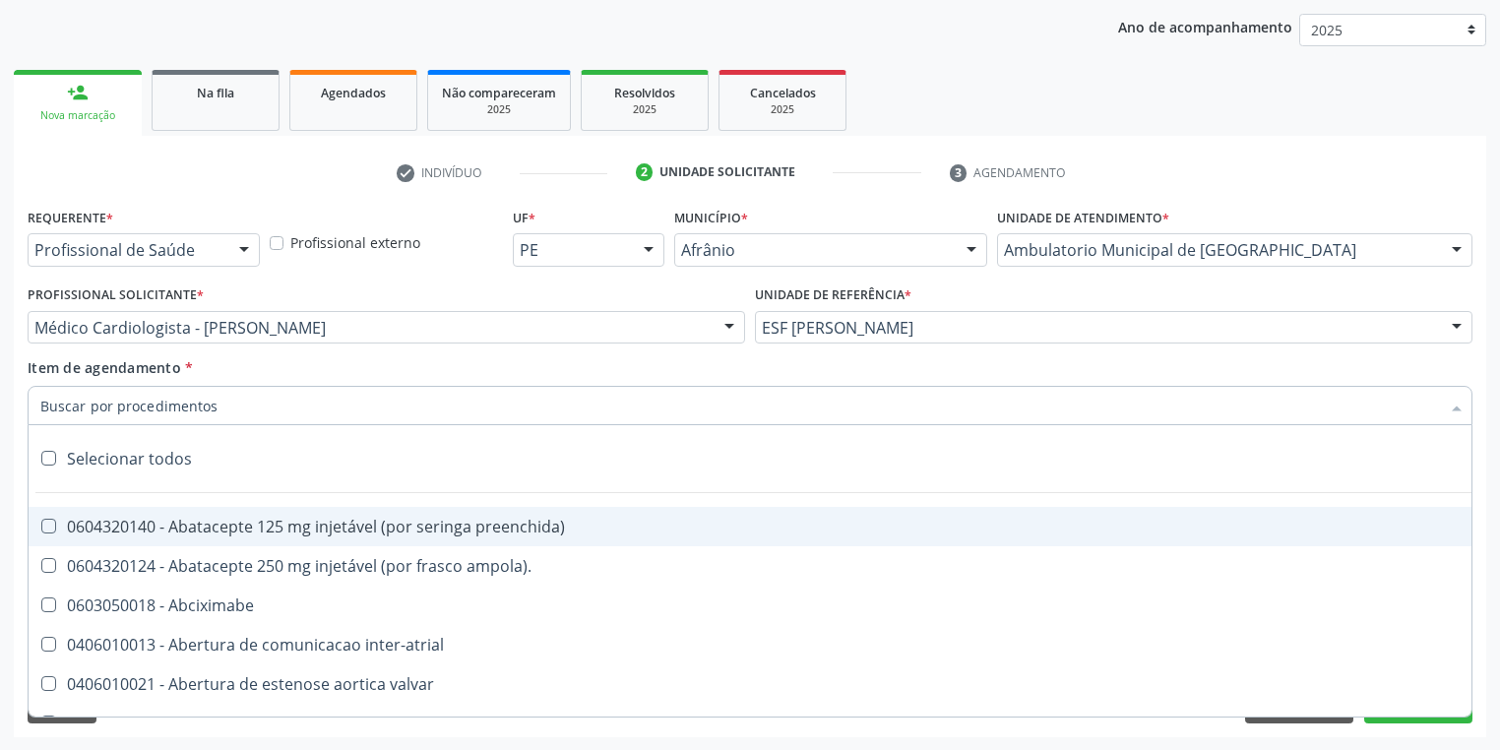
paste input "motora"
type input "motora"
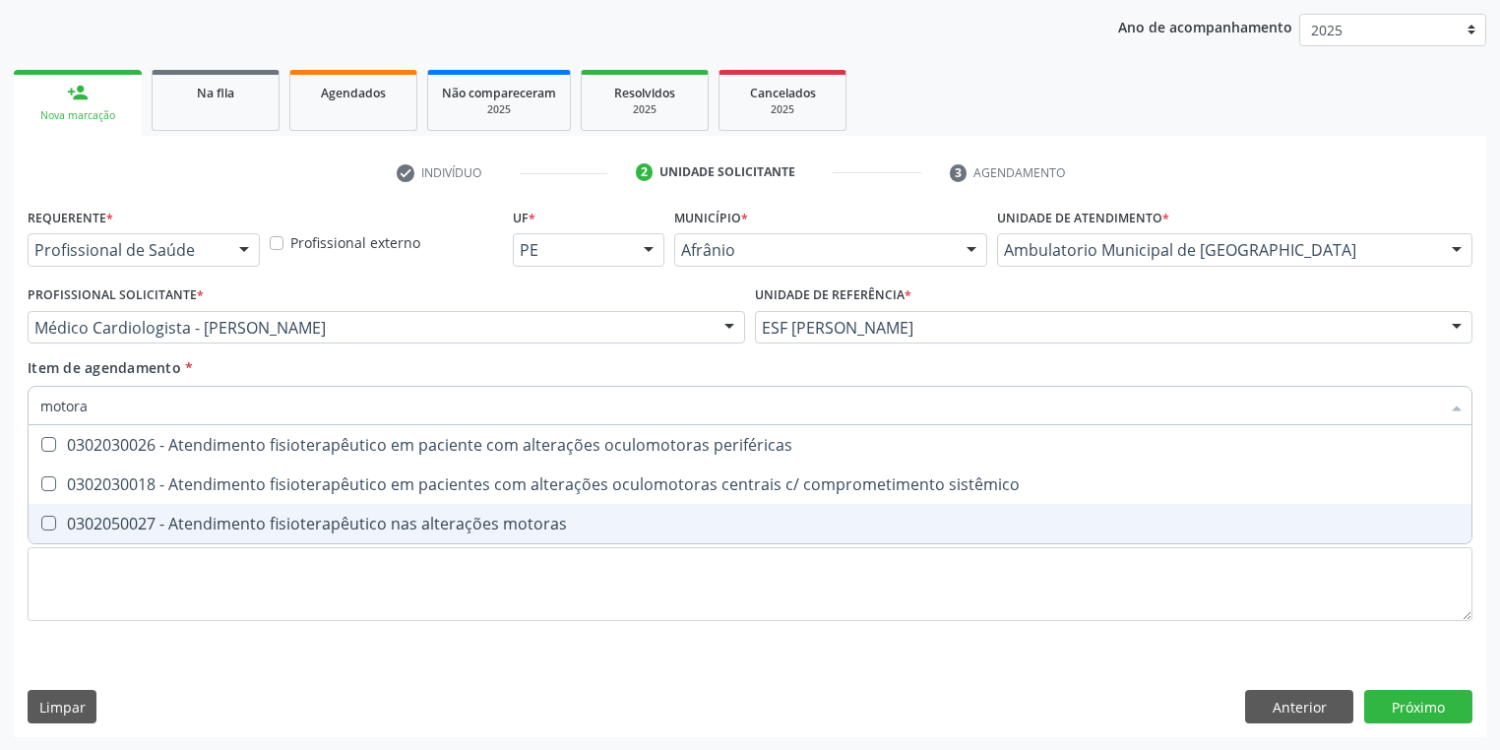
click at [255, 516] on div "0302050027 - Atendimento fisioterapêutico nas alterações motoras" at bounding box center [749, 524] width 1419 height 16
checkbox motoras "true"
click at [182, 602] on div "Requerente * Profissional de Saúde Profissional de Saúde Paciente Nenhum result…" at bounding box center [750, 426] width 1445 height 446
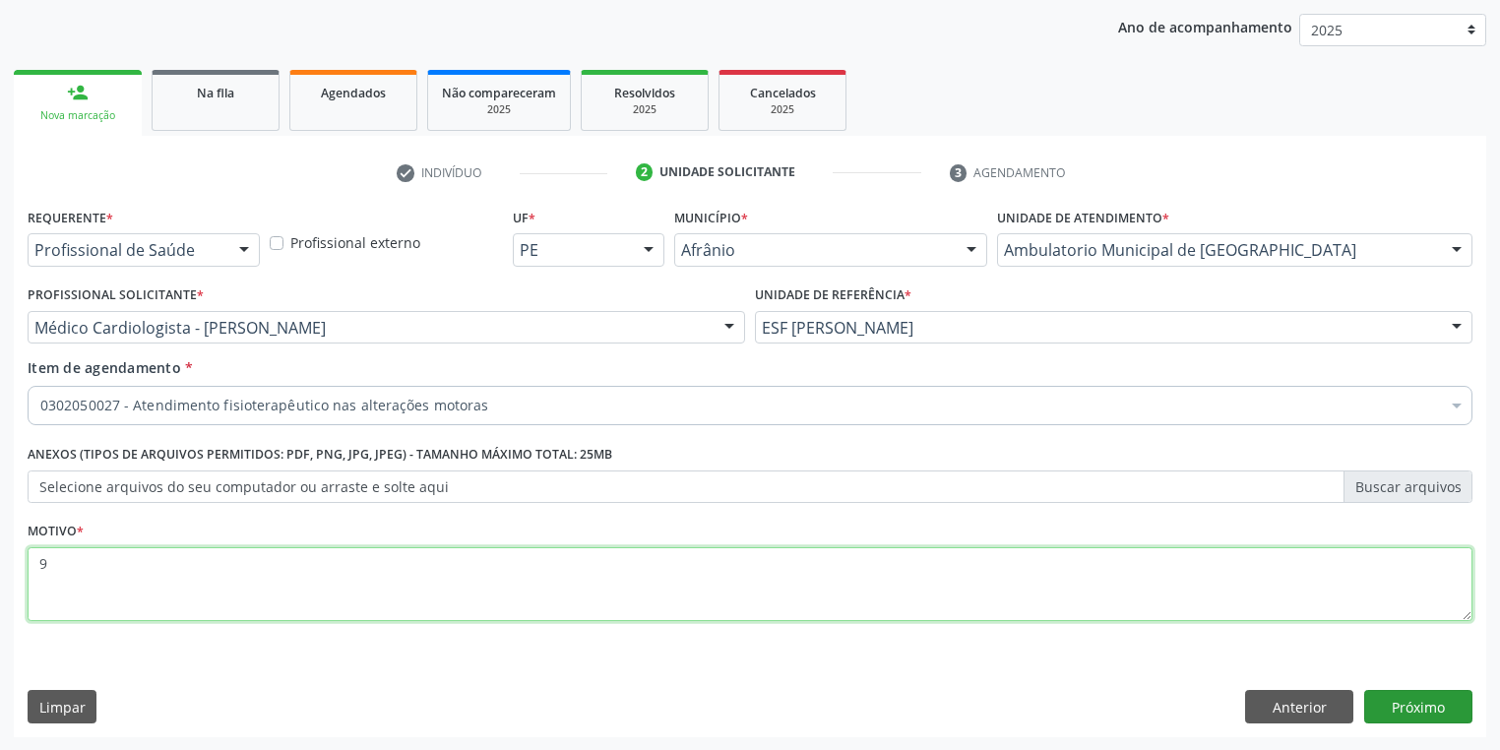
type textarea "9"
click at [1406, 708] on button "Próximo" at bounding box center [1418, 706] width 108 height 33
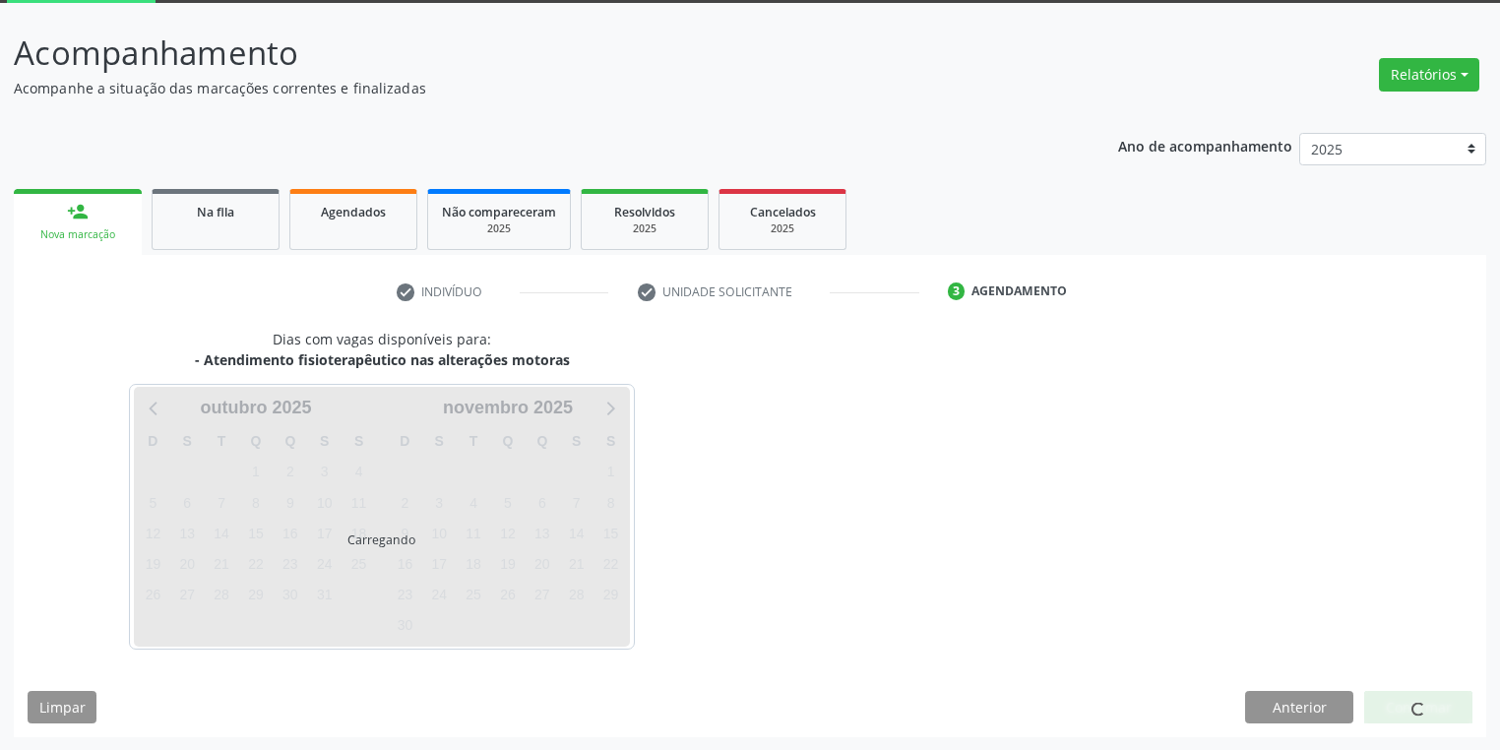
scroll to position [162, 0]
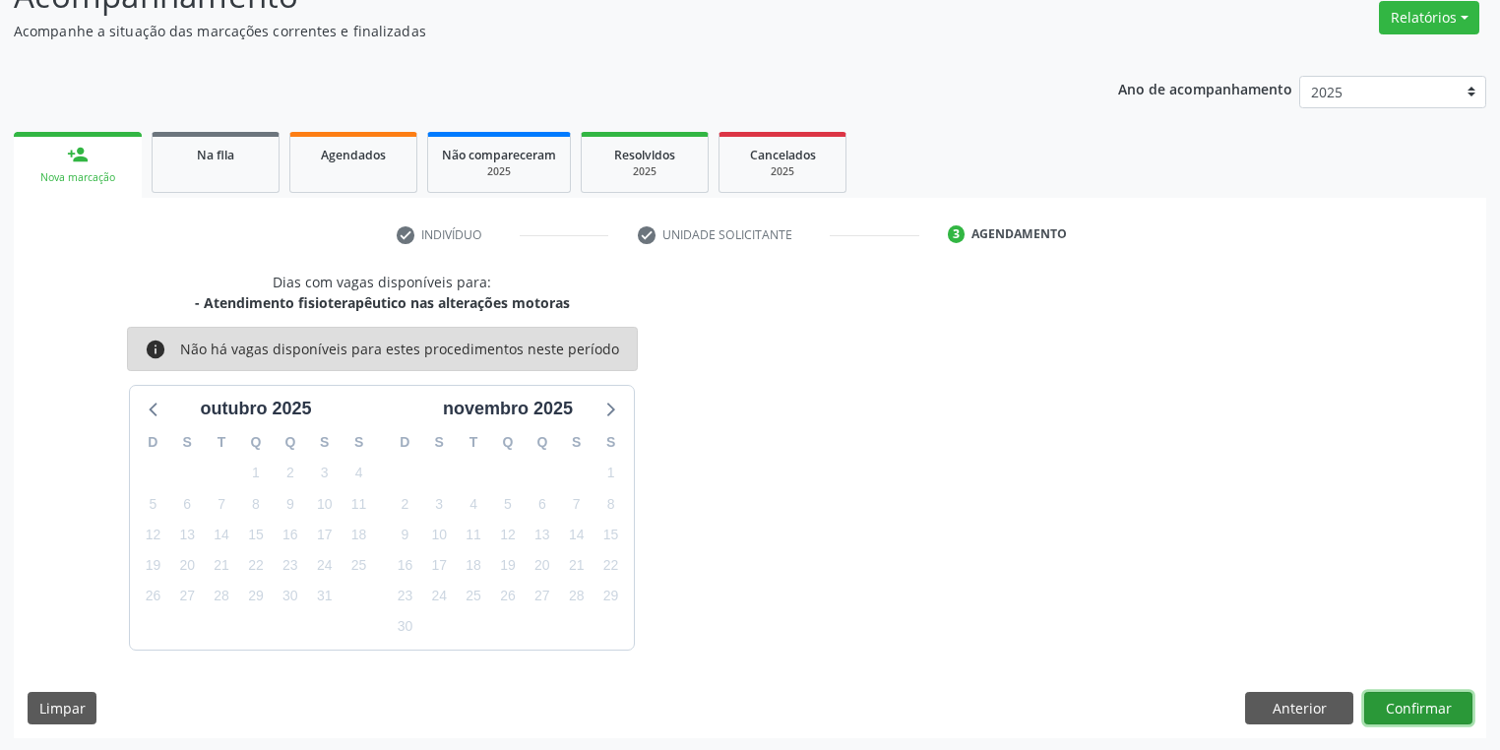
click at [1381, 701] on button "Confirmar" at bounding box center [1418, 708] width 108 height 33
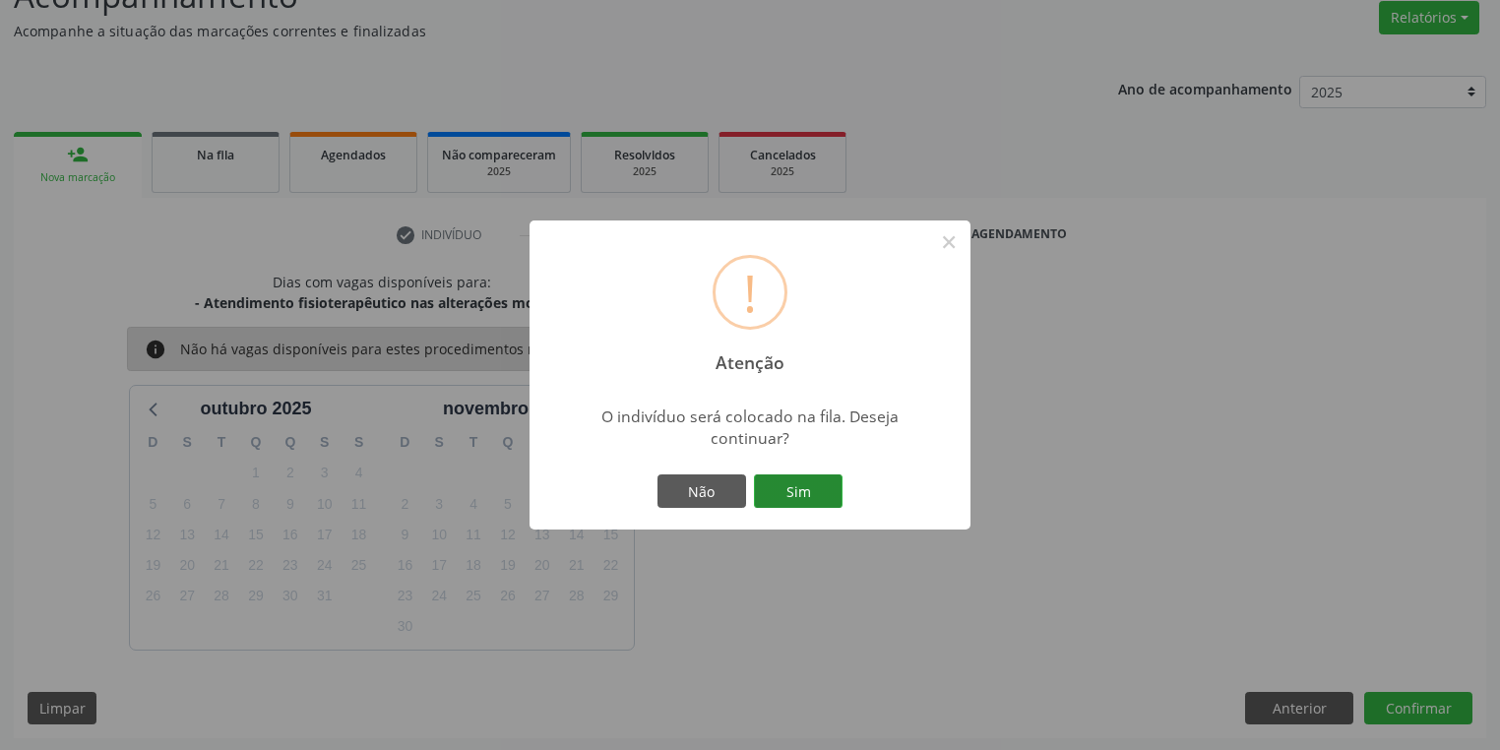
click at [803, 484] on button "Sim" at bounding box center [798, 490] width 89 height 33
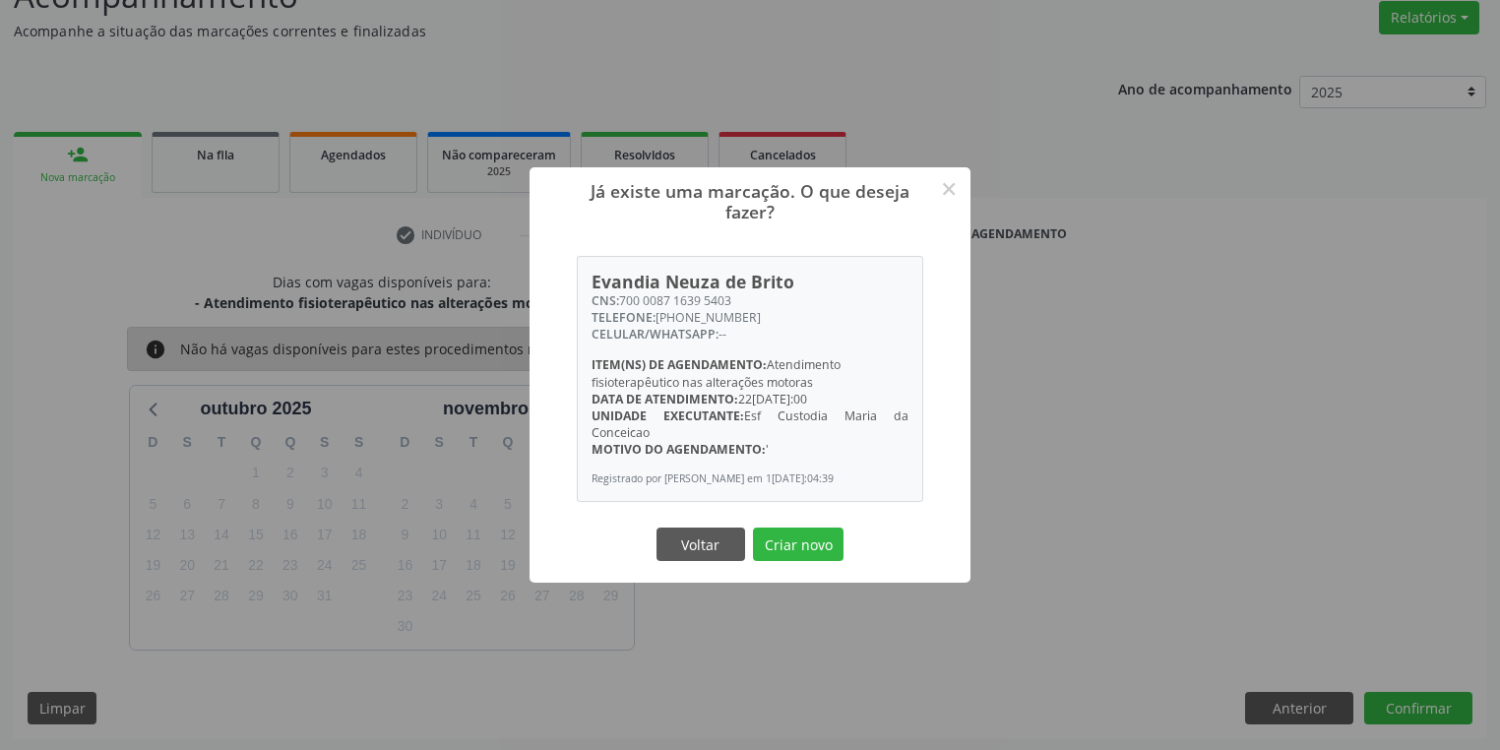
click at [801, 542] on button "Criar novo" at bounding box center [798, 543] width 91 height 33
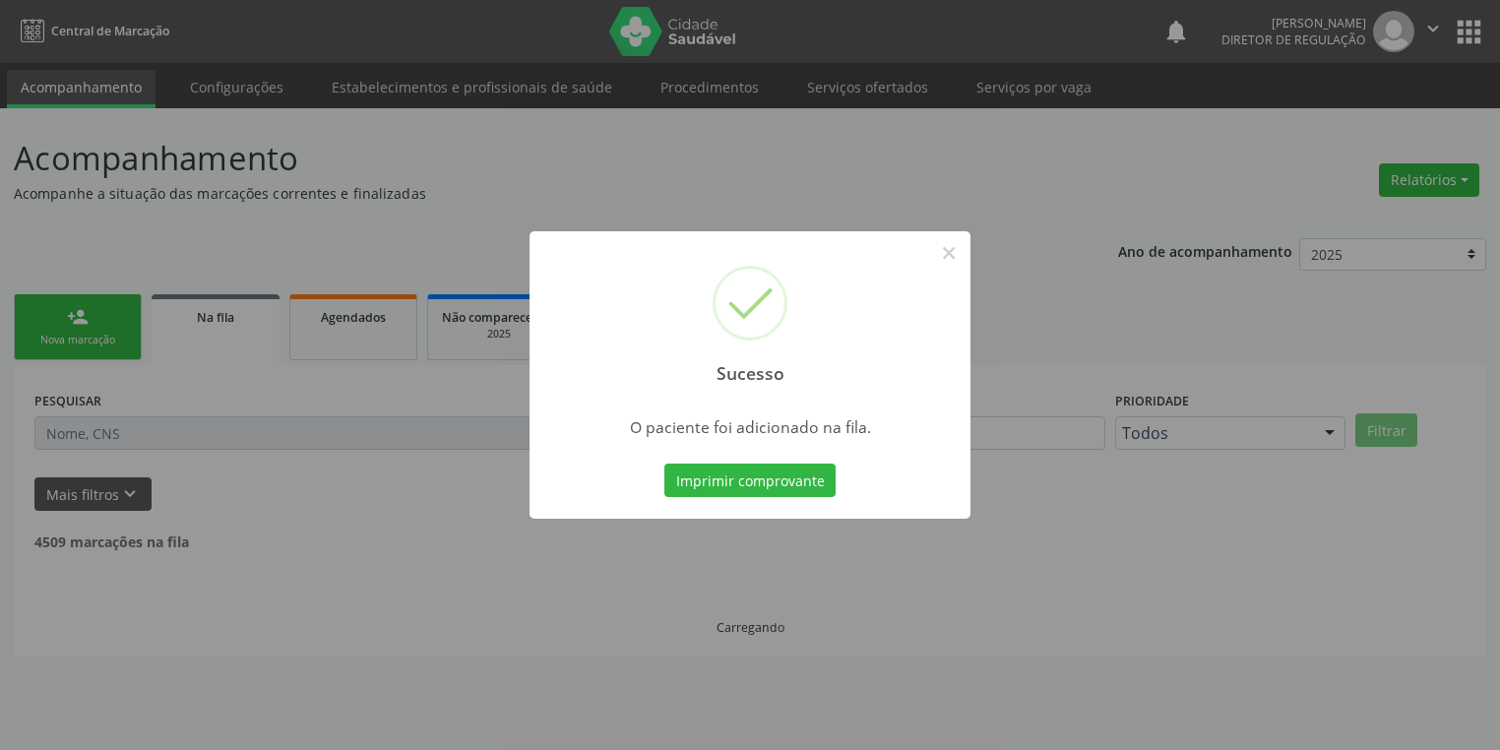
scroll to position [0, 0]
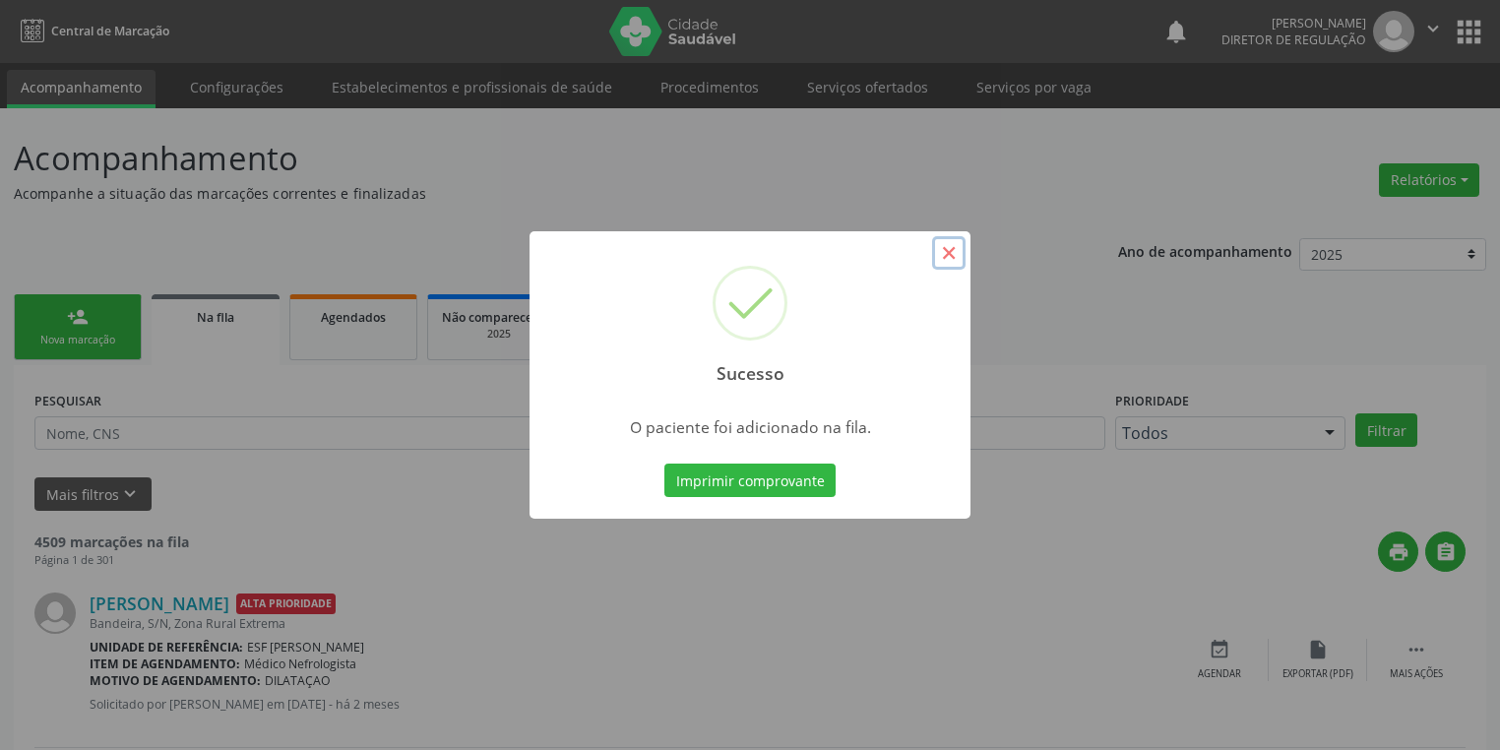
click at [945, 255] on button "×" at bounding box center [948, 252] width 33 height 33
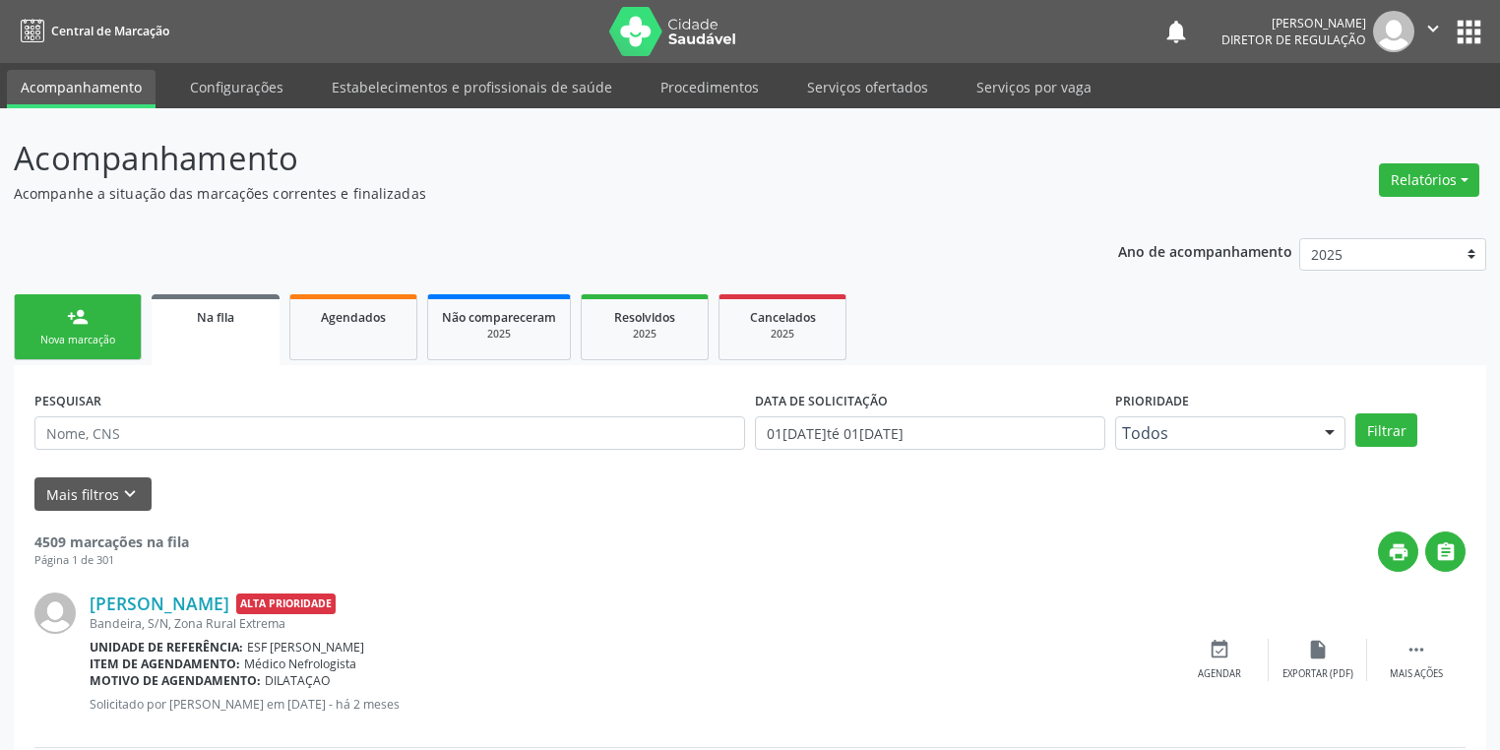
click at [102, 354] on link "person_add Nova marcação" at bounding box center [78, 327] width 128 height 66
click at [102, 349] on link "person_add Nova marcação" at bounding box center [78, 327] width 128 height 66
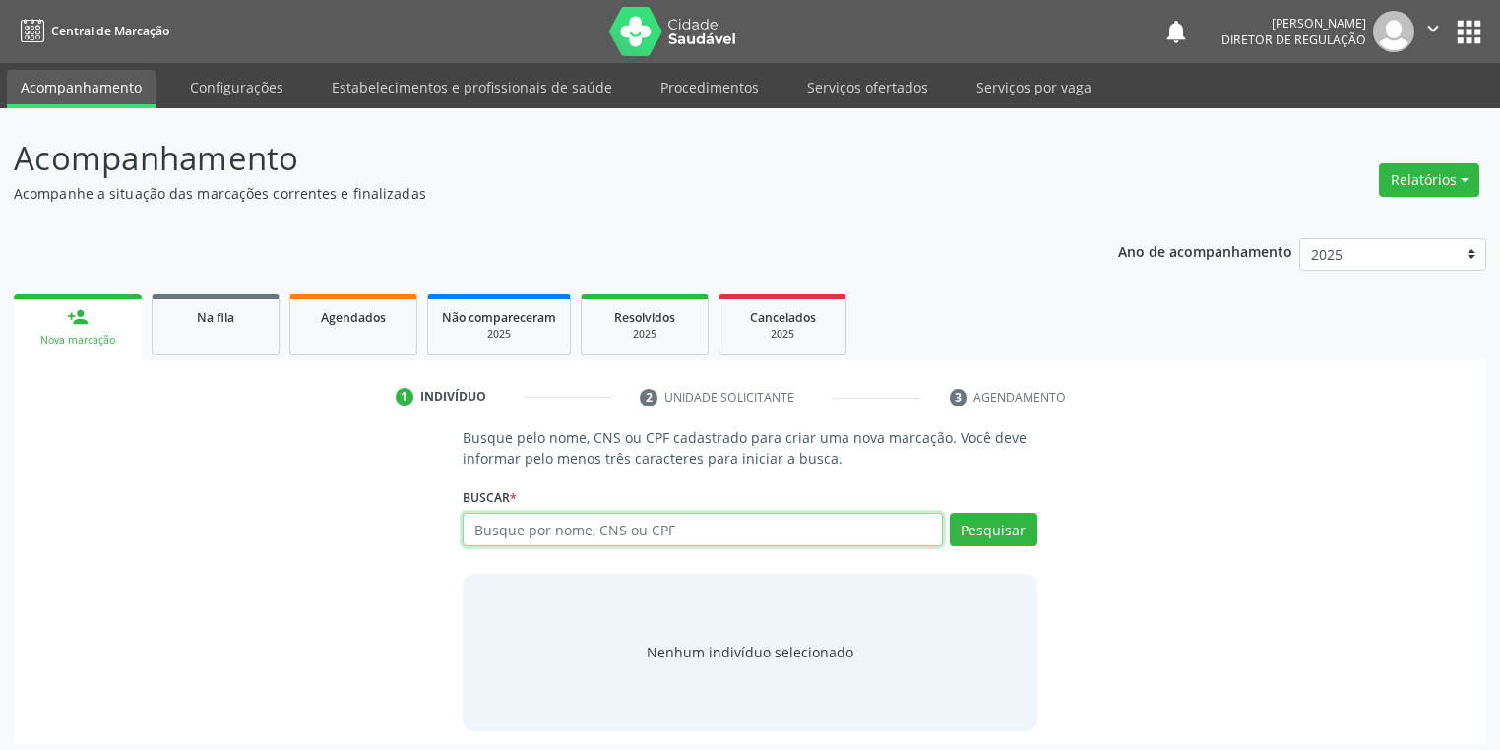
click at [517, 527] on input "text" at bounding box center [703, 529] width 480 height 33
type input "39208524434"
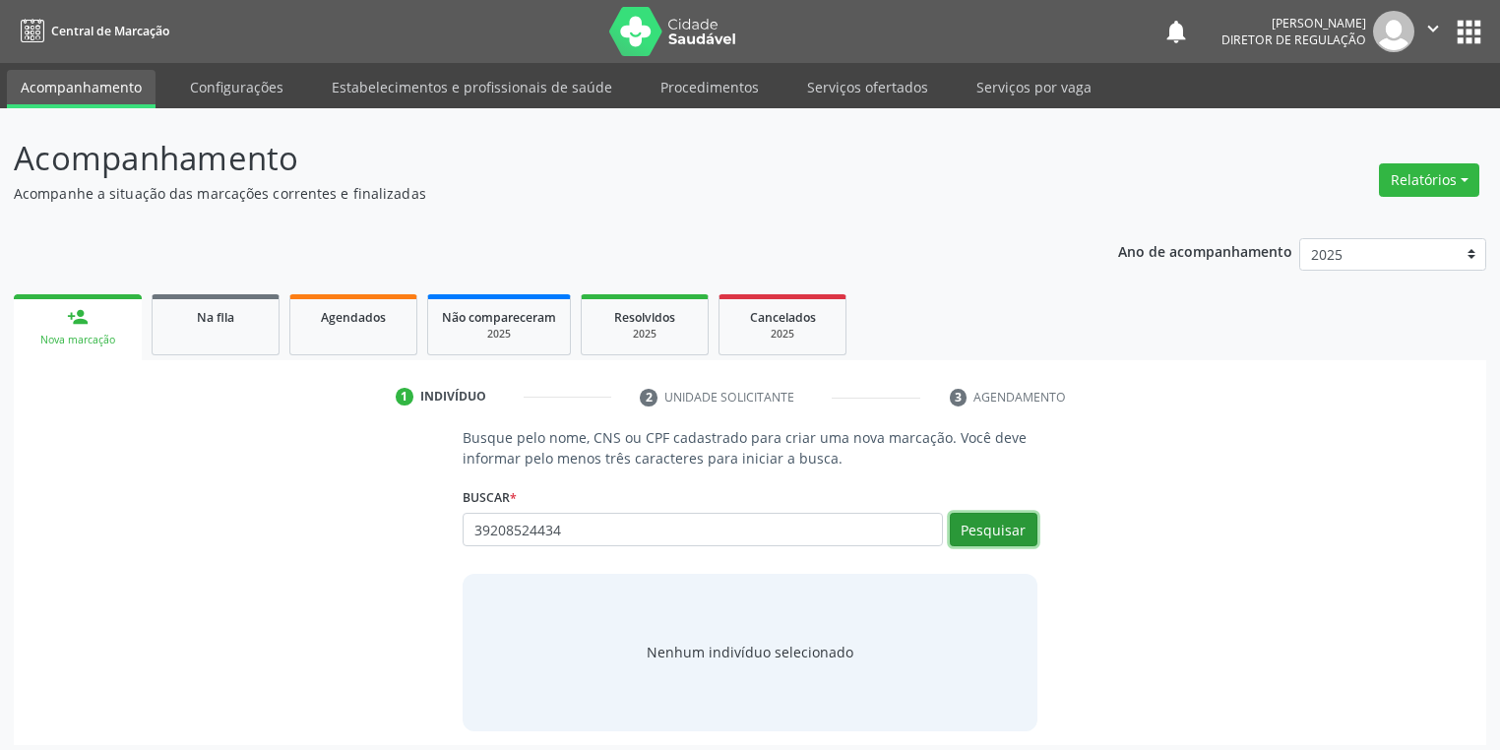
click at [989, 527] on button "Pesquisar" at bounding box center [994, 529] width 88 height 33
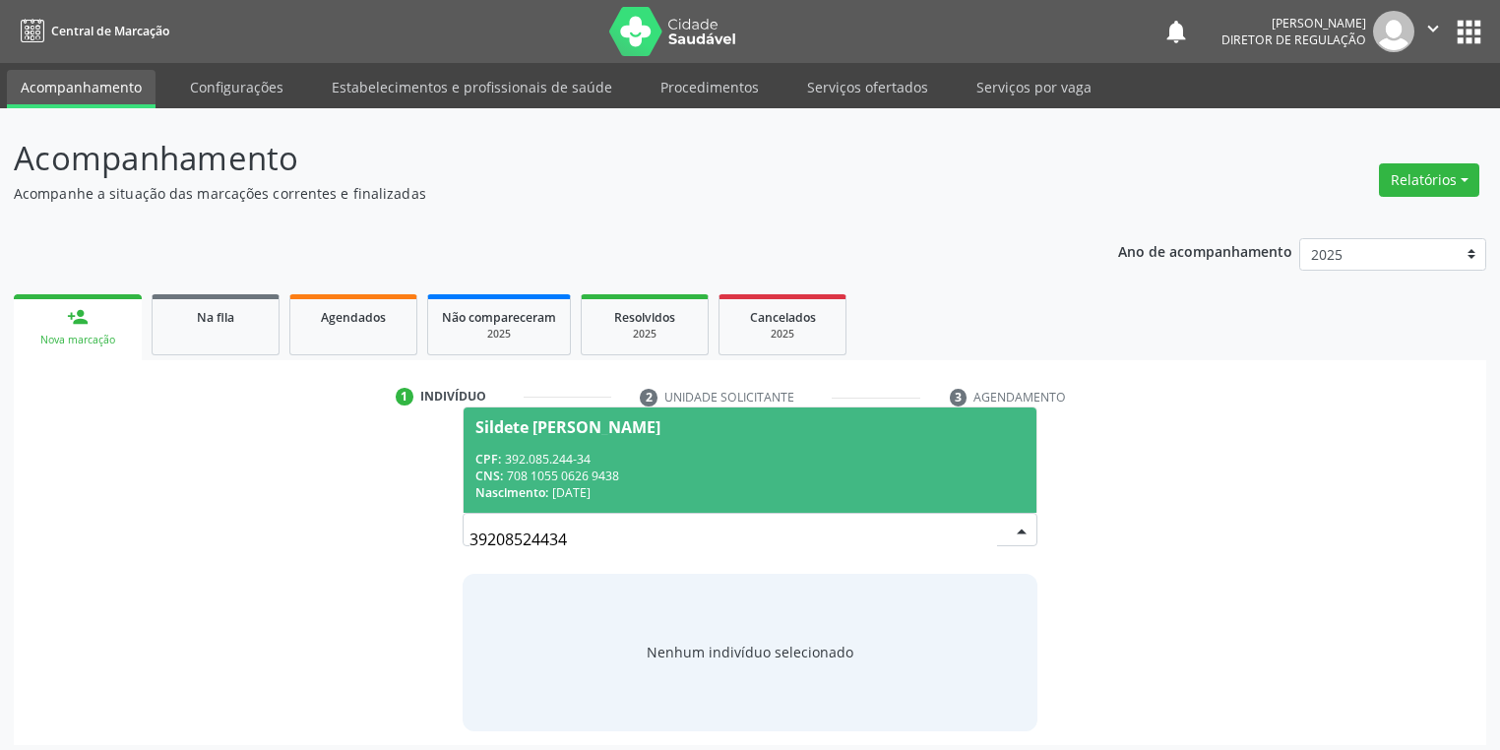
click at [554, 481] on div "CNS: 708 1055 0626 9438" at bounding box center [749, 475] width 549 height 17
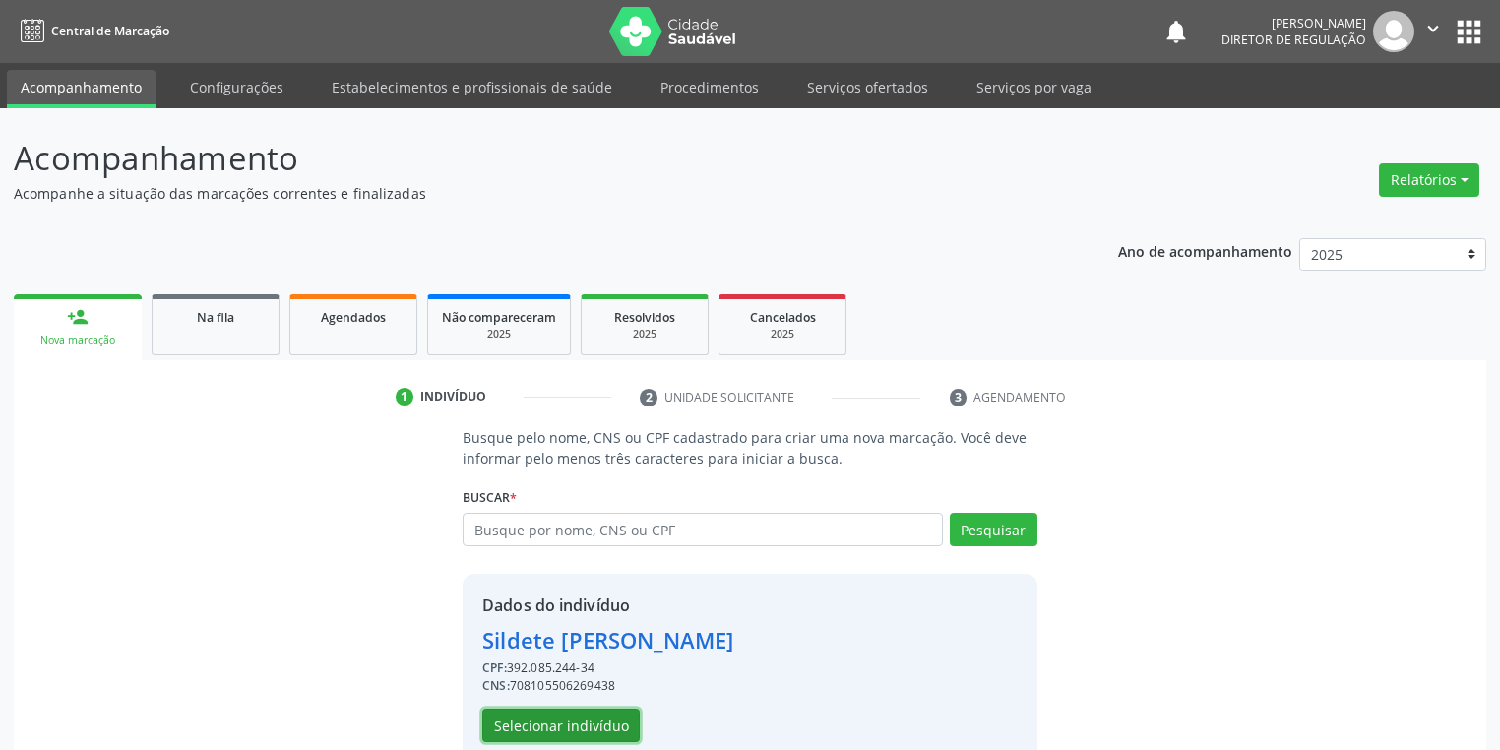
click at [513, 729] on button "Selecionar indivíduo" at bounding box center [560, 725] width 157 height 33
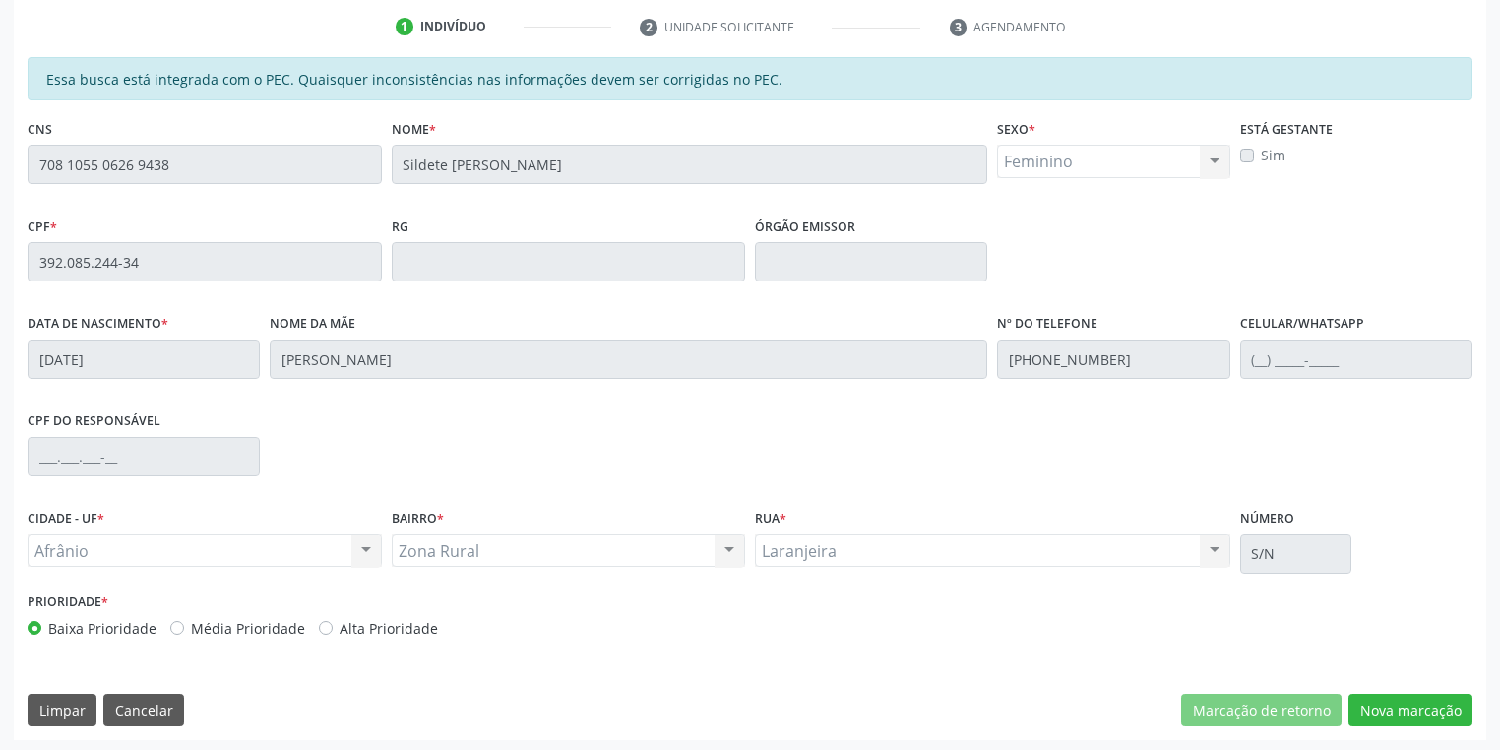
scroll to position [373, 0]
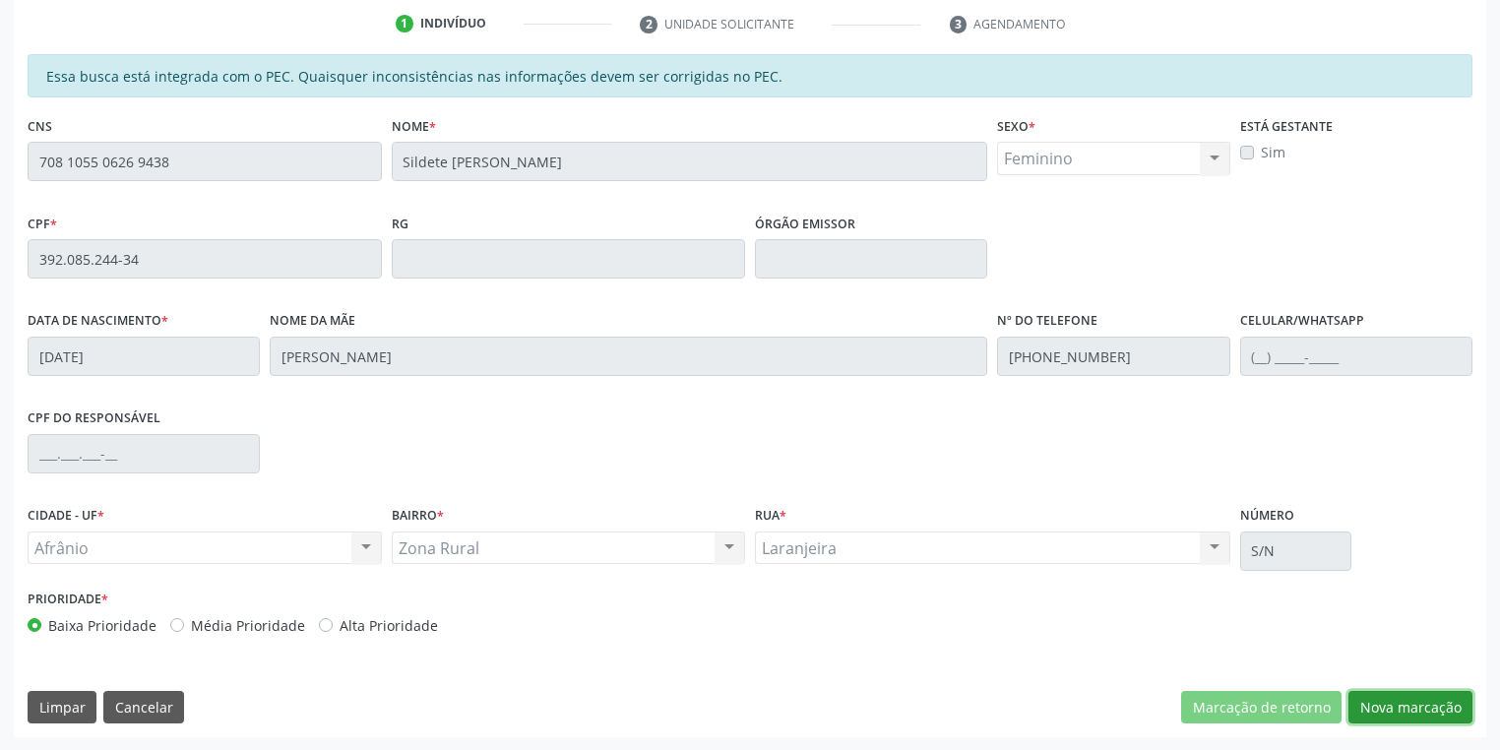
drag, startPoint x: 1386, startPoint y: 709, endPoint x: 1275, endPoint y: 682, distance: 113.4
click at [1384, 709] on button "Nova marcação" at bounding box center [1410, 707] width 124 height 33
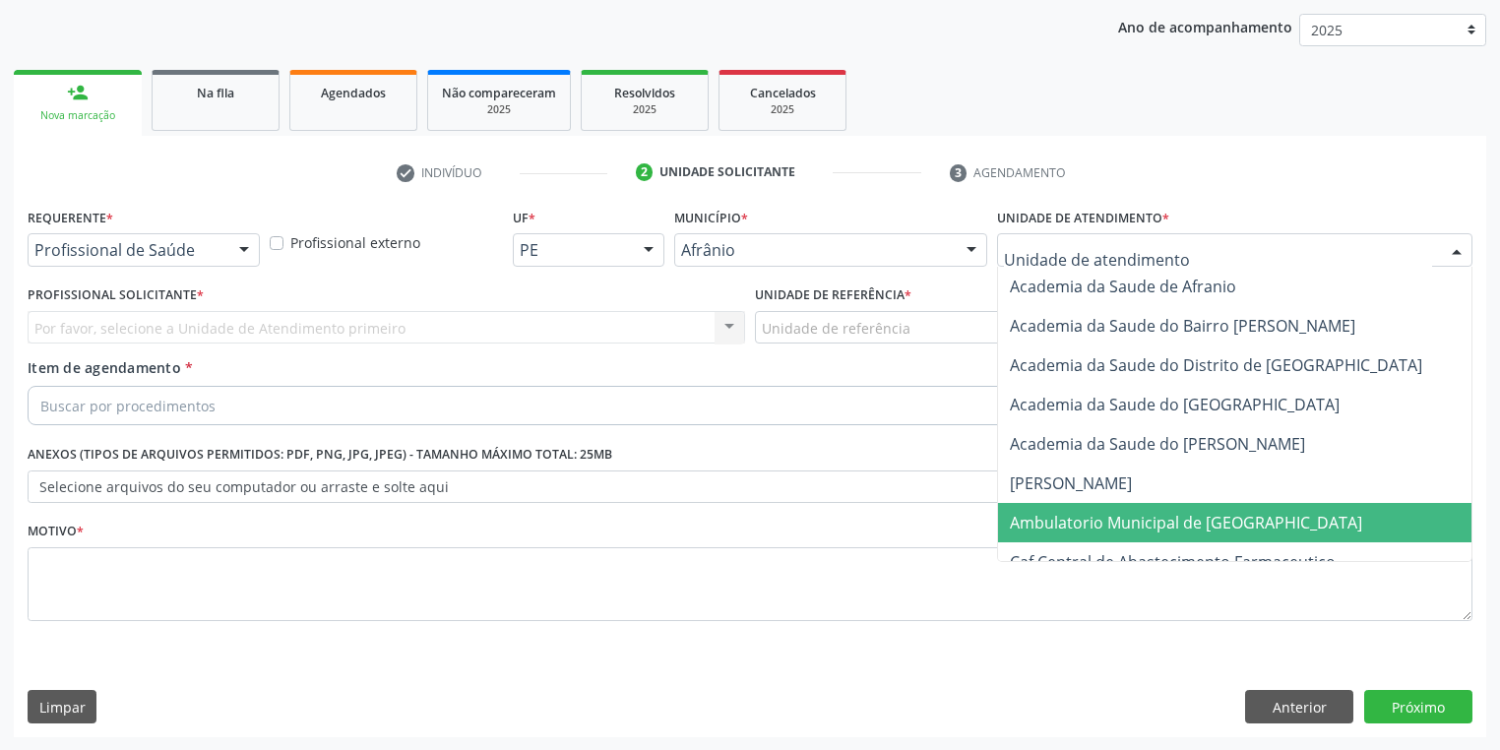
click at [1077, 530] on span "Ambulatorio Municipal de [GEOGRAPHIC_DATA]" at bounding box center [1186, 523] width 352 height 22
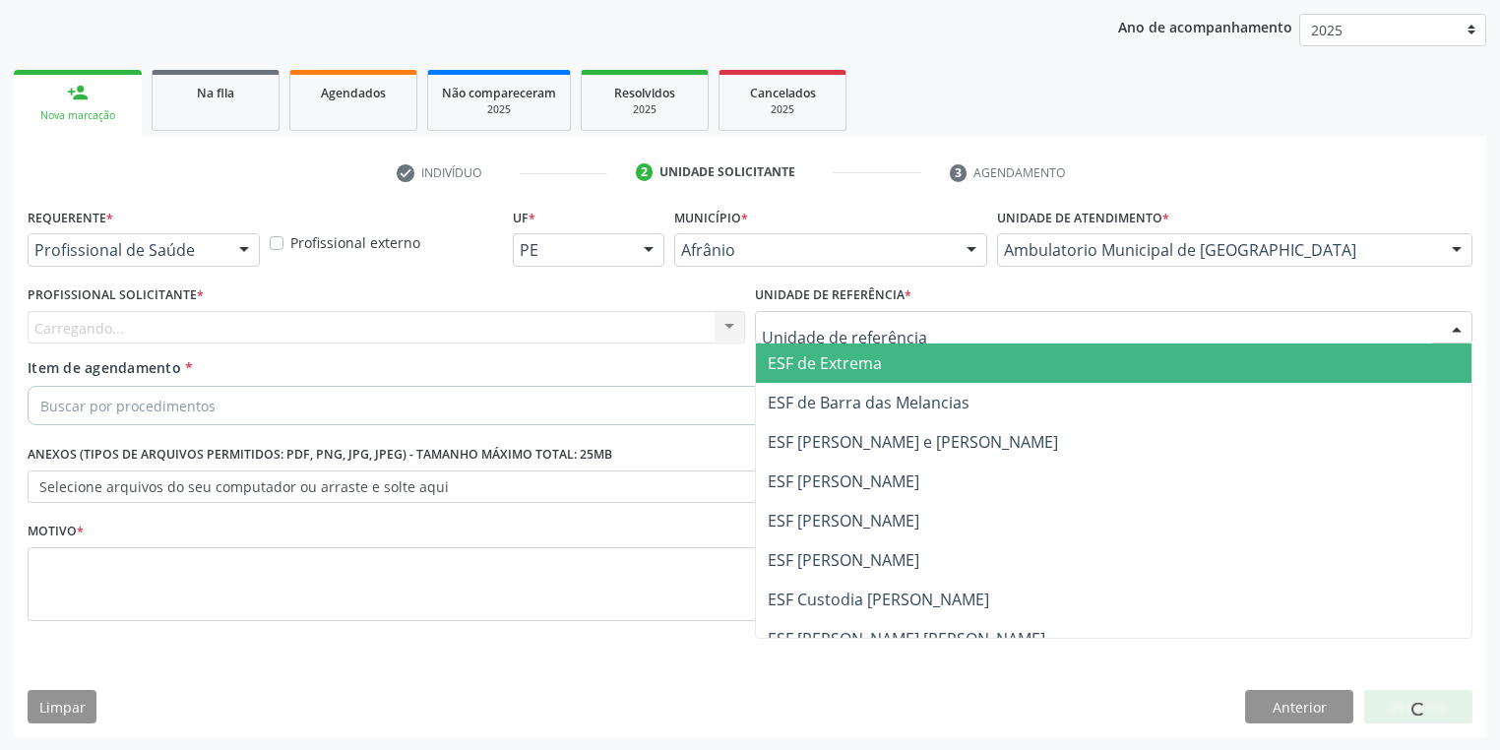
drag, startPoint x: 830, startPoint y: 340, endPoint x: 824, endPoint y: 354, distance: 15.9
click at [830, 339] on div at bounding box center [1113, 327] width 717 height 33
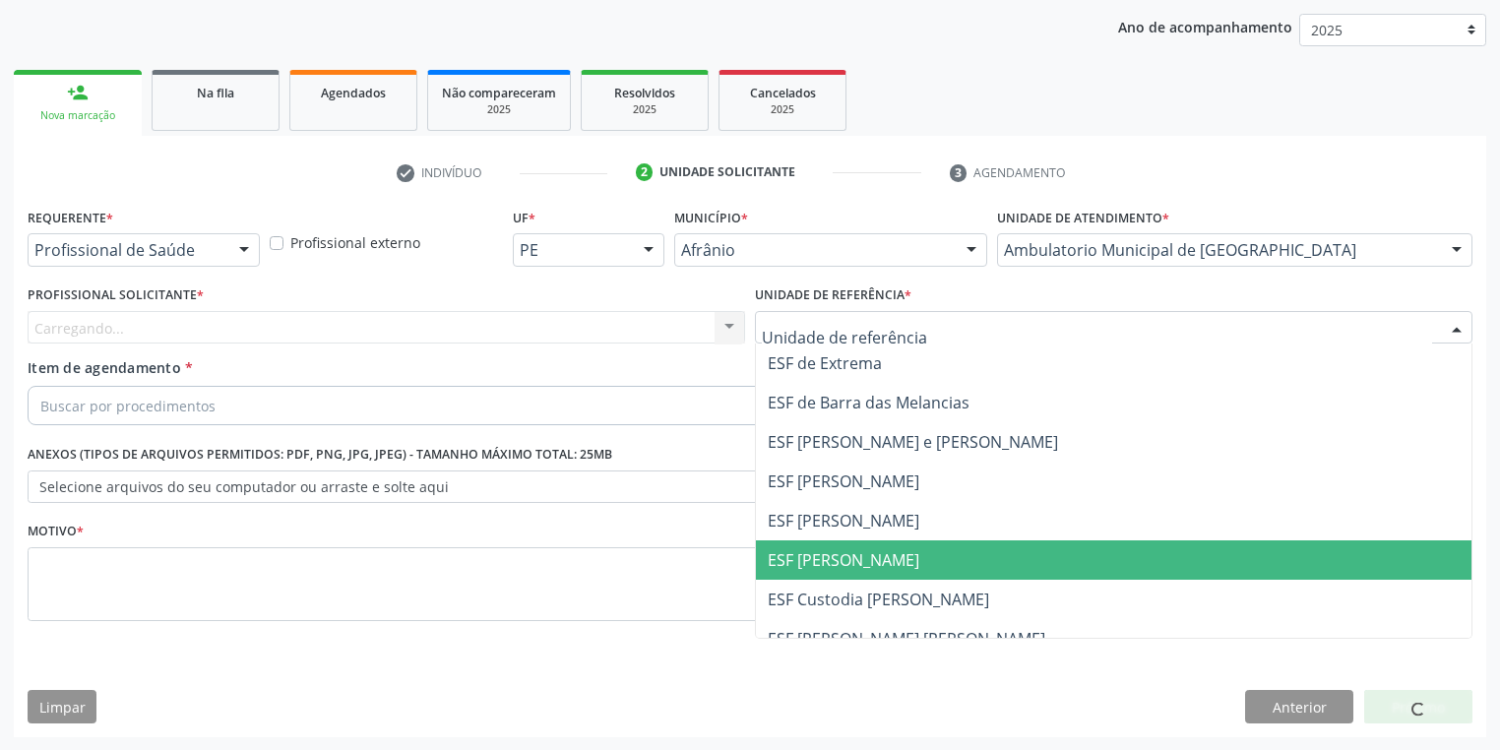
click at [837, 559] on span "ESF [PERSON_NAME]" at bounding box center [844, 560] width 152 height 22
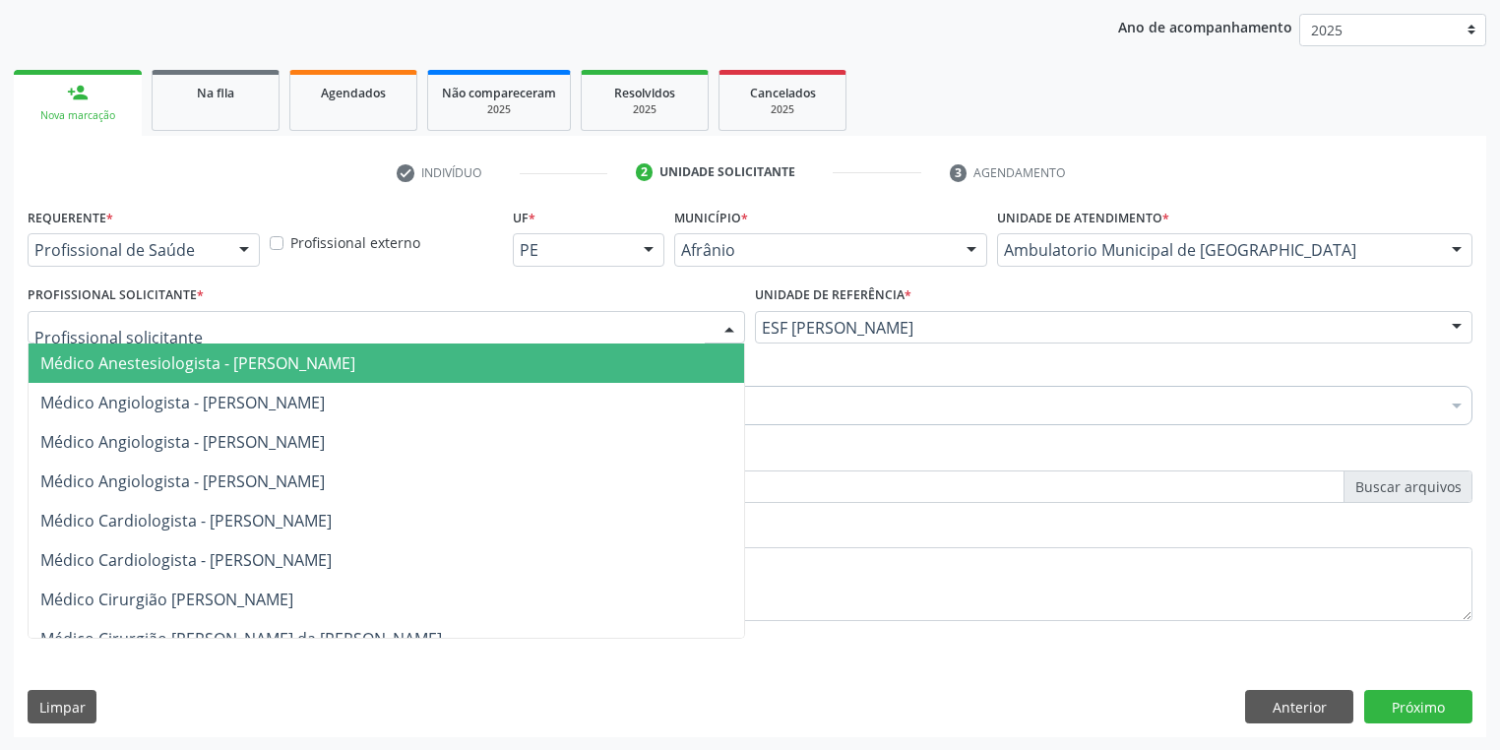
drag, startPoint x: 174, startPoint y: 335, endPoint x: 185, endPoint y: 393, distance: 59.1
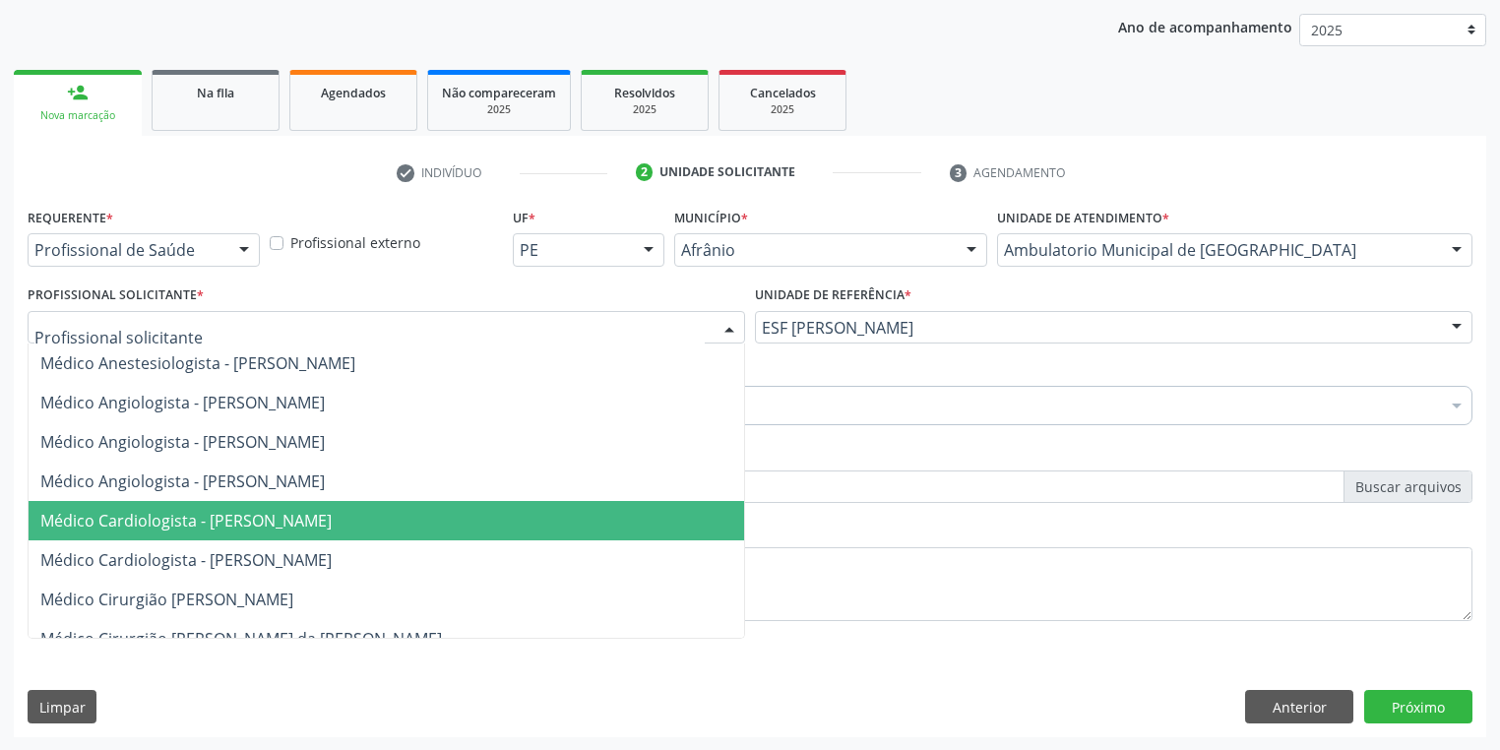
click at [221, 517] on span "Médico Cardiologista - [PERSON_NAME]" at bounding box center [185, 521] width 291 height 22
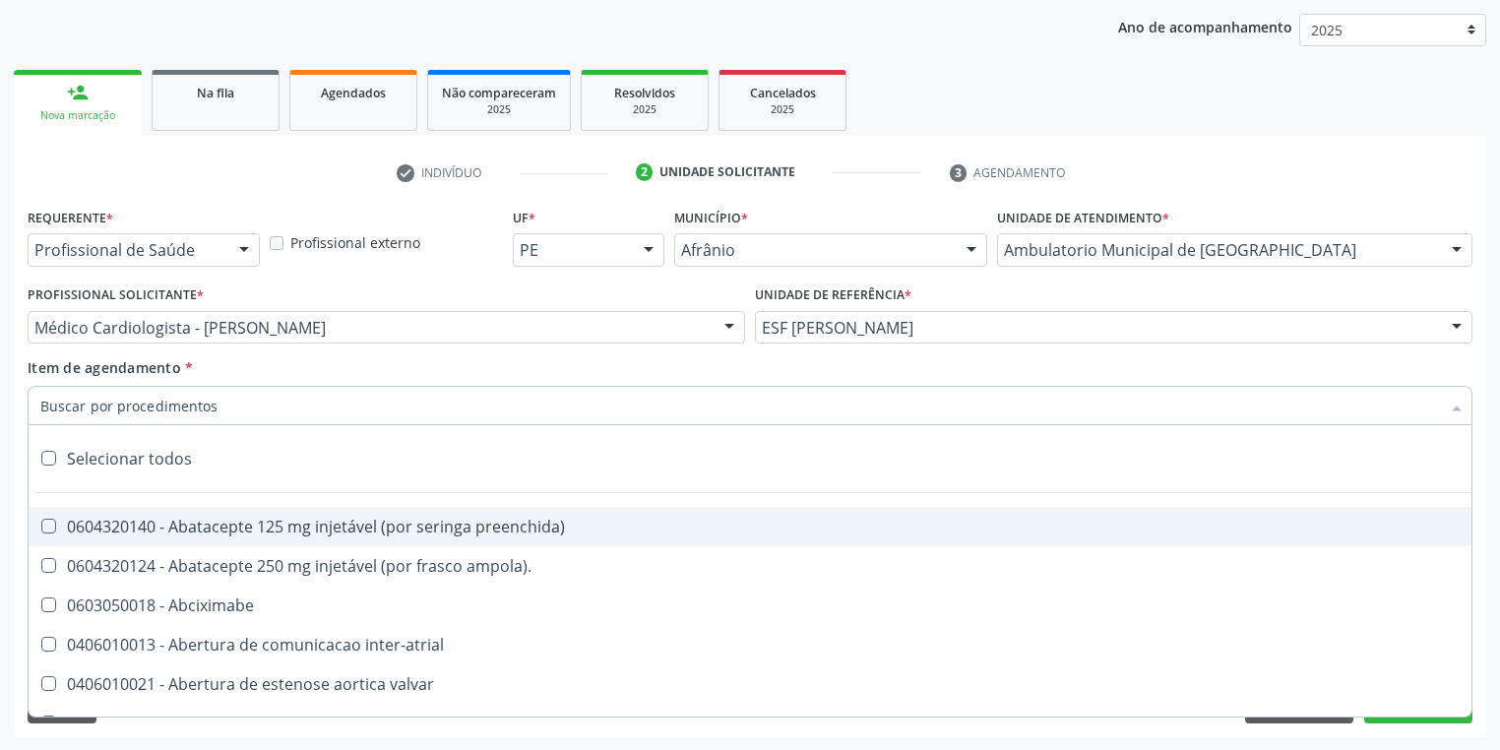
paste input "motora"
type input "motora"
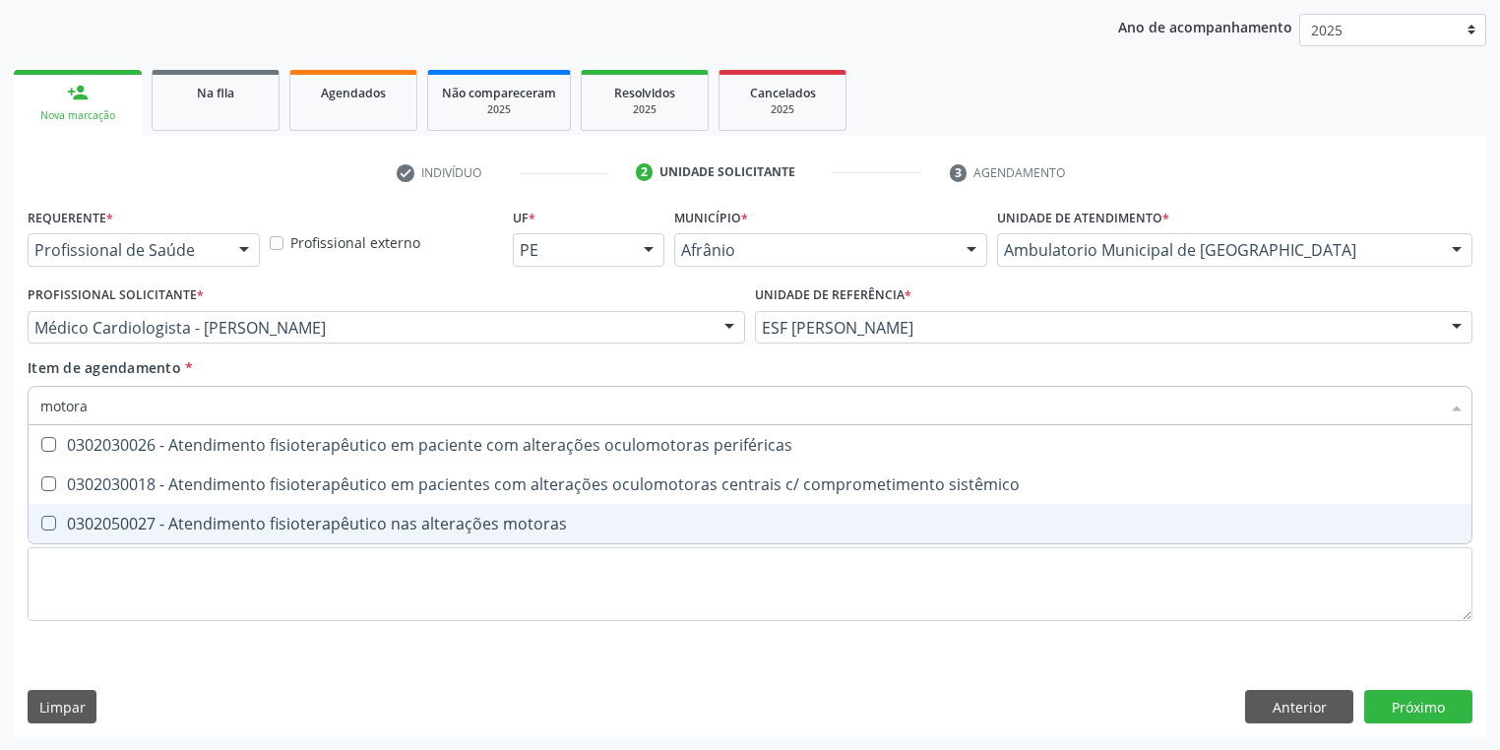
click at [251, 524] on div "0302050027 - Atendimento fisioterapêutico nas alterações motoras" at bounding box center [749, 524] width 1419 height 16
checkbox motoras "true"
click at [213, 589] on div "Requerente * Profissional de Saúde Profissional de Saúde Paciente Nenhum result…" at bounding box center [750, 426] width 1445 height 446
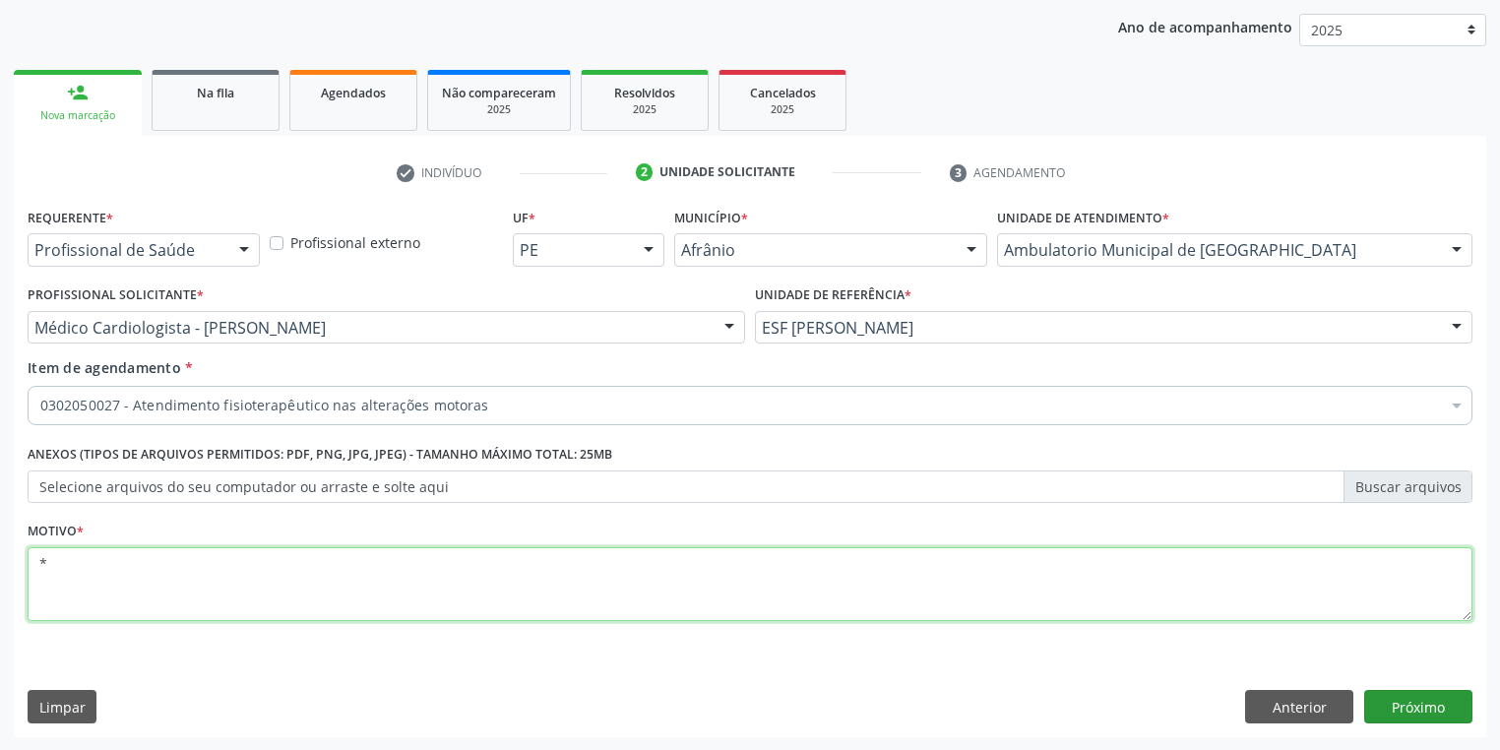
type textarea "*"
click at [1418, 713] on button "Próximo" at bounding box center [1418, 706] width 108 height 33
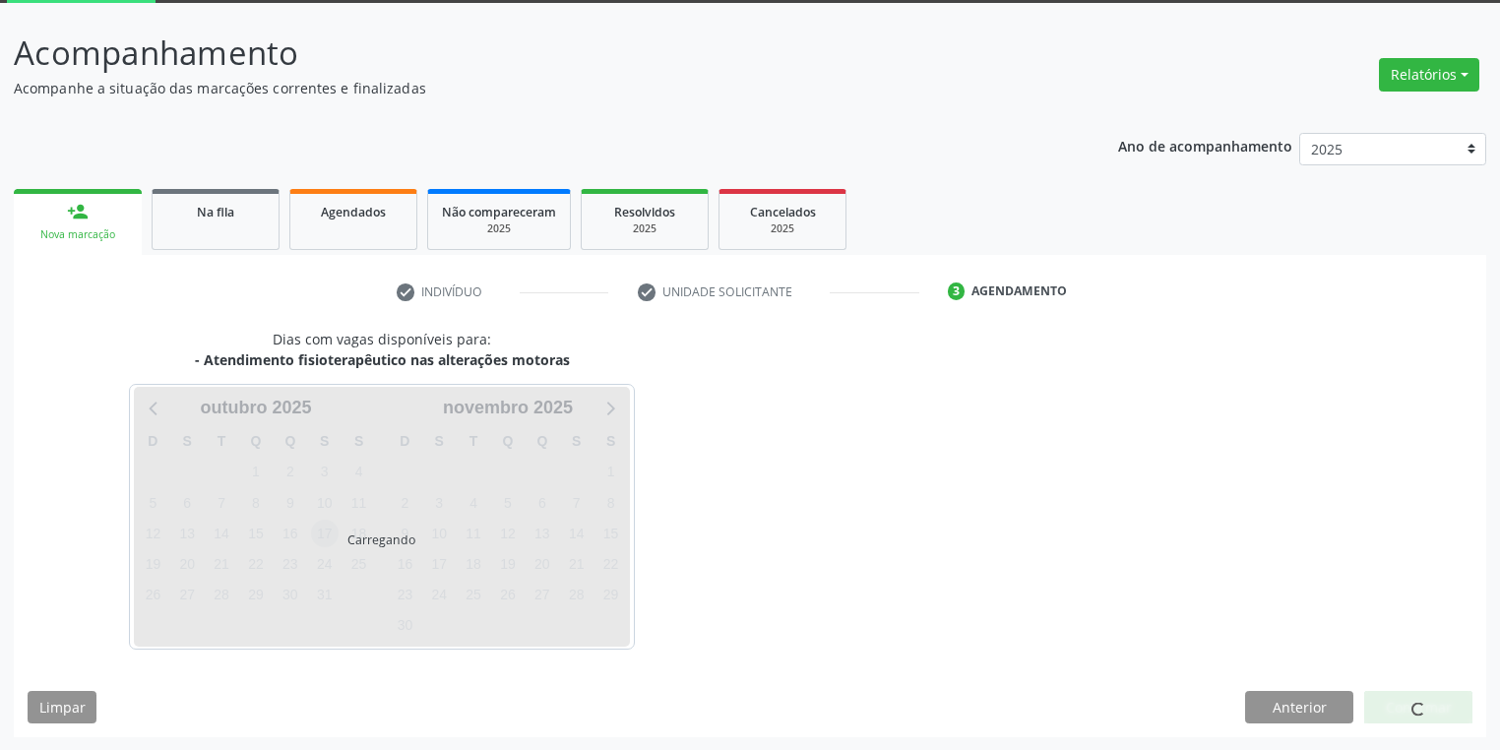
scroll to position [162, 0]
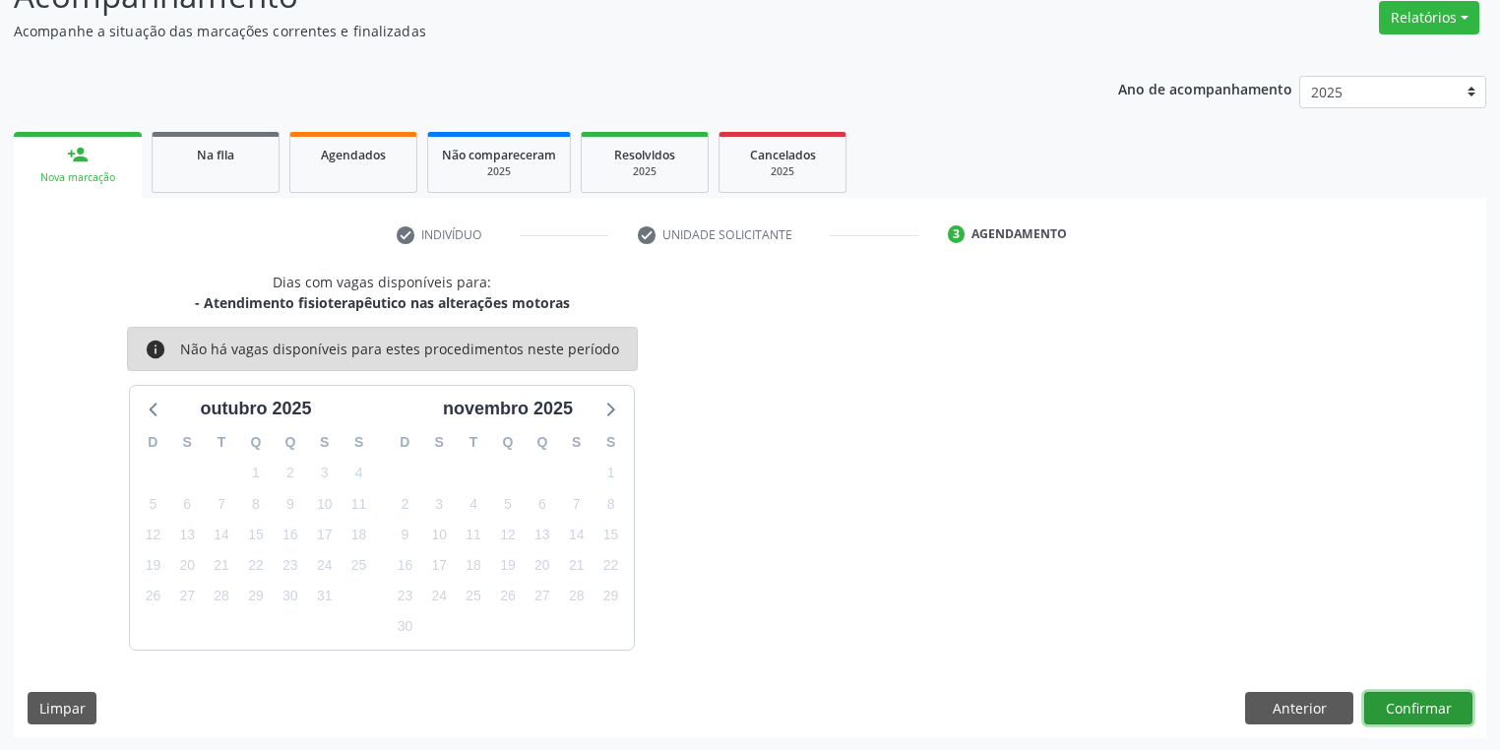
click at [1378, 707] on button "Confirmar" at bounding box center [1418, 708] width 108 height 33
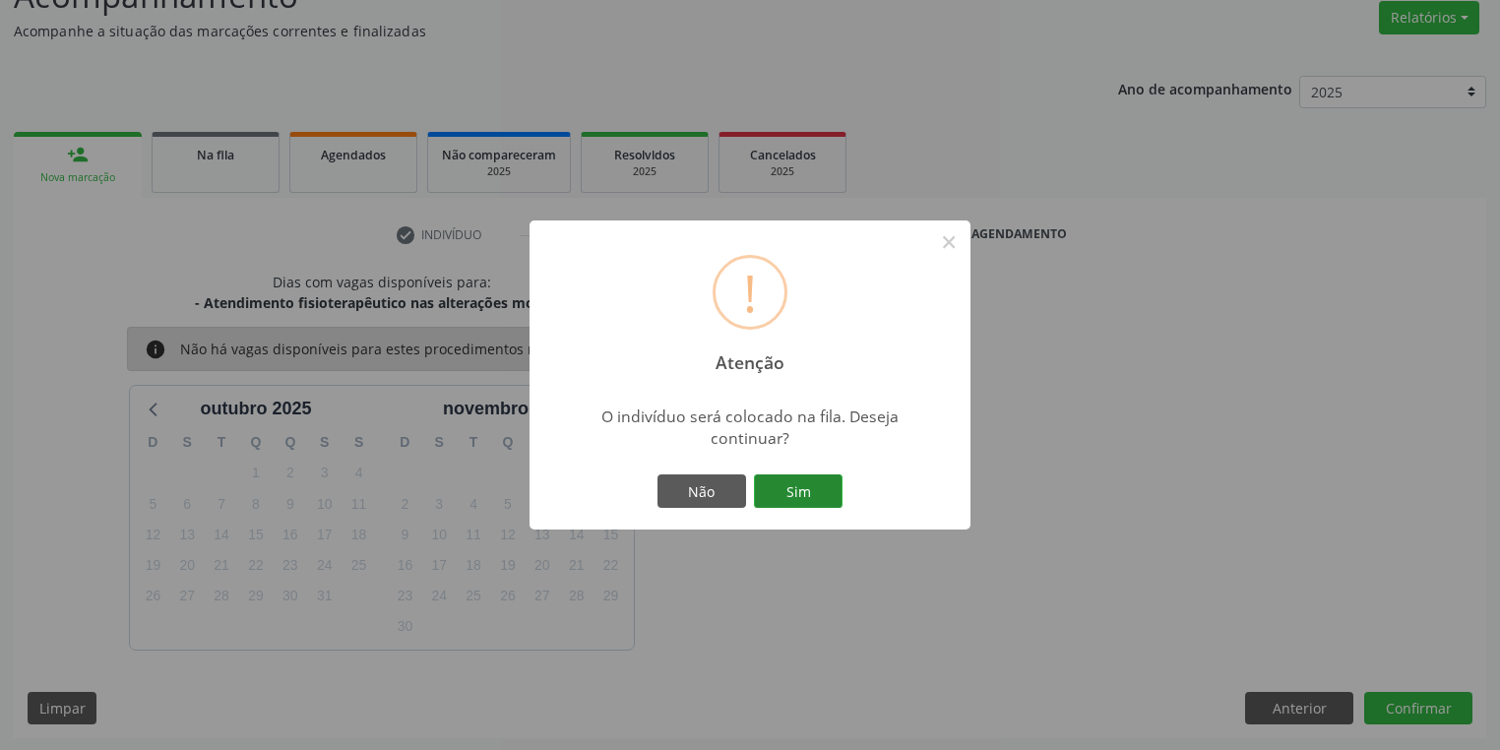
click at [791, 488] on button "Sim" at bounding box center [798, 490] width 89 height 33
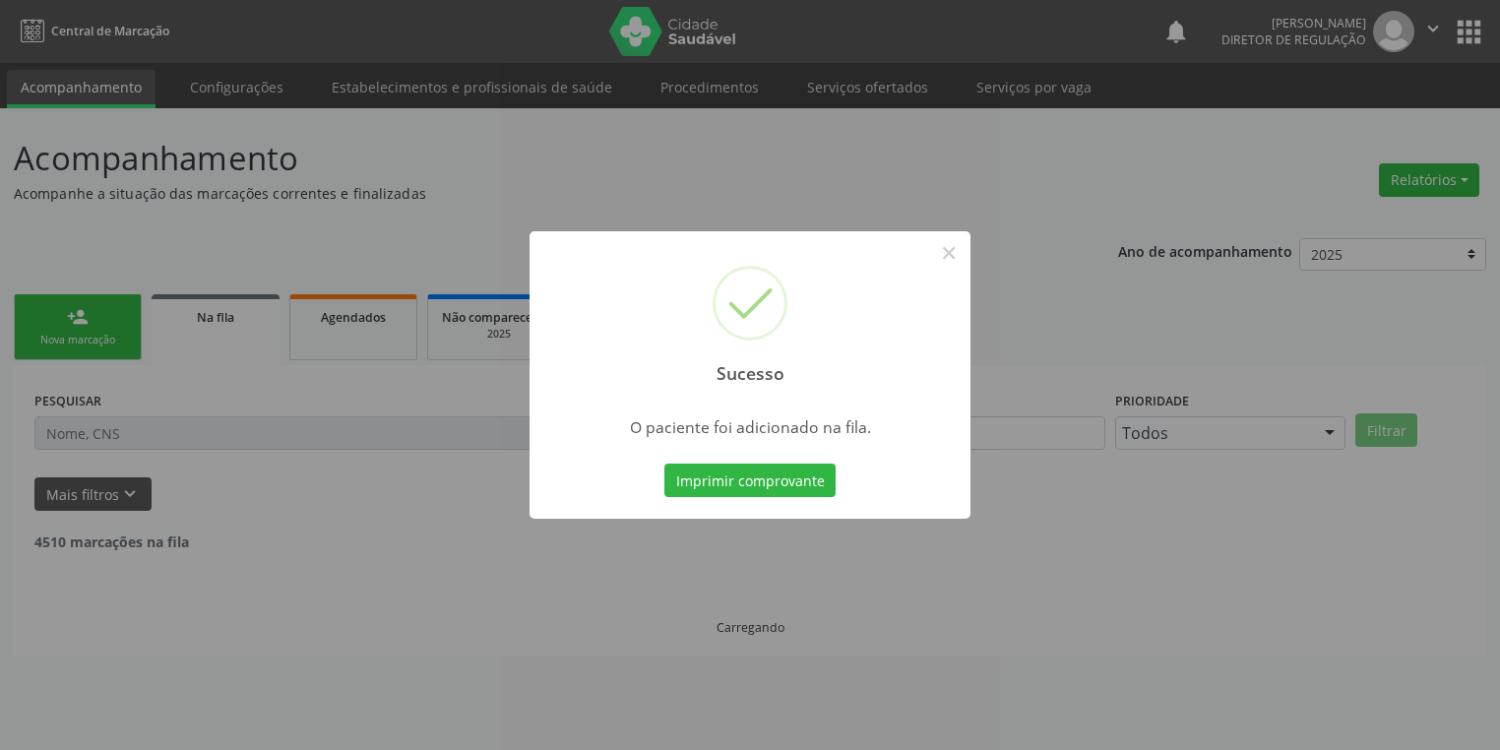
scroll to position [0, 0]
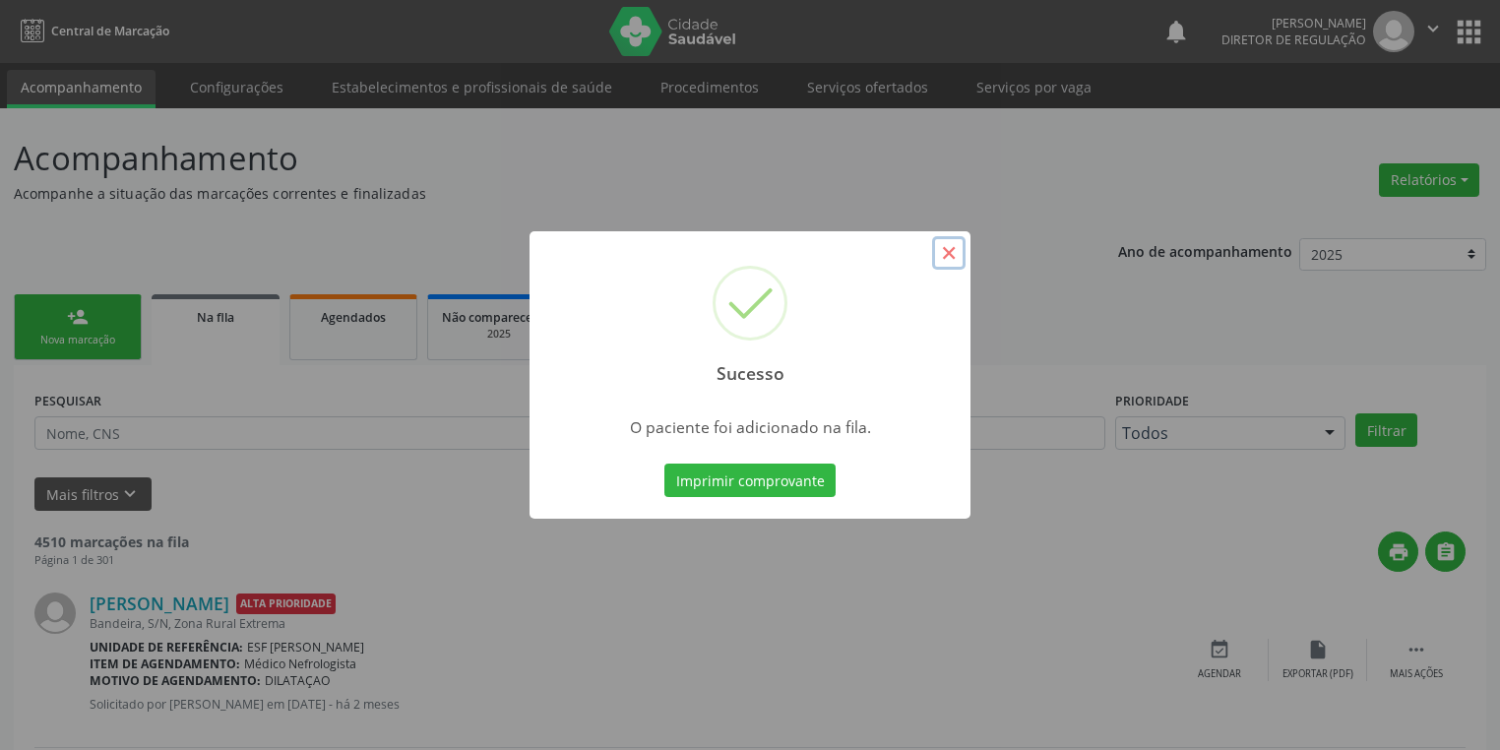
click at [954, 264] on button "×" at bounding box center [948, 252] width 33 height 33
